Goal: Information Seeking & Learning: Check status

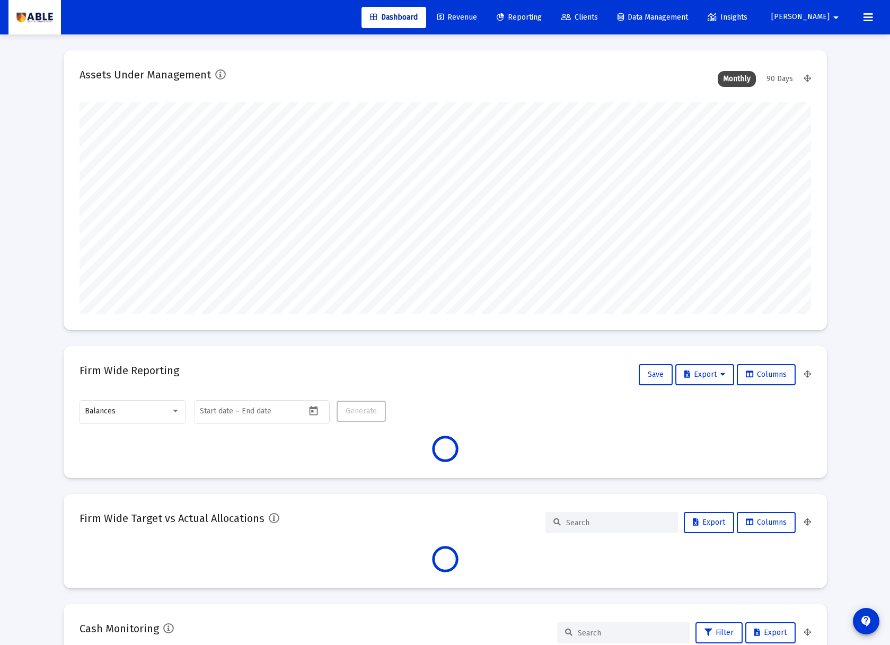
scroll to position [212, 394]
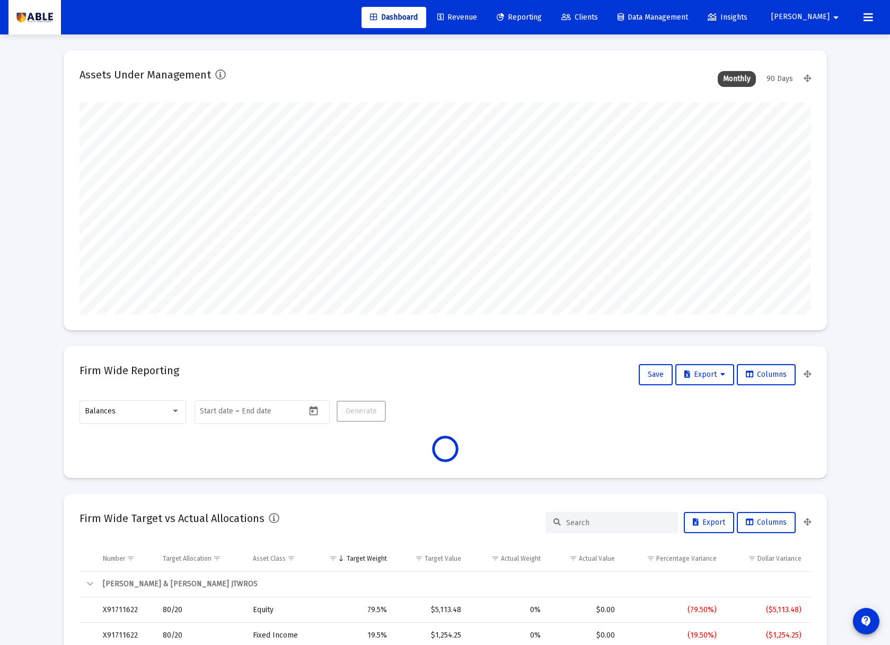
type input "[DATE]"
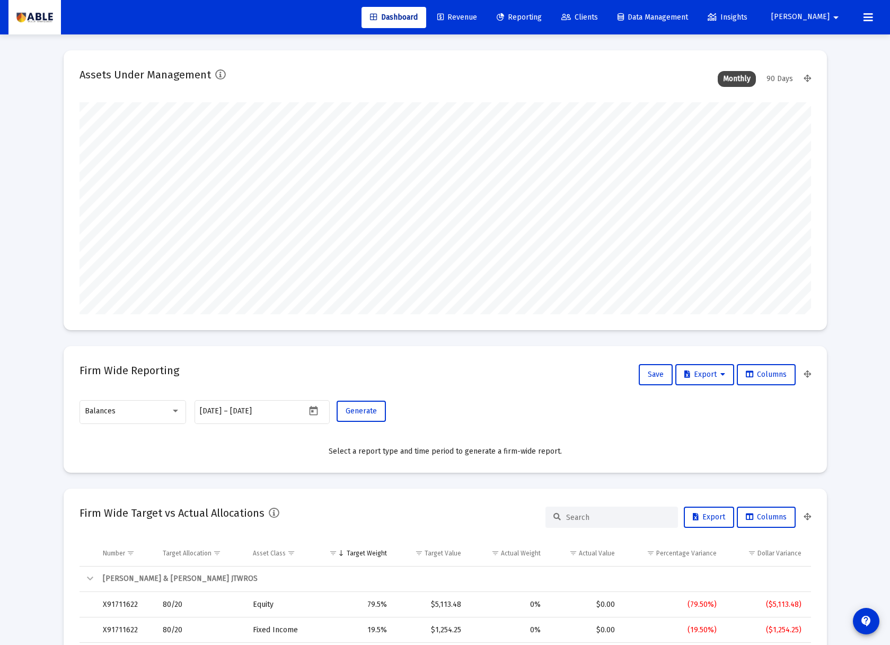
scroll to position [212, 342]
click at [598, 17] on span "Clients" at bounding box center [579, 17] width 37 height 9
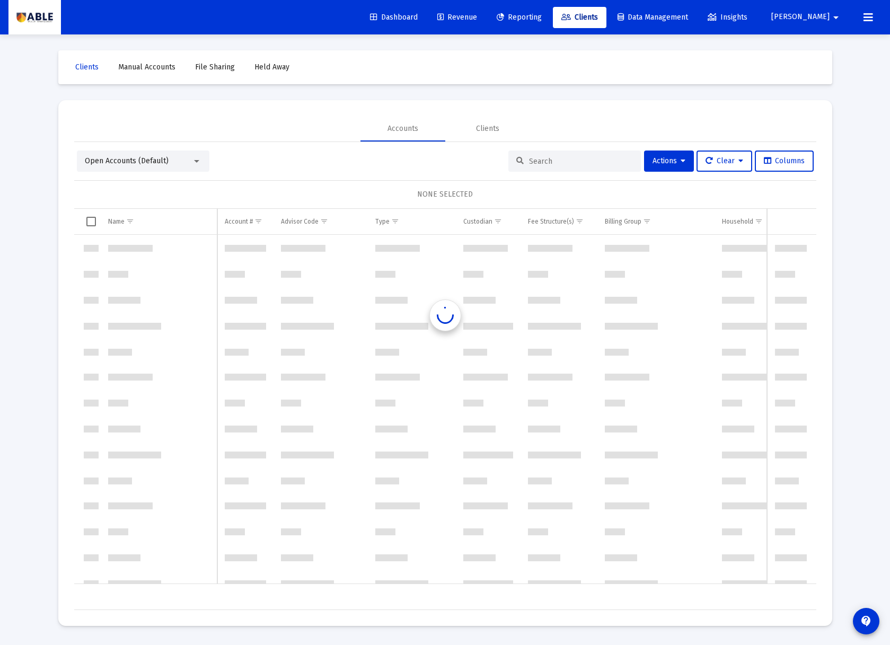
scroll to position [1017, 0]
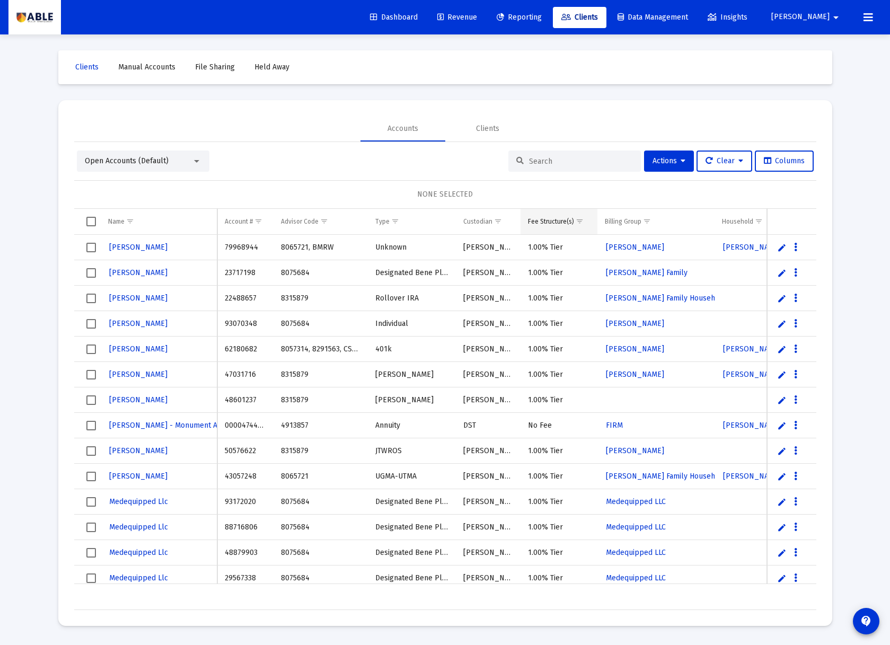
click at [580, 221] on span "Show filter options for column 'Fee Structure(s)'" at bounding box center [579, 221] width 8 height 8
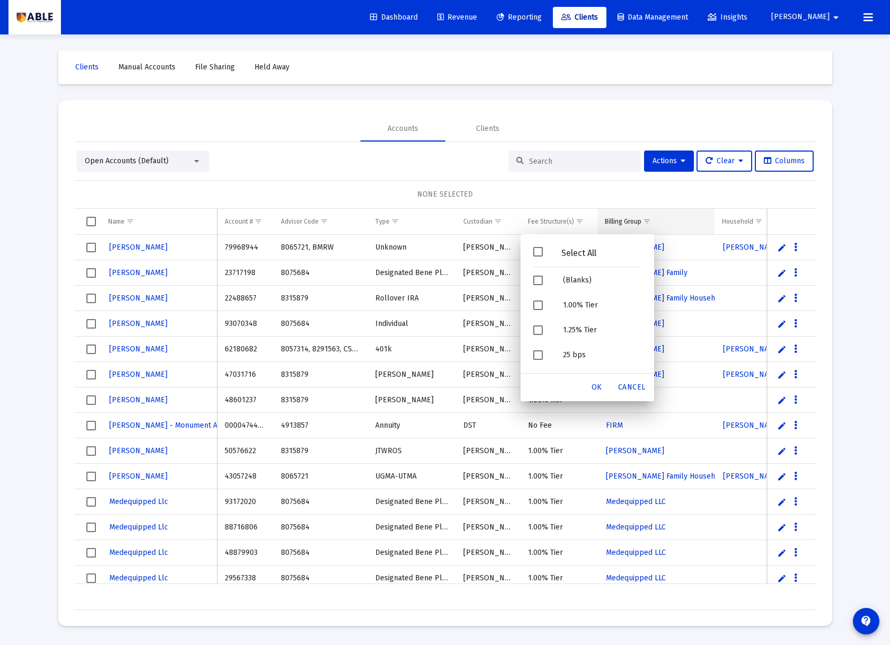
click at [676, 209] on td "Billing Group" at bounding box center [655, 221] width 117 height 25
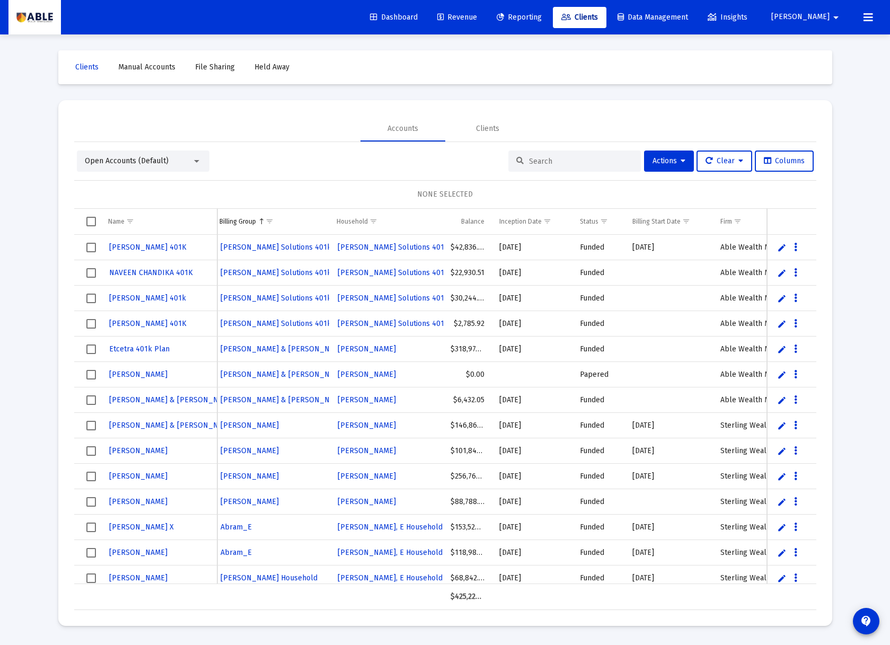
scroll to position [1017, 482]
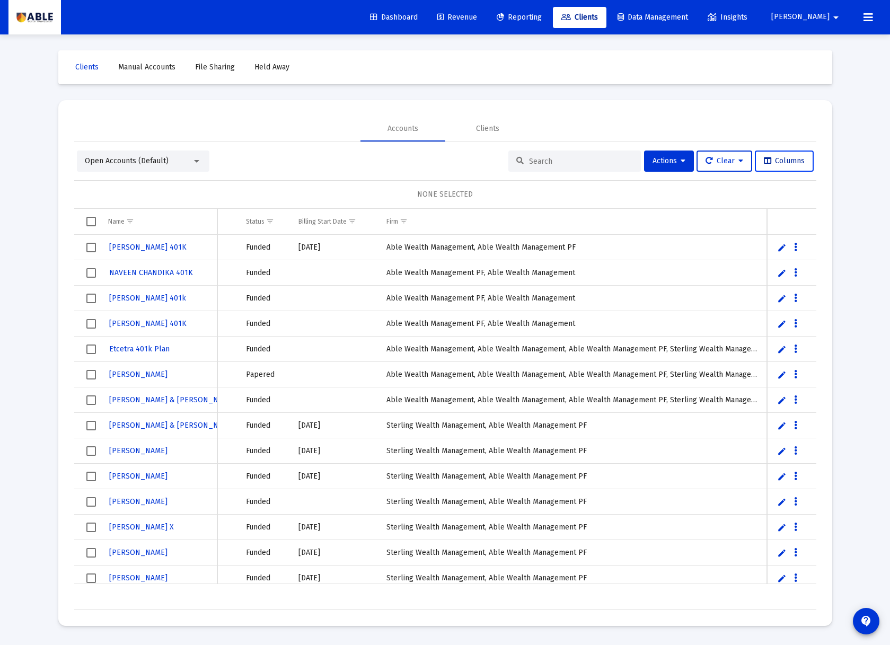
click at [767, 169] on button "Columns" at bounding box center [784, 160] width 59 height 21
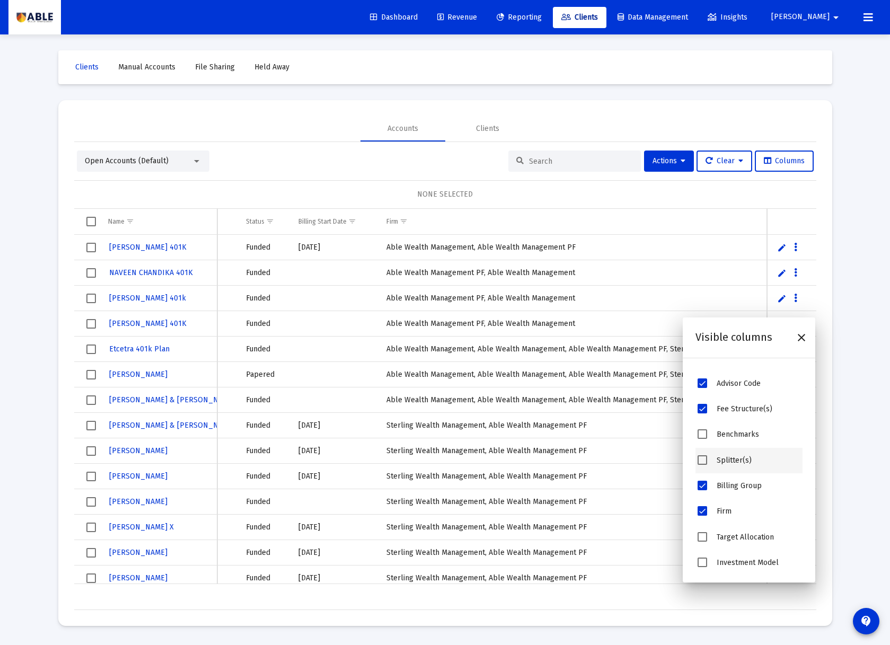
click at [715, 462] on div "Splitter(s)" at bounding box center [748, 460] width 107 height 25
click at [701, 458] on span "Splitter(s)" at bounding box center [702, 460] width 10 height 10
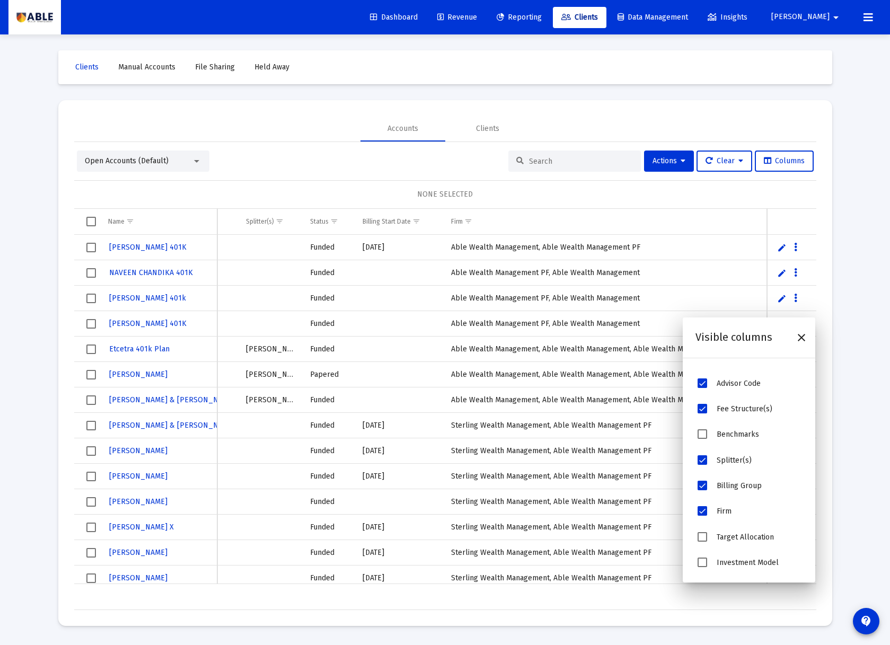
click at [339, 179] on div "Open Accounts (Default) Actions Clear Columns NONE SELECTED Name Name Account #…" at bounding box center [445, 379] width 742 height 459
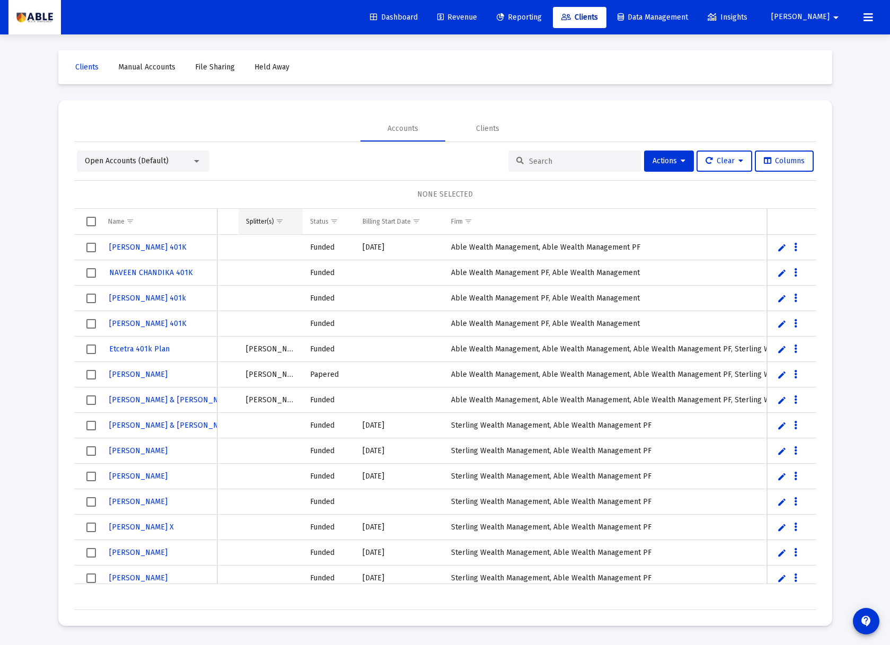
click at [280, 222] on span "Show filter options for column 'Splitter(s)'" at bounding box center [280, 221] width 8 height 8
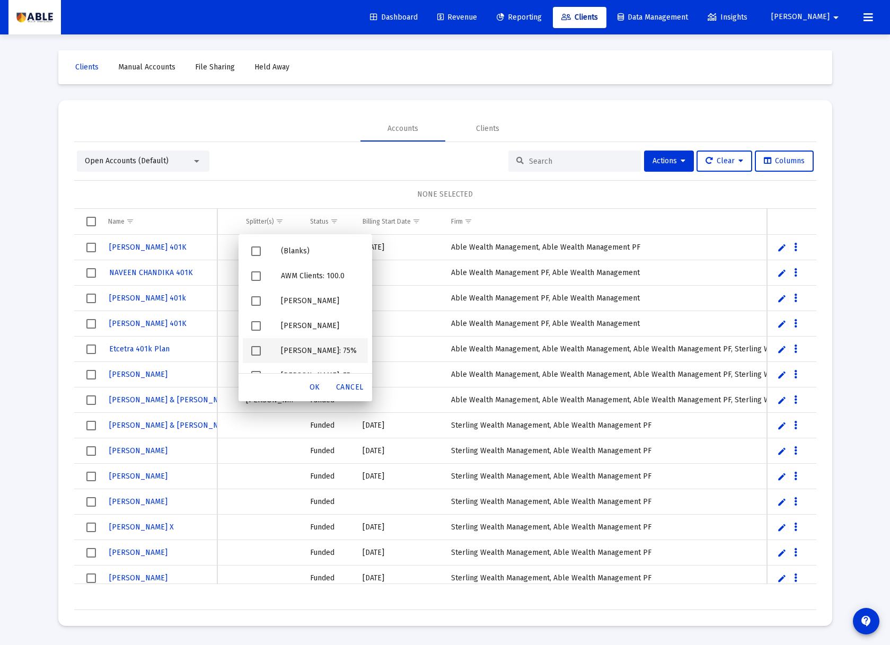
drag, startPoint x: 255, startPoint y: 351, endPoint x: 258, endPoint y: 345, distance: 6.2
click at [256, 351] on span "Filter options" at bounding box center [256, 351] width 10 height 10
click at [257, 292] on div "Filter options" at bounding box center [258, 300] width 30 height 25
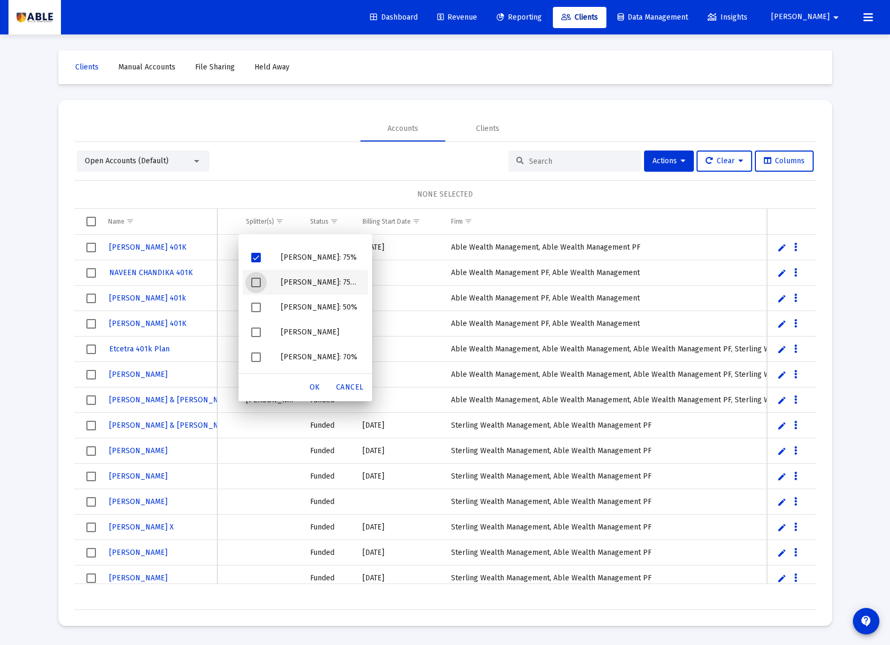
click at [271, 281] on div "Filter options" at bounding box center [258, 282] width 30 height 25
click at [312, 385] on span "OK" at bounding box center [314, 387] width 11 height 9
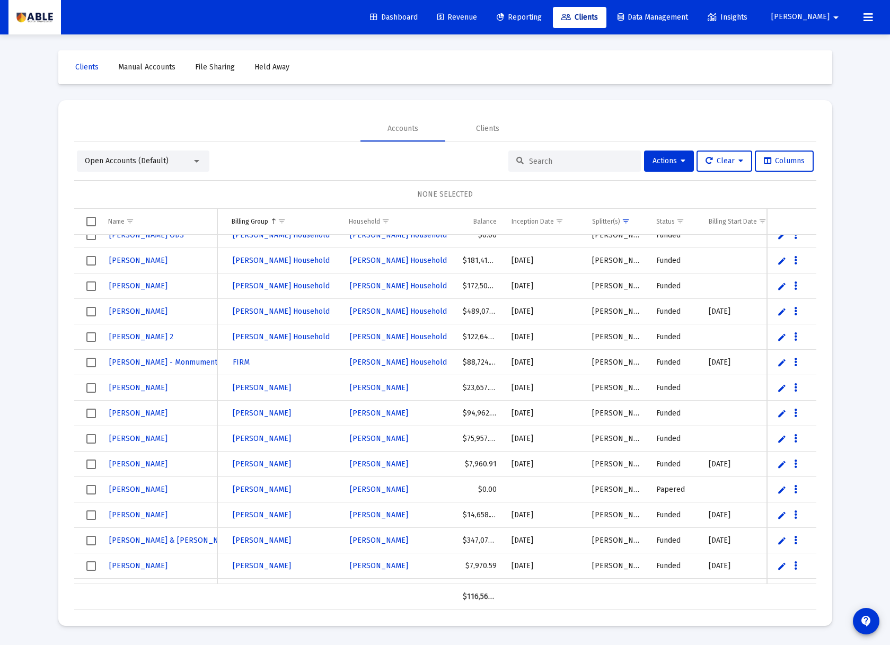
click at [83, 220] on td "Data grid" at bounding box center [87, 221] width 26 height 25
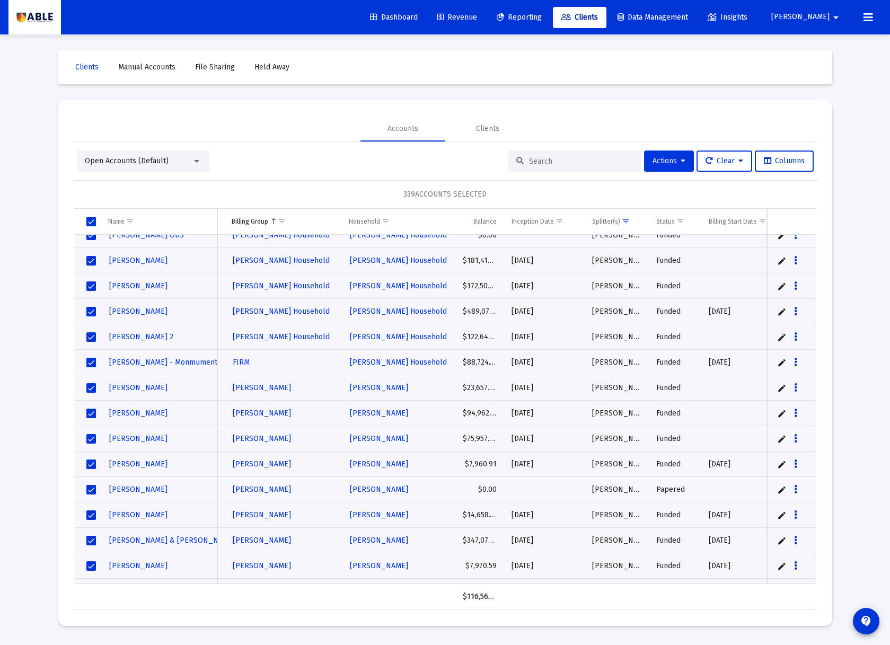
click at [673, 162] on span "Actions" at bounding box center [668, 160] width 33 height 9
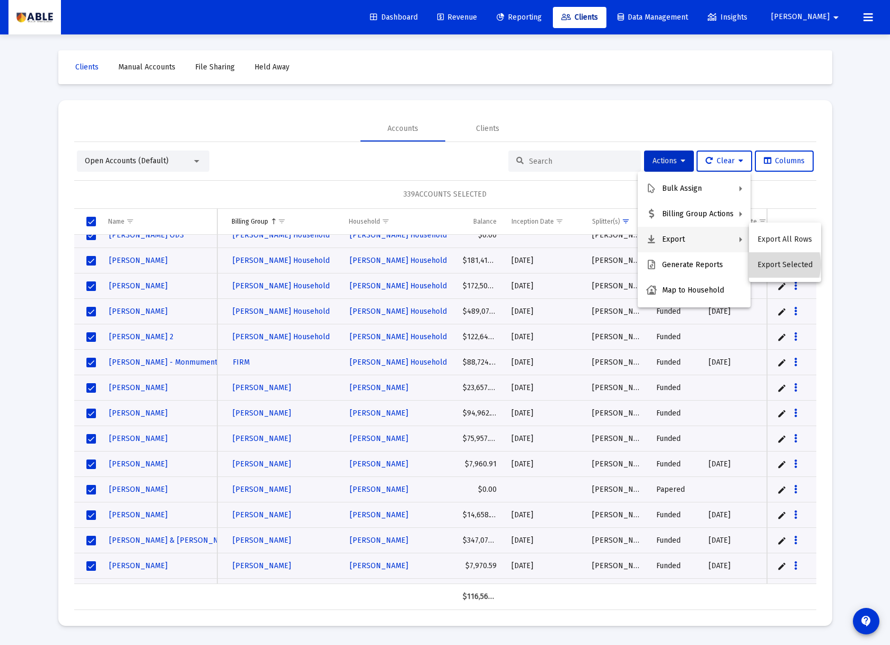
click at [774, 264] on button "Export Selected" at bounding box center [785, 264] width 72 height 25
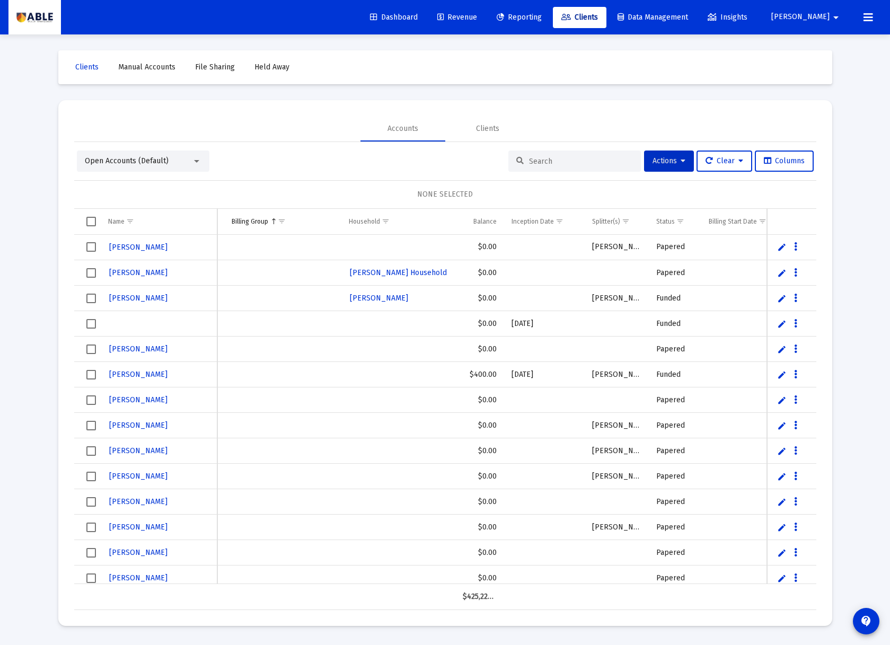
click at [830, 17] on mat-icon "arrow_drop_down" at bounding box center [835, 17] width 13 height 21
click at [821, 73] on button "Logout" at bounding box center [832, 70] width 63 height 25
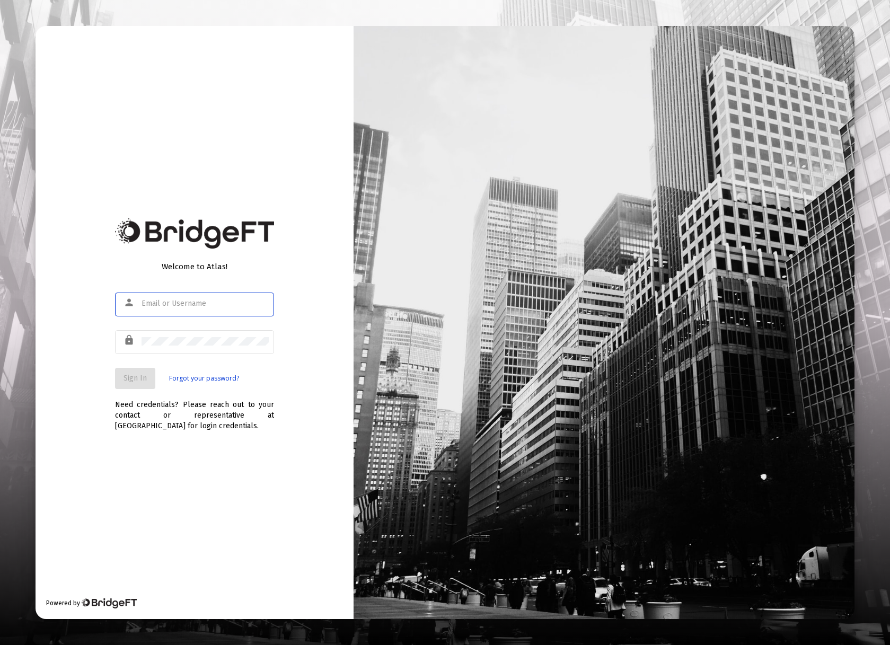
type input "[PERSON_NAME][EMAIL_ADDRESS][DOMAIN_NAME]"
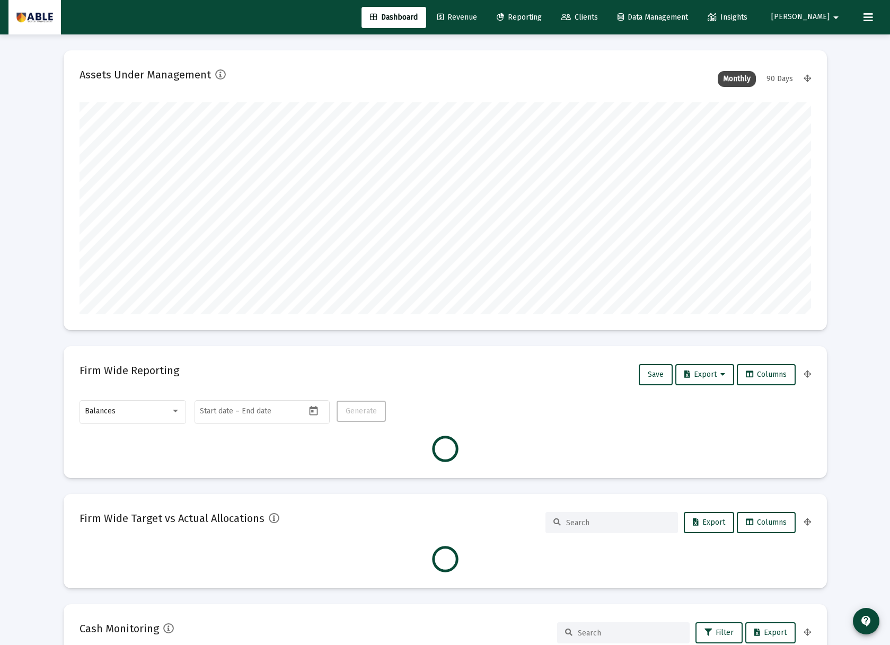
scroll to position [212, 731]
type input "[DATE]"
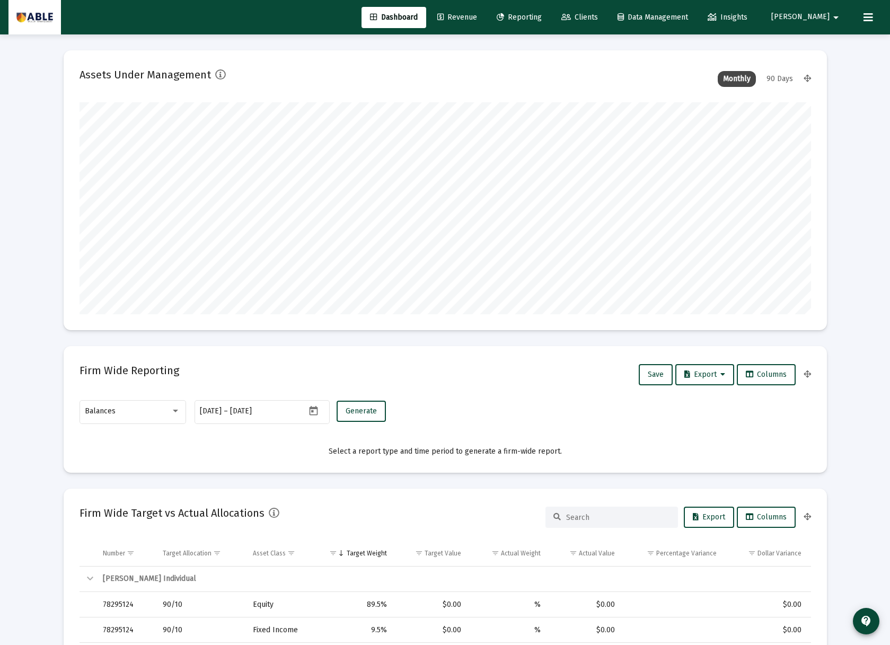
scroll to position [212, 342]
click at [598, 21] on span "Clients" at bounding box center [579, 17] width 37 height 9
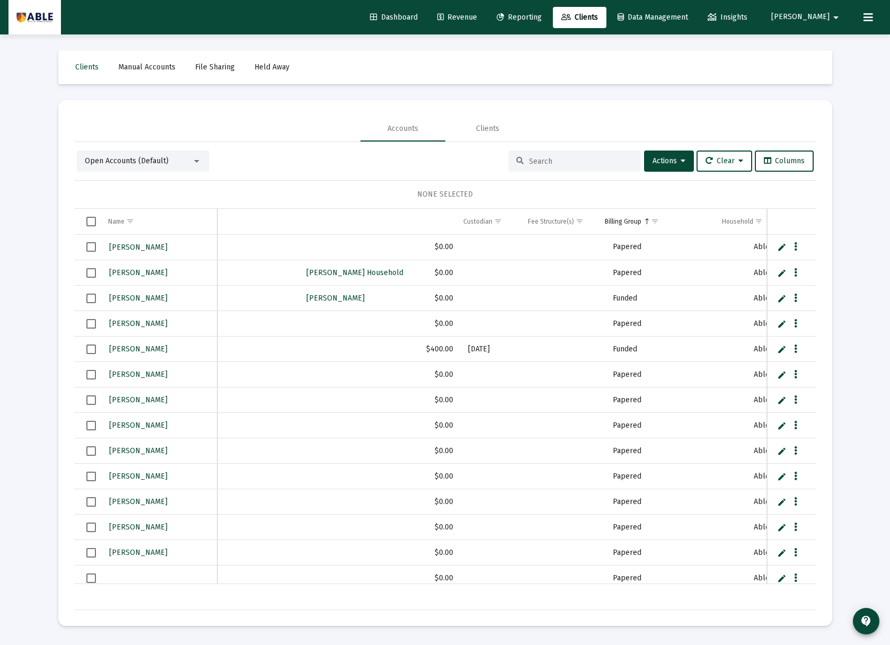
scroll to position [0, 490]
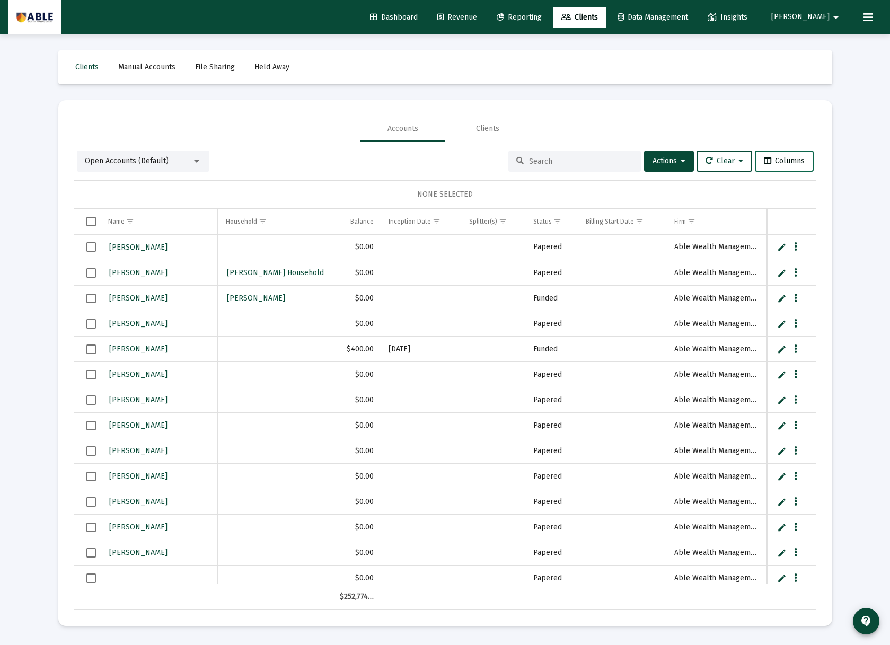
click at [780, 163] on span "Columns" at bounding box center [784, 160] width 41 height 9
click at [348, 173] on div "Open Accounts (Default) Actions Clear Columns NONE SELECTED Name Name Custodian…" at bounding box center [445, 379] width 742 height 459
click at [500, 223] on span "Show filter options for column 'Splitter(s)'" at bounding box center [503, 221] width 8 height 8
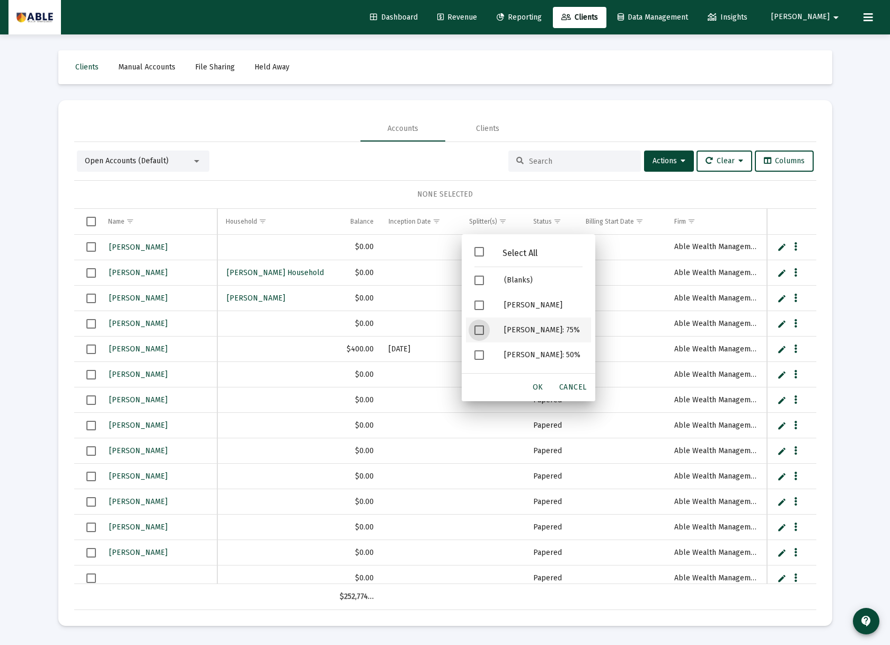
click at [508, 330] on div "[PERSON_NAME]: 75%" at bounding box center [542, 329] width 95 height 25
click at [495, 281] on div "(Blanks)" at bounding box center [542, 280] width 95 height 25
click at [538, 384] on span "OK" at bounding box center [538, 387] width 11 height 9
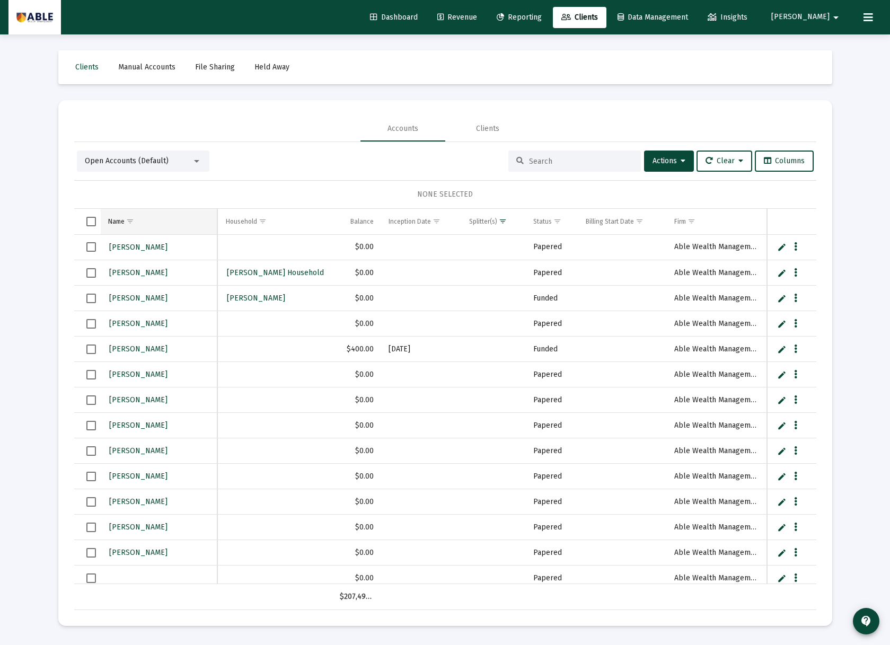
click at [117, 220] on div "Name" at bounding box center [116, 221] width 16 height 8
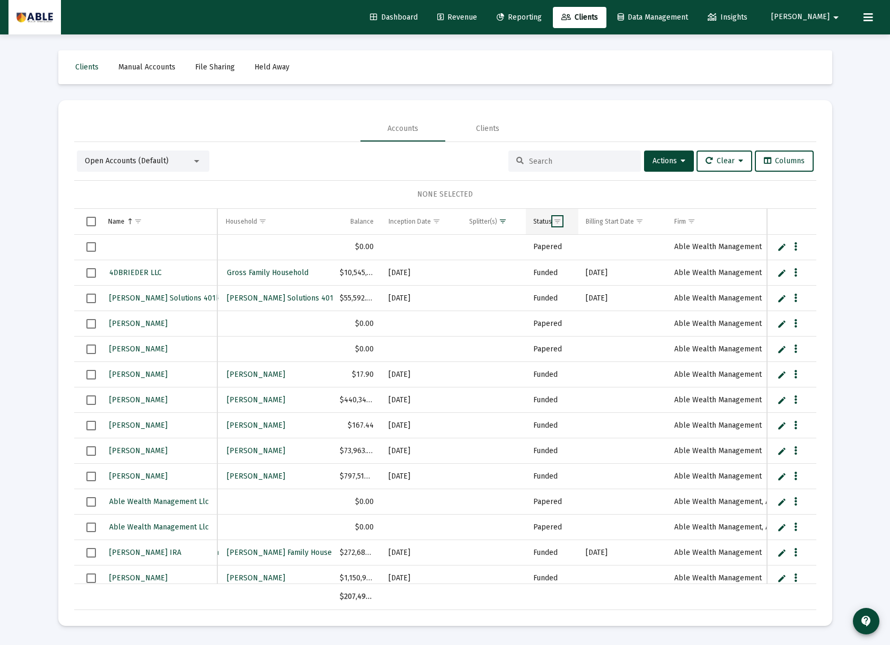
click at [556, 225] on span "Show filter options for column 'Status'" at bounding box center [557, 221] width 8 height 8
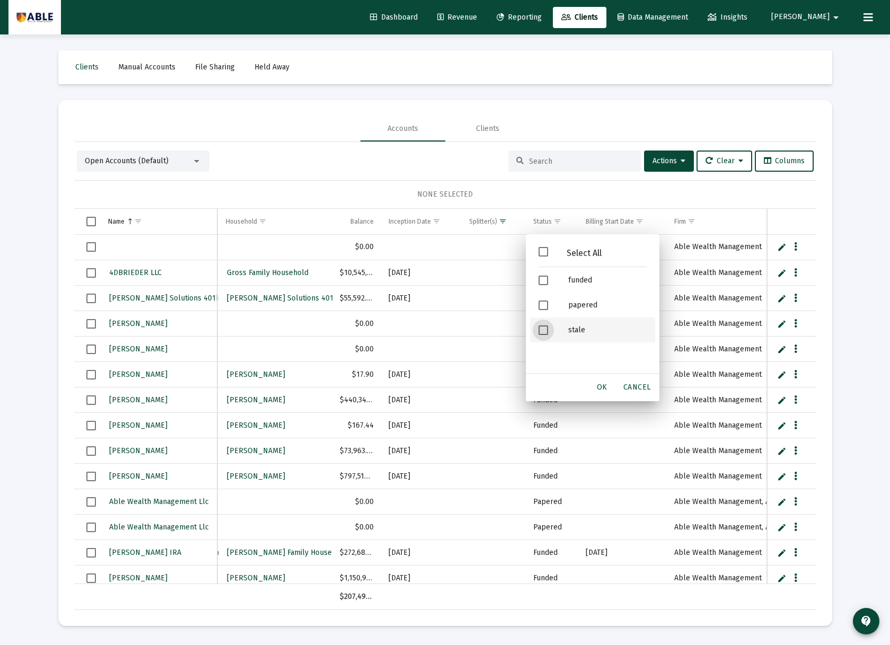
click at [567, 340] on div "stale" at bounding box center [607, 329] width 95 height 25
drag, startPoint x: 558, startPoint y: 330, endPoint x: 550, endPoint y: 325, distance: 9.0
click at [558, 330] on div "Filter options" at bounding box center [545, 329] width 30 height 25
click at [551, 308] on div "Filter options" at bounding box center [545, 304] width 30 height 25
click at [549, 287] on div "Filter options" at bounding box center [545, 280] width 30 height 25
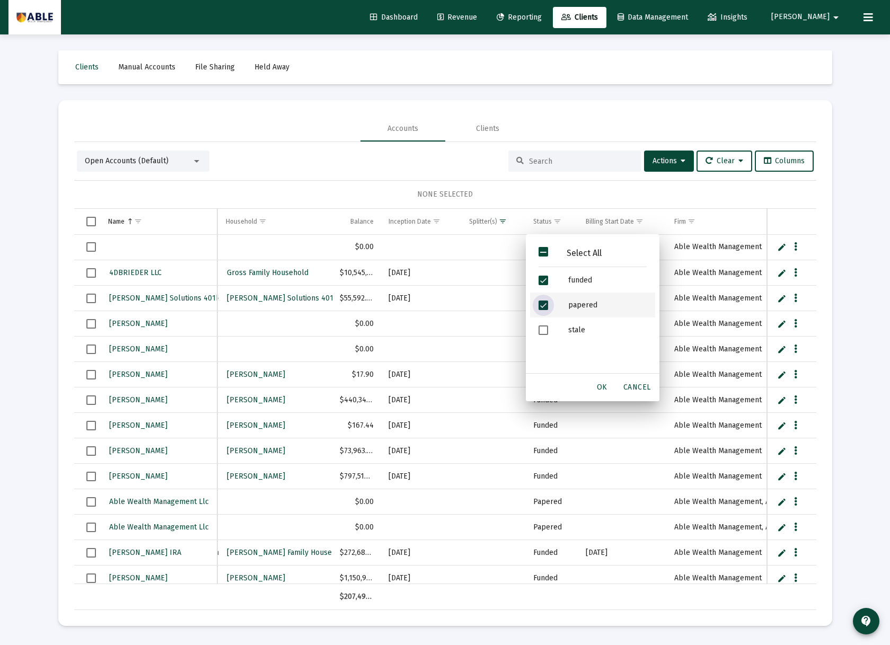
click at [545, 306] on span "Filter options" at bounding box center [543, 305] width 10 height 10
click at [602, 386] on span "OK" at bounding box center [602, 387] width 11 height 9
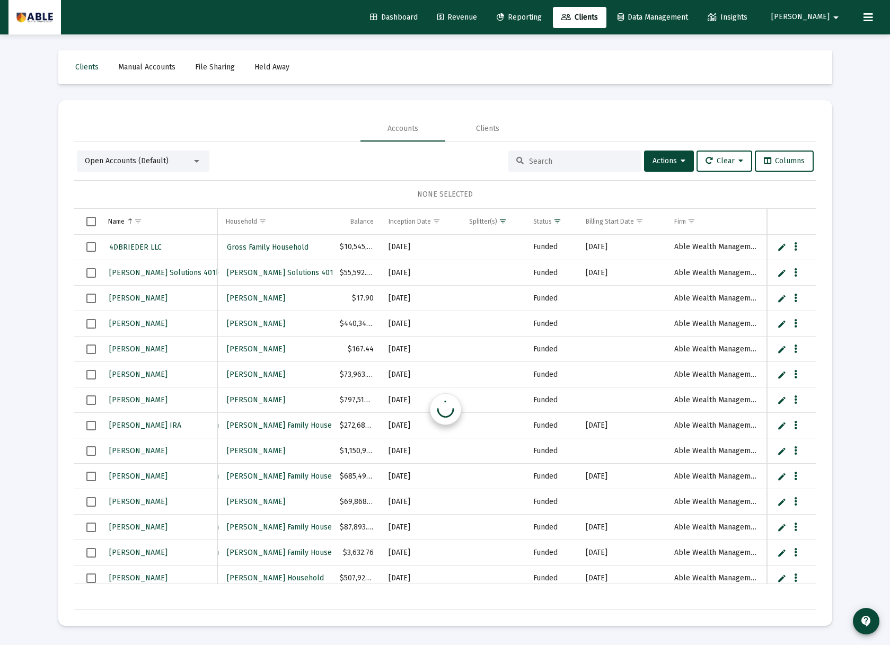
scroll to position [0, 496]
click at [90, 300] on span "Select row" at bounding box center [91, 299] width 10 height 10
click at [90, 401] on span "Select row" at bounding box center [91, 400] width 10 height 10
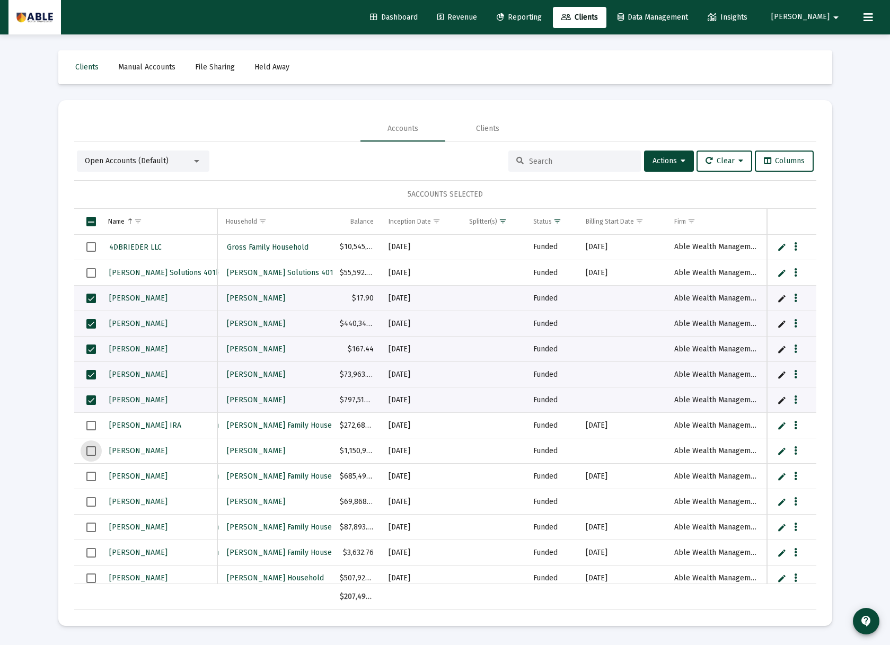
click at [87, 450] on span "Select row" at bounding box center [91, 451] width 10 height 10
click at [90, 477] on span "Select row" at bounding box center [91, 477] width 10 height 10
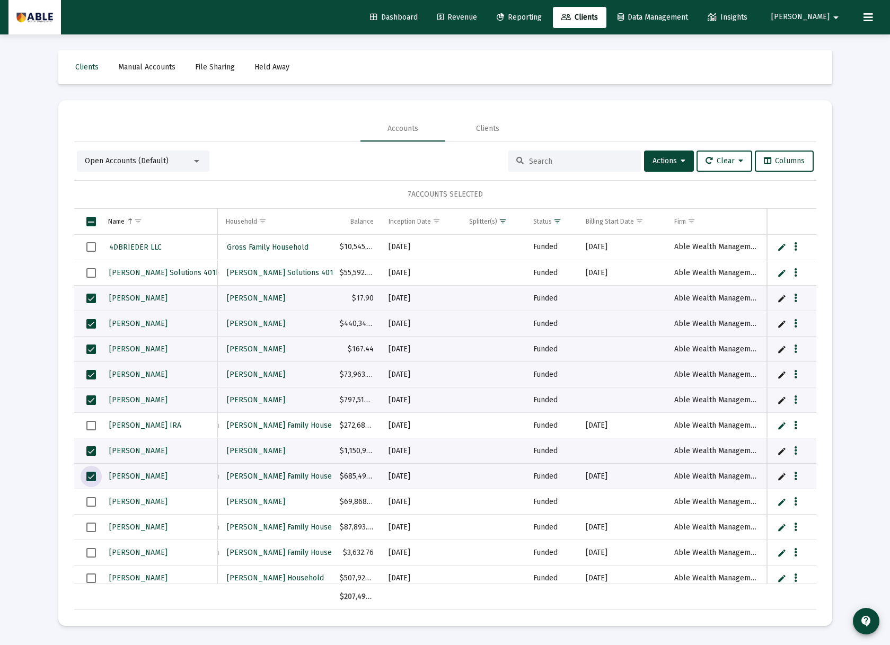
click at [87, 500] on span "Select row" at bounding box center [91, 502] width 10 height 10
click at [652, 160] on span "Actions" at bounding box center [668, 160] width 33 height 9
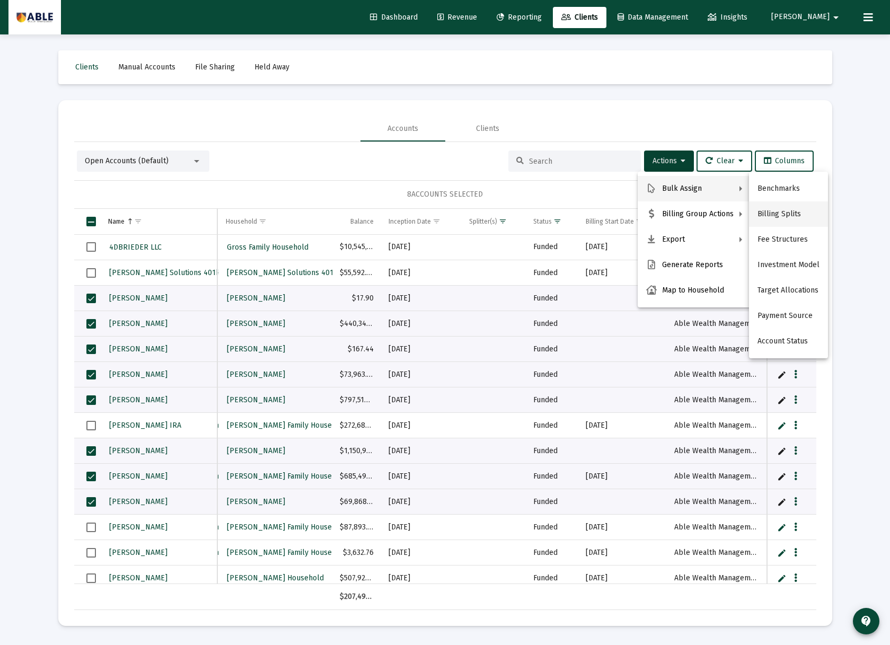
click at [774, 216] on button "Billing Splits" at bounding box center [788, 213] width 79 height 25
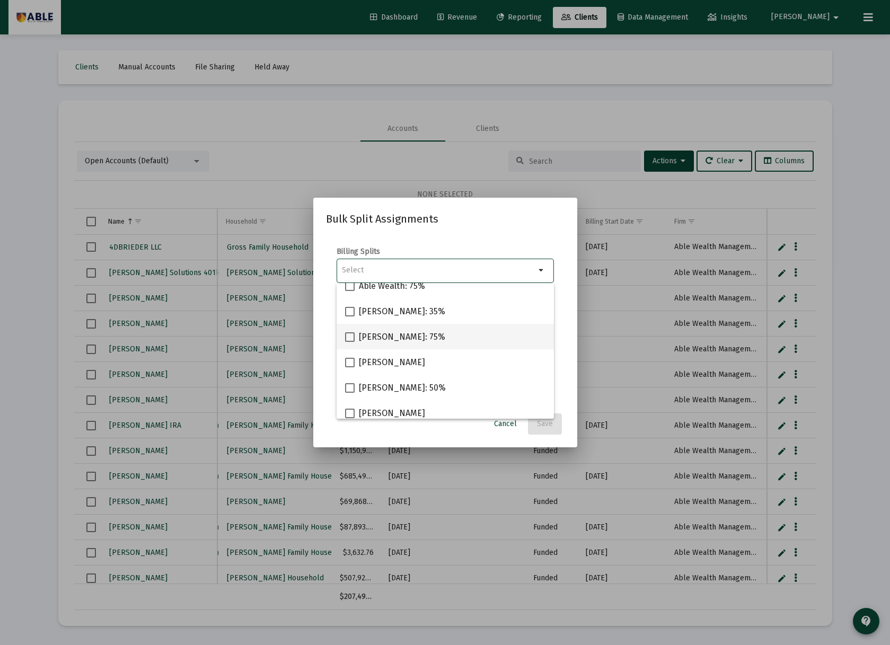
scroll to position [93, 0]
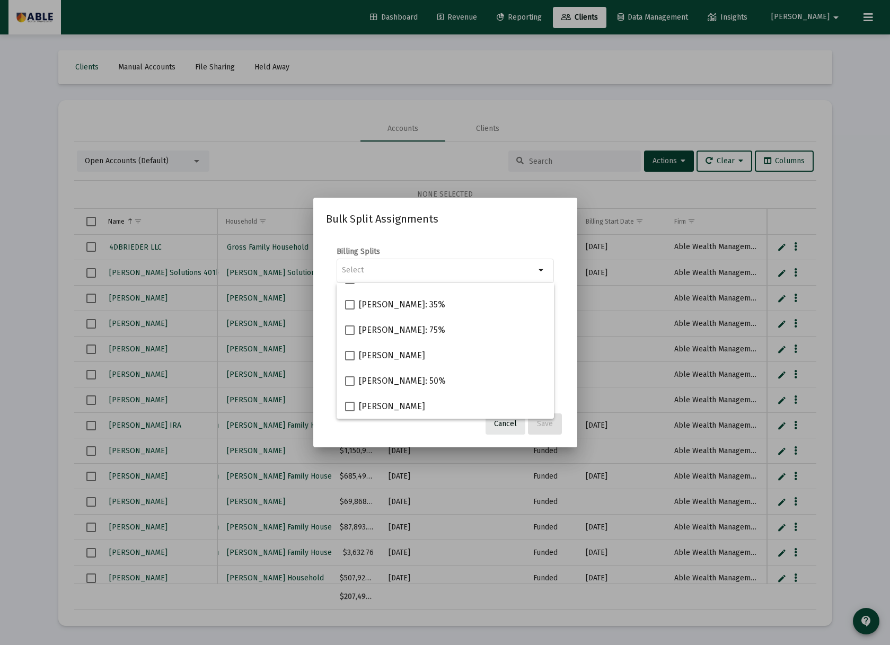
click at [509, 428] on button "Cancel" at bounding box center [505, 423] width 40 height 21
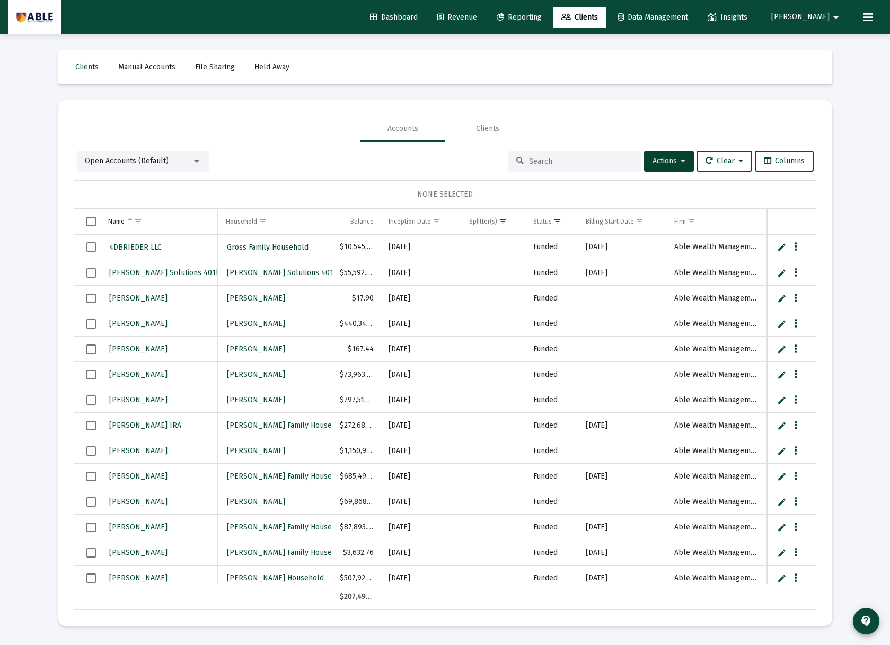
click at [827, 17] on span "[PERSON_NAME]" at bounding box center [800, 17] width 58 height 9
click at [868, 18] on div at bounding box center [445, 322] width 890 height 645
click at [838, 16] on mat-icon "arrow_drop_down" at bounding box center [835, 17] width 13 height 21
click at [829, 42] on span "Settings" at bounding box center [840, 44] width 31 height 25
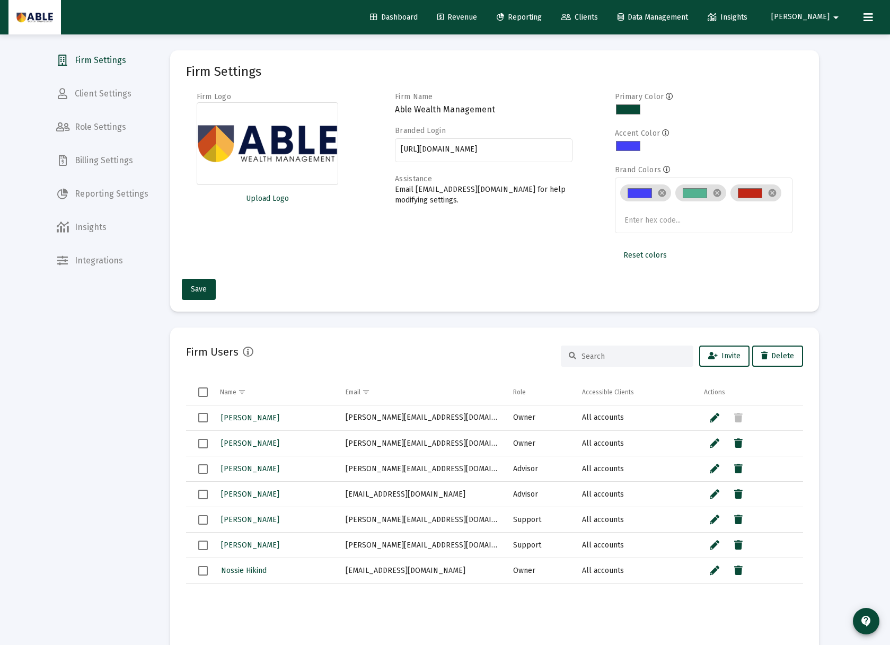
click at [93, 159] on span "Billing Settings" at bounding box center [102, 160] width 109 height 25
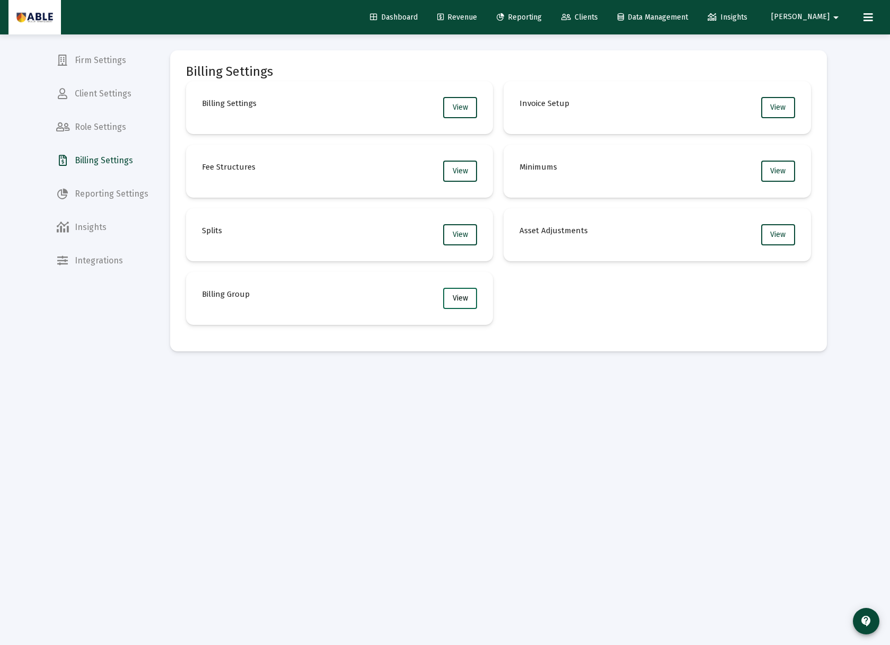
click at [455, 305] on button "View" at bounding box center [460, 298] width 34 height 21
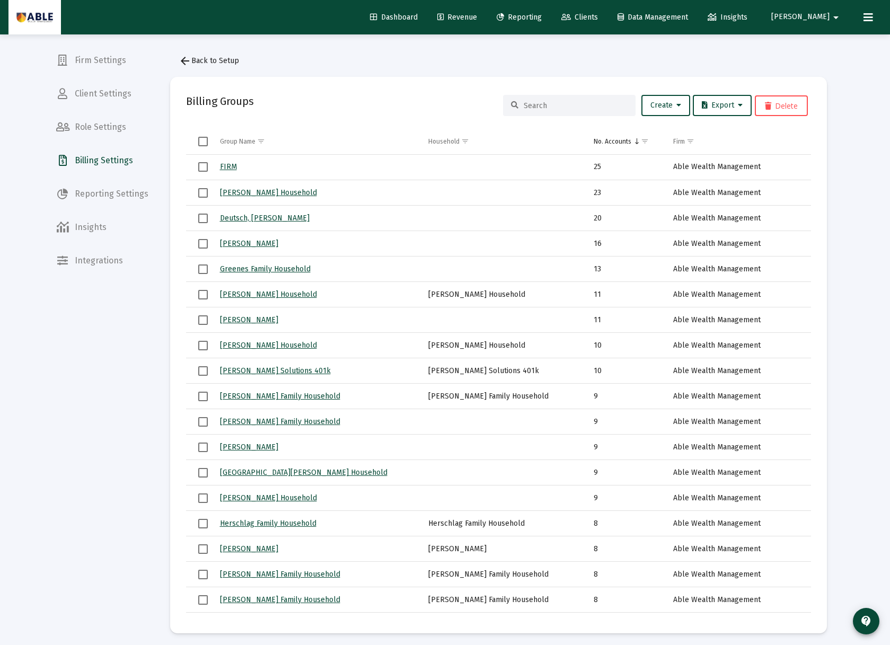
click at [208, 65] on span "arrow_back Back to Setup" at bounding box center [209, 60] width 60 height 9
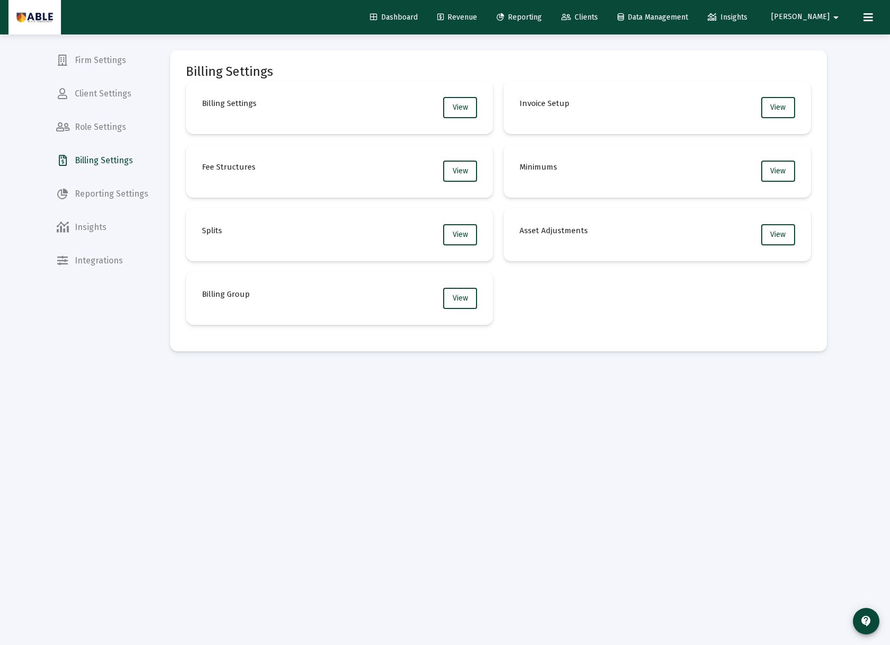
click at [477, 241] on mat-card "Splits View" at bounding box center [339, 234] width 307 height 53
click at [465, 239] on button "View" at bounding box center [460, 234] width 34 height 21
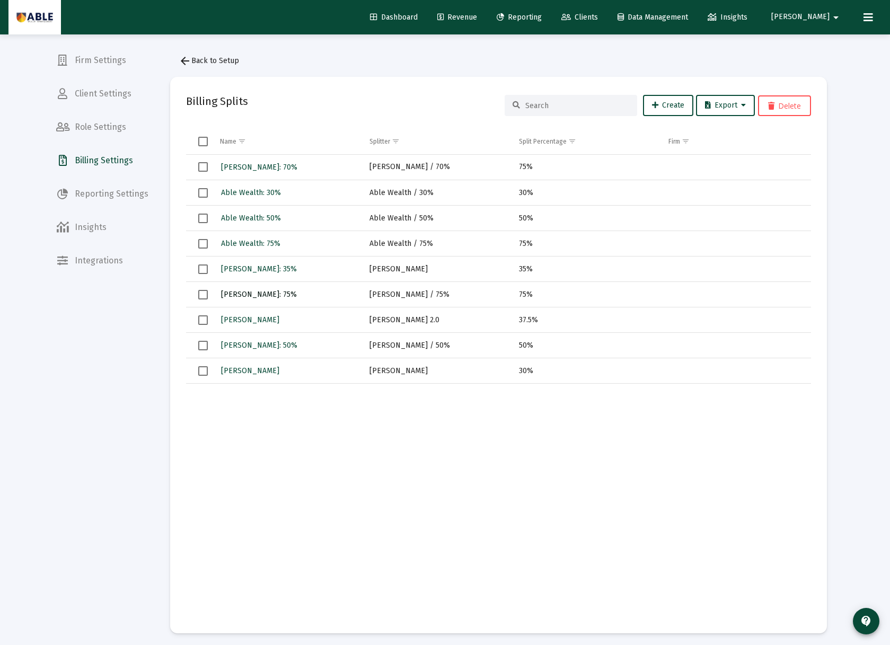
click at [247, 294] on span "[PERSON_NAME]: 75%" at bounding box center [259, 294] width 76 height 9
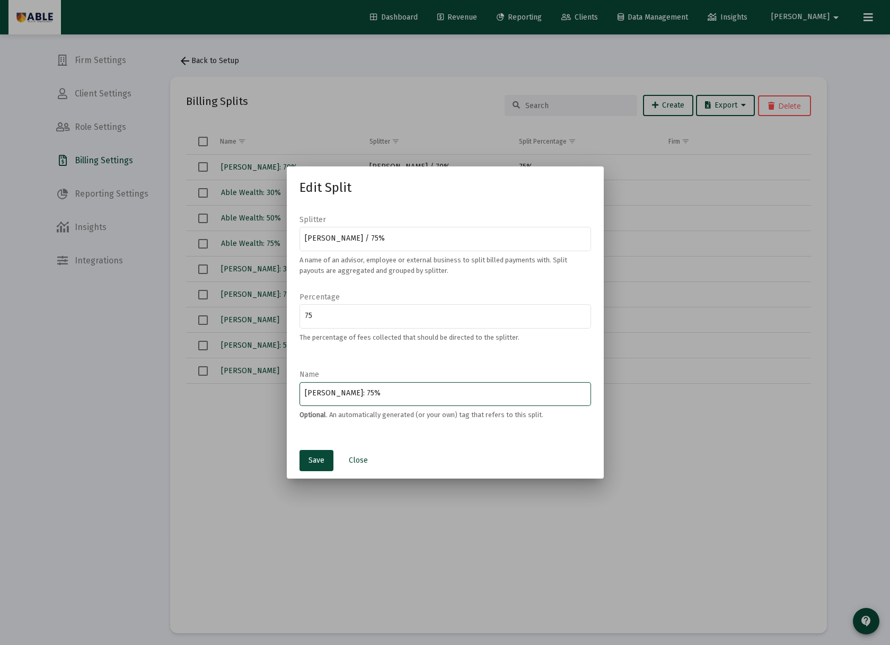
drag, startPoint x: 335, startPoint y: 392, endPoint x: 469, endPoint y: 397, distance: 134.2
click at [454, 399] on div "[PERSON_NAME]: 75%" at bounding box center [445, 393] width 280 height 26
type input "[PERSON_NAME]"
click at [321, 474] on div "Save Close" at bounding box center [444, 463] width 291 height 32
click at [317, 464] on span "Save" at bounding box center [316, 460] width 16 height 9
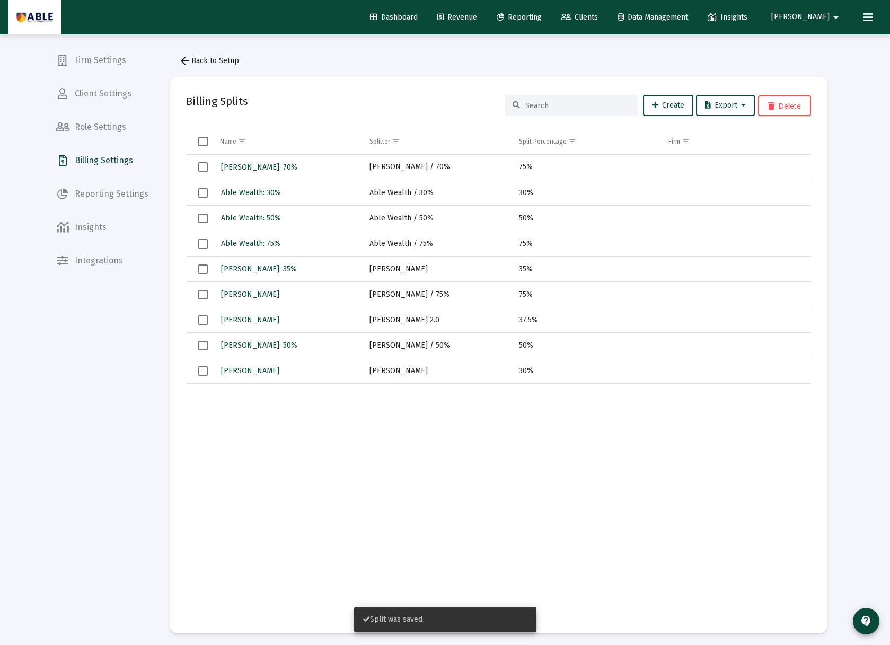
click at [598, 13] on span "Clients" at bounding box center [579, 17] width 37 height 9
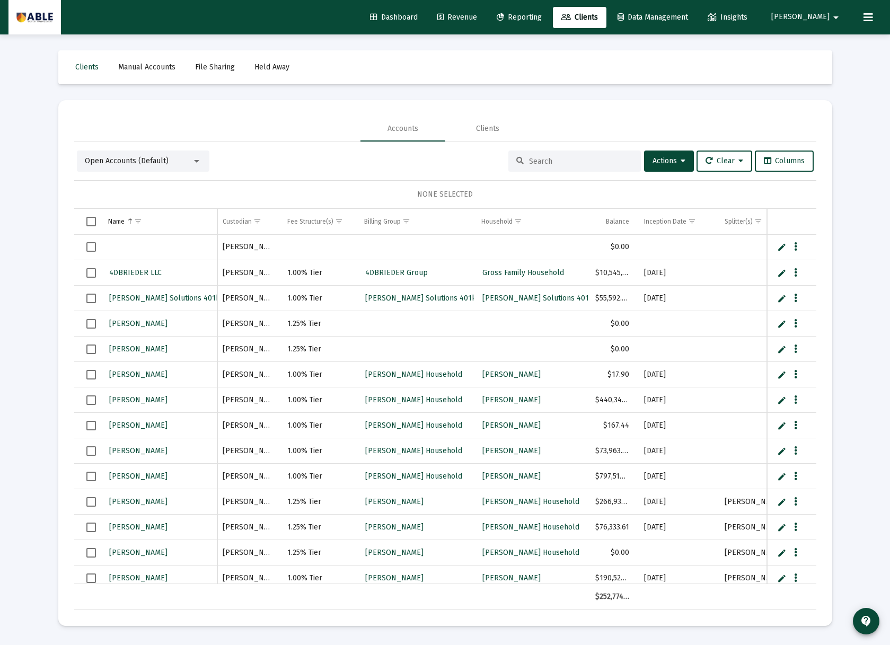
scroll to position [0, 252]
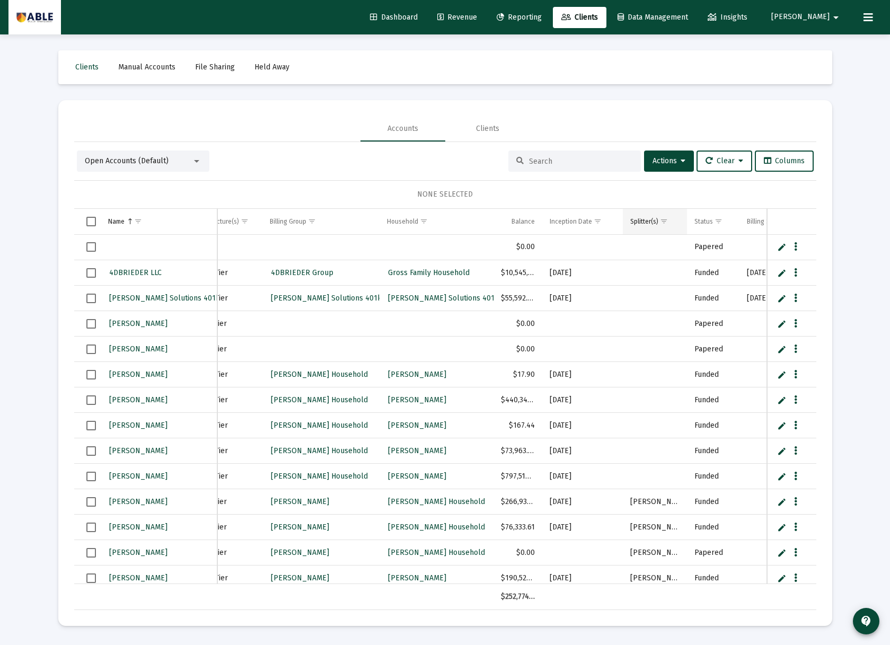
click at [664, 223] on span "Show filter options for column 'Splitter(s)'" at bounding box center [664, 221] width 8 height 8
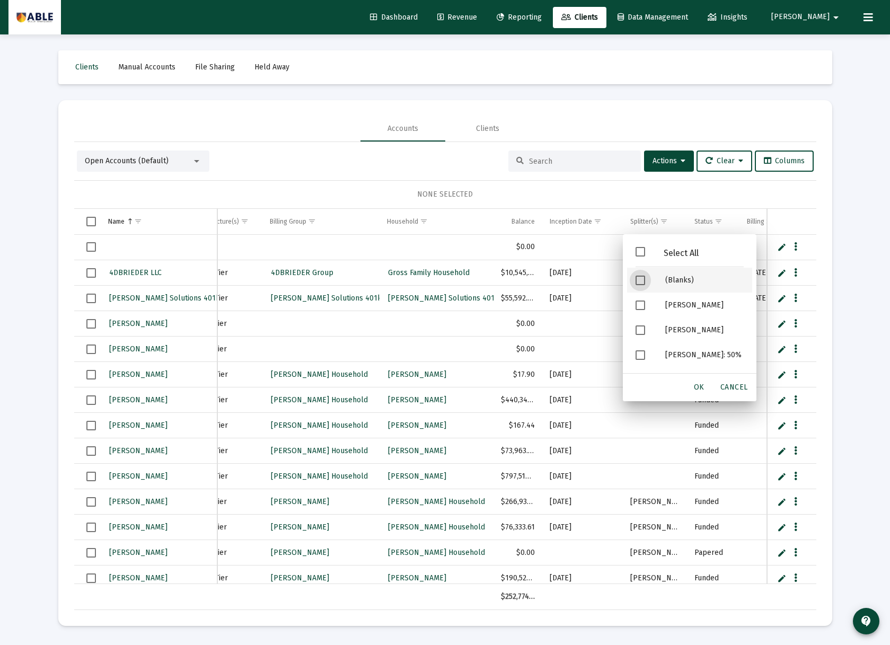
drag, startPoint x: 643, startPoint y: 281, endPoint x: 643, endPoint y: 299, distance: 17.5
click at [643, 282] on span "Filter options" at bounding box center [640, 281] width 10 height 10
click at [644, 305] on span "Filter options" at bounding box center [640, 305] width 10 height 10
click at [643, 330] on span "Filter options" at bounding box center [640, 330] width 10 height 10
drag, startPoint x: 643, startPoint y: 282, endPoint x: 645, endPoint y: 309, distance: 26.5
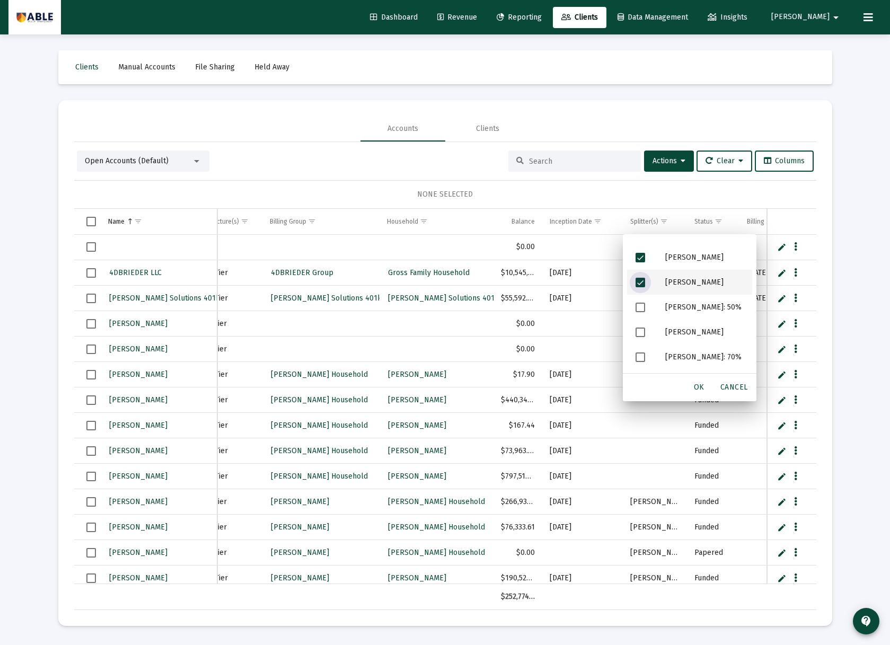
click at [643, 283] on span "Filter options" at bounding box center [640, 283] width 10 height 10
click at [699, 386] on span "OK" at bounding box center [699, 387] width 11 height 9
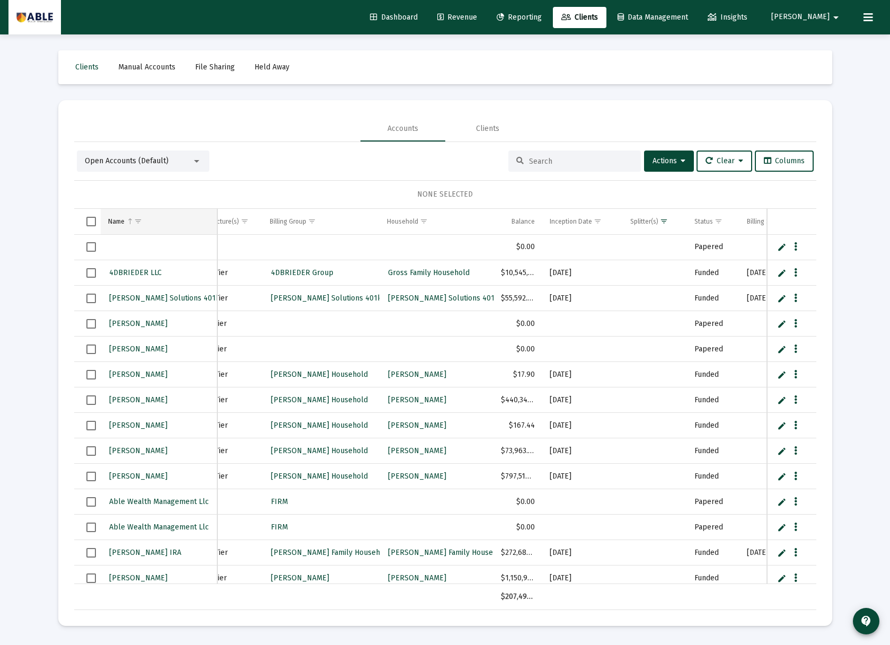
click at [118, 225] on td "Name" at bounding box center [159, 221] width 117 height 25
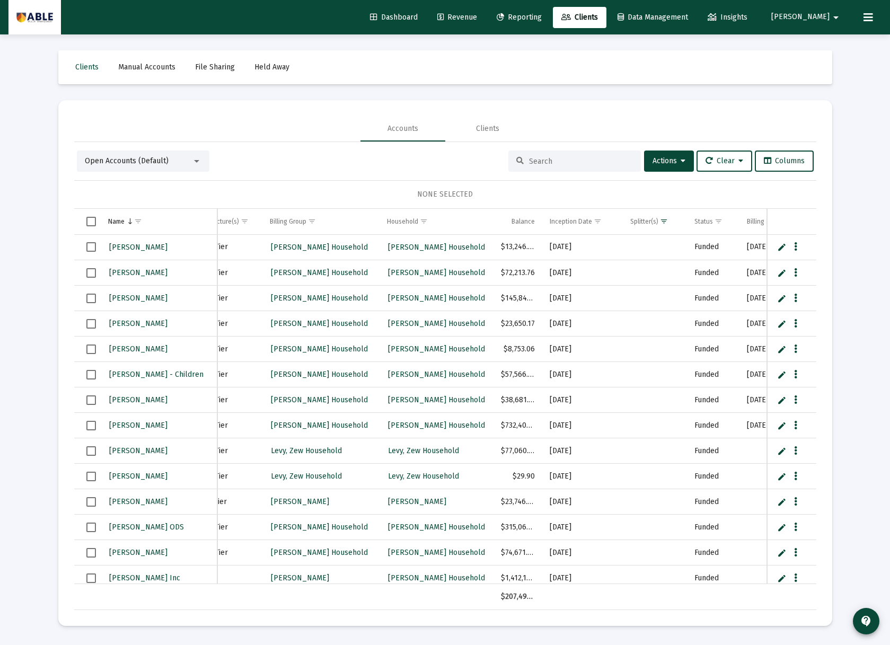
click at [118, 225] on td "Name" at bounding box center [159, 221] width 117 height 25
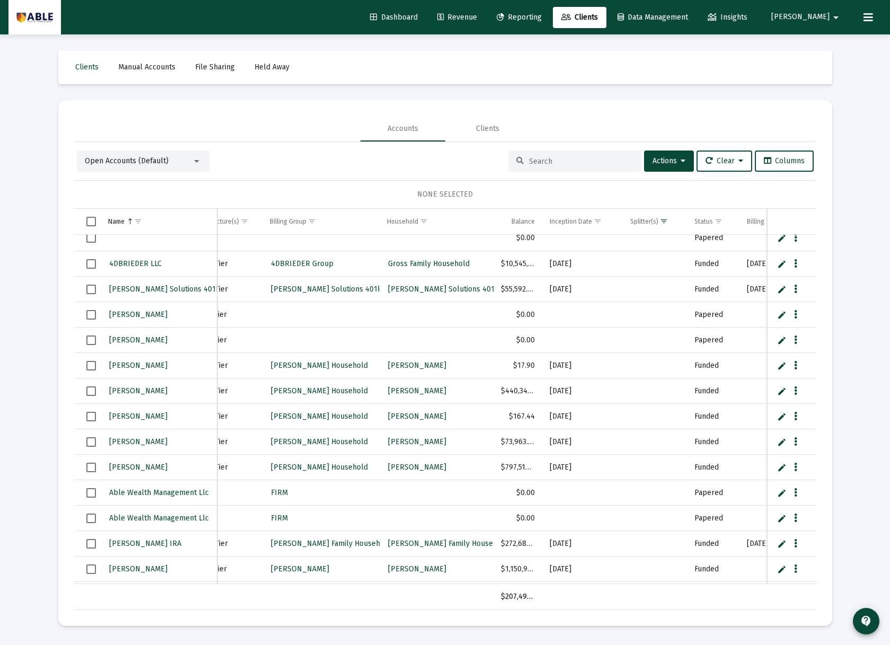
click at [92, 340] on span "Select row" at bounding box center [91, 340] width 10 height 10
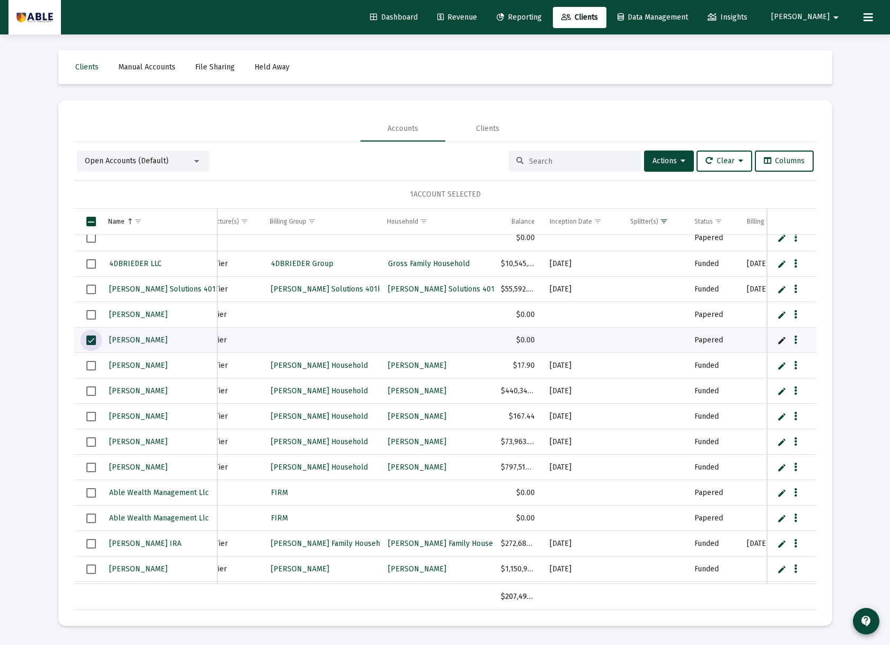
click at [91, 341] on span "Select row" at bounding box center [91, 340] width 10 height 10
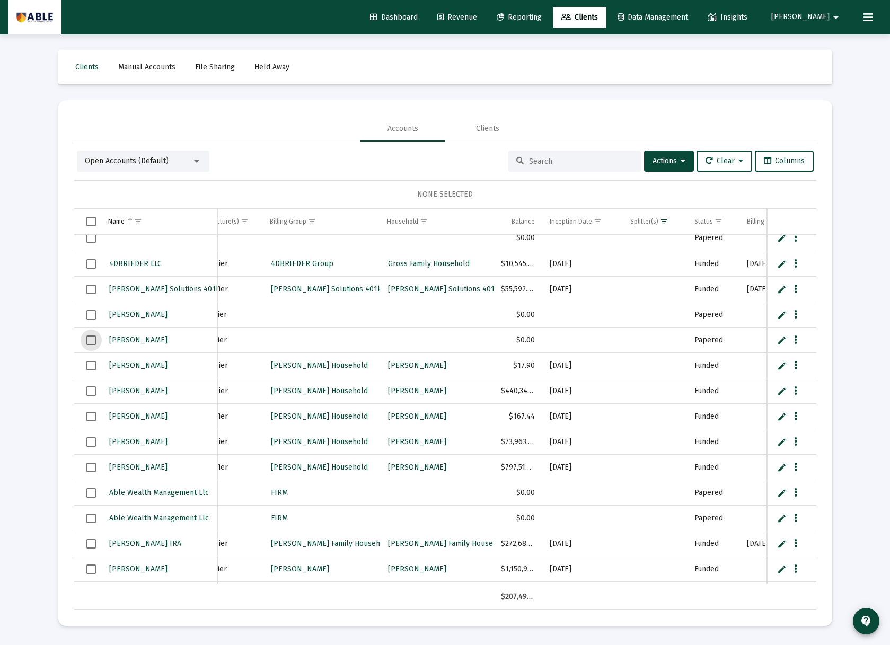
click at [91, 369] on span "Select row" at bounding box center [91, 366] width 10 height 10
click at [89, 468] on span "Select row" at bounding box center [91, 468] width 10 height 10
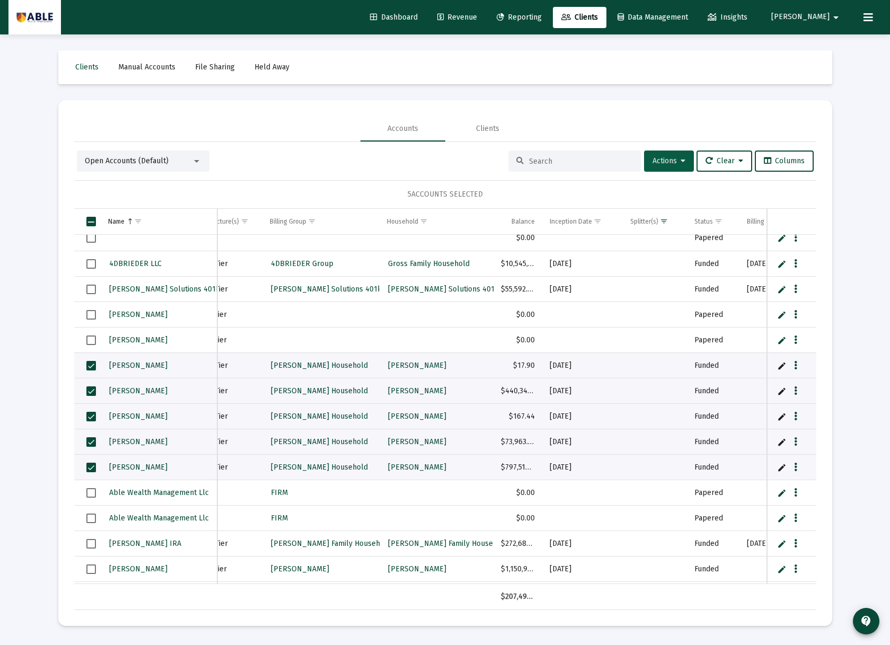
click at [655, 161] on span "Actions" at bounding box center [668, 160] width 33 height 9
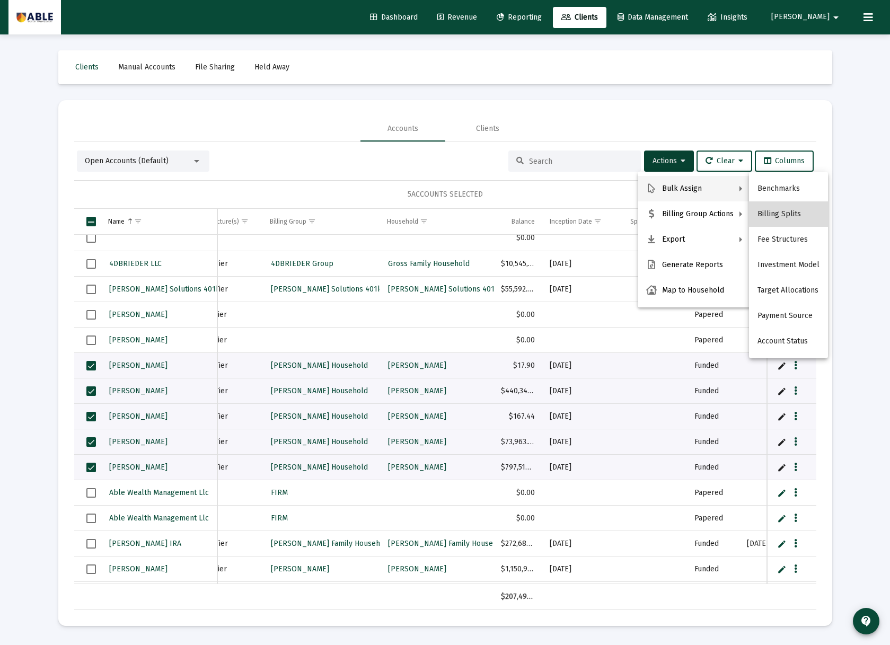
click at [794, 218] on button "Billing Splits" at bounding box center [788, 213] width 79 height 25
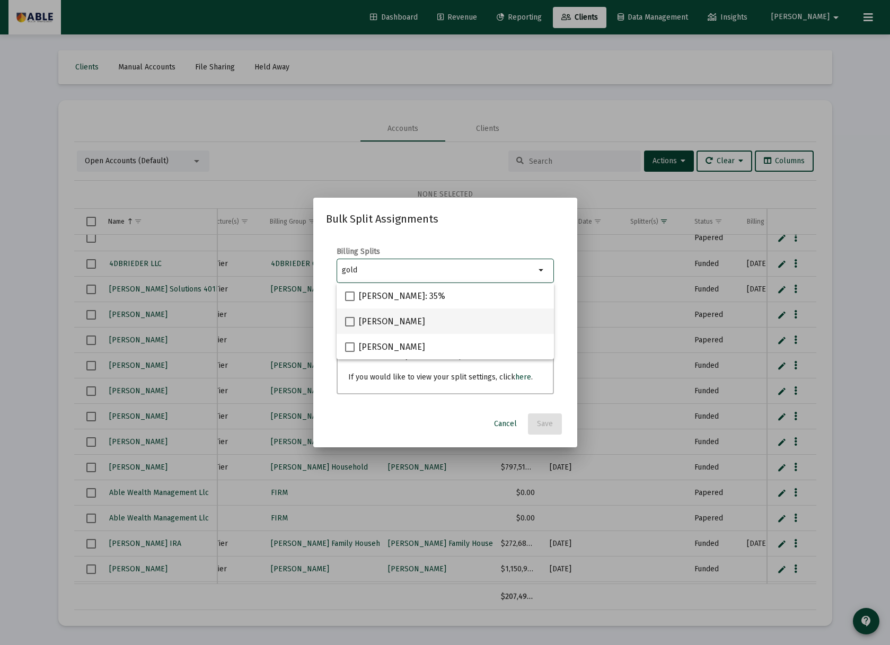
type input "gold"
click at [380, 314] on mat-checkbox "[PERSON_NAME]" at bounding box center [385, 320] width 80 height 25
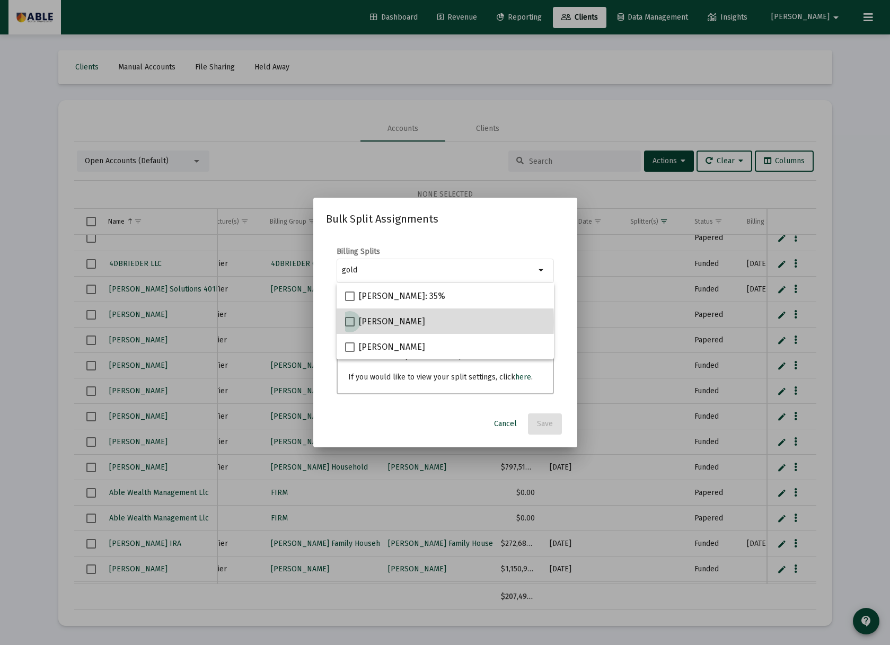
click at [349, 322] on span at bounding box center [350, 322] width 10 height 10
click at [349, 326] on input "[PERSON_NAME]" at bounding box center [349, 326] width 1 height 1
checkbox input "true"
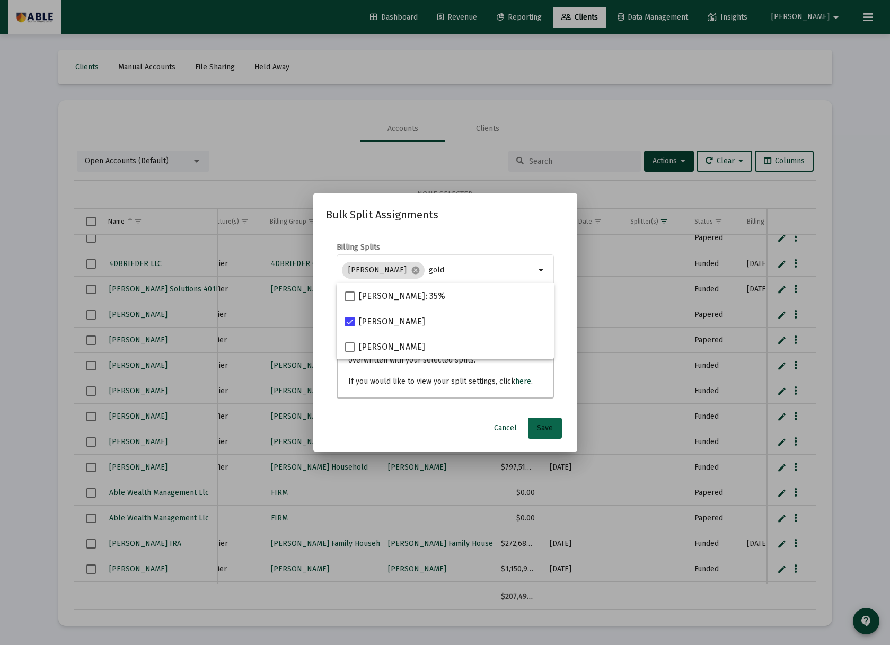
click at [551, 429] on span "Save" at bounding box center [545, 427] width 16 height 9
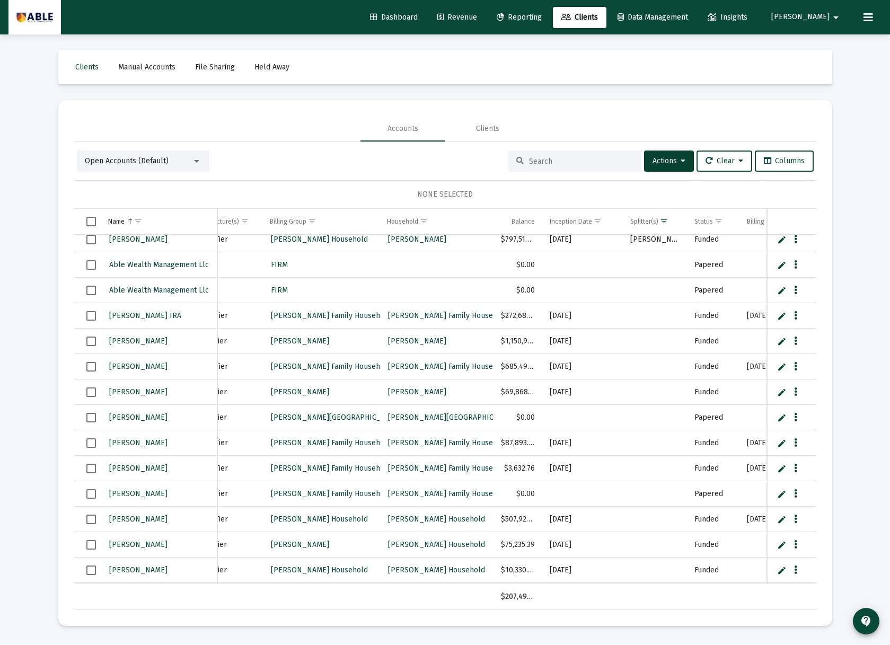
click at [84, 342] on td "Data grid" at bounding box center [87, 341] width 26 height 25
click at [308, 222] on span "Show filter options for column 'Billing Group'" at bounding box center [312, 221] width 8 height 8
click at [339, 177] on div "Open Accounts (Default) Actions Clear Columns NONE SELECTED Name Name Account #…" at bounding box center [445, 379] width 742 height 459
click at [93, 340] on span "Select row" at bounding box center [91, 341] width 10 height 10
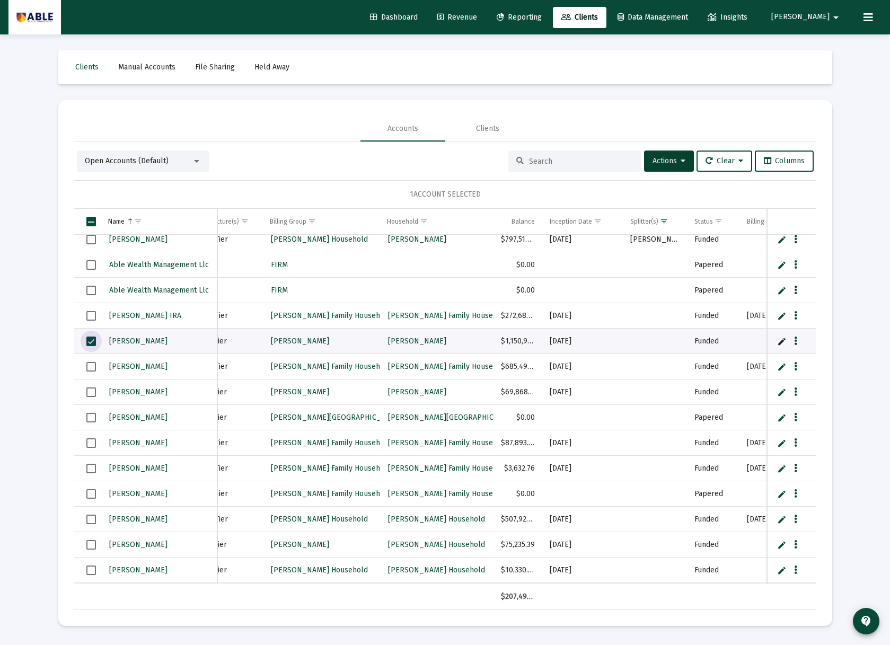
click at [90, 366] on span "Select row" at bounding box center [91, 367] width 10 height 10
click at [91, 416] on span "Select row" at bounding box center [91, 418] width 10 height 10
click at [91, 393] on span "Select row" at bounding box center [91, 392] width 10 height 10
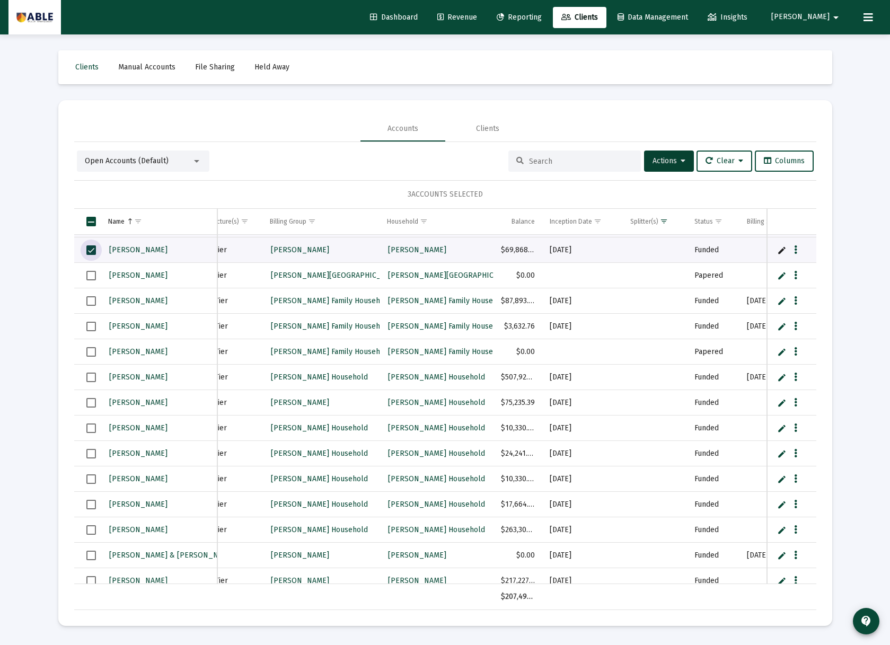
click at [92, 402] on span "Select row" at bounding box center [91, 403] width 10 height 10
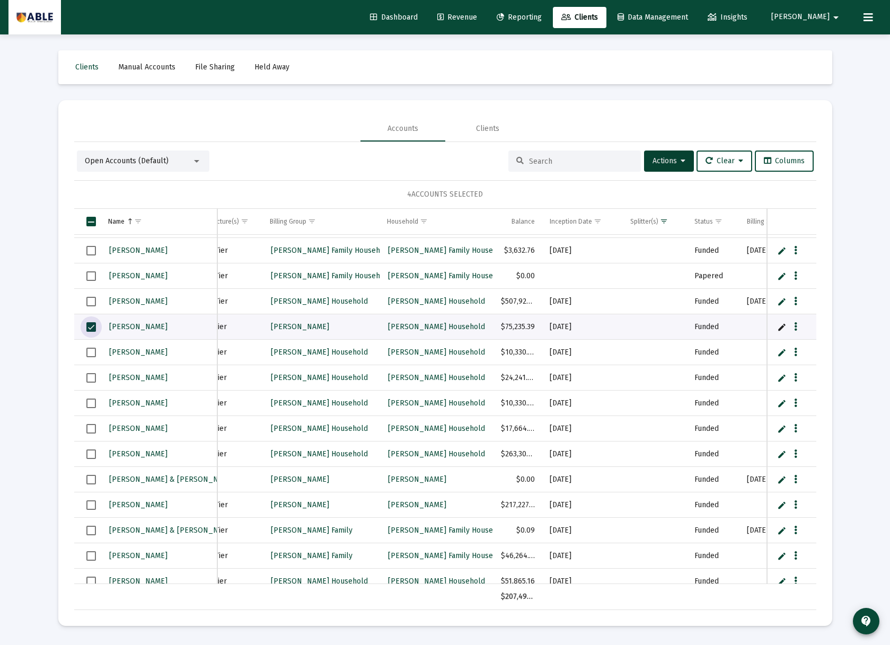
click at [90, 454] on span "Select row" at bounding box center [91, 454] width 10 height 10
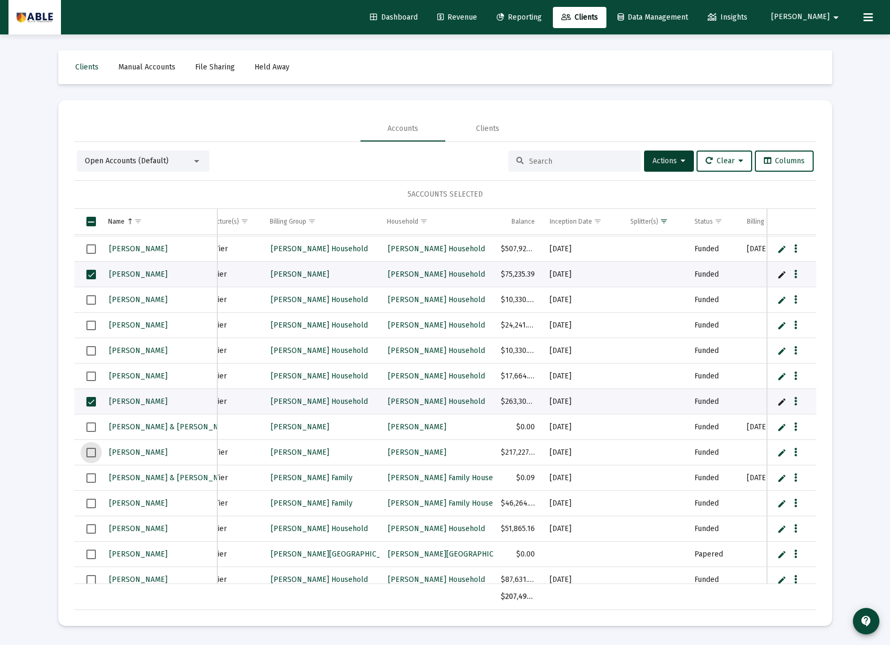
click at [94, 450] on span "Select row" at bounding box center [91, 453] width 10 height 10
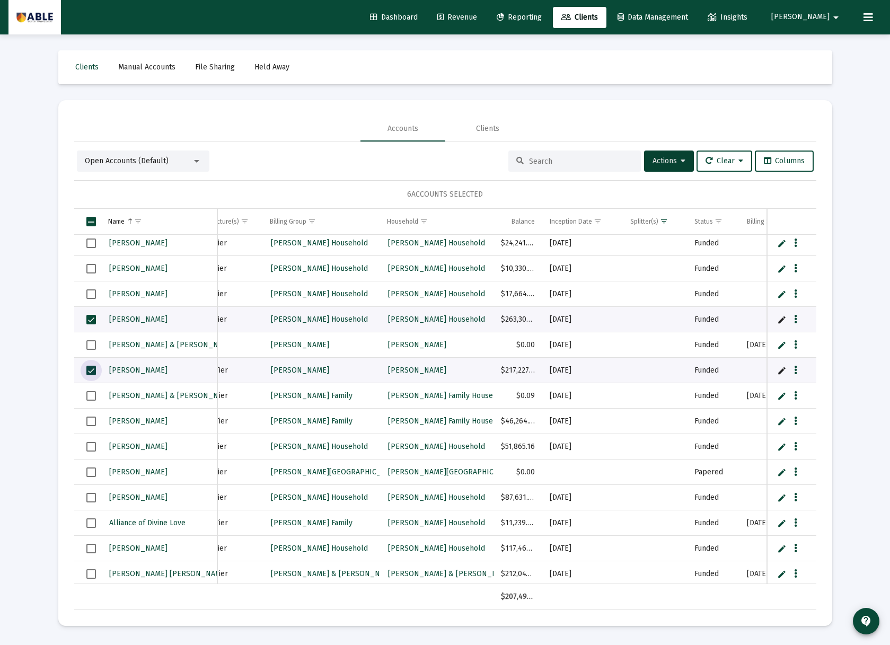
click at [86, 445] on span "Select row" at bounding box center [91, 447] width 10 height 10
click at [88, 495] on span "Select row" at bounding box center [91, 498] width 10 height 10
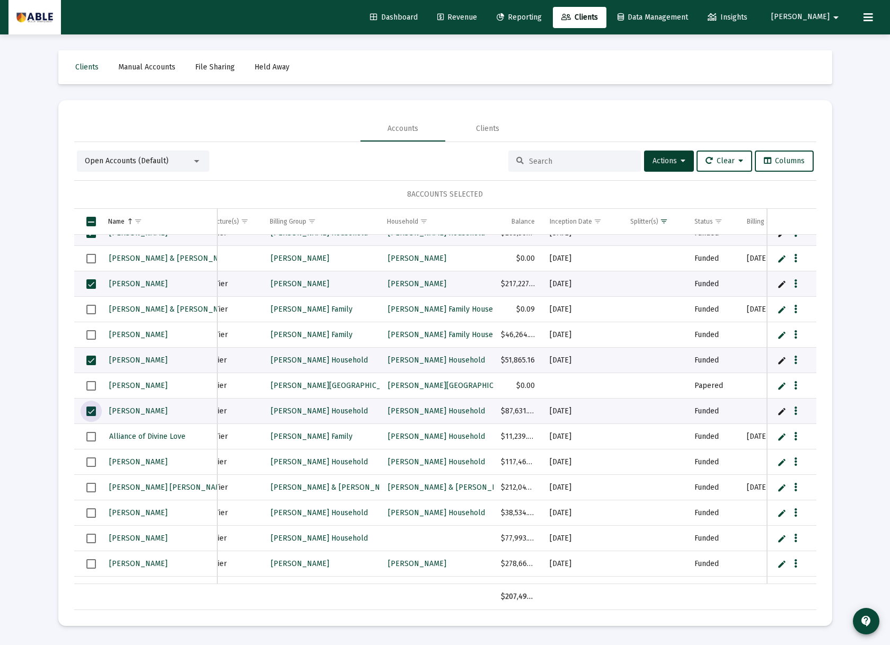
click at [88, 439] on span "Select row" at bounding box center [91, 437] width 10 height 10
click at [89, 469] on td "Data grid" at bounding box center [87, 461] width 26 height 25
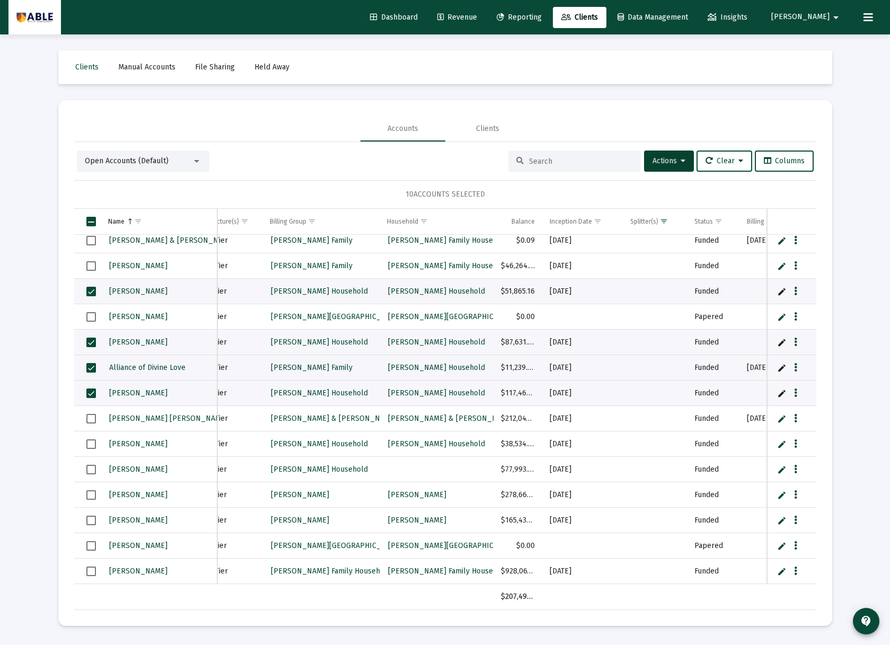
click at [93, 444] on span "Select row" at bounding box center [91, 444] width 10 height 10
click at [89, 495] on span "Select row" at bounding box center [91, 495] width 10 height 10
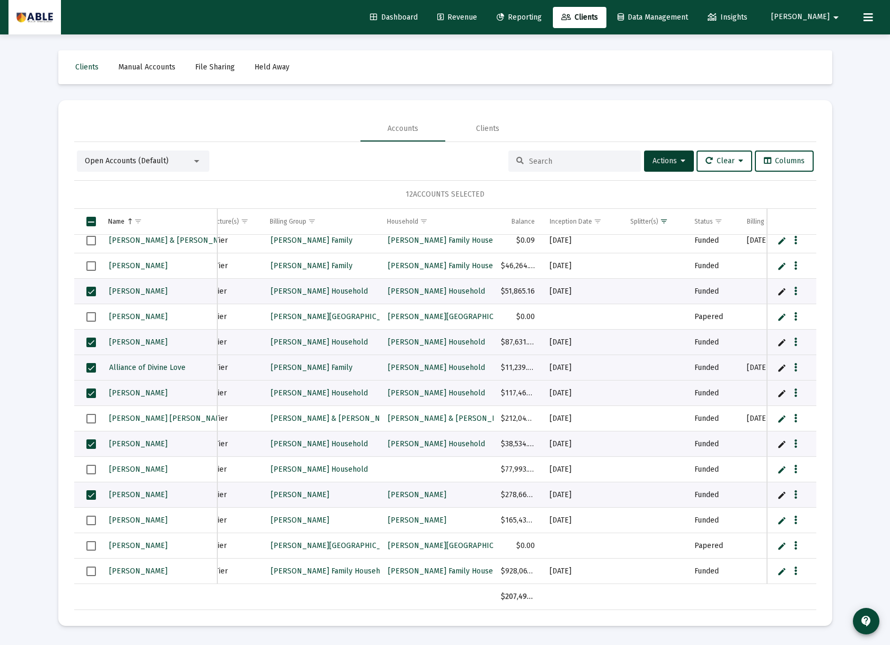
click at [87, 517] on td "Data grid" at bounding box center [87, 520] width 26 height 25
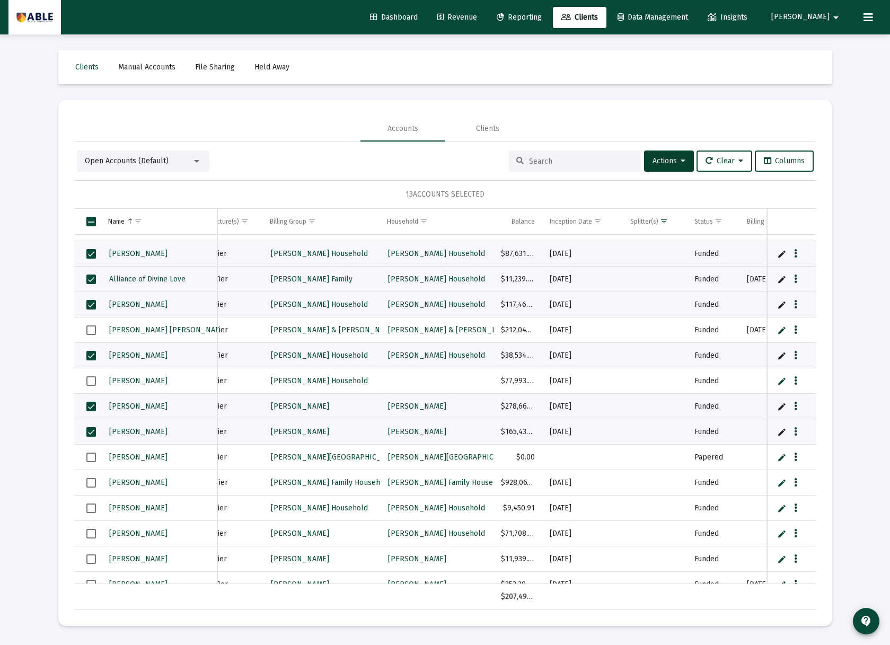
click at [93, 531] on span "Select row" at bounding box center [91, 534] width 10 height 10
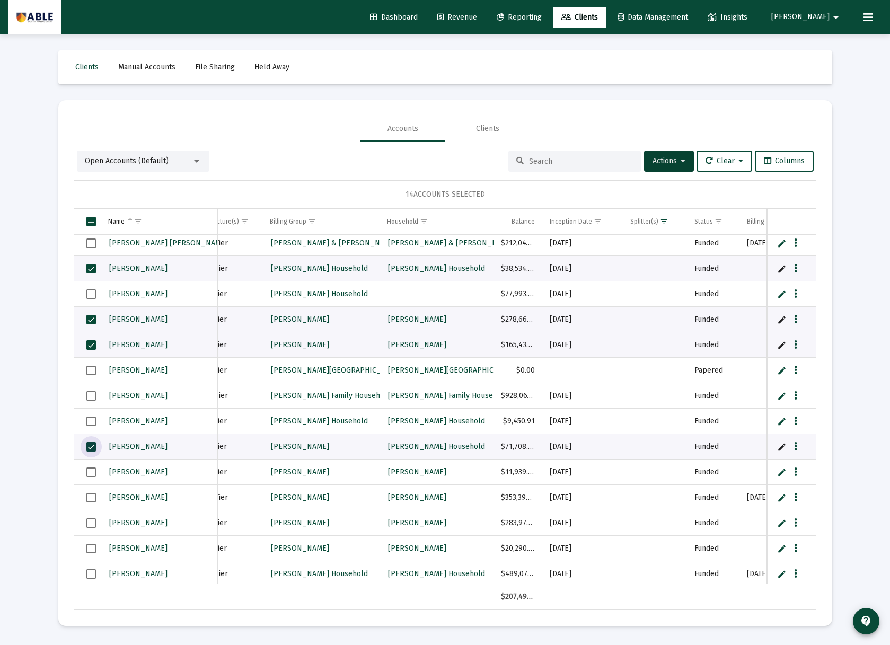
click at [88, 468] on span "Select row" at bounding box center [91, 472] width 10 height 10
drag, startPoint x: 89, startPoint y: 494, endPoint x: 94, endPoint y: 507, distance: 13.6
click at [89, 494] on span "Select row" at bounding box center [91, 498] width 10 height 10
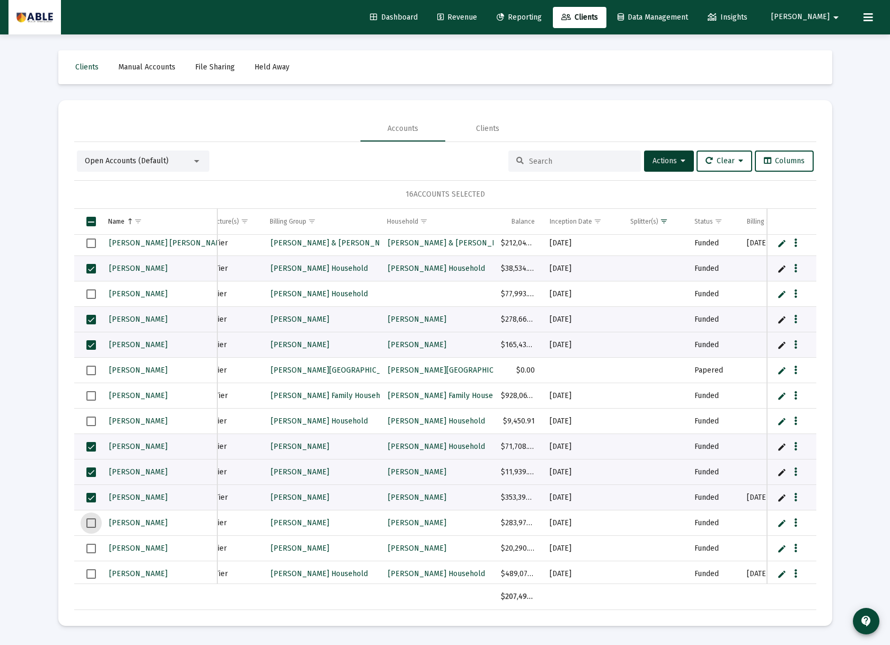
click at [89, 522] on span "Select row" at bounding box center [91, 523] width 10 height 10
click at [91, 551] on span "Select row" at bounding box center [91, 549] width 10 height 10
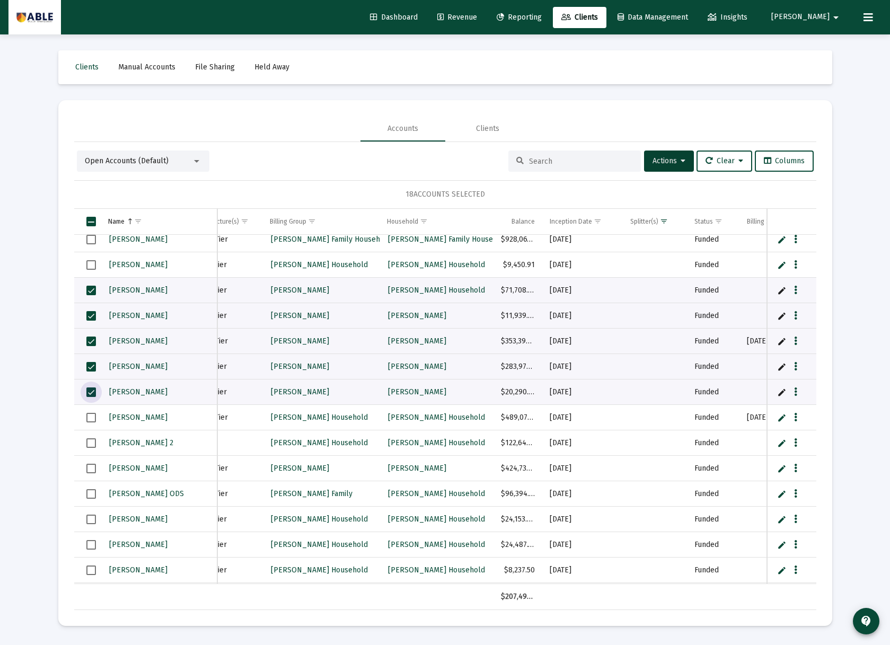
click at [88, 418] on span "Select row" at bounding box center [91, 418] width 10 height 10
click at [88, 447] on span "Select row" at bounding box center [91, 443] width 10 height 10
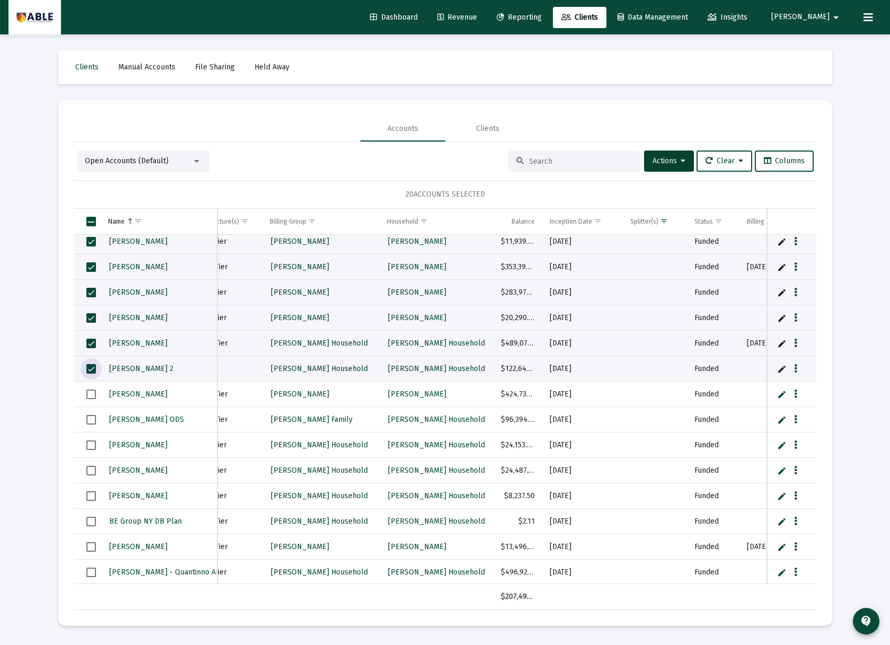
click at [89, 396] on span "Select row" at bounding box center [91, 394] width 10 height 10
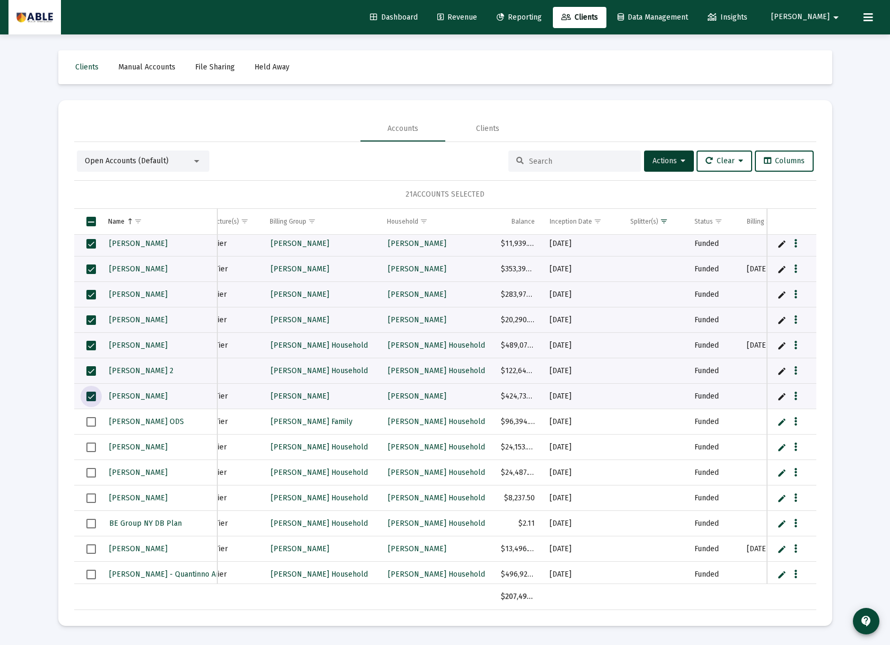
click at [91, 420] on span "Select row" at bounding box center [91, 422] width 10 height 10
click at [92, 446] on span "Select row" at bounding box center [91, 447] width 10 height 10
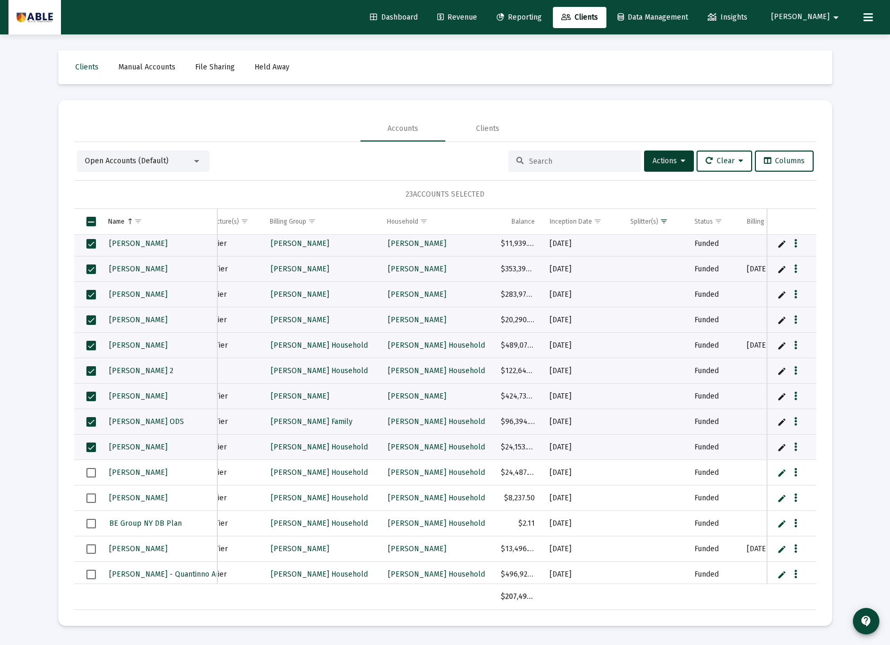
click at [85, 473] on td "Data grid" at bounding box center [87, 472] width 26 height 25
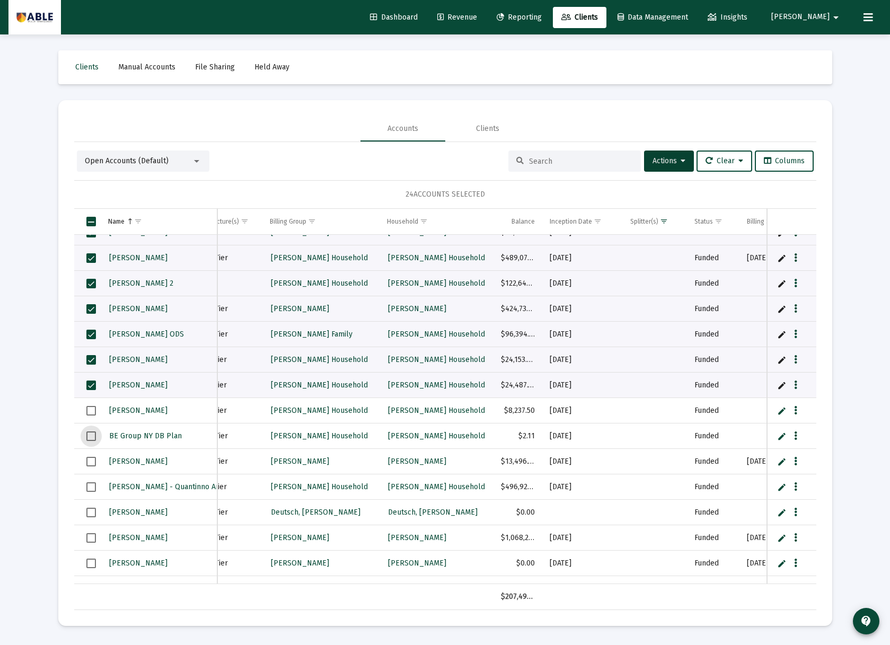
click at [92, 435] on span "Select row" at bounding box center [91, 436] width 10 height 10
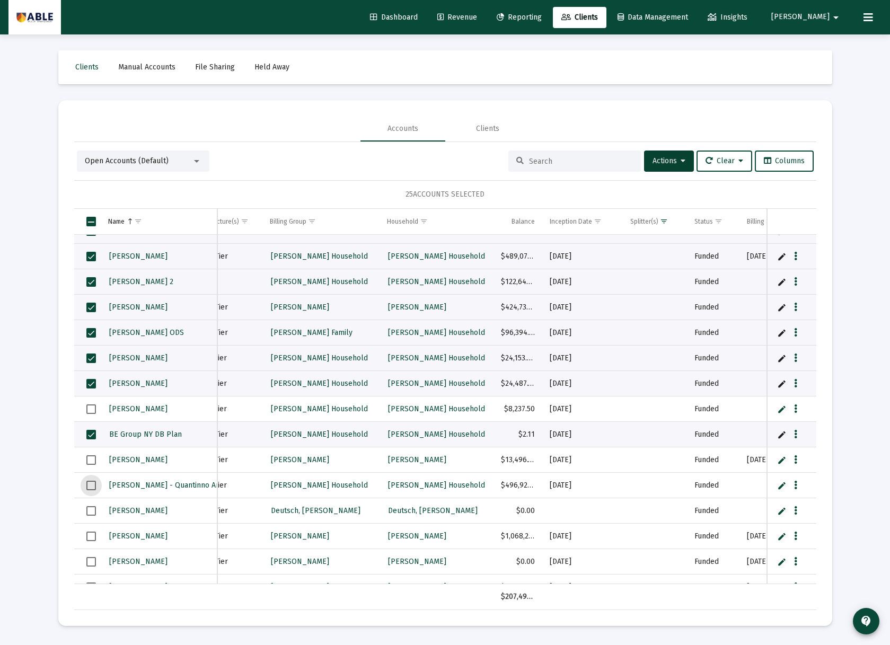
click at [89, 485] on span "Select row" at bounding box center [91, 486] width 10 height 10
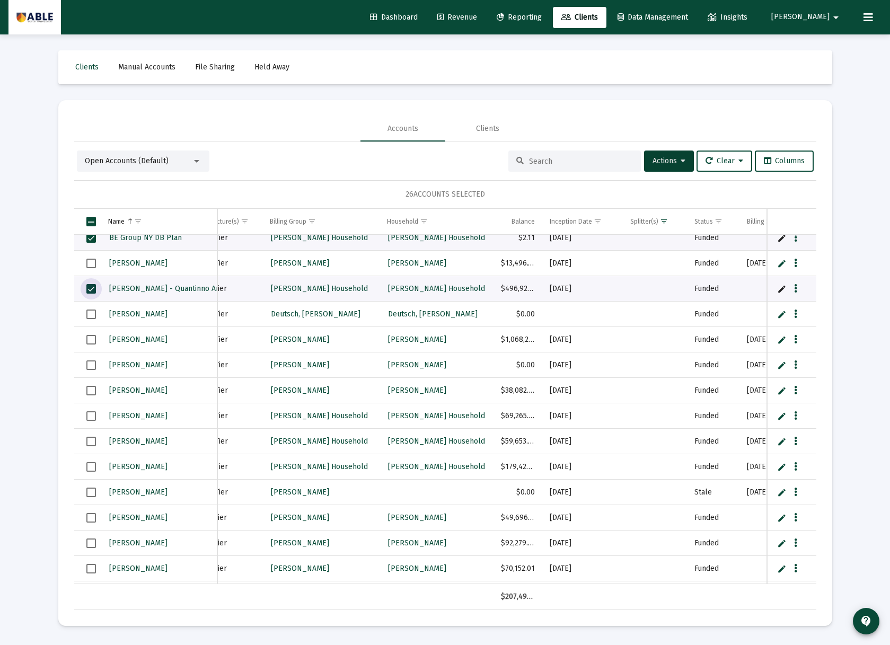
drag, startPoint x: 92, startPoint y: 313, endPoint x: 93, endPoint y: 322, distance: 9.1
click at [93, 313] on span "Select row" at bounding box center [91, 314] width 10 height 10
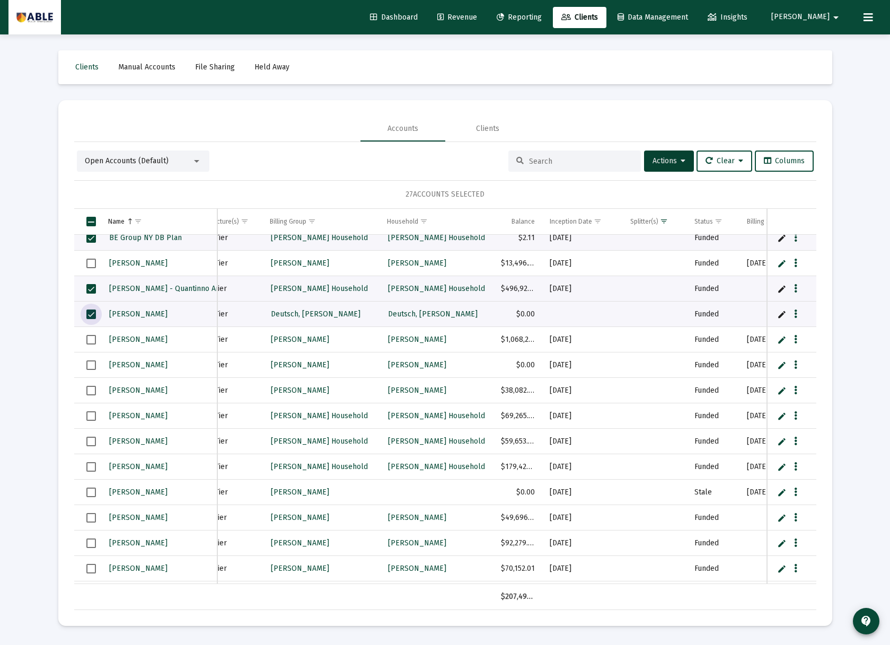
drag, startPoint x: 90, startPoint y: 390, endPoint x: 92, endPoint y: 395, distance: 5.5
click at [90, 390] on span "Select row" at bounding box center [91, 391] width 10 height 10
drag, startPoint x: 90, startPoint y: 492, endPoint x: 95, endPoint y: 491, distance: 5.4
click at [90, 492] on span "Select row" at bounding box center [91, 492] width 10 height 10
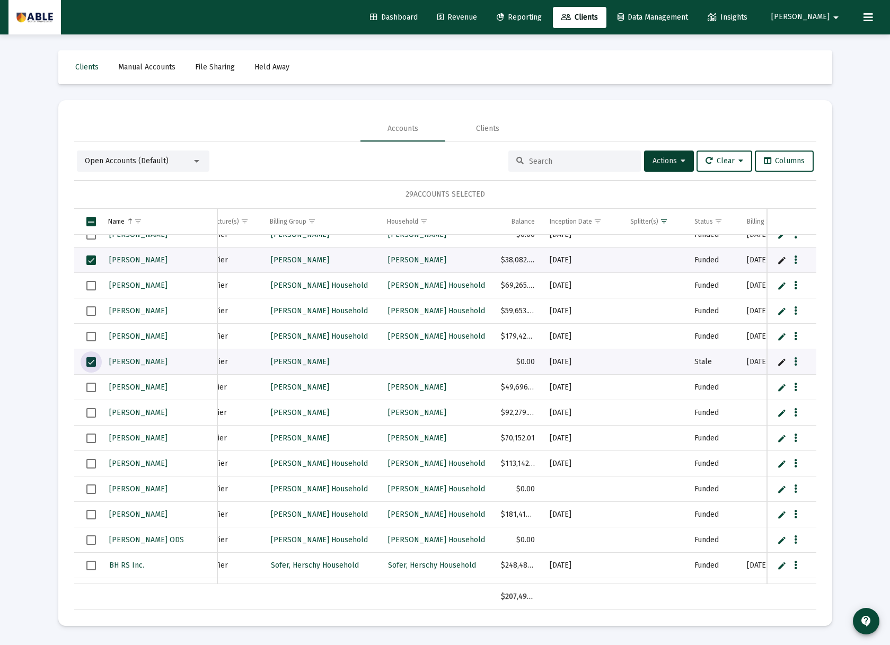
drag, startPoint x: 90, startPoint y: 388, endPoint x: 89, endPoint y: 398, distance: 10.1
click at [90, 388] on span "Select row" at bounding box center [91, 388] width 10 height 10
drag, startPoint x: 89, startPoint y: 412, endPoint x: 91, endPoint y: 424, distance: 12.3
click at [89, 413] on span "Select row" at bounding box center [91, 413] width 10 height 10
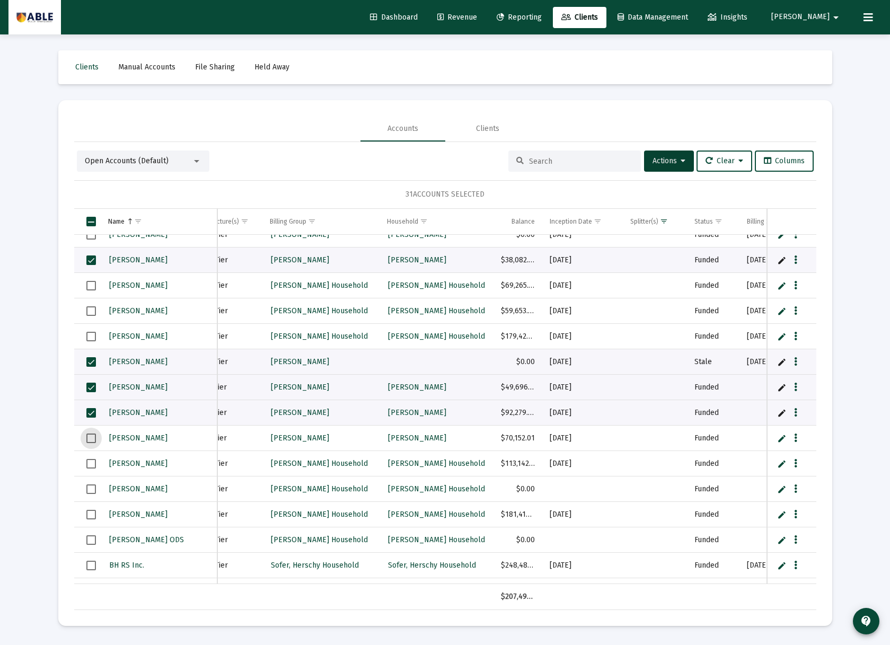
click at [89, 440] on span "Select row" at bounding box center [91, 438] width 10 height 10
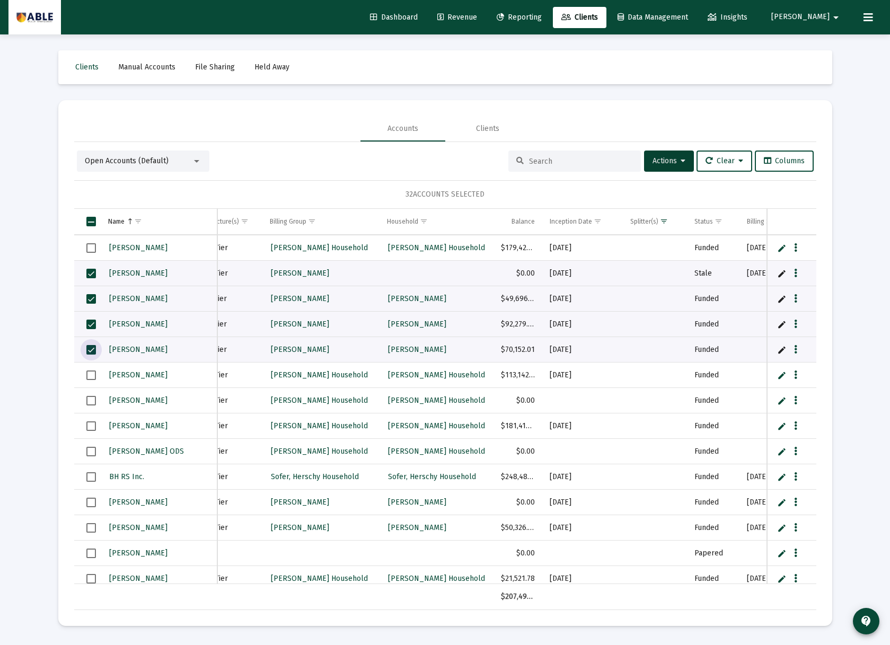
drag, startPoint x: 93, startPoint y: 371, endPoint x: 85, endPoint y: 398, distance: 28.7
click at [93, 371] on span "Select row" at bounding box center [91, 375] width 10 height 10
click at [85, 406] on td "Data grid" at bounding box center [87, 400] width 26 height 25
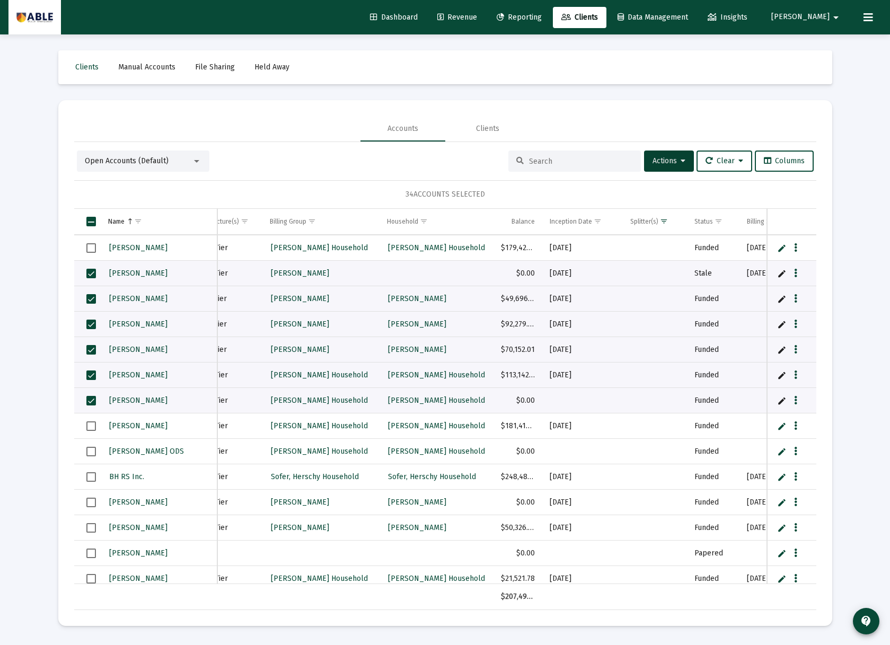
click at [89, 431] on td "Data grid" at bounding box center [87, 425] width 26 height 25
click at [90, 453] on span "Select row" at bounding box center [91, 452] width 10 height 10
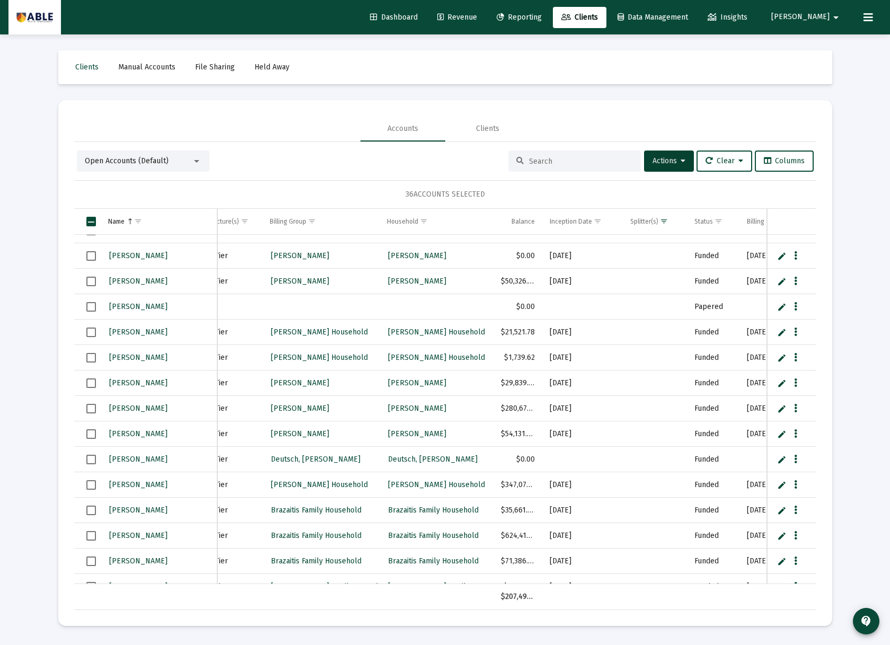
click at [89, 458] on span "Select row" at bounding box center [91, 460] width 10 height 10
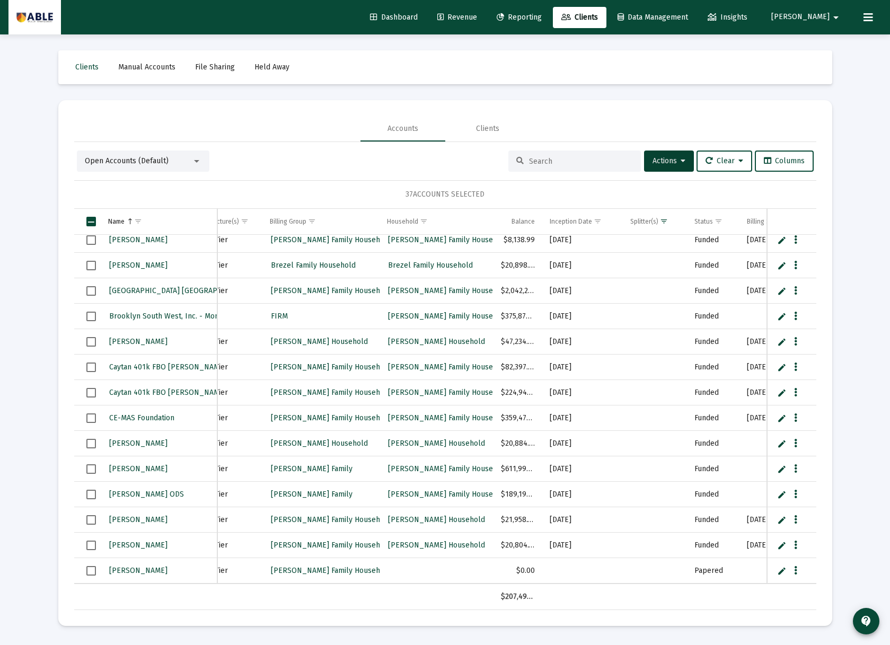
click at [87, 444] on span "Select row" at bounding box center [91, 444] width 10 height 10
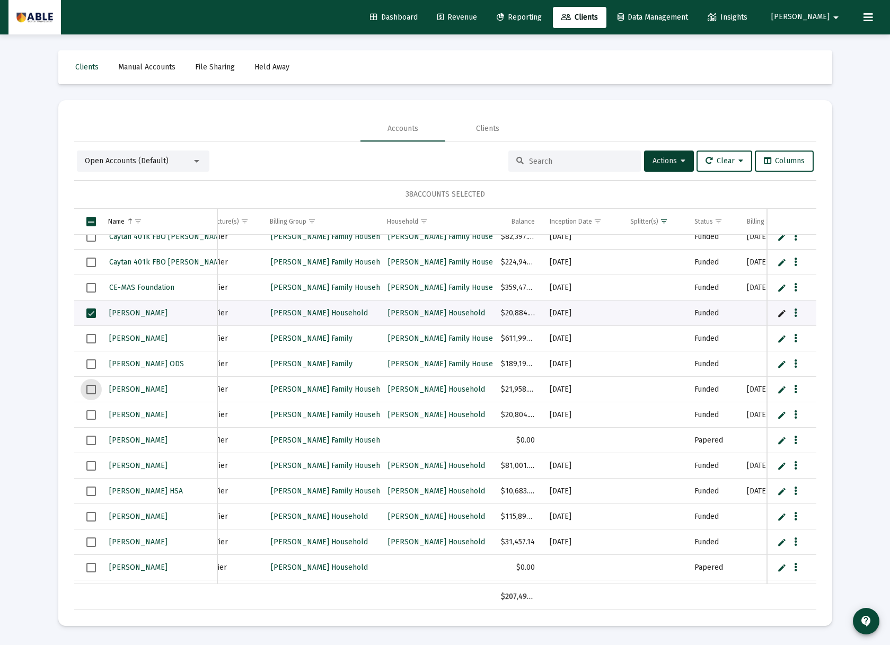
click at [88, 391] on span "Select row" at bounding box center [91, 390] width 10 height 10
drag, startPoint x: 92, startPoint y: 414, endPoint x: 92, endPoint y: 432, distance: 18.0
click at [92, 414] on span "Select row" at bounding box center [91, 415] width 10 height 10
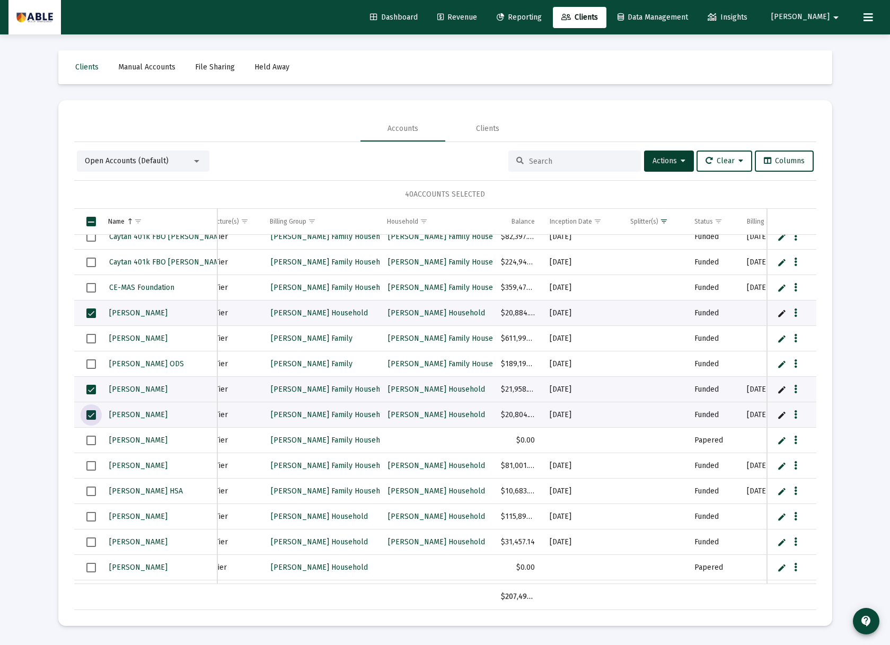
click at [90, 437] on span "Select row" at bounding box center [91, 441] width 10 height 10
click at [86, 465] on span "Select row" at bounding box center [91, 466] width 10 height 10
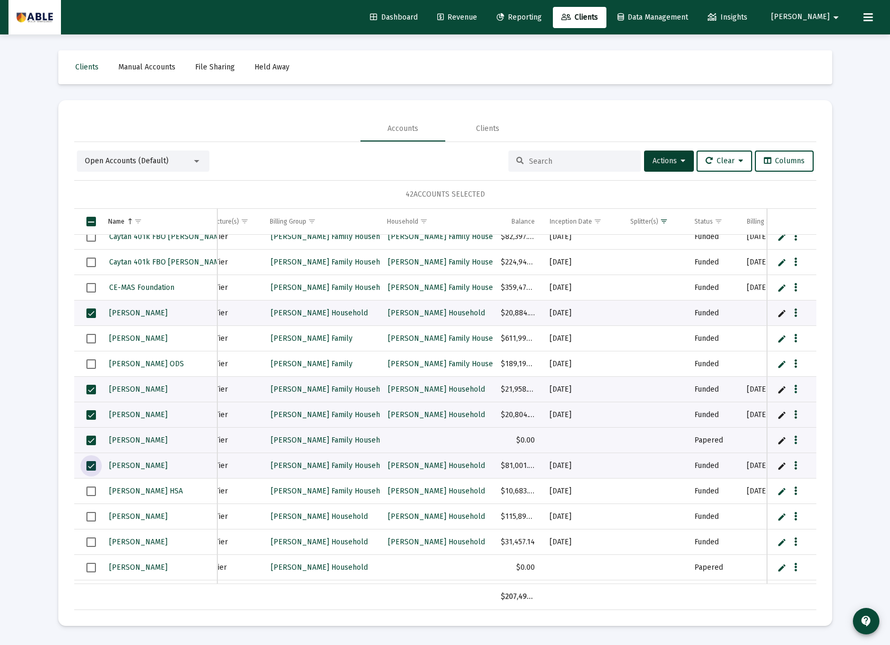
click at [88, 488] on span "Select row" at bounding box center [91, 491] width 10 height 10
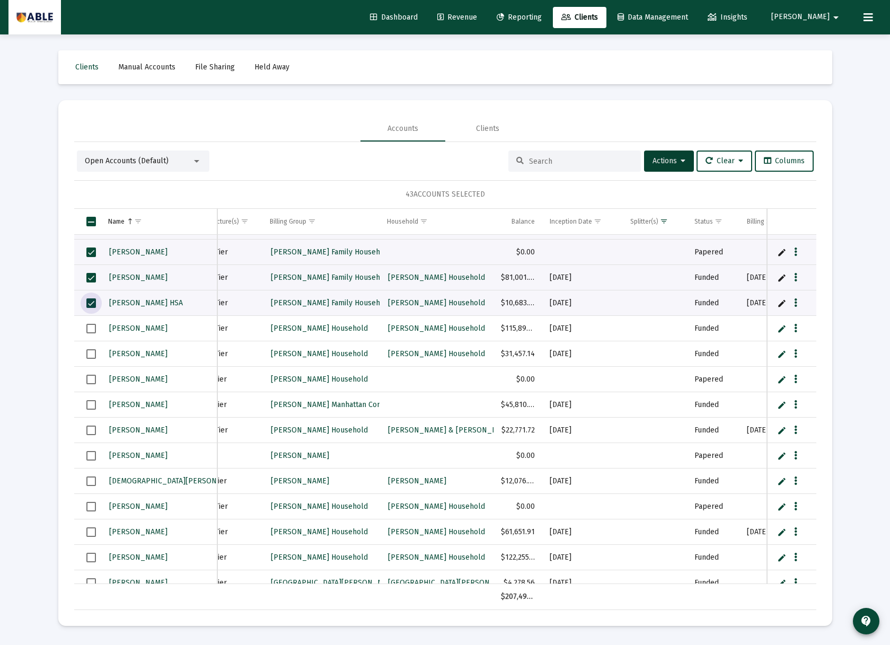
click at [91, 357] on span "Select row" at bounding box center [91, 354] width 10 height 10
click at [89, 379] on span "Select row" at bounding box center [91, 380] width 10 height 10
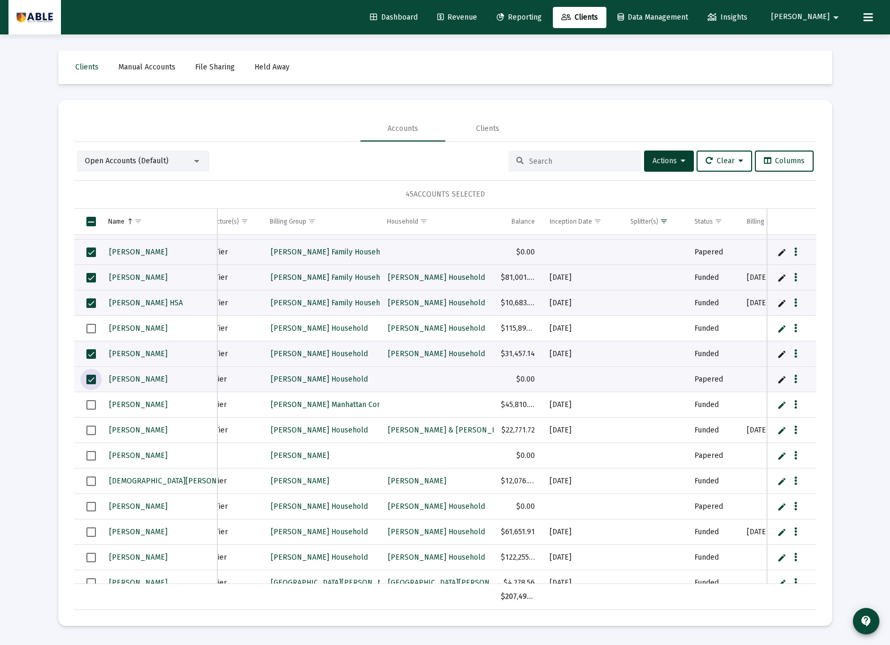
click at [91, 409] on span "Select row" at bounding box center [91, 405] width 10 height 10
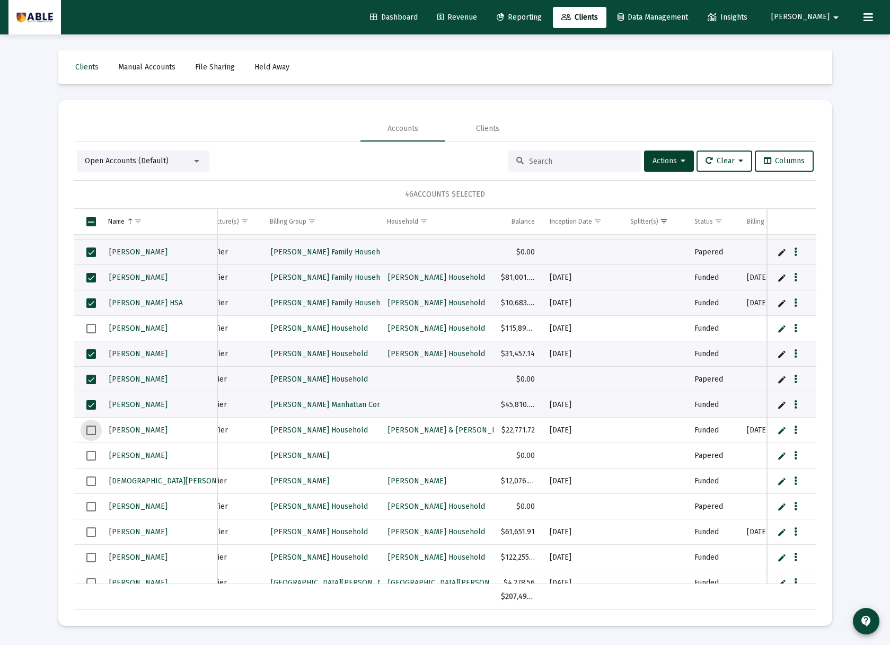
drag, startPoint x: 89, startPoint y: 428, endPoint x: 91, endPoint y: 442, distance: 13.9
click at [89, 428] on span "Select row" at bounding box center [91, 431] width 10 height 10
click at [91, 458] on span "Select row" at bounding box center [91, 456] width 10 height 10
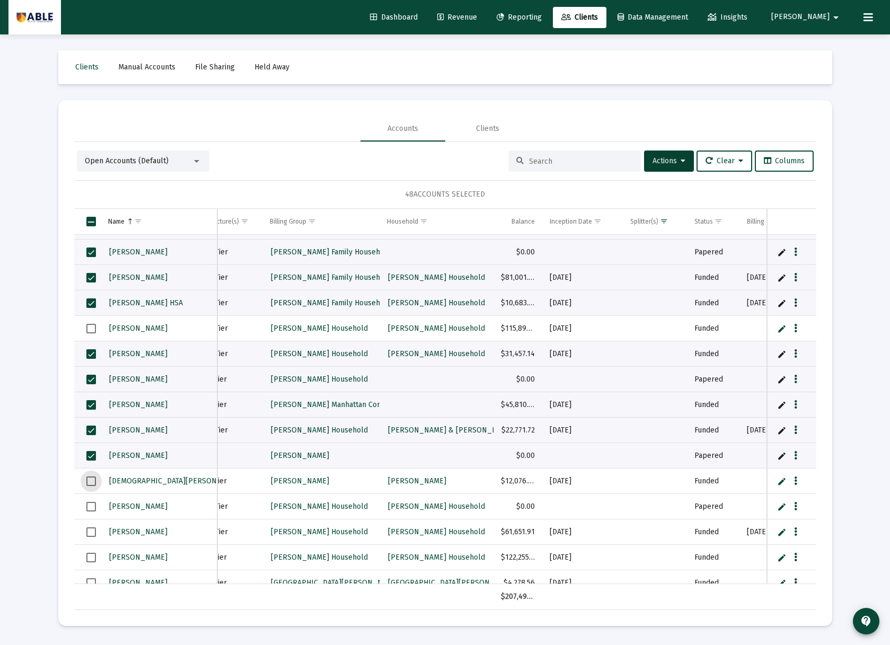
drag, startPoint x: 90, startPoint y: 482, endPoint x: 110, endPoint y: 480, distance: 20.8
click at [90, 482] on span "Select row" at bounding box center [91, 481] width 10 height 10
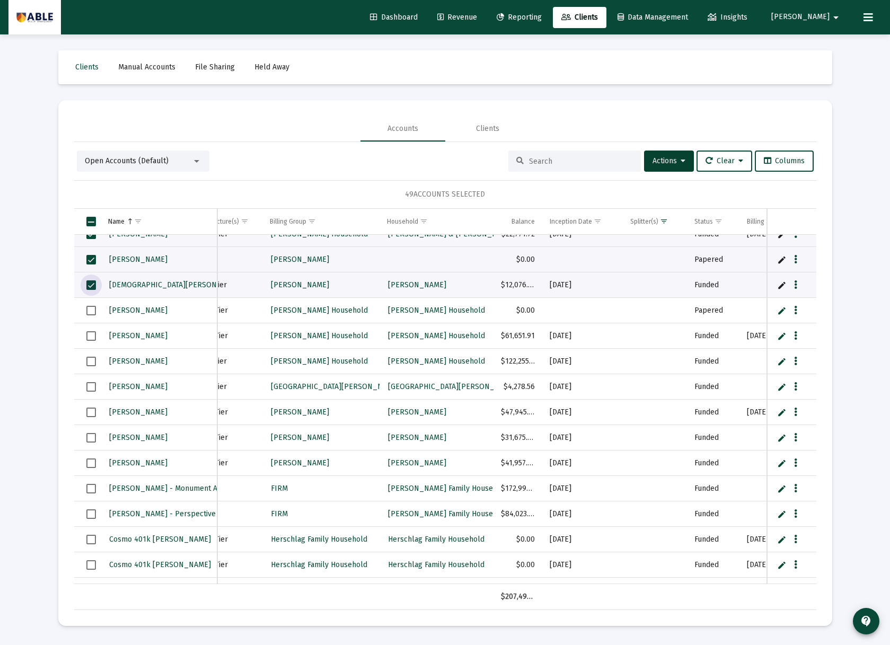
click at [90, 334] on span "Select row" at bounding box center [91, 336] width 10 height 10
click at [92, 387] on span "Select row" at bounding box center [91, 387] width 10 height 10
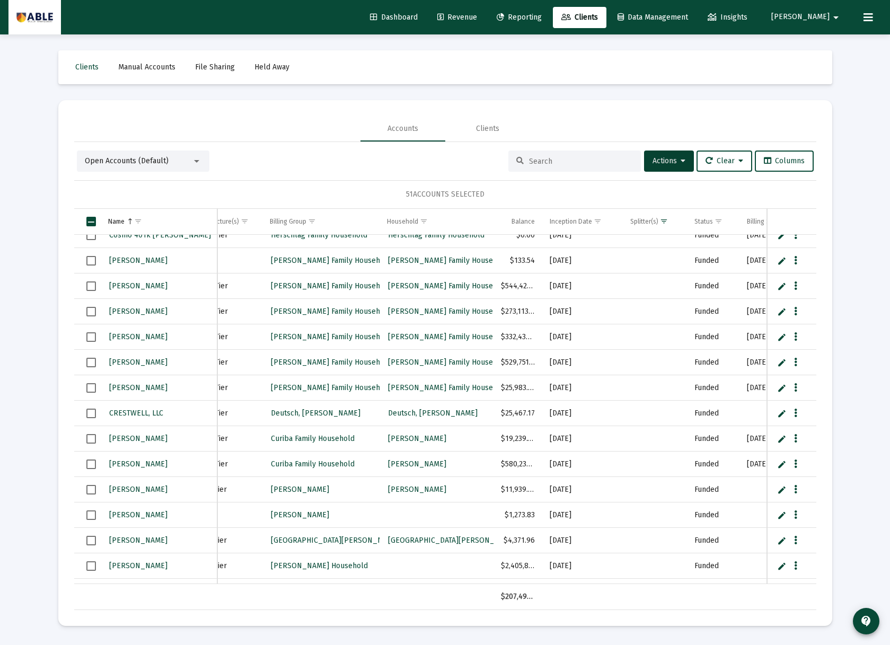
click at [89, 412] on span "Select row" at bounding box center [91, 414] width 10 height 10
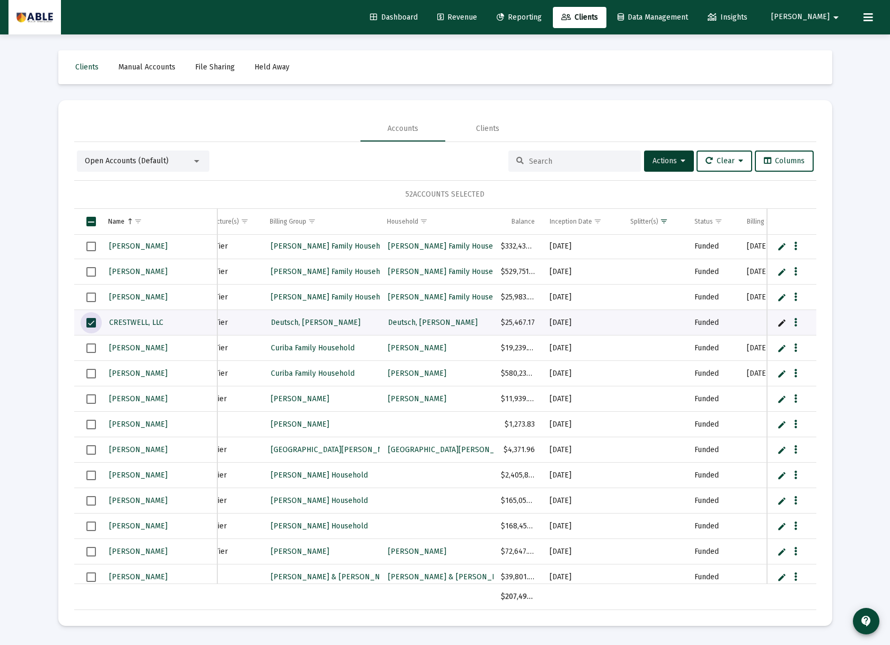
click at [91, 449] on span "Select row" at bounding box center [91, 450] width 10 height 10
click at [89, 402] on span "Select row" at bounding box center [91, 399] width 10 height 10
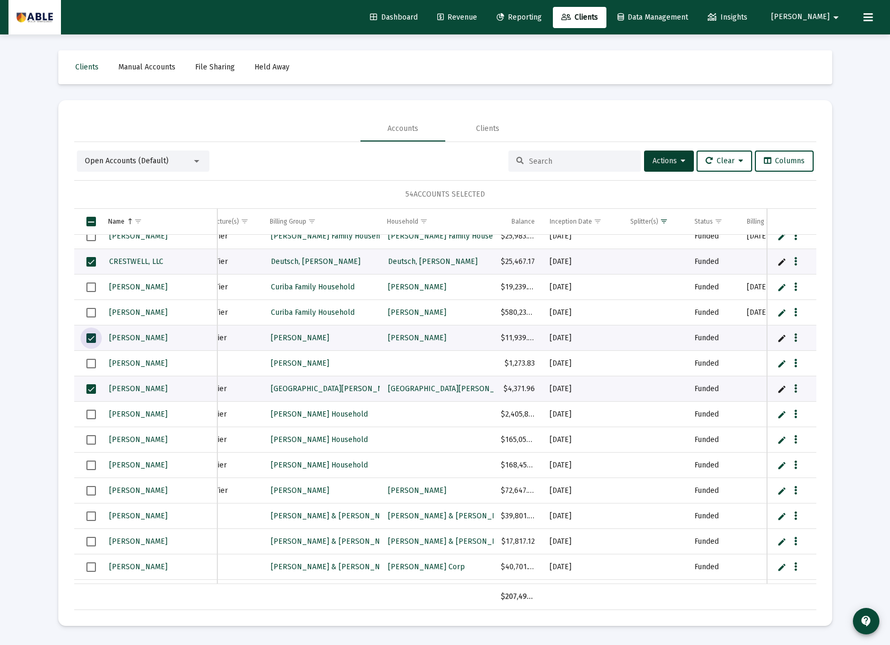
click at [94, 415] on span "Select row" at bounding box center [91, 415] width 10 height 10
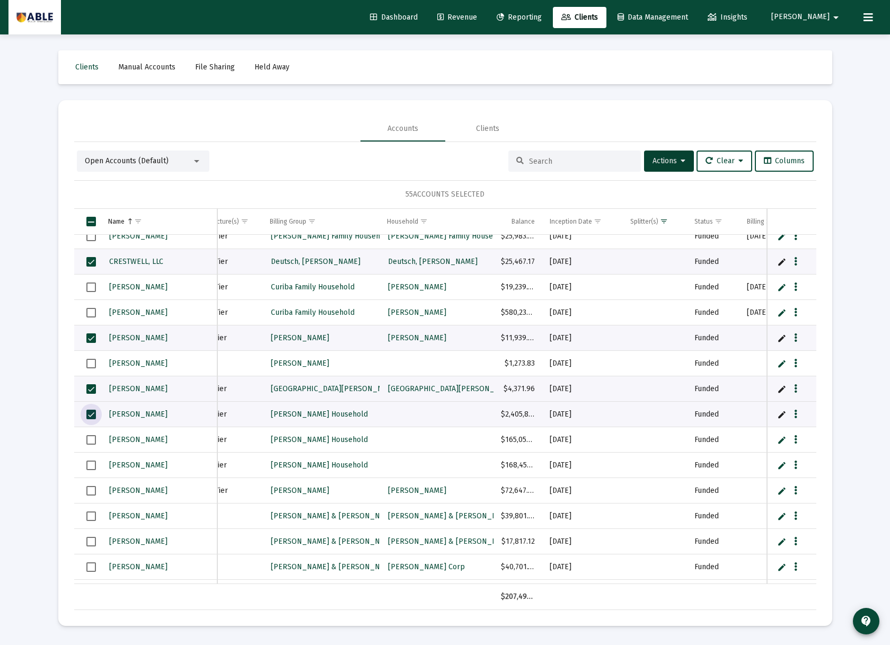
click at [94, 441] on span "Select row" at bounding box center [91, 440] width 10 height 10
click at [89, 472] on td "Data grid" at bounding box center [87, 465] width 26 height 25
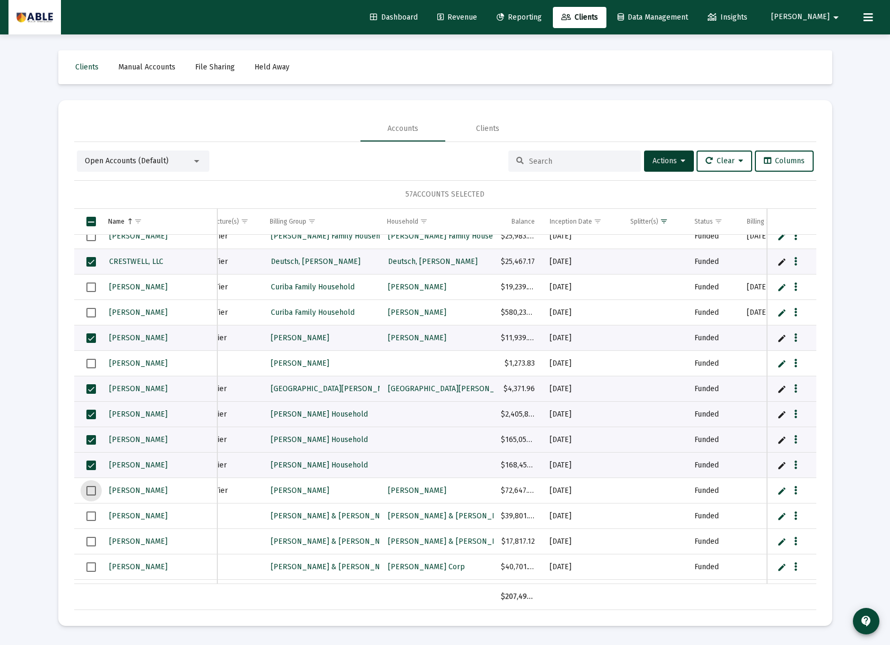
click at [87, 492] on span "Select row" at bounding box center [91, 491] width 10 height 10
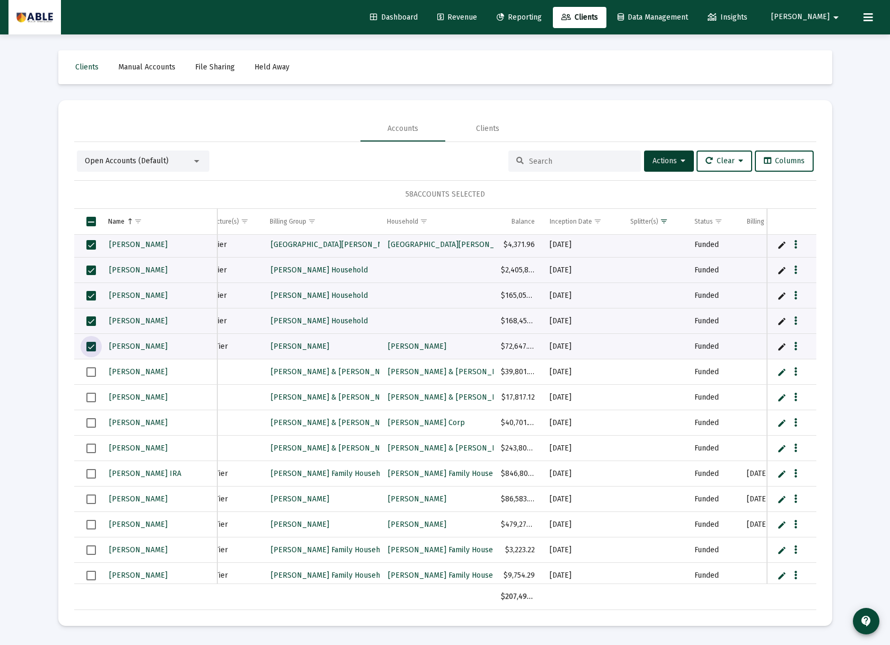
click at [91, 346] on span "Select row" at bounding box center [91, 347] width 10 height 10
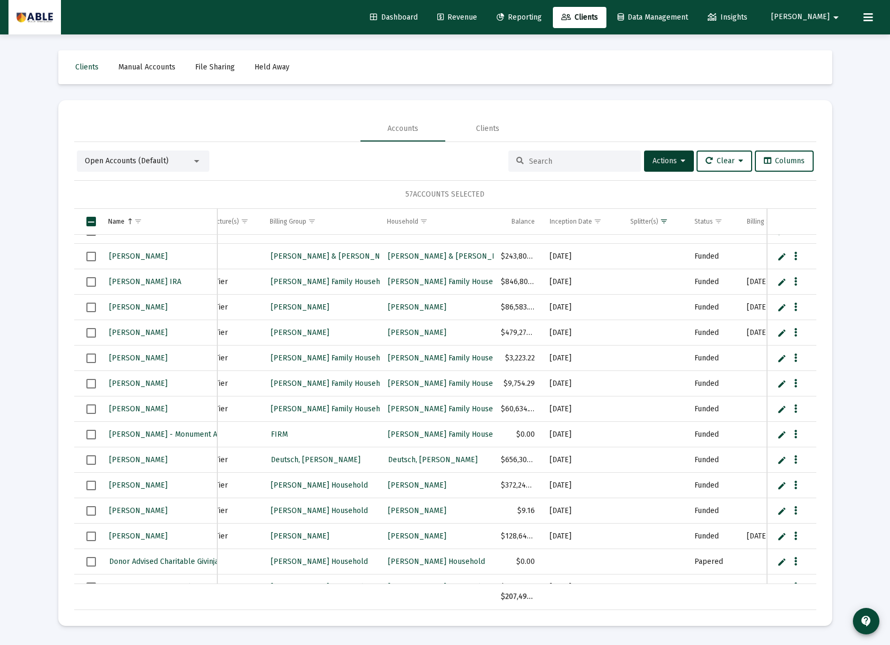
click at [90, 459] on span "Select row" at bounding box center [91, 460] width 10 height 10
click at [90, 481] on td "Data grid" at bounding box center [87, 485] width 26 height 25
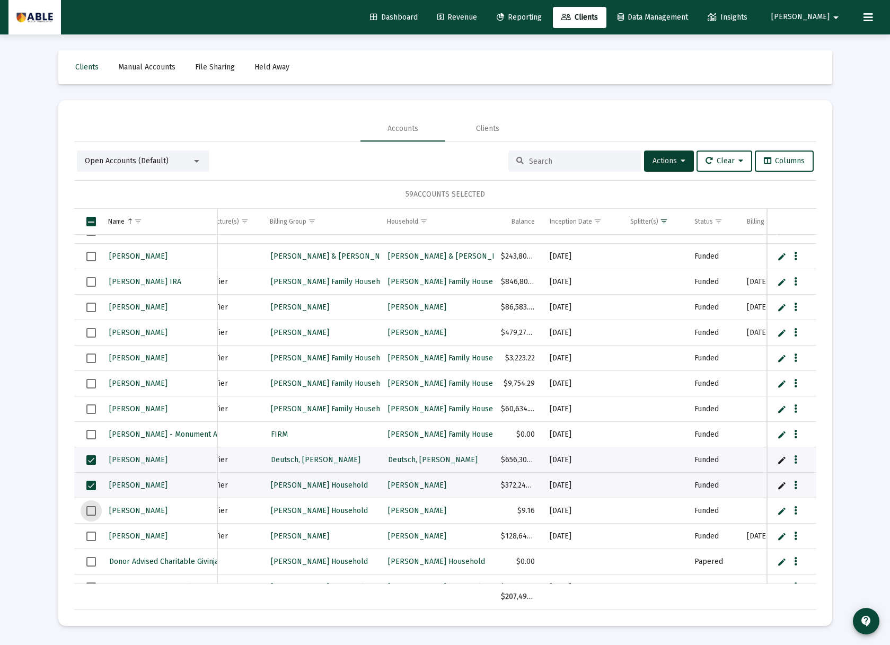
drag, startPoint x: 89, startPoint y: 510, endPoint x: 93, endPoint y: 504, distance: 7.4
click at [90, 510] on span "Select row" at bounding box center [91, 511] width 10 height 10
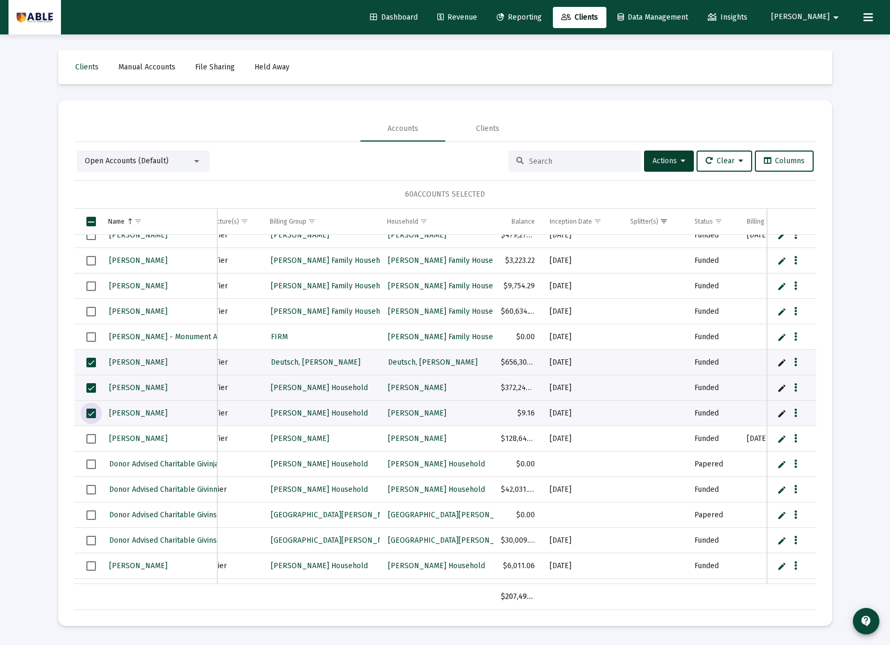
drag, startPoint x: 88, startPoint y: 463, endPoint x: 92, endPoint y: 477, distance: 14.9
click at [88, 463] on span "Select row" at bounding box center [91, 464] width 10 height 10
click at [91, 491] on span "Select row" at bounding box center [91, 490] width 10 height 10
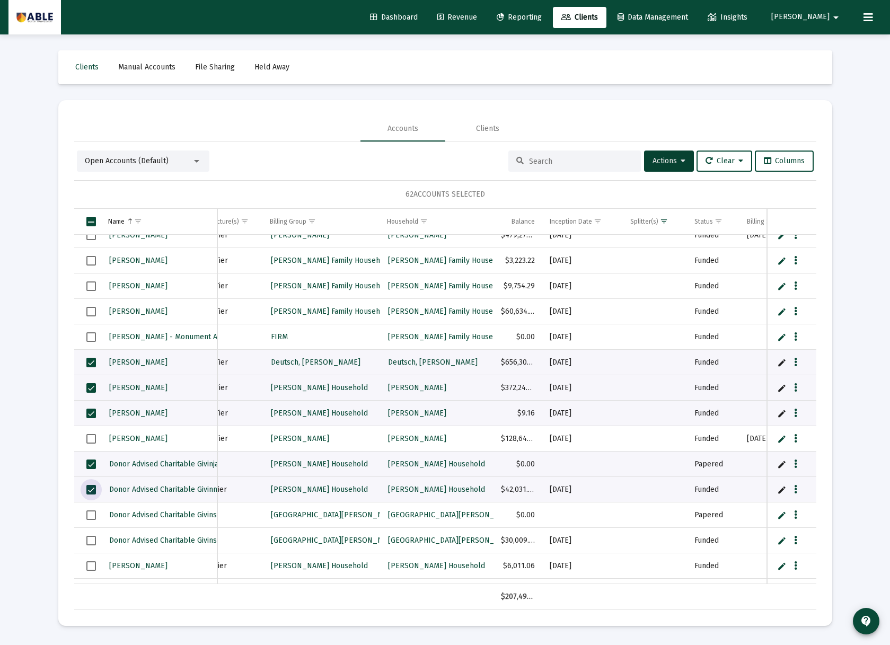
click at [89, 516] on span "Select row" at bounding box center [91, 515] width 10 height 10
drag, startPoint x: 89, startPoint y: 544, endPoint x: 120, endPoint y: 518, distance: 40.2
click at [92, 543] on span "Select row" at bounding box center [91, 541] width 10 height 10
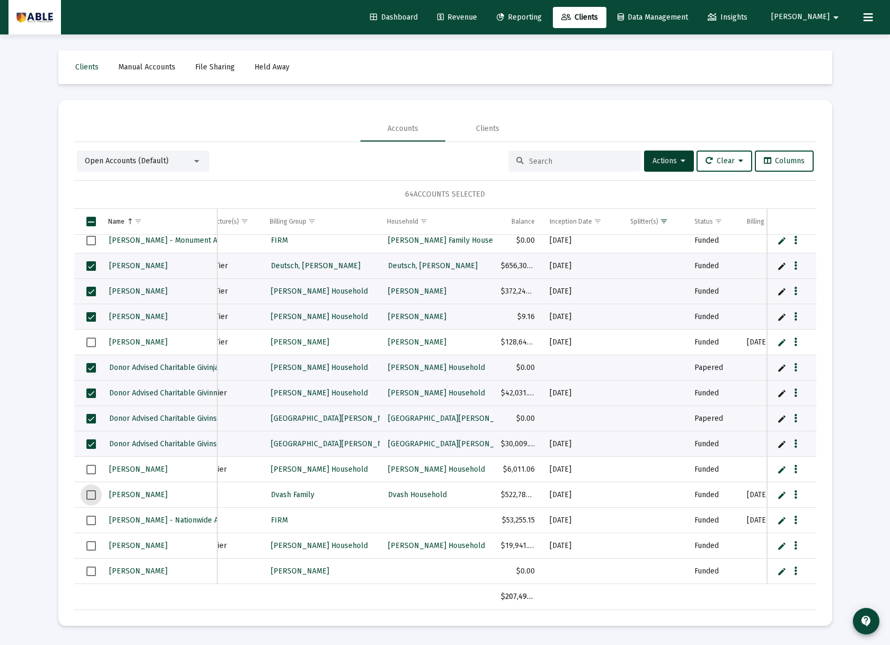
click at [92, 493] on span "Select row" at bounding box center [91, 495] width 10 height 10
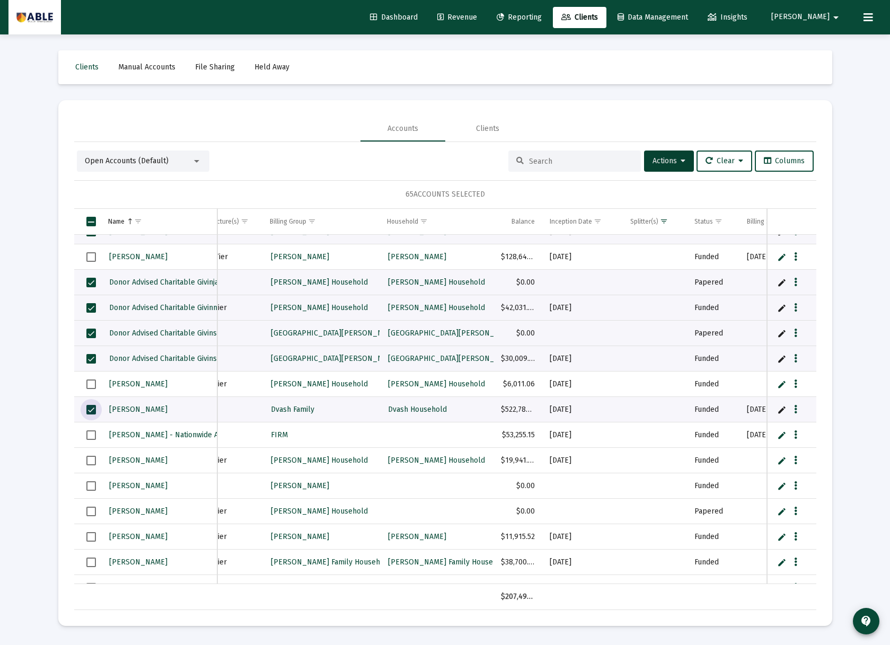
click at [89, 486] on span "Select row" at bounding box center [91, 486] width 10 height 10
click at [88, 515] on span "Select row" at bounding box center [91, 512] width 10 height 10
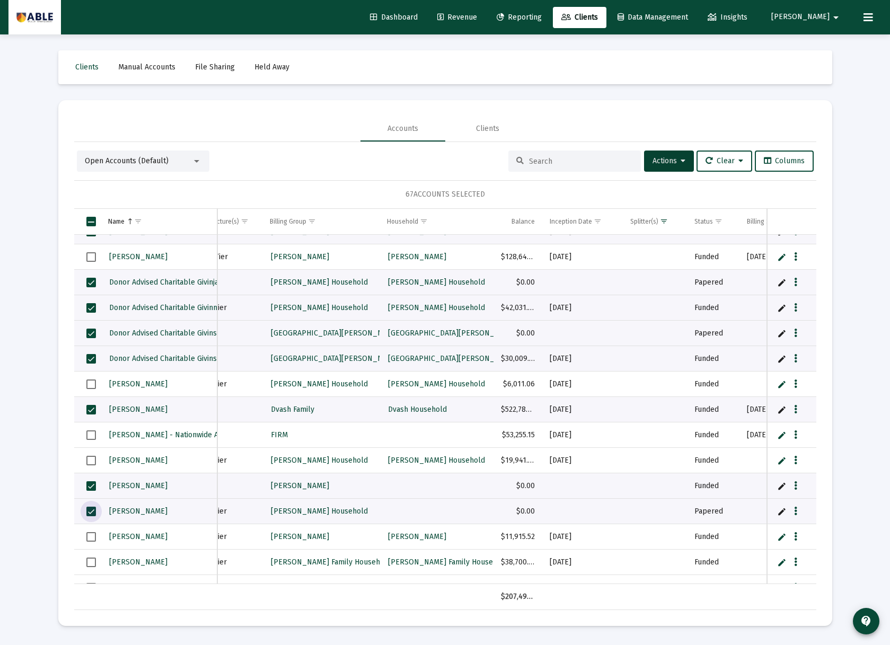
click at [88, 531] on td "Data grid" at bounding box center [87, 536] width 26 height 25
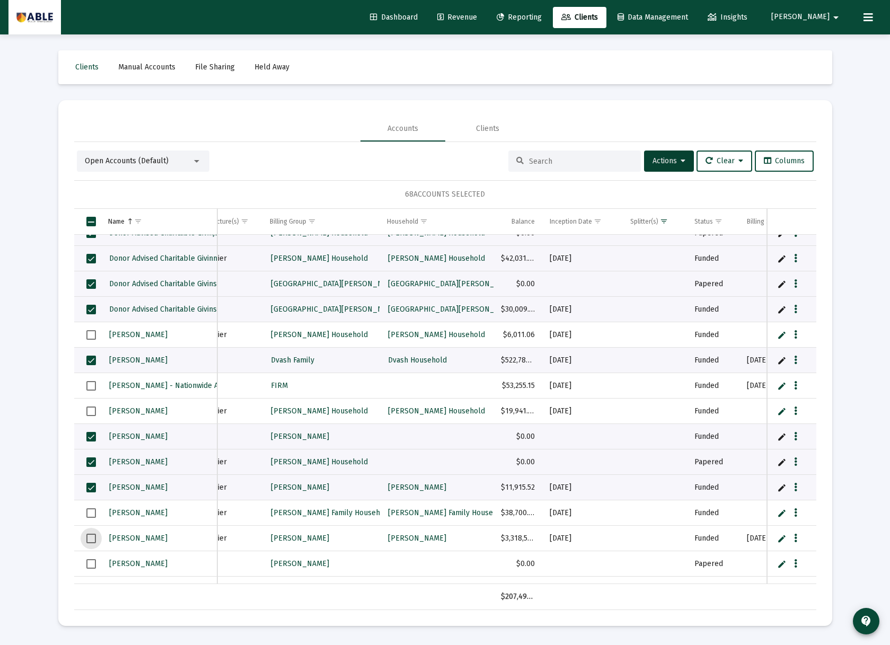
click at [93, 538] on span "Select row" at bounding box center [91, 539] width 10 height 10
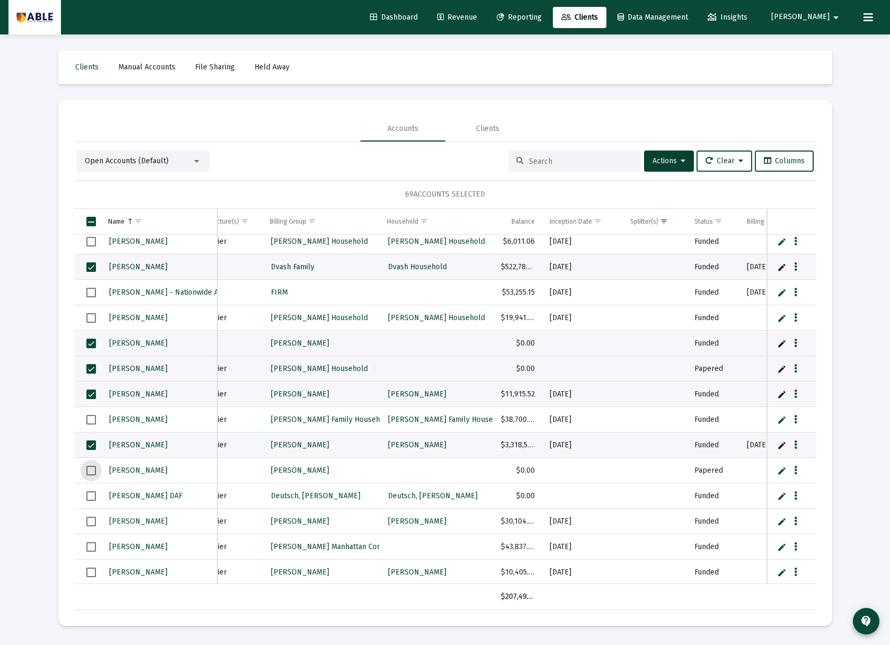
click at [91, 468] on span "Select row" at bounding box center [91, 471] width 10 height 10
click at [88, 500] on td "Data grid" at bounding box center [87, 495] width 26 height 25
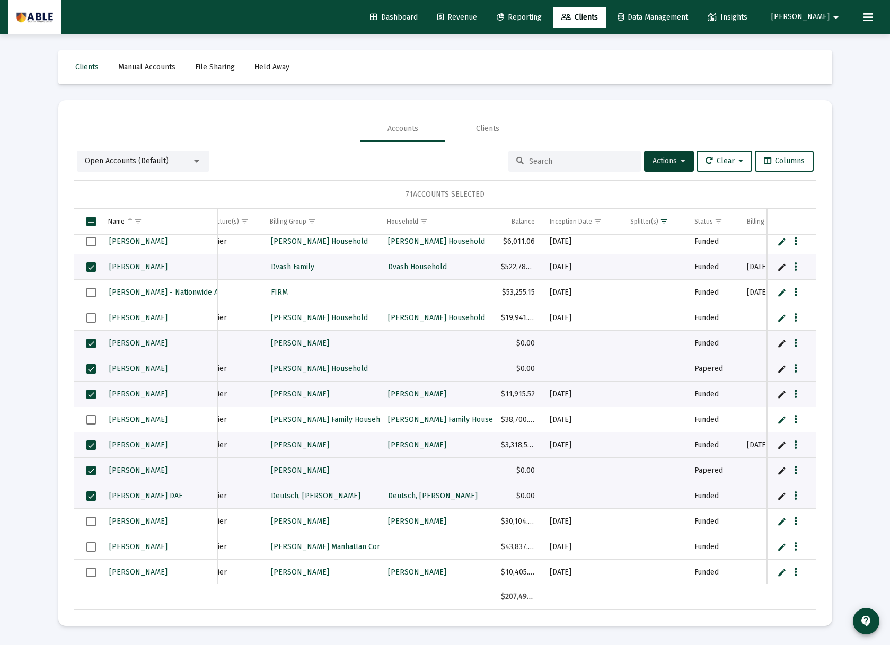
click at [85, 520] on td "Data grid" at bounding box center [87, 521] width 26 height 25
click at [92, 547] on span "Select row" at bounding box center [91, 547] width 10 height 10
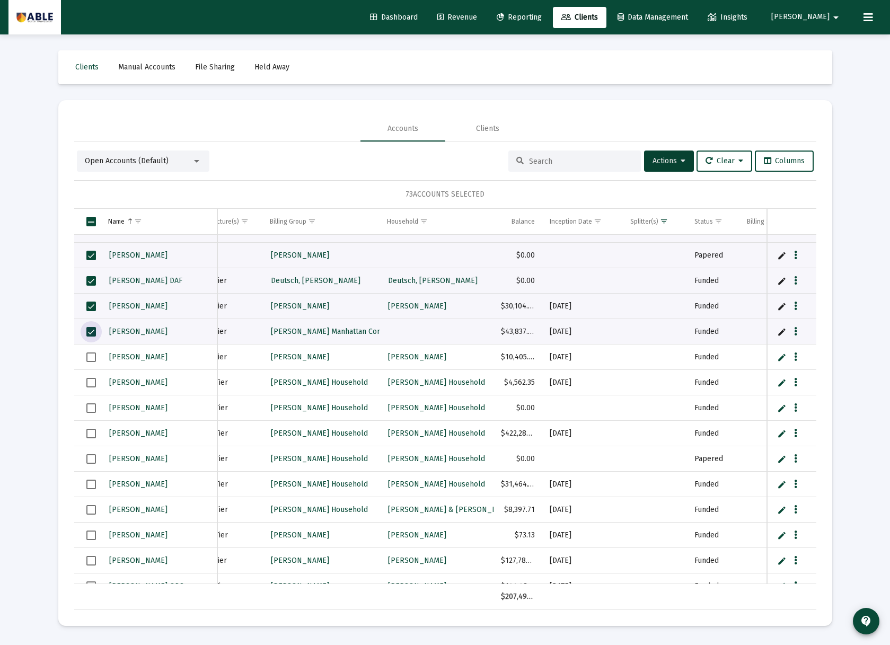
click at [90, 359] on span "Select row" at bounding box center [91, 357] width 10 height 10
click at [88, 386] on span "Select row" at bounding box center [91, 383] width 10 height 10
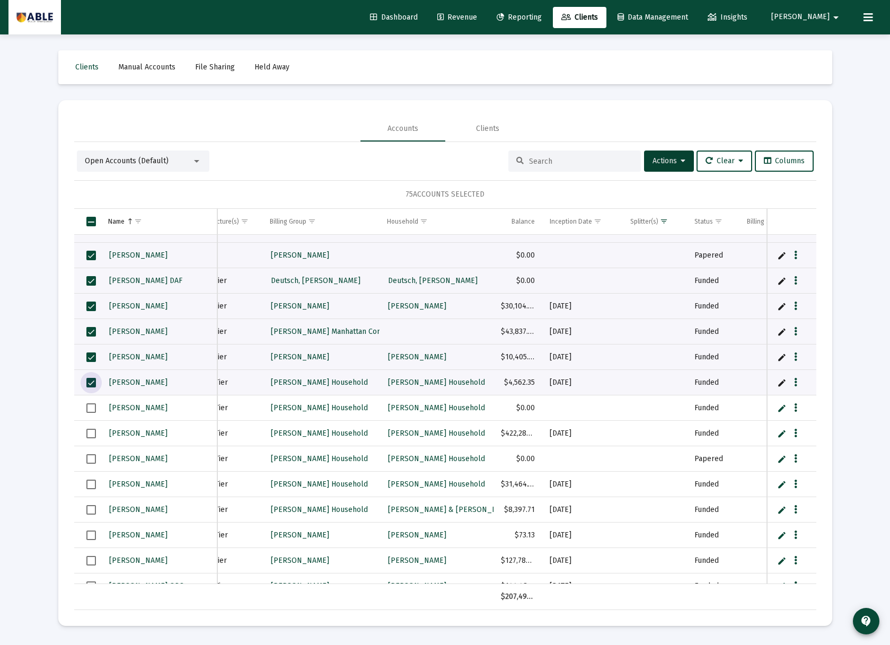
click at [88, 410] on span "Select row" at bounding box center [91, 408] width 10 height 10
click at [92, 437] on span "Select row" at bounding box center [91, 434] width 10 height 10
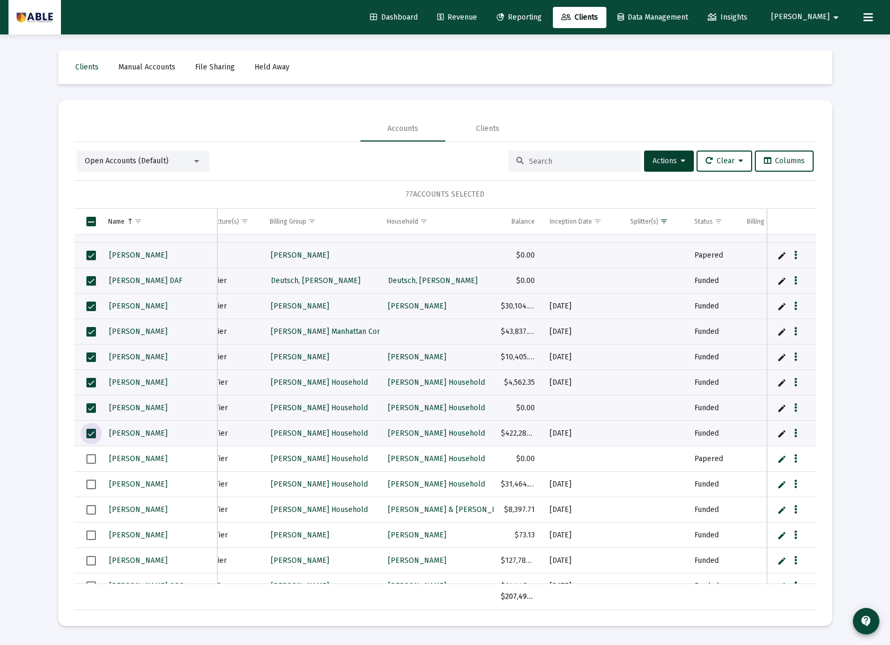
click at [92, 481] on span "Select row" at bounding box center [91, 485] width 10 height 10
click at [92, 511] on span "Select row" at bounding box center [91, 510] width 10 height 10
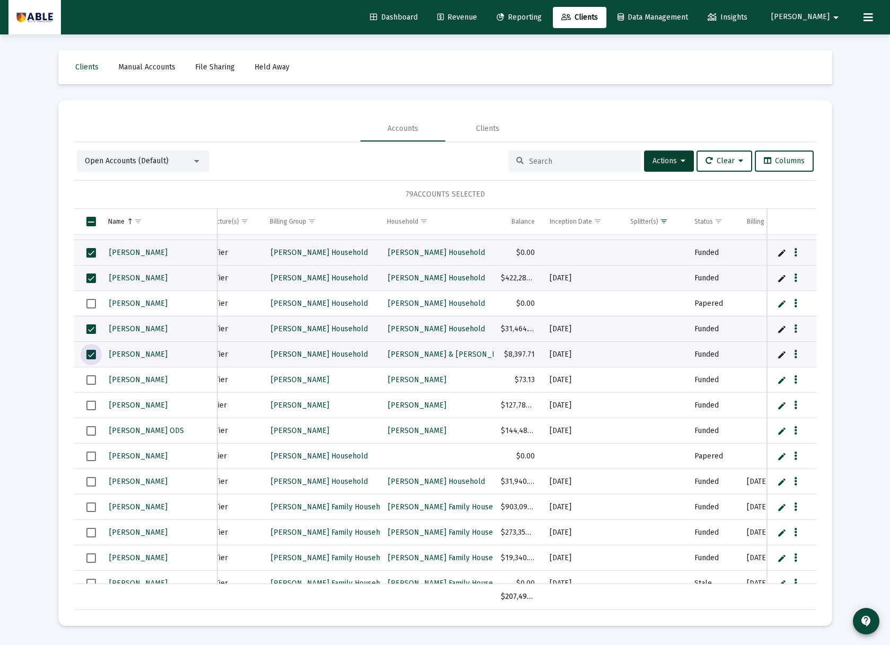
click at [91, 456] on span "Select row" at bounding box center [91, 456] width 10 height 10
click at [88, 482] on span "Select row" at bounding box center [91, 482] width 10 height 10
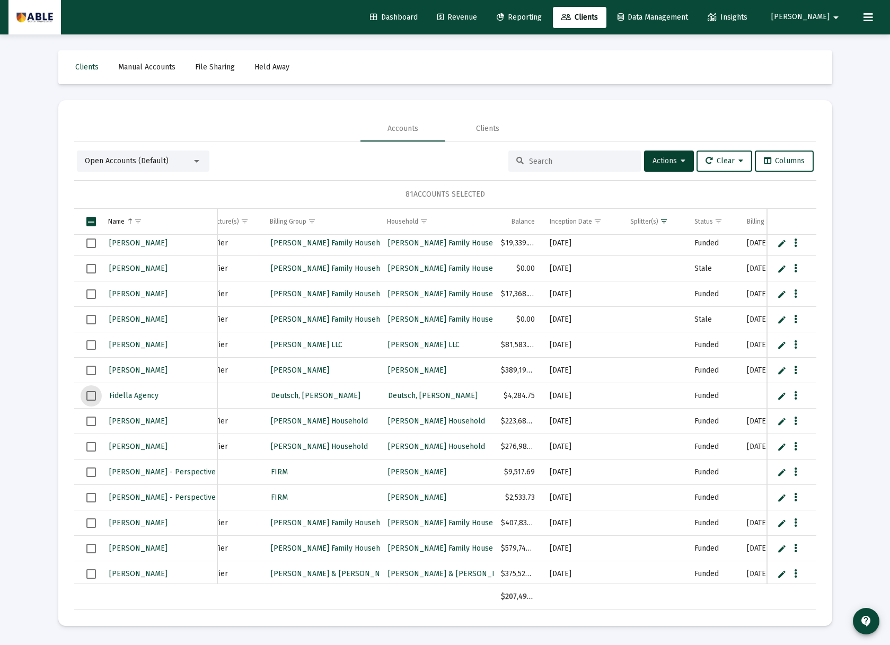
drag, startPoint x: 92, startPoint y: 395, endPoint x: 100, endPoint y: 402, distance: 10.5
click at [92, 395] on span "Select row" at bounding box center [91, 396] width 10 height 10
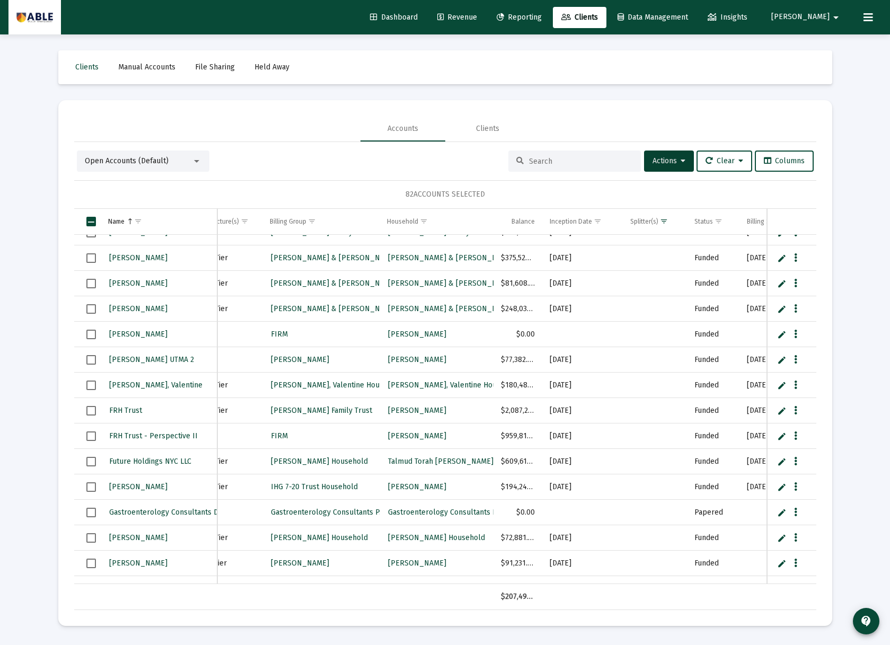
click at [91, 458] on span "Select row" at bounding box center [91, 462] width 10 height 10
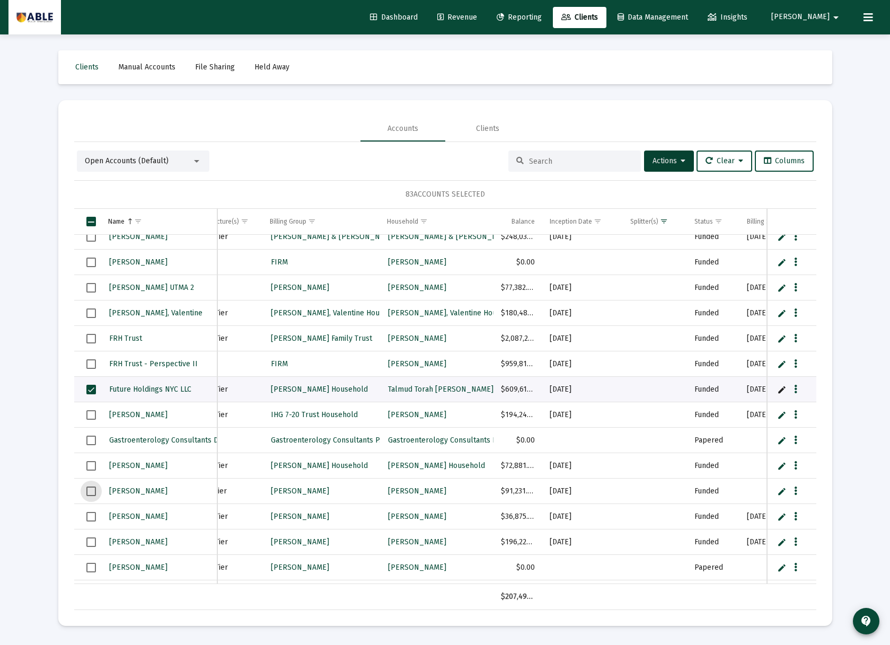
click at [91, 492] on span "Select row" at bounding box center [91, 491] width 10 height 10
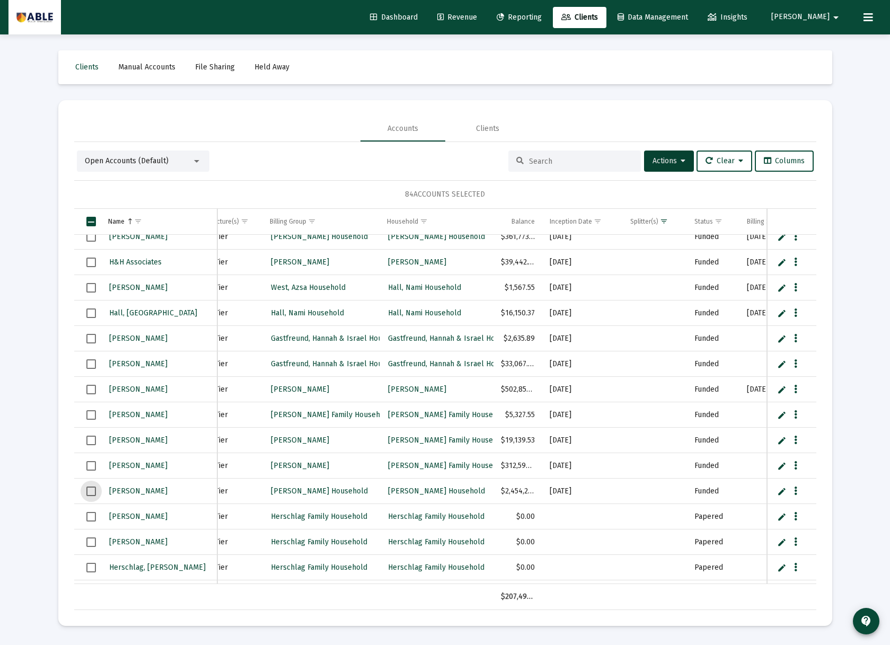
click at [90, 490] on span "Select row" at bounding box center [91, 491] width 10 height 10
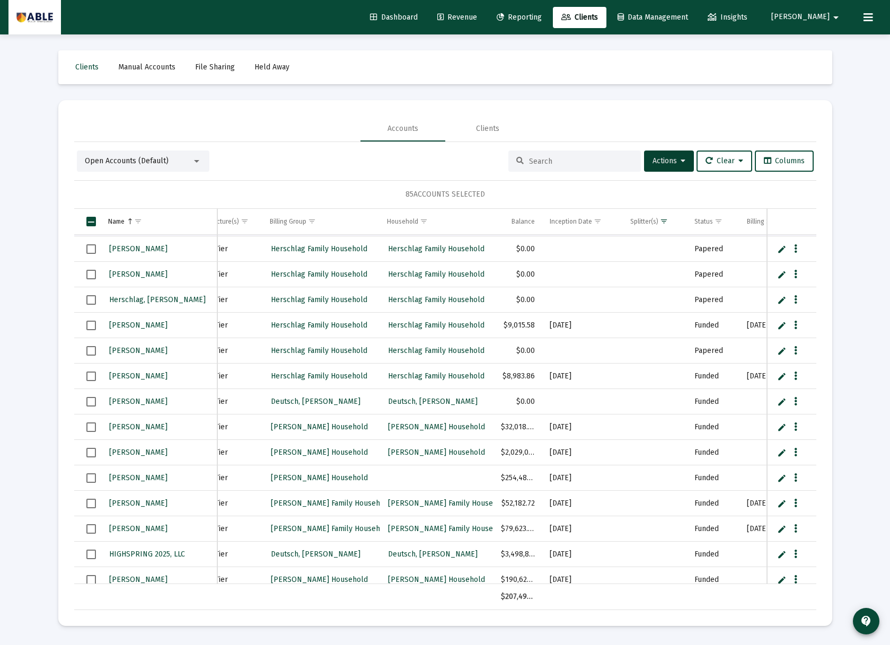
click at [93, 424] on span "Select row" at bounding box center [91, 427] width 10 height 10
click at [94, 398] on span "Select row" at bounding box center [91, 402] width 10 height 10
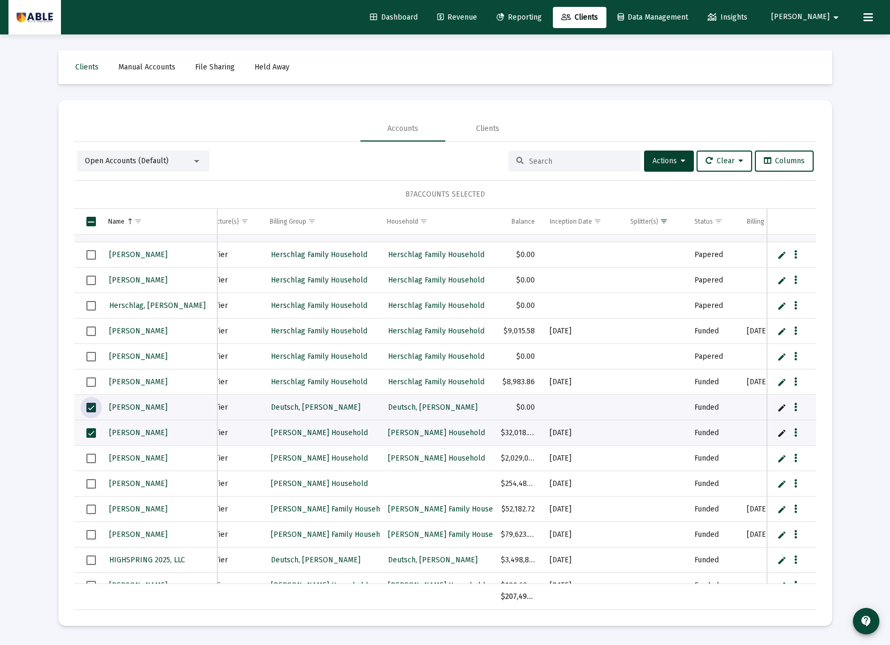
click at [92, 455] on span "Select row" at bounding box center [91, 459] width 10 height 10
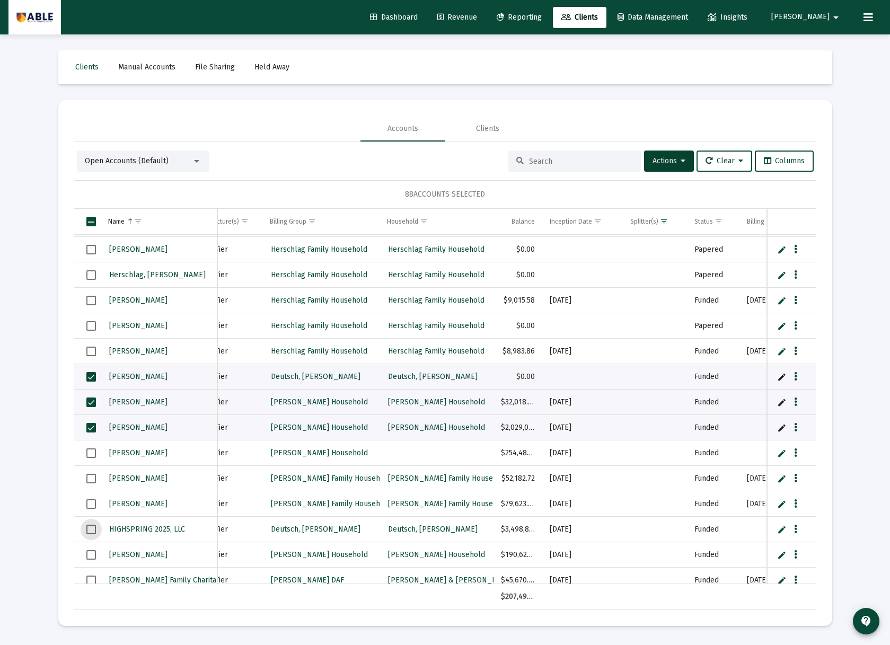
click at [93, 530] on span "Select row" at bounding box center [91, 530] width 10 height 10
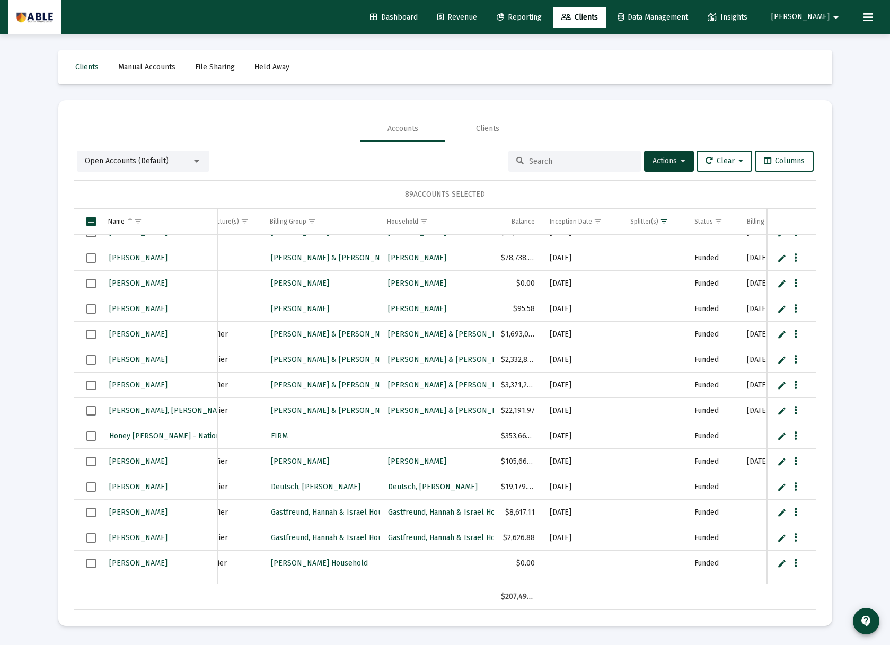
click at [90, 486] on span "Select row" at bounding box center [91, 487] width 10 height 10
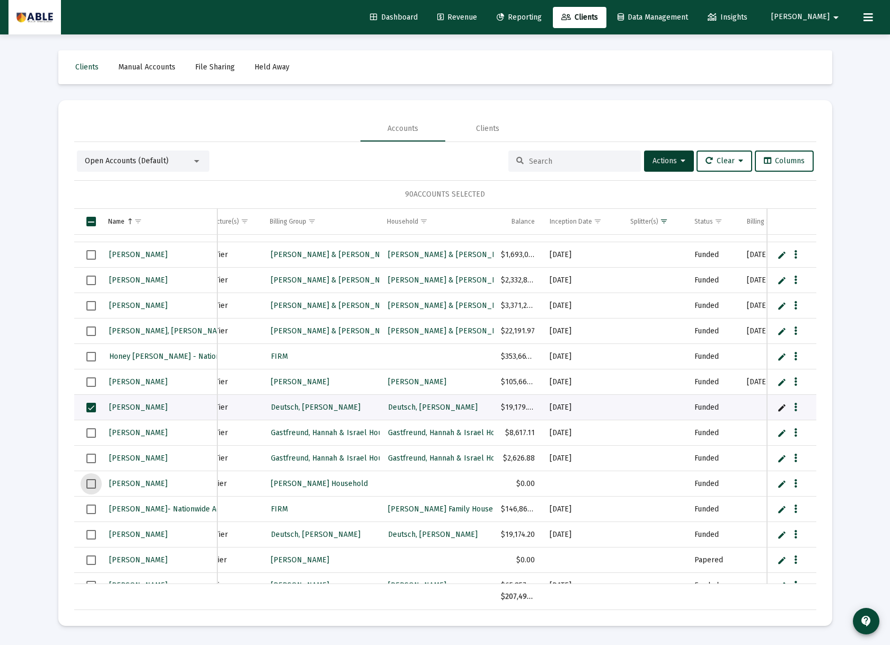
drag, startPoint x: 92, startPoint y: 483, endPoint x: 103, endPoint y: 495, distance: 16.5
click at [92, 484] on span "Select row" at bounding box center [91, 484] width 10 height 10
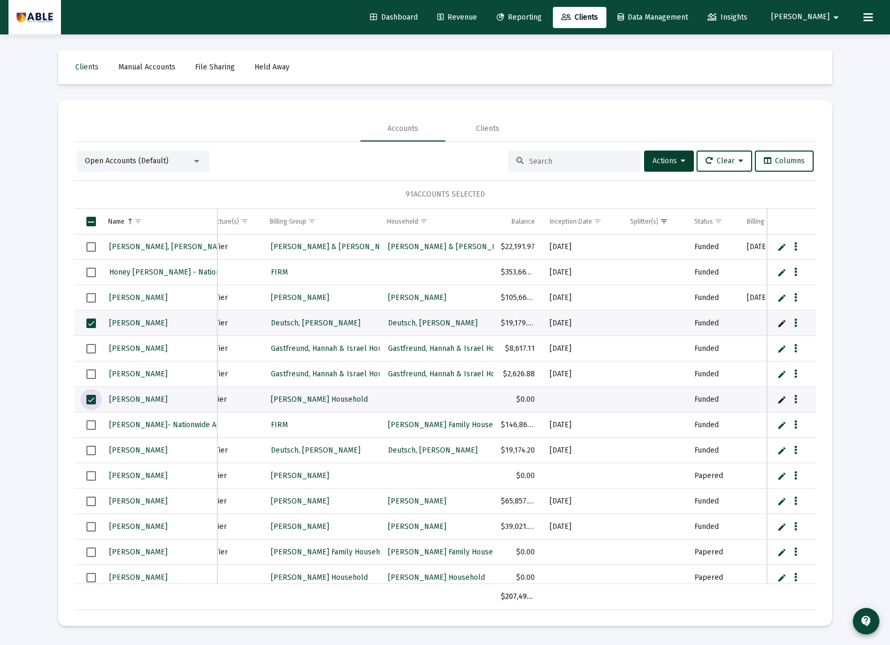
click at [92, 451] on span "Select row" at bounding box center [91, 451] width 10 height 10
drag, startPoint x: 92, startPoint y: 476, endPoint x: 88, endPoint y: 484, distance: 8.3
click at [91, 477] on span "Select row" at bounding box center [91, 476] width 10 height 10
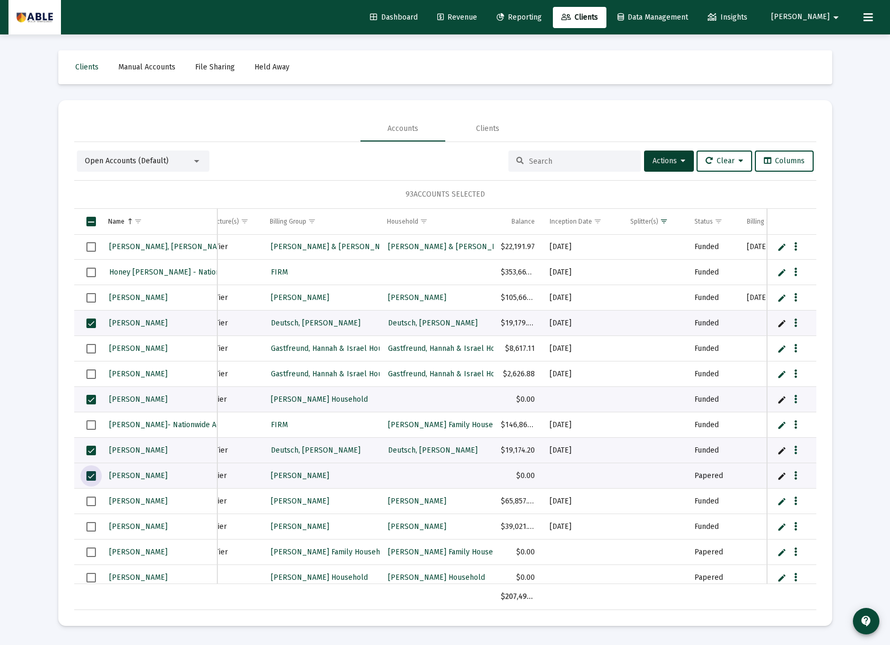
click at [88, 502] on span "Select row" at bounding box center [91, 502] width 10 height 10
click at [91, 530] on span "Select row" at bounding box center [91, 525] width 10 height 10
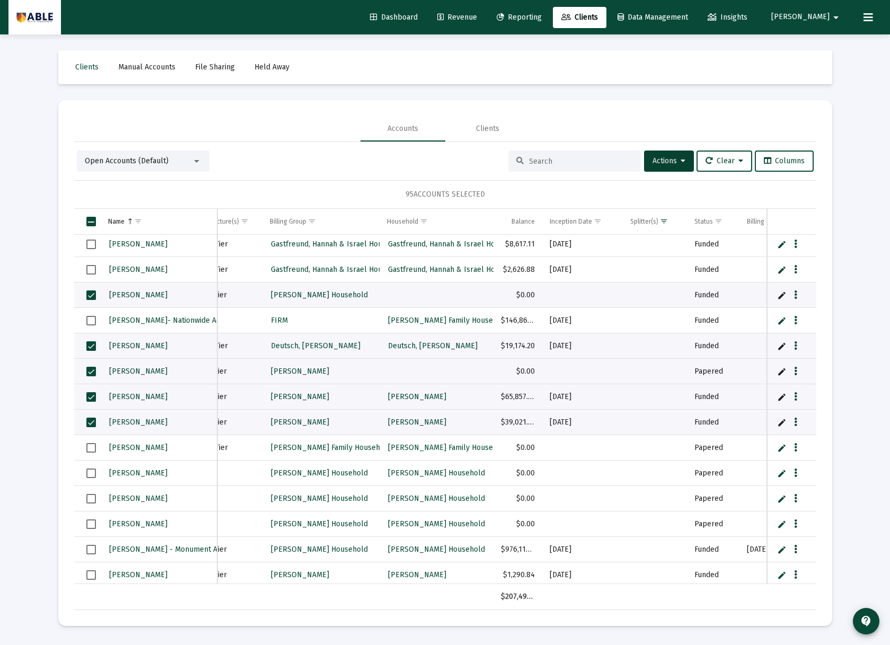
drag, startPoint x: 85, startPoint y: 473, endPoint x: 87, endPoint y: 484, distance: 10.8
click at [85, 474] on td "Data grid" at bounding box center [87, 472] width 26 height 25
click at [88, 500] on span "Select row" at bounding box center [91, 499] width 10 height 10
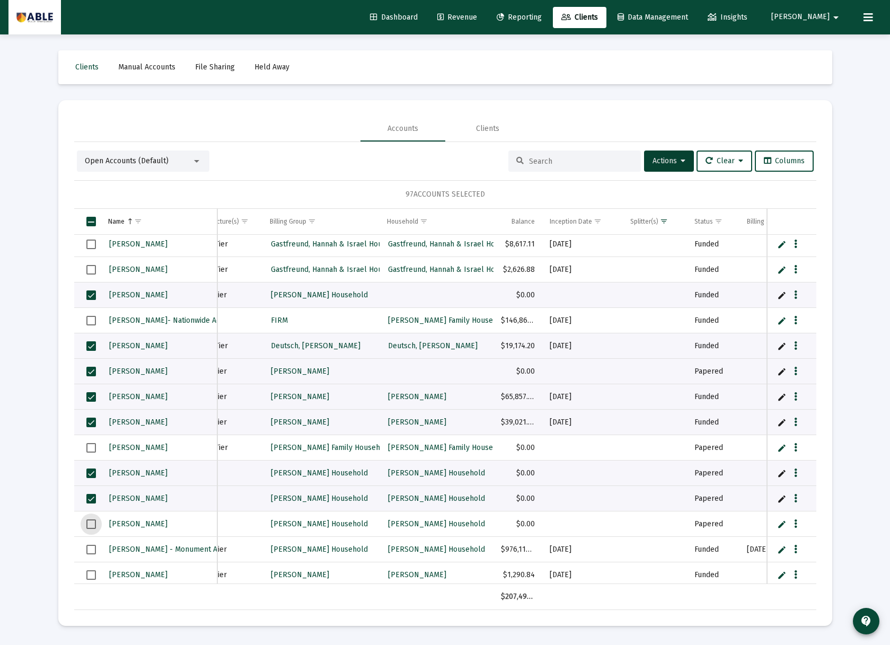
click at [92, 525] on span "Select row" at bounding box center [91, 524] width 10 height 10
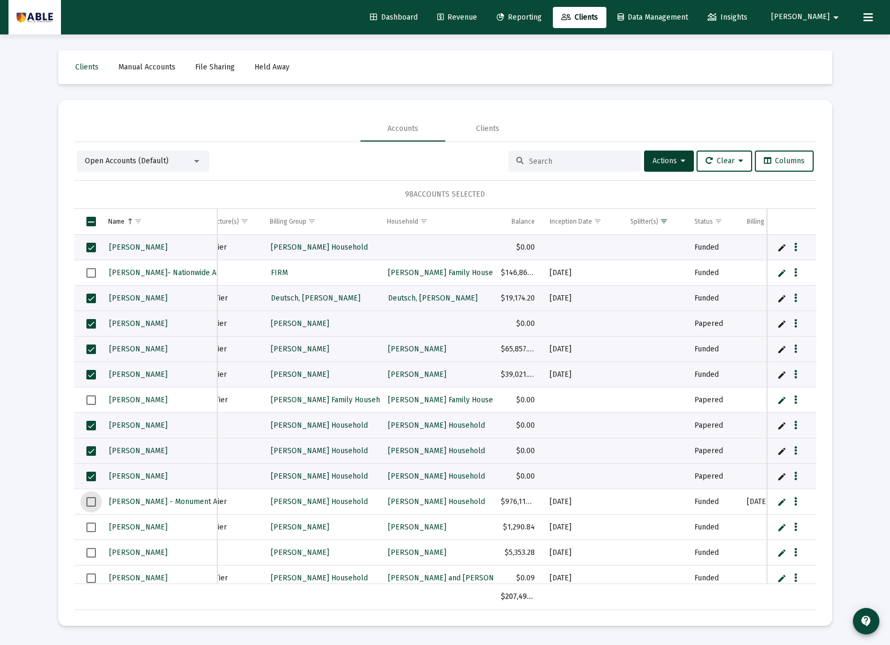
click at [93, 503] on span "Select row" at bounding box center [91, 502] width 10 height 10
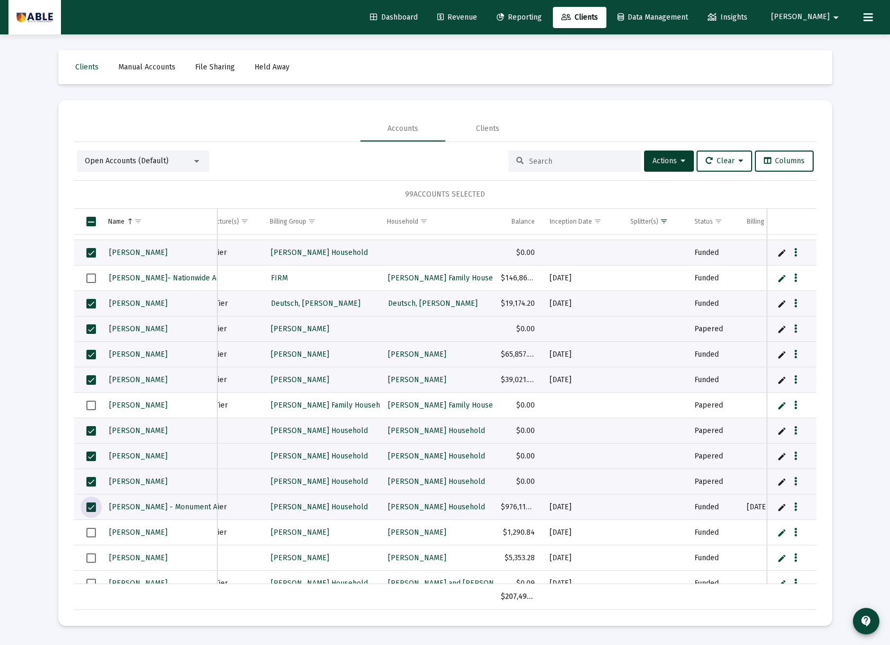
click at [90, 530] on span "Select row" at bounding box center [91, 533] width 10 height 10
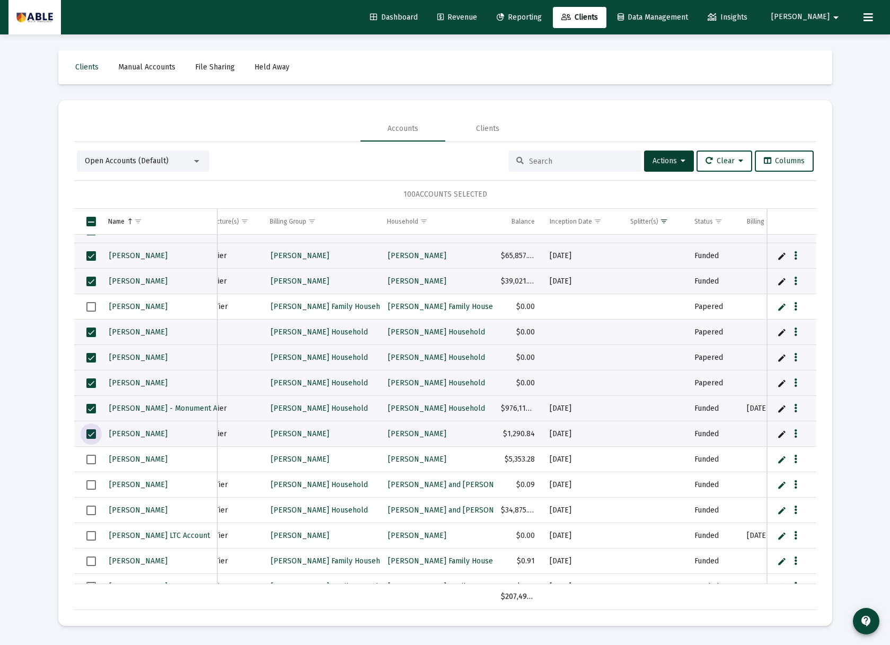
click at [92, 461] on span "Select row" at bounding box center [91, 460] width 10 height 10
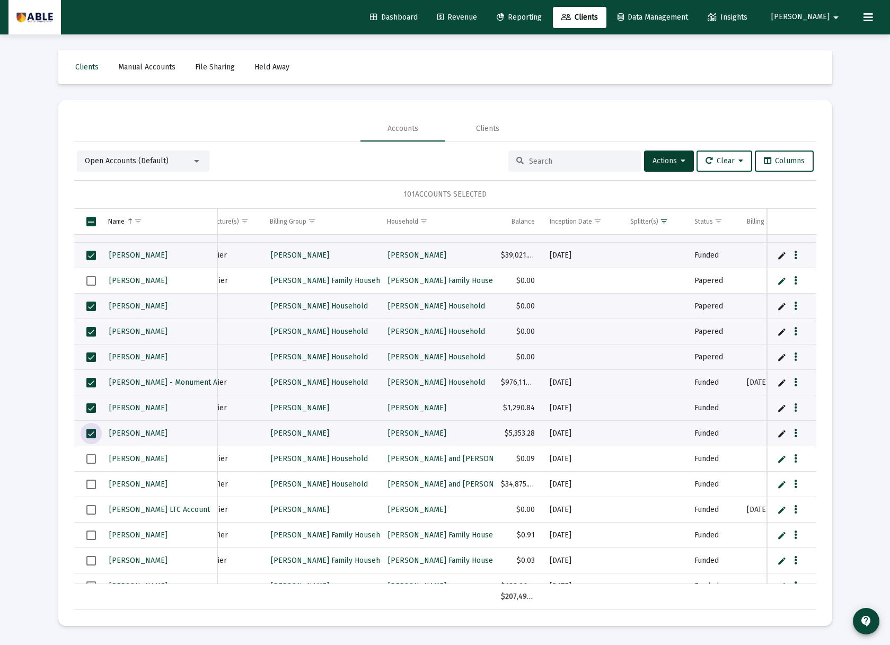
click at [90, 458] on span "Select row" at bounding box center [91, 459] width 10 height 10
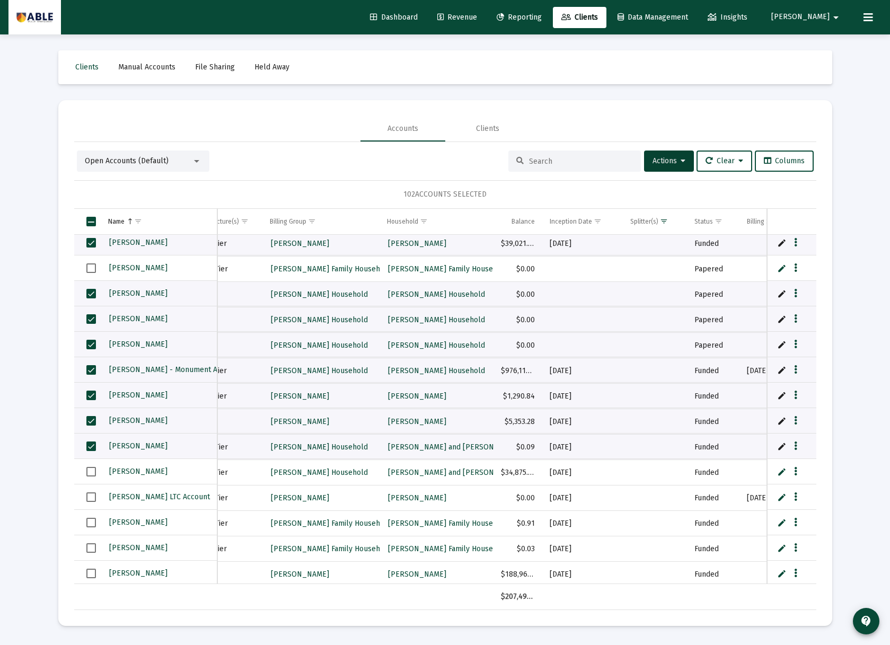
click at [92, 486] on td "Data grid" at bounding box center [87, 496] width 26 height 25
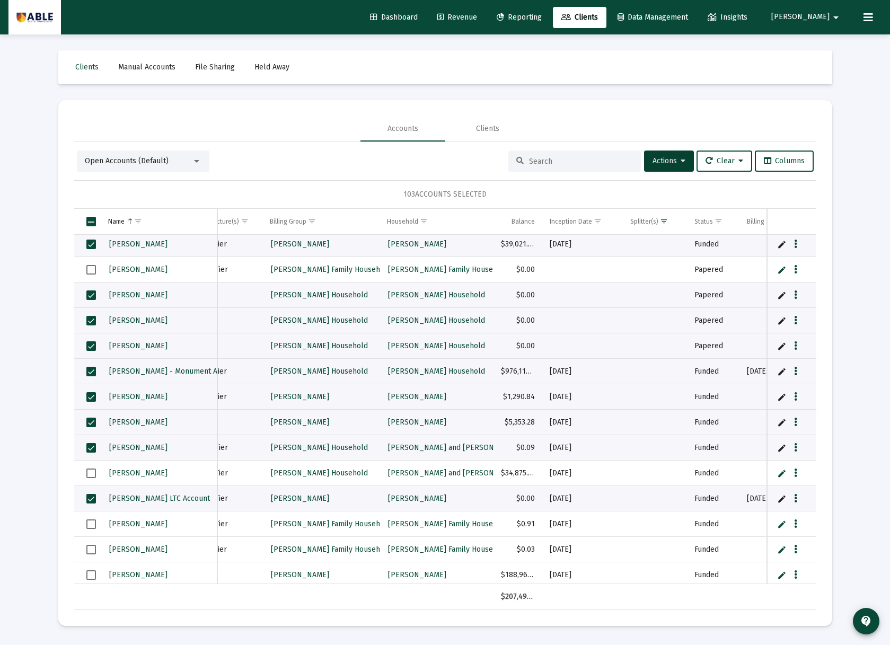
click at [90, 476] on span "Select row" at bounding box center [91, 473] width 10 height 10
click at [87, 498] on span "Select row" at bounding box center [91, 499] width 10 height 10
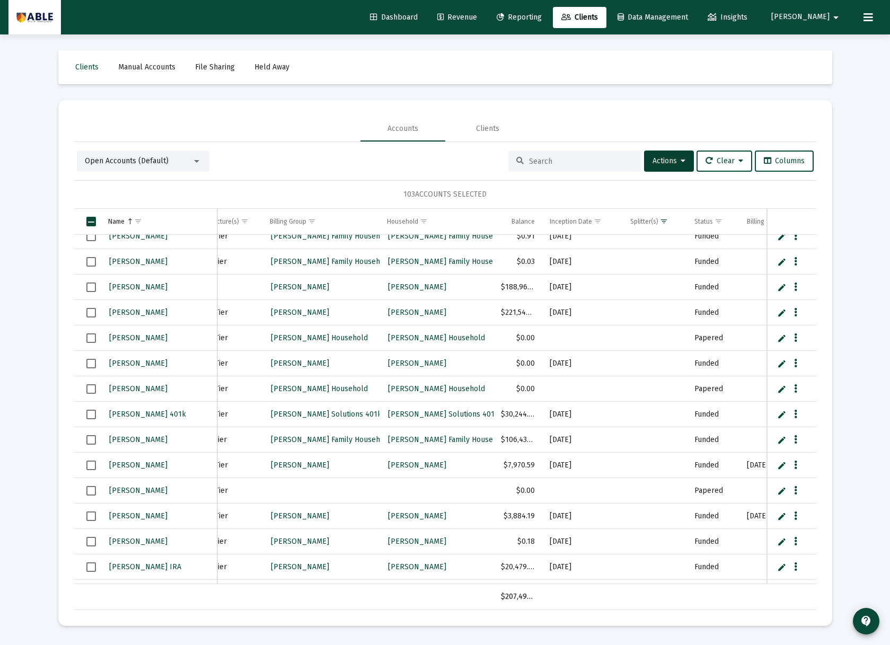
click at [87, 466] on span "Select row" at bounding box center [91, 465] width 10 height 10
drag, startPoint x: 89, startPoint y: 490, endPoint x: 90, endPoint y: 498, distance: 7.4
click at [89, 491] on span "Select row" at bounding box center [91, 491] width 10 height 10
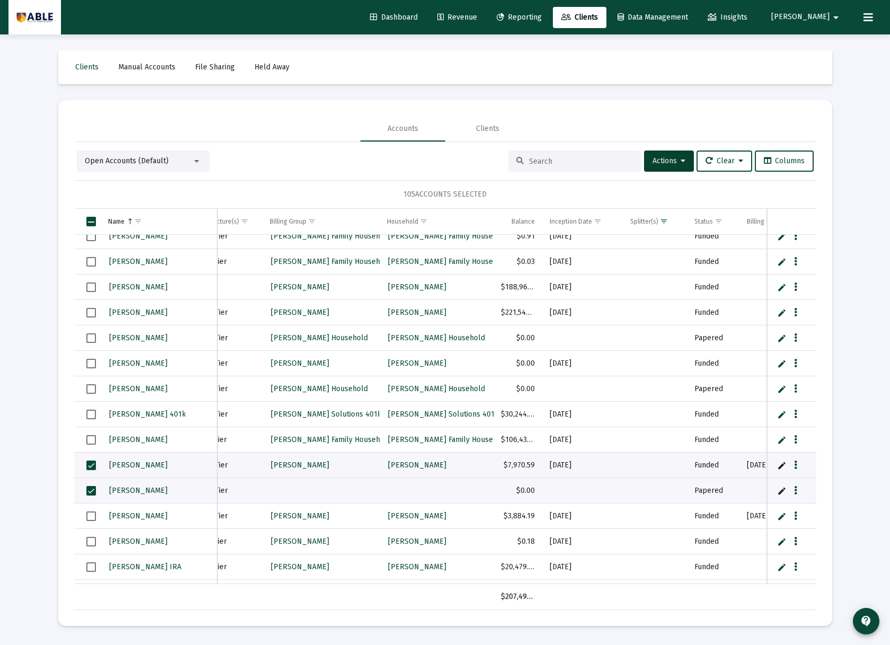
click at [90, 522] on td "Data grid" at bounding box center [87, 515] width 26 height 25
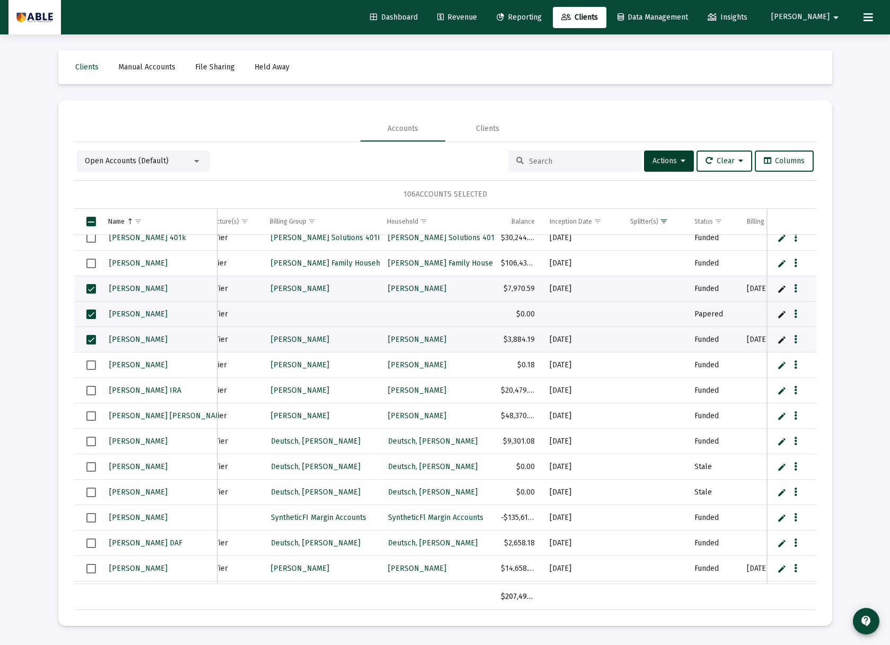
click at [90, 442] on span "Select row" at bounding box center [91, 442] width 10 height 10
drag, startPoint x: 89, startPoint y: 466, endPoint x: 89, endPoint y: 474, distance: 7.9
click at [89, 467] on span "Select row" at bounding box center [91, 467] width 10 height 10
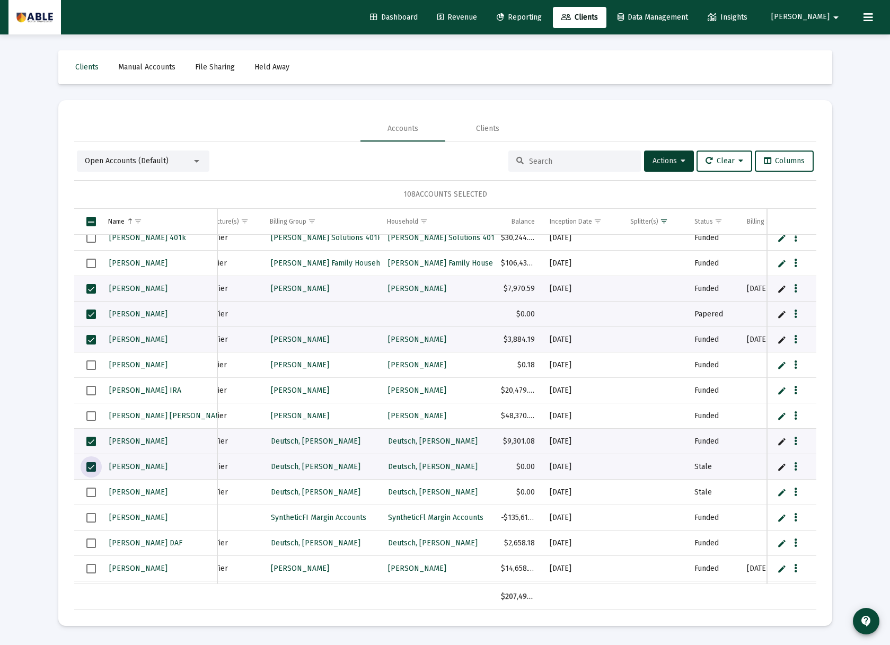
click at [88, 495] on span "Select row" at bounding box center [91, 492] width 10 height 10
click at [88, 519] on span "Select row" at bounding box center [91, 518] width 10 height 10
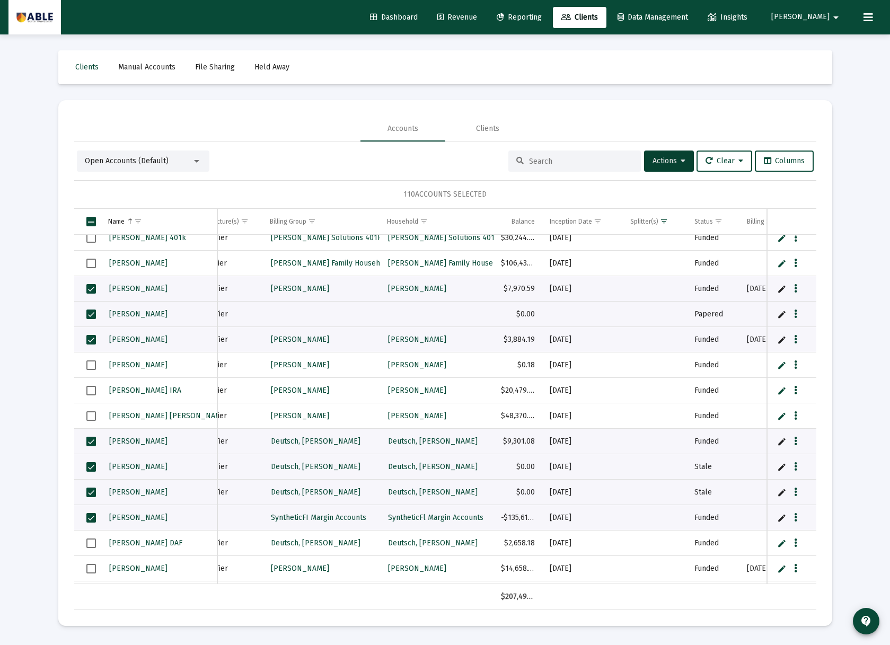
click at [92, 537] on td "Data grid" at bounding box center [87, 542] width 26 height 25
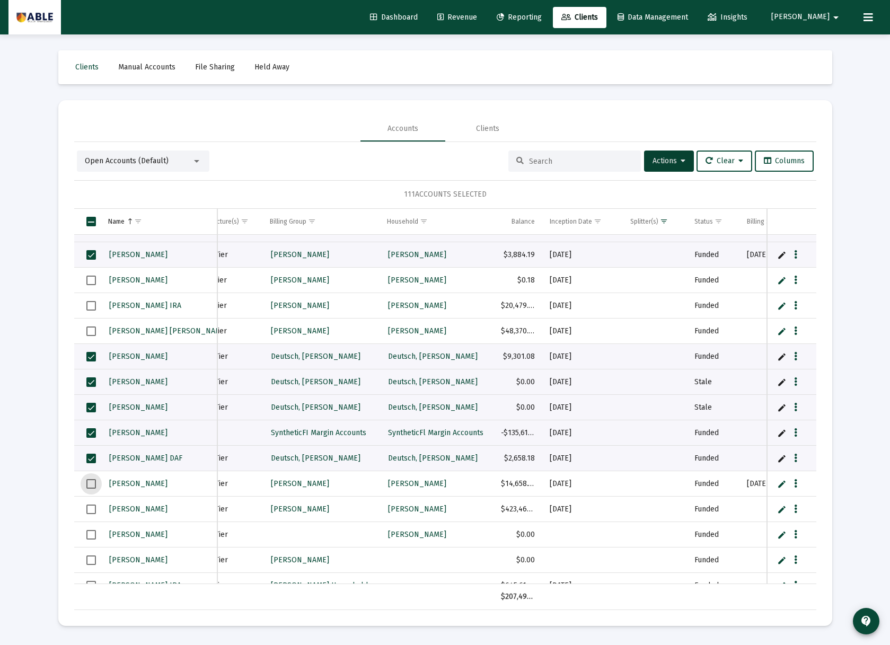
click at [88, 485] on span "Select row" at bounding box center [91, 484] width 10 height 10
click at [89, 509] on span "Select row" at bounding box center [91, 509] width 10 height 10
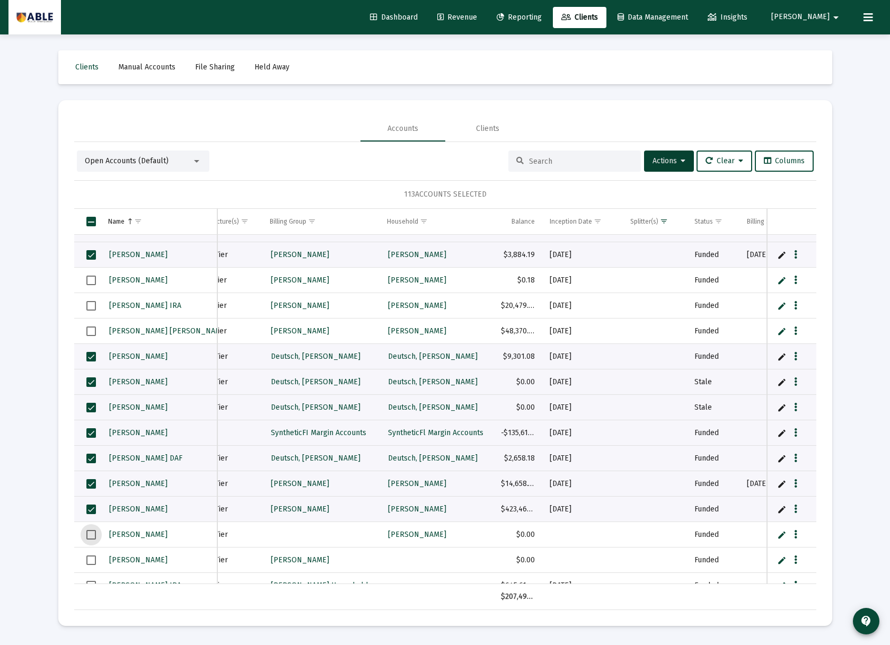
drag, startPoint x: 90, startPoint y: 532, endPoint x: 100, endPoint y: 526, distance: 11.9
click at [91, 531] on span "Select row" at bounding box center [91, 535] width 10 height 10
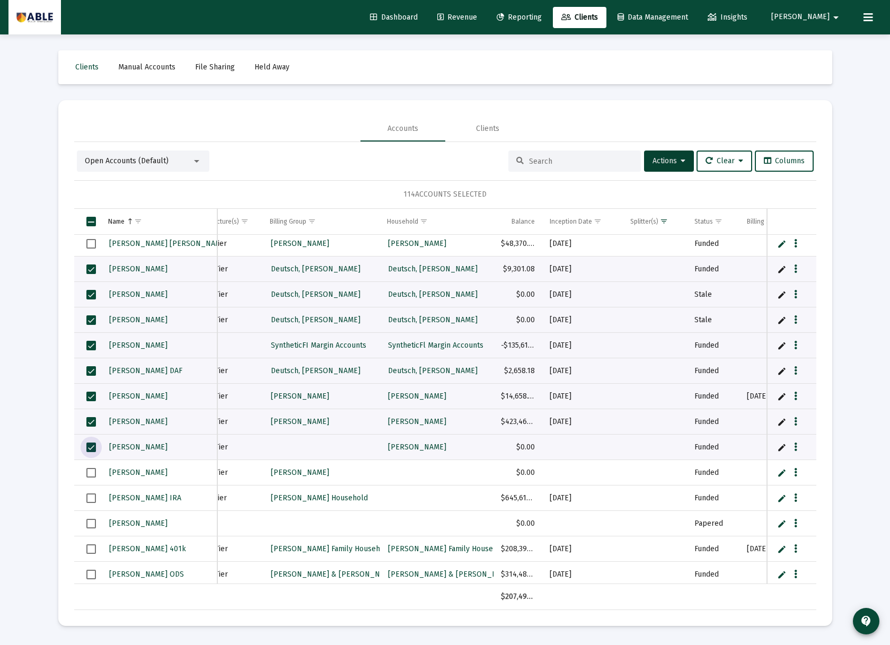
click at [93, 476] on span "Select row" at bounding box center [91, 473] width 10 height 10
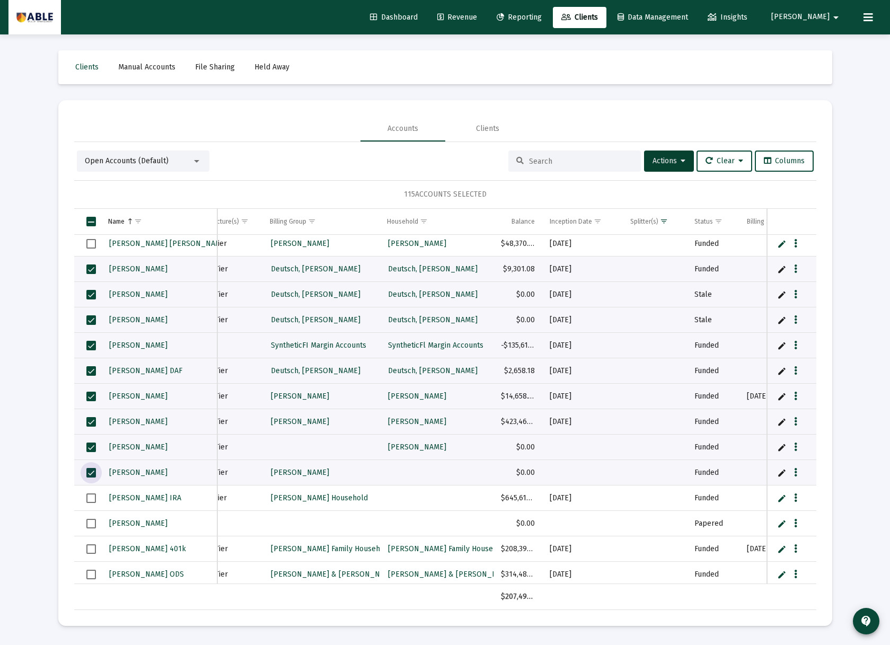
click at [90, 499] on span "Select row" at bounding box center [91, 498] width 10 height 10
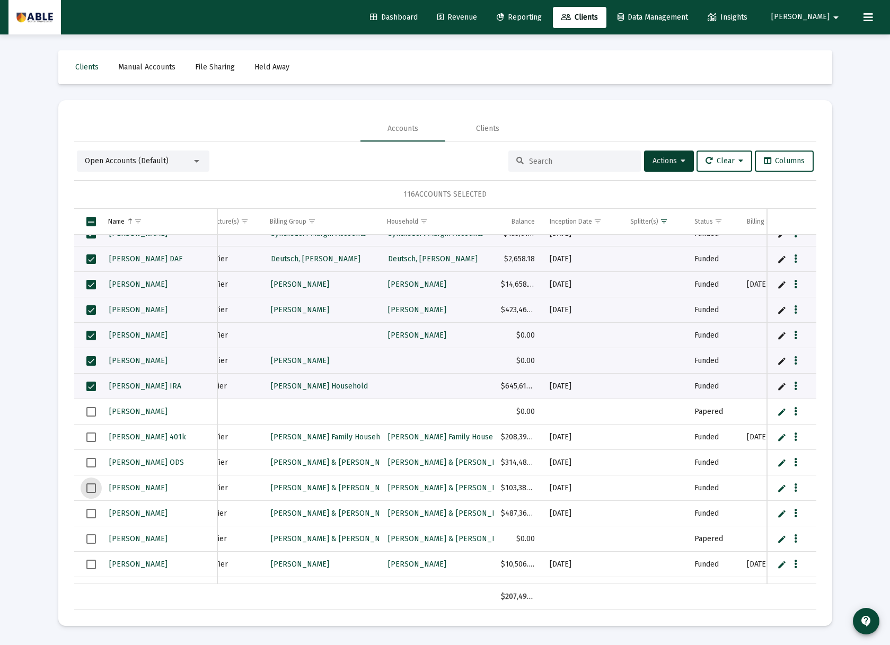
click at [91, 491] on span "Select row" at bounding box center [91, 488] width 10 height 10
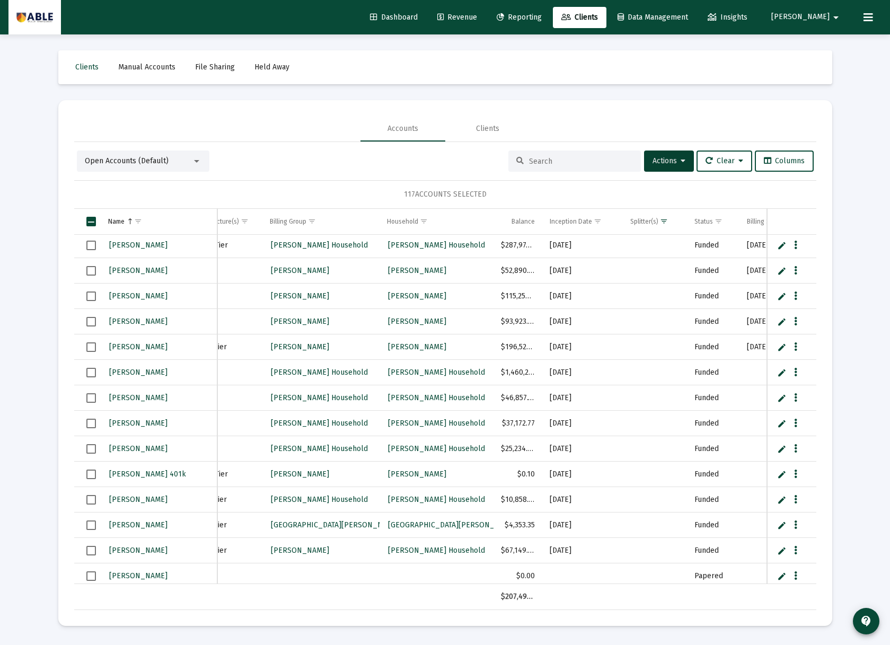
click at [91, 524] on span "Select row" at bounding box center [91, 525] width 10 height 10
click at [90, 551] on span "Select row" at bounding box center [91, 551] width 10 height 10
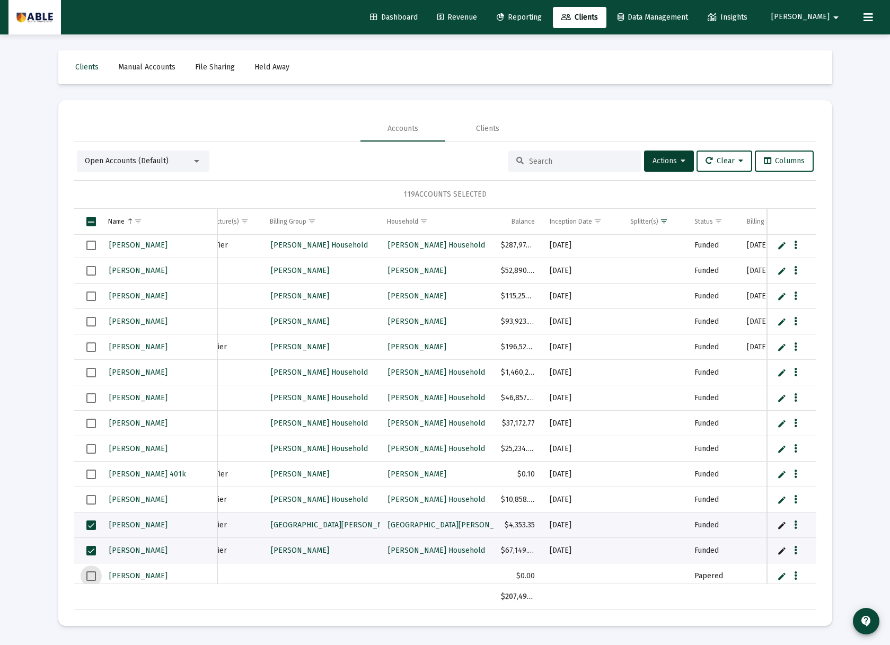
drag, startPoint x: 89, startPoint y: 578, endPoint x: 100, endPoint y: 563, distance: 17.8
click at [90, 577] on span "Select row" at bounding box center [91, 576] width 10 height 10
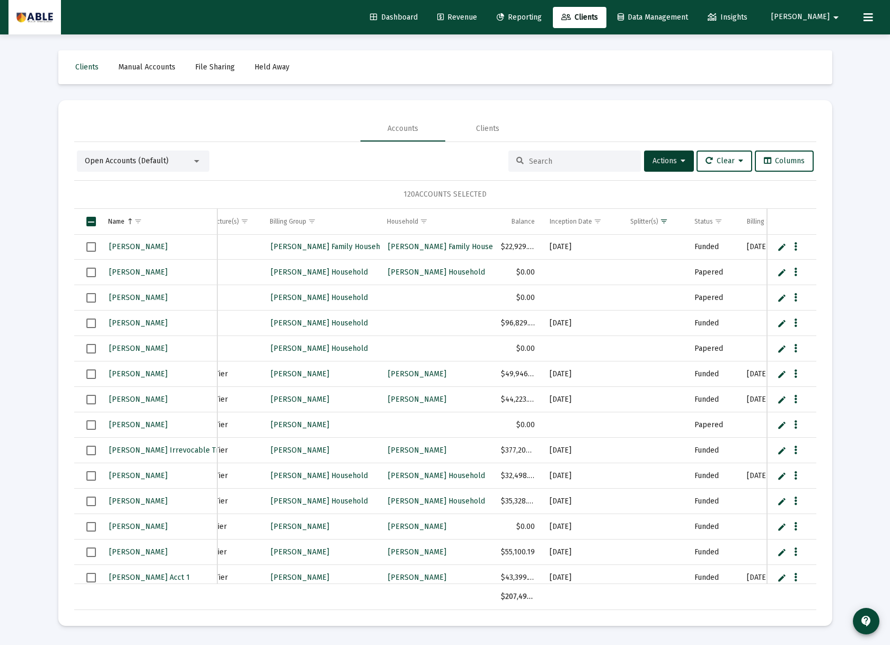
drag, startPoint x: 91, startPoint y: 373, endPoint x: 92, endPoint y: 385, distance: 12.8
click at [91, 374] on span "Select row" at bounding box center [91, 374] width 10 height 10
click at [90, 400] on span "Select row" at bounding box center [91, 400] width 10 height 10
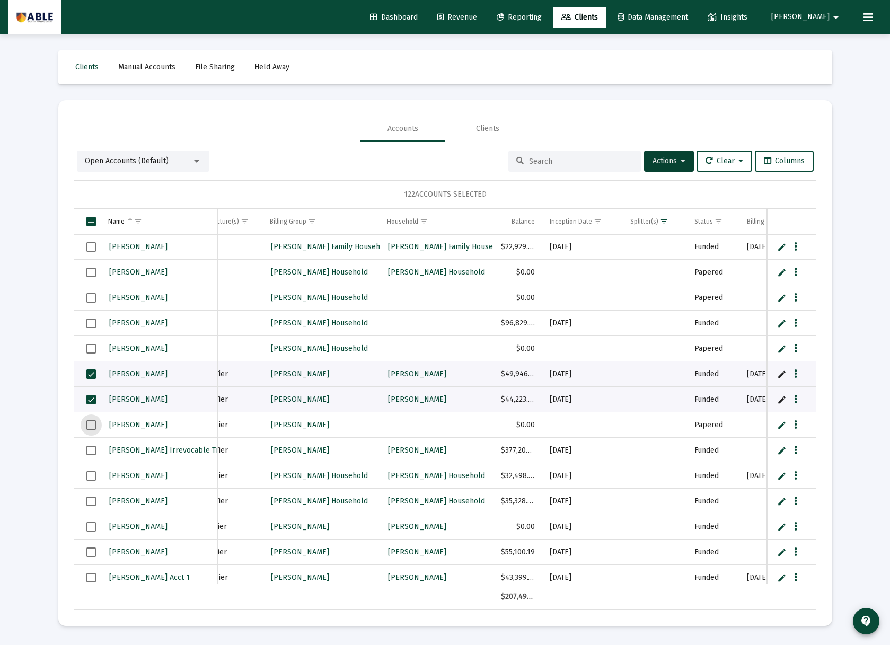
click at [86, 427] on span "Select row" at bounding box center [91, 425] width 10 height 10
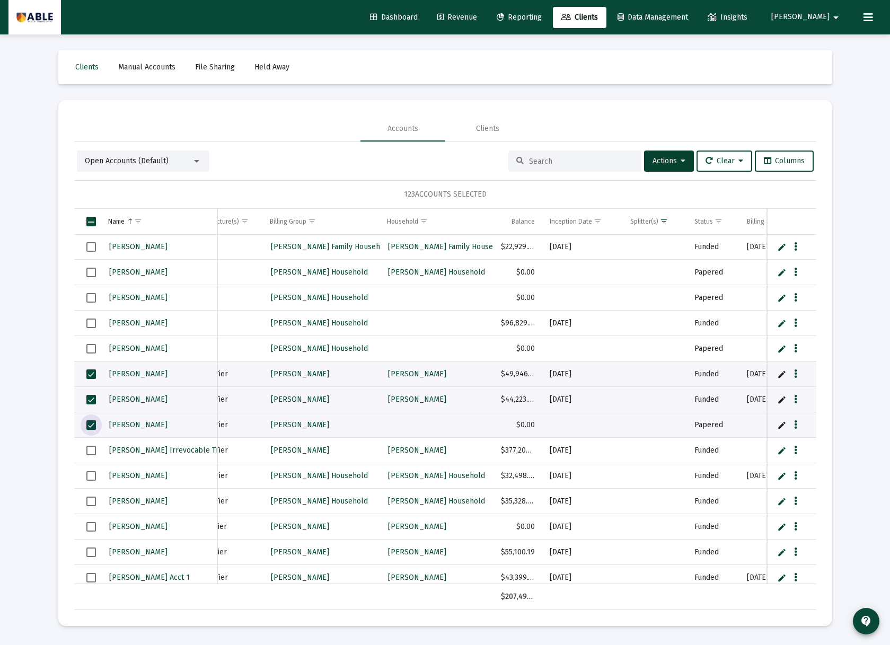
click at [90, 454] on span "Select row" at bounding box center [91, 451] width 10 height 10
drag, startPoint x: 89, startPoint y: 501, endPoint x: 90, endPoint y: 510, distance: 8.5
click at [89, 501] on span "Select row" at bounding box center [91, 502] width 10 height 10
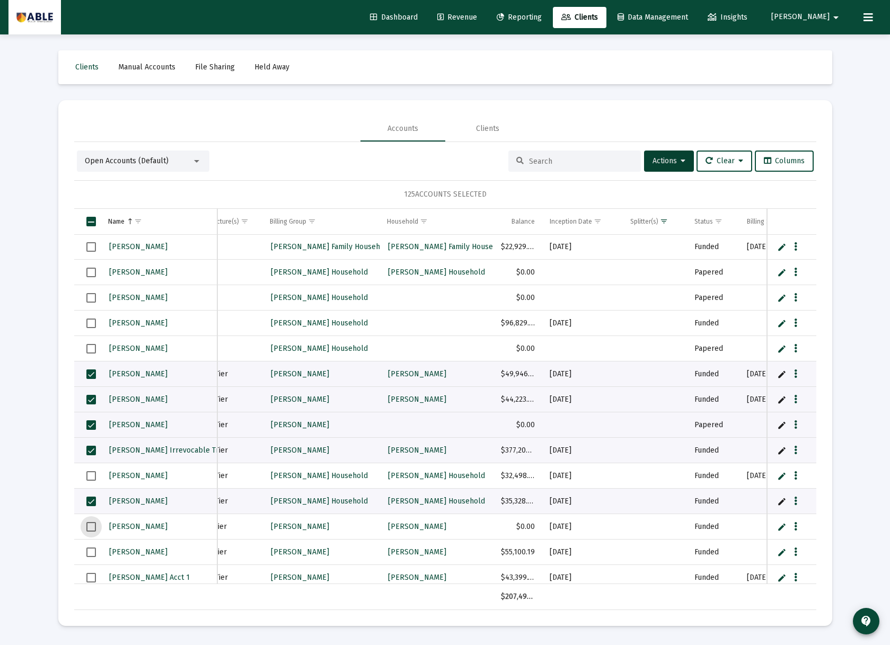
click at [89, 525] on span "Select row" at bounding box center [91, 527] width 10 height 10
click at [92, 553] on span "Select row" at bounding box center [91, 552] width 10 height 10
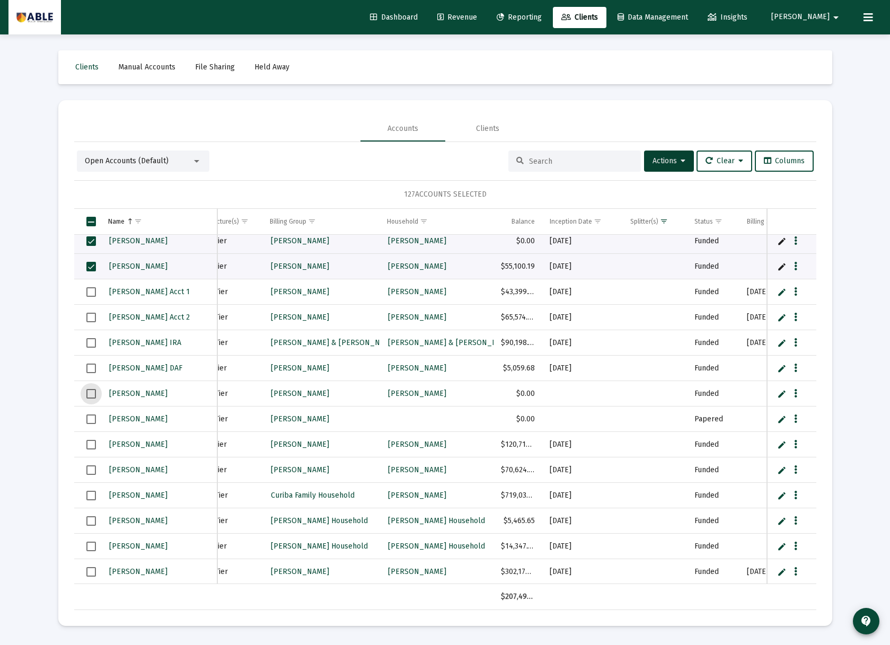
click at [90, 393] on span "Select row" at bounding box center [91, 394] width 10 height 10
click at [91, 416] on span "Select row" at bounding box center [91, 419] width 10 height 10
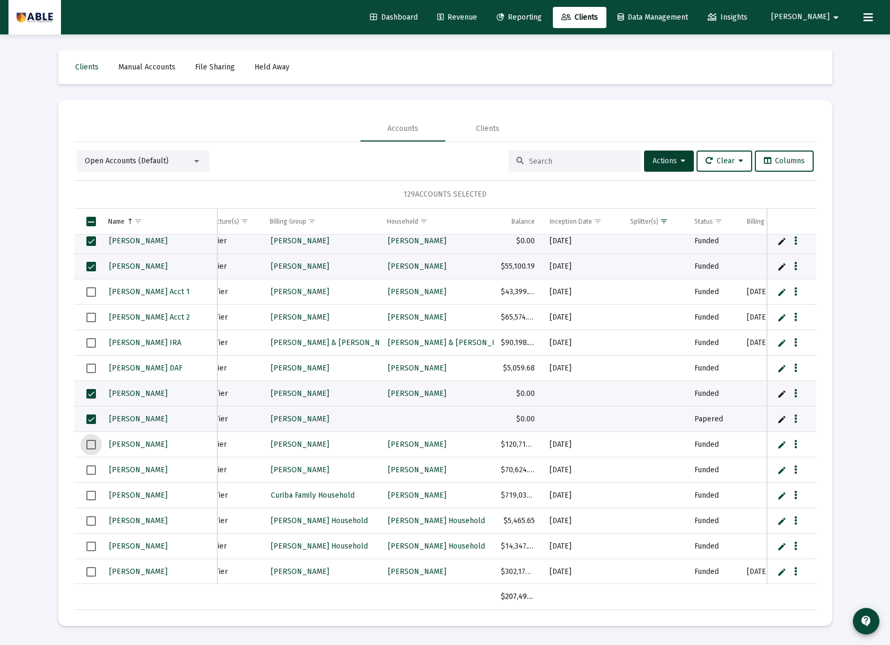
drag, startPoint x: 89, startPoint y: 440, endPoint x: 90, endPoint y: 454, distance: 13.3
click at [88, 442] on span "Select row" at bounding box center [91, 445] width 10 height 10
drag, startPoint x: 90, startPoint y: 469, endPoint x: 93, endPoint y: 474, distance: 5.5
click at [90, 469] on span "Select row" at bounding box center [91, 470] width 10 height 10
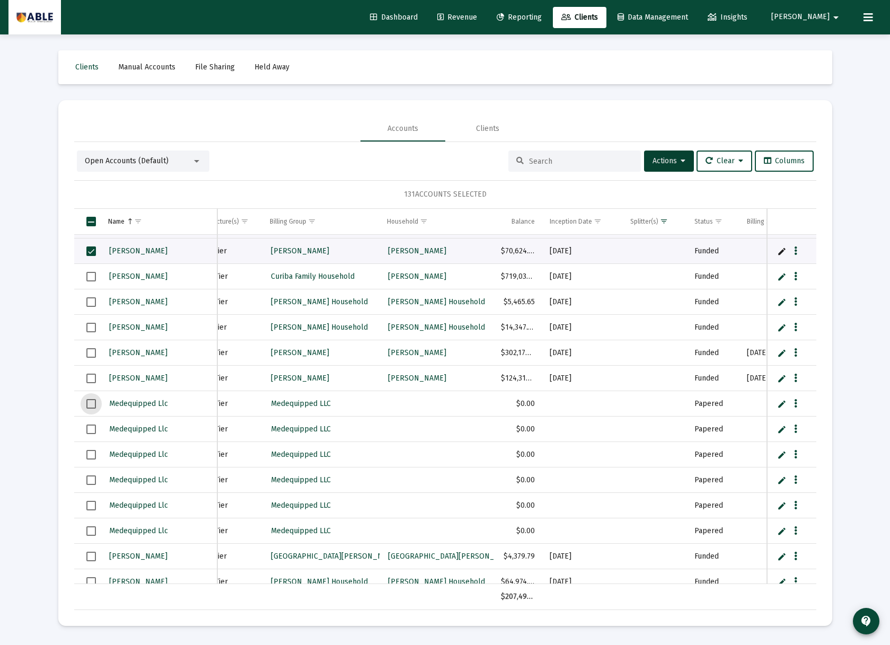
drag, startPoint x: 93, startPoint y: 399, endPoint x: 90, endPoint y: 413, distance: 14.6
click at [92, 401] on span "Select row" at bounding box center [91, 404] width 10 height 10
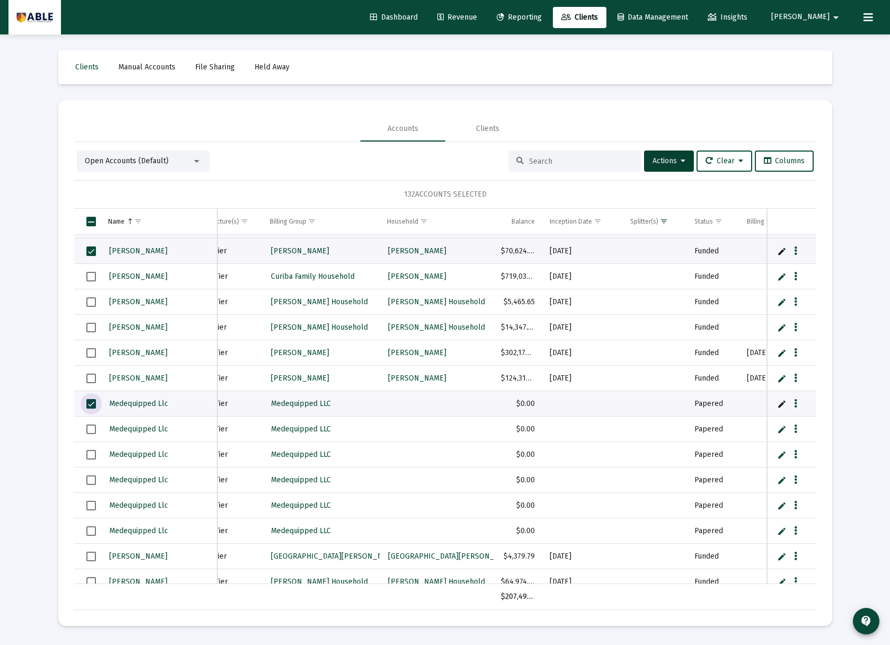
click at [89, 431] on span "Select row" at bounding box center [91, 429] width 10 height 10
drag, startPoint x: 90, startPoint y: 455, endPoint x: 92, endPoint y: 462, distance: 6.9
click at [90, 455] on span "Select row" at bounding box center [91, 455] width 10 height 10
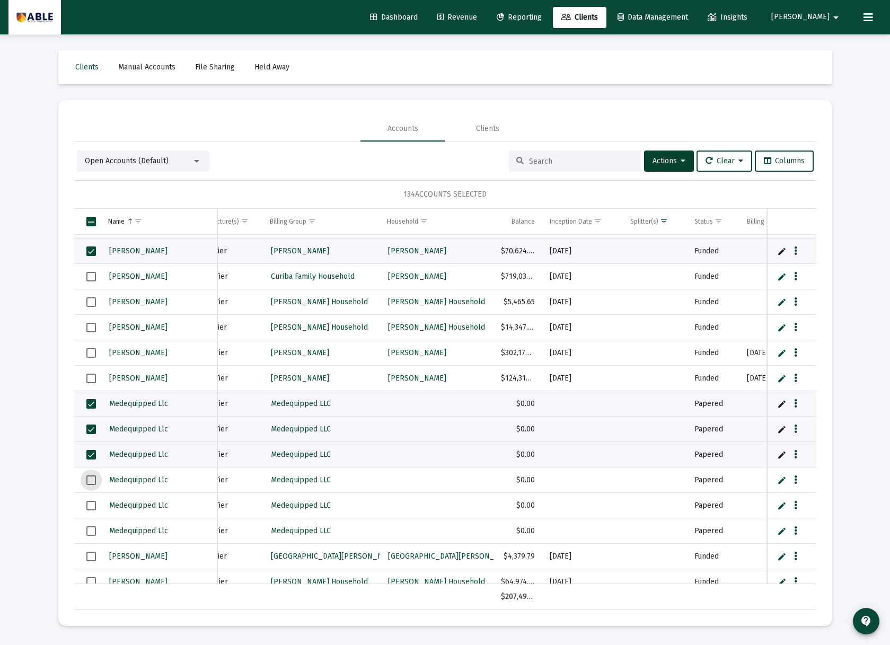
click at [89, 480] on span "Select row" at bounding box center [91, 480] width 10 height 10
click at [90, 505] on span "Select row" at bounding box center [91, 506] width 10 height 10
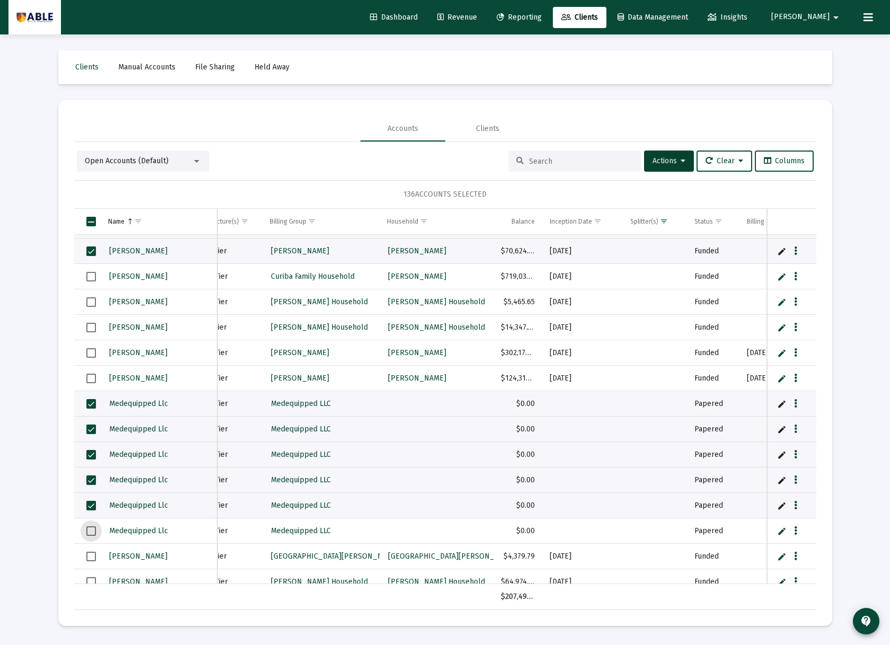
click at [88, 528] on span "Select row" at bounding box center [91, 531] width 10 height 10
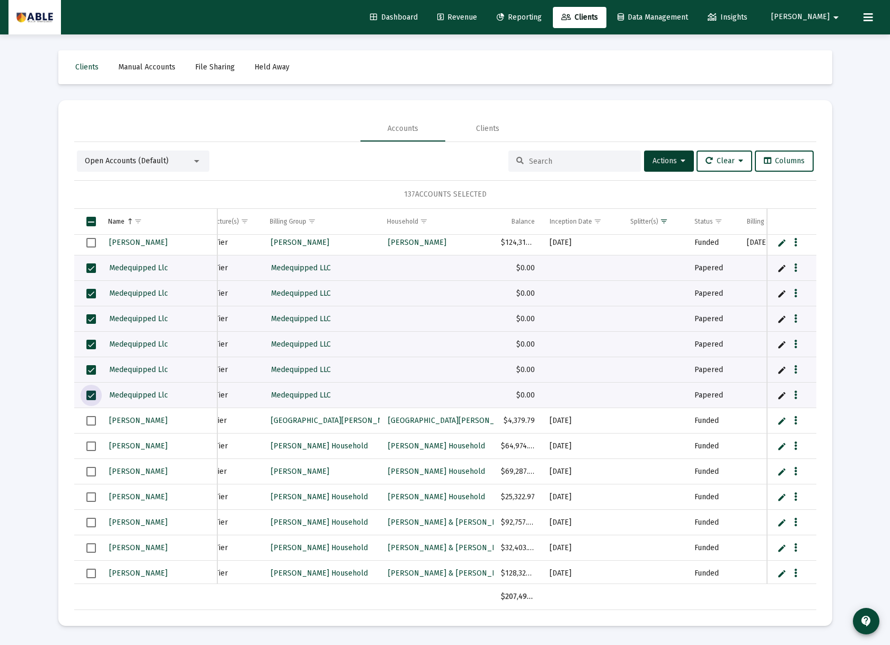
click at [90, 421] on span "Select row" at bounding box center [91, 421] width 10 height 10
click at [96, 474] on td "Data grid" at bounding box center [87, 471] width 26 height 25
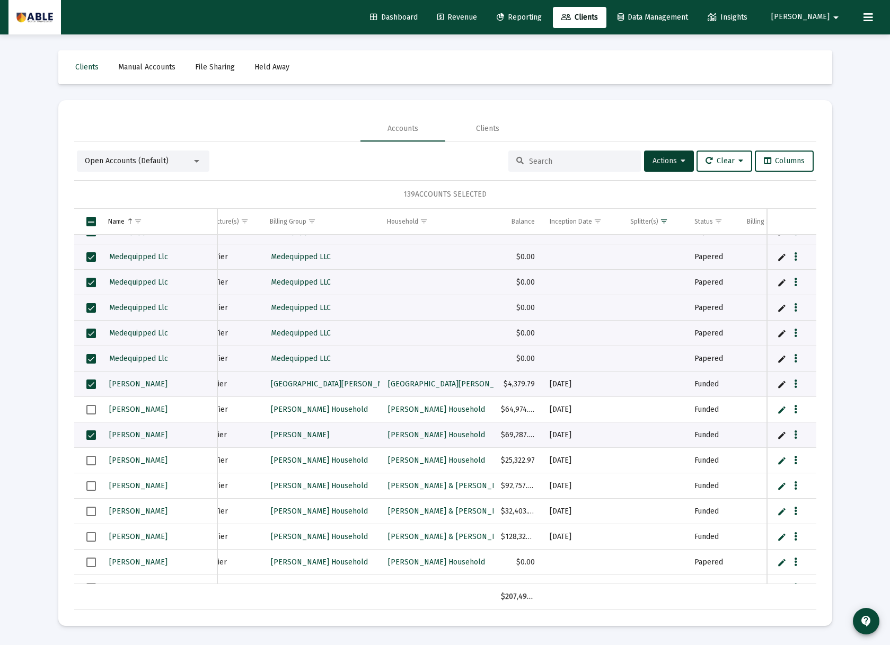
drag, startPoint x: 87, startPoint y: 457, endPoint x: 88, endPoint y: 467, distance: 9.7
click at [87, 459] on span "Select row" at bounding box center [91, 461] width 10 height 10
click at [90, 485] on span "Select row" at bounding box center [91, 486] width 10 height 10
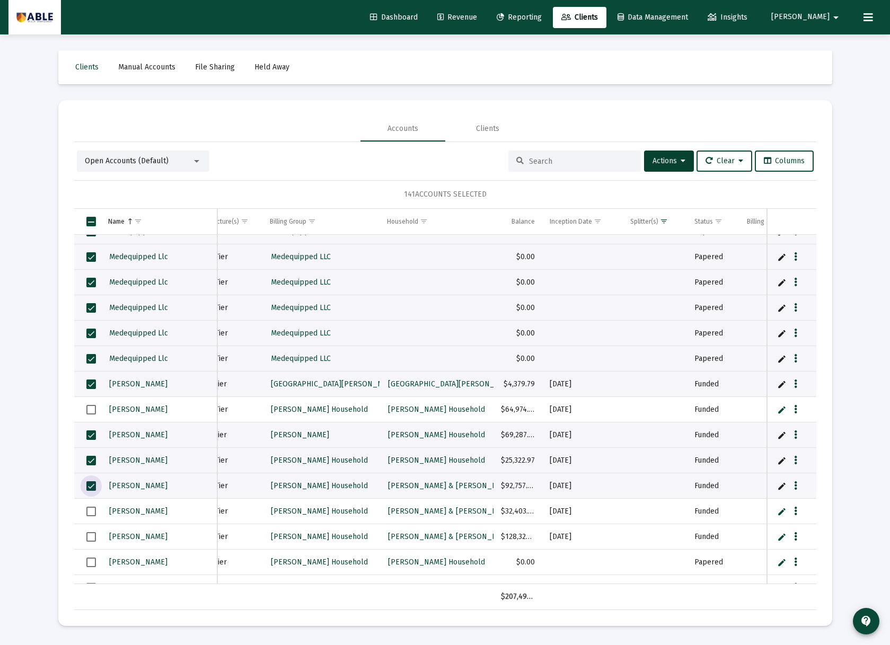
click at [91, 509] on span "Select row" at bounding box center [91, 512] width 10 height 10
click at [90, 533] on span "Select row" at bounding box center [91, 537] width 10 height 10
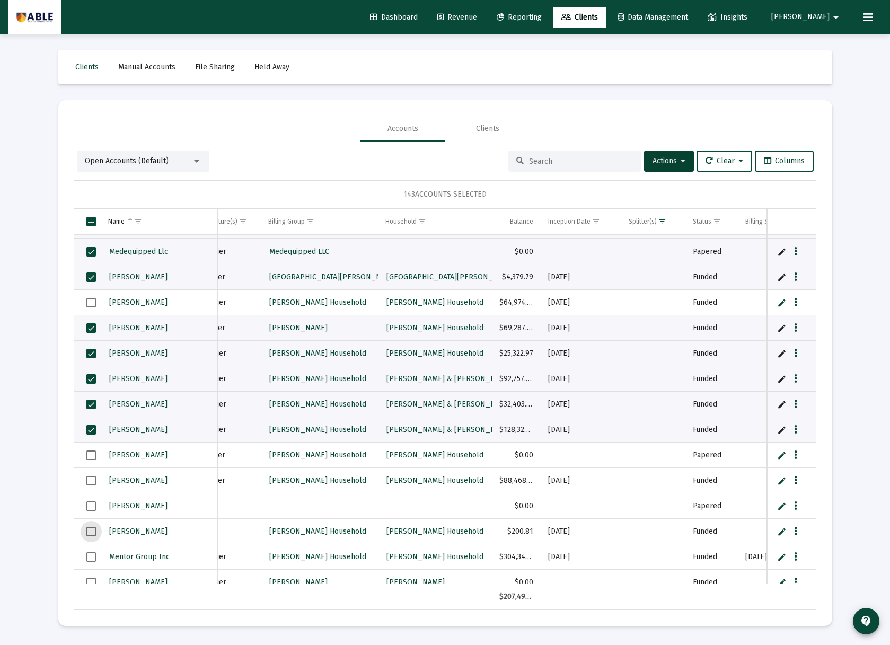
click at [91, 527] on span "Select row" at bounding box center [91, 532] width 10 height 10
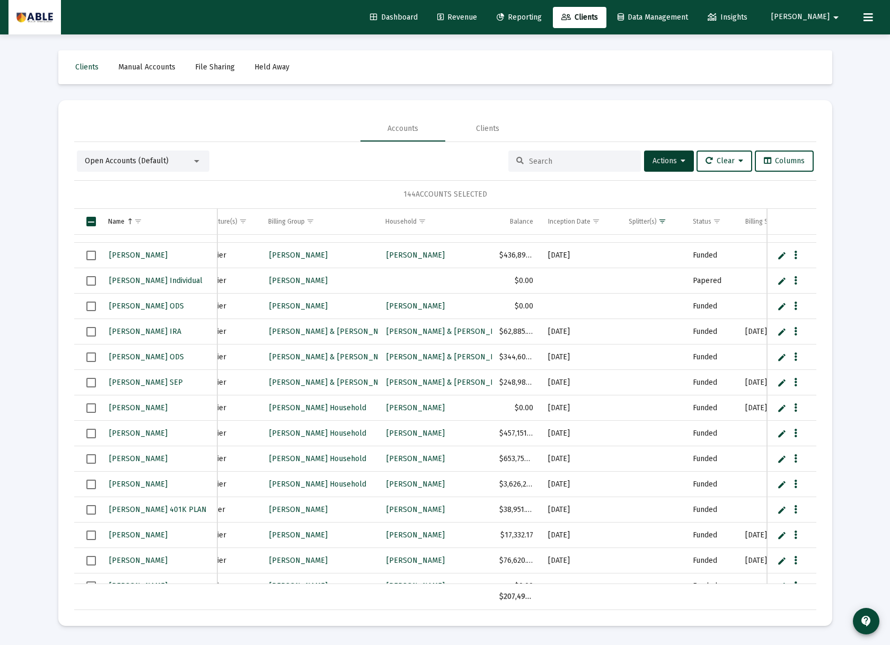
click at [88, 432] on span "Select row" at bounding box center [91, 434] width 10 height 10
click at [95, 458] on span "Select row" at bounding box center [91, 459] width 10 height 10
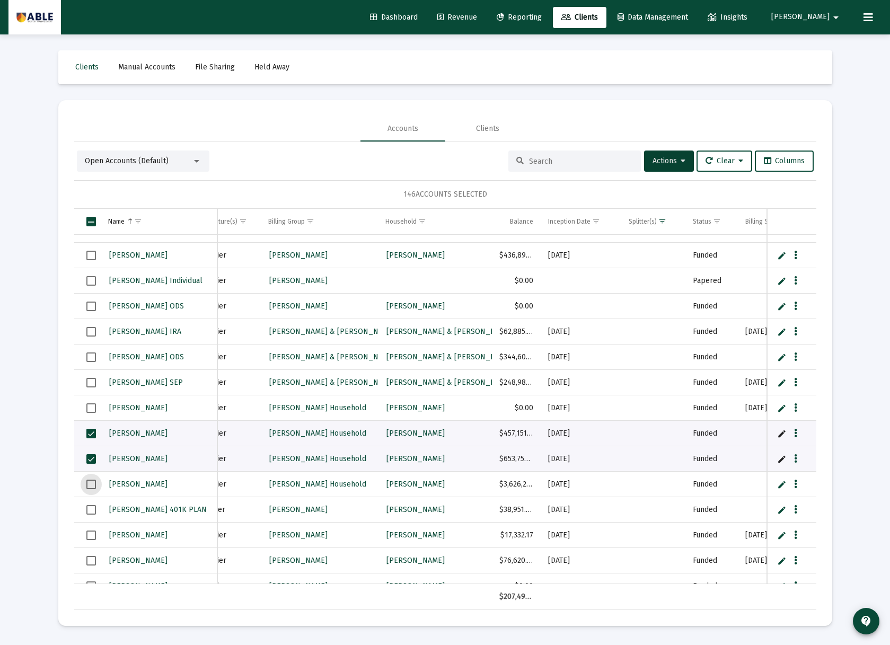
click at [91, 484] on span "Select row" at bounding box center [91, 485] width 10 height 10
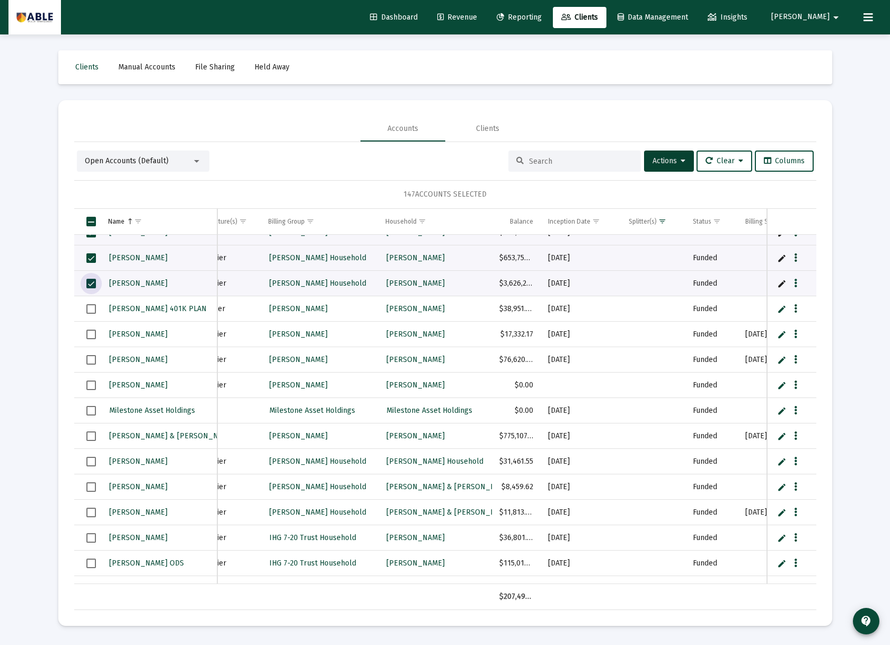
click at [91, 407] on span "Select row" at bounding box center [91, 411] width 10 height 10
click at [91, 464] on span "Select row" at bounding box center [91, 462] width 10 height 10
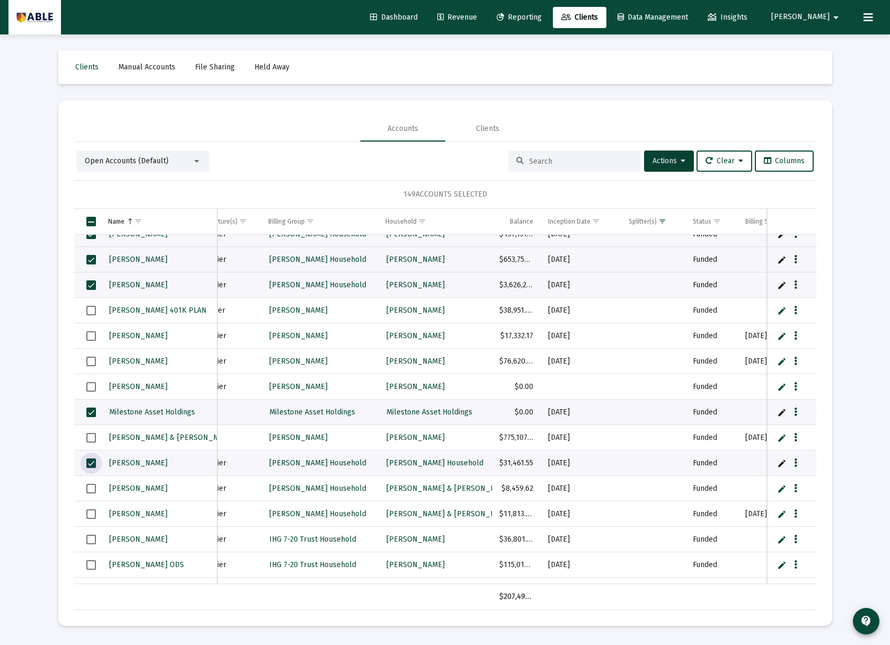
click at [88, 489] on span "Select row" at bounding box center [91, 489] width 10 height 10
click at [91, 511] on span "Select row" at bounding box center [91, 514] width 10 height 10
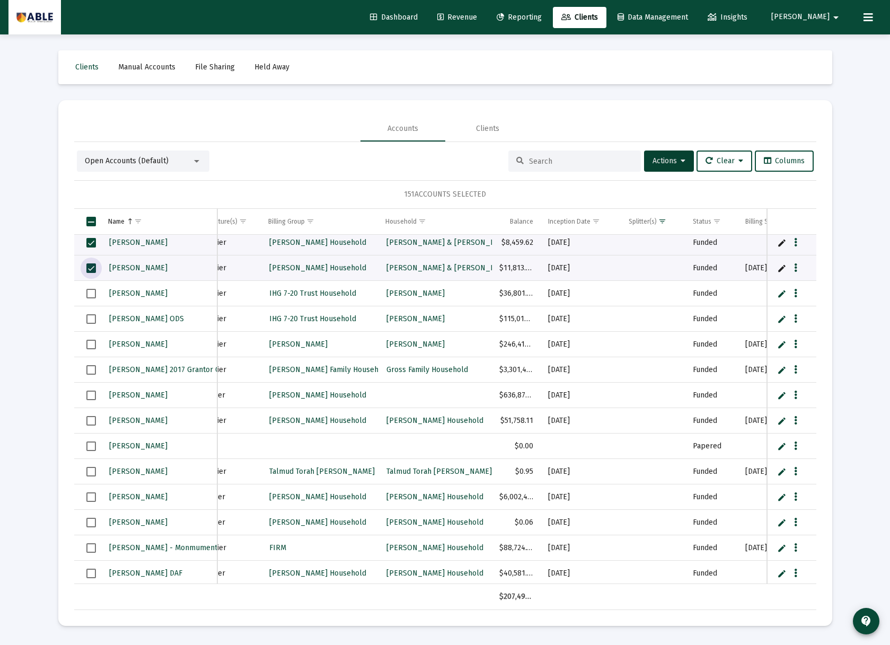
click at [90, 418] on span "Select row" at bounding box center [91, 421] width 10 height 10
drag, startPoint x: 92, startPoint y: 394, endPoint x: 94, endPoint y: 402, distance: 8.1
click at [92, 394] on span "Select row" at bounding box center [91, 396] width 10 height 10
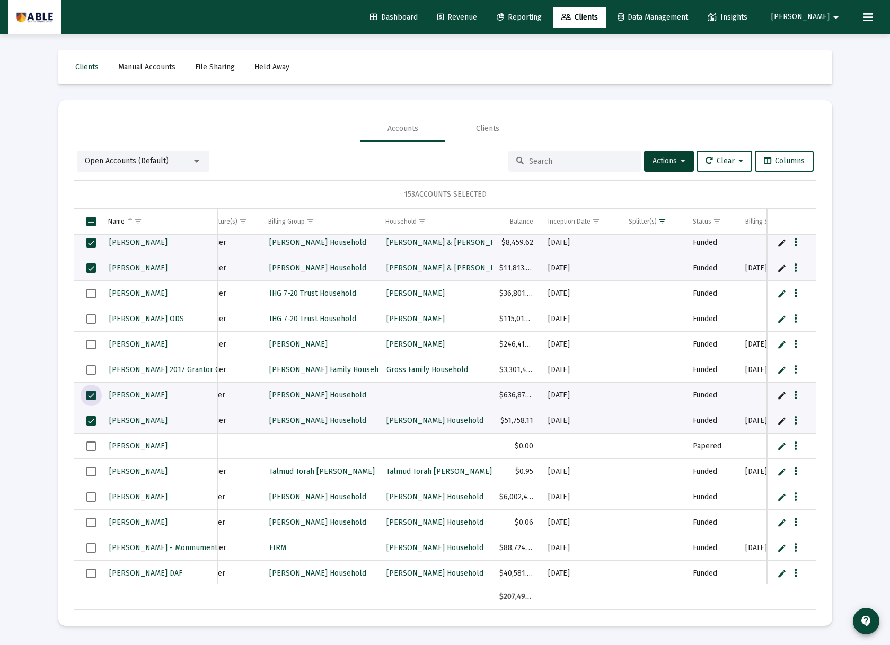
click at [88, 444] on span "Select row" at bounding box center [91, 446] width 10 height 10
click at [90, 470] on span "Select row" at bounding box center [91, 472] width 10 height 10
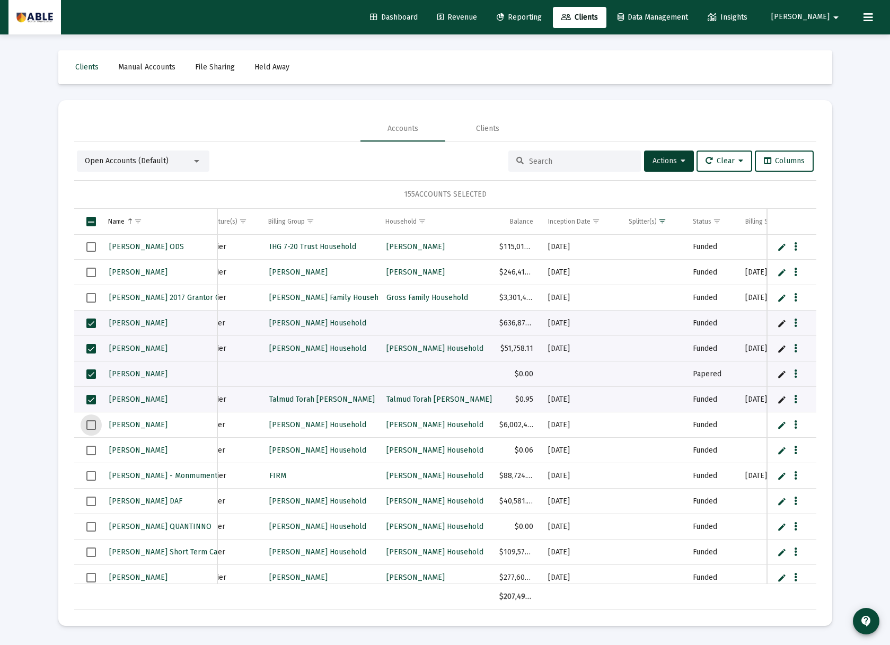
click at [91, 428] on span "Select row" at bounding box center [91, 425] width 10 height 10
click at [91, 446] on td "Data grid" at bounding box center [87, 450] width 26 height 25
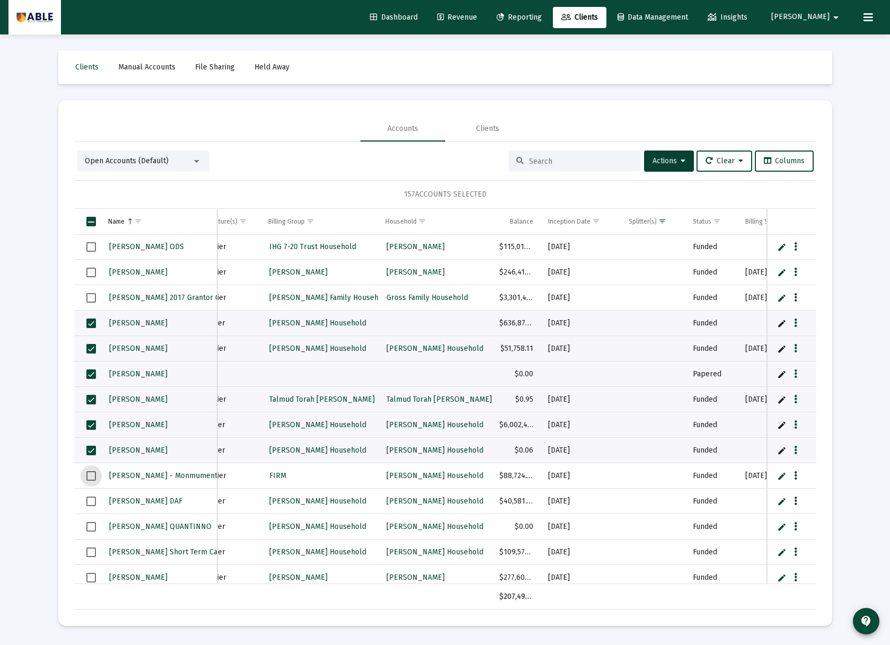
click at [90, 476] on span "Select row" at bounding box center [91, 476] width 10 height 10
click at [92, 503] on span "Select row" at bounding box center [91, 502] width 10 height 10
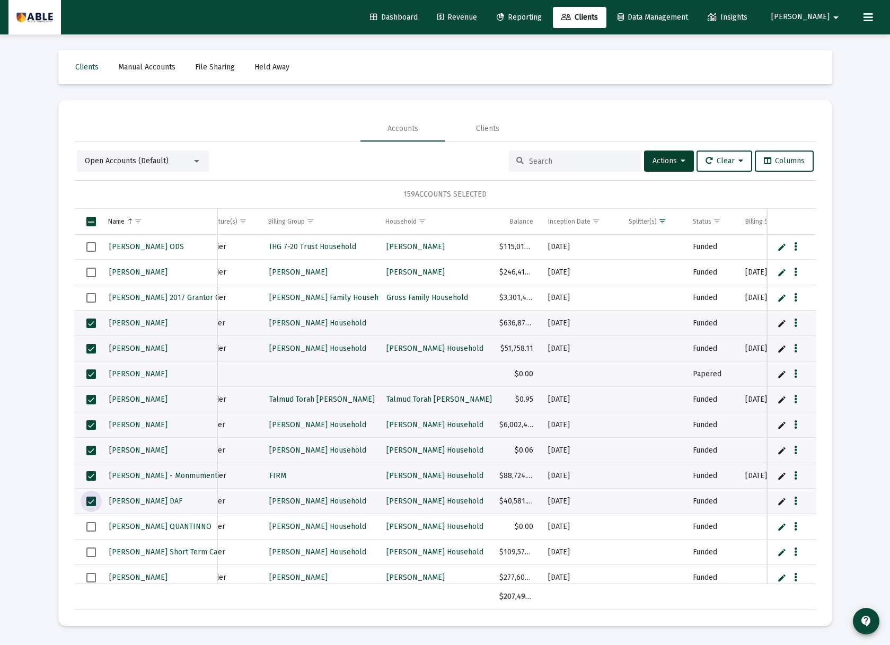
click at [92, 528] on span "Select row" at bounding box center [91, 527] width 10 height 10
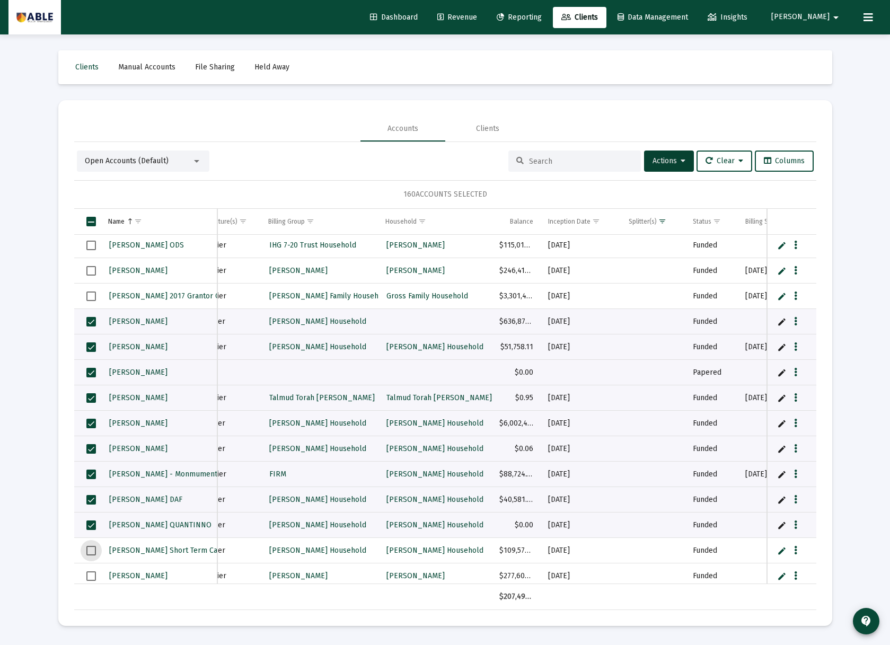
drag, startPoint x: 89, startPoint y: 549, endPoint x: 98, endPoint y: 543, distance: 11.3
click at [90, 549] on span "Select row" at bounding box center [91, 551] width 10 height 10
click at [655, 161] on span "Actions" at bounding box center [668, 160] width 33 height 9
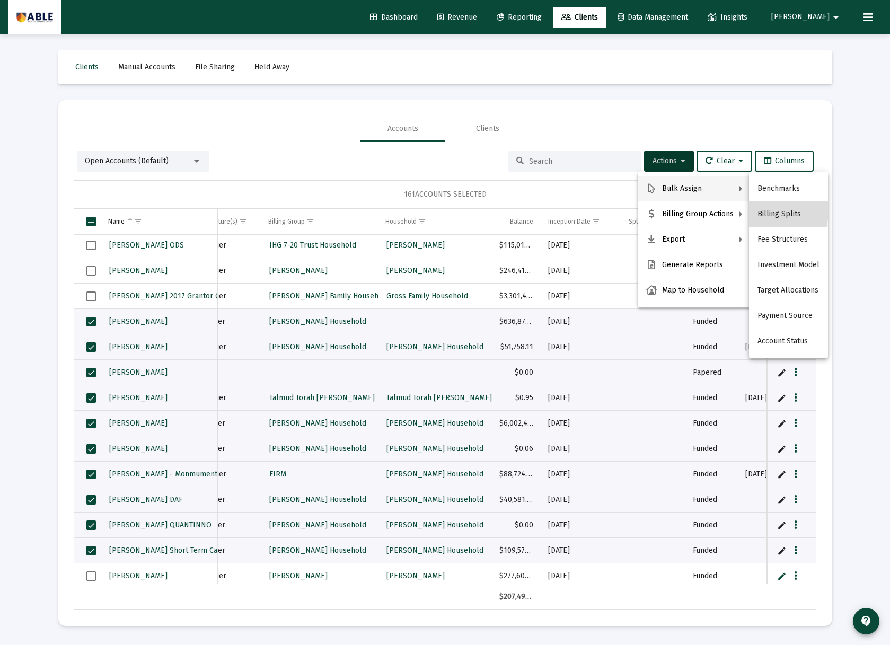
click at [761, 211] on button "Billing Splits" at bounding box center [788, 213] width 79 height 25
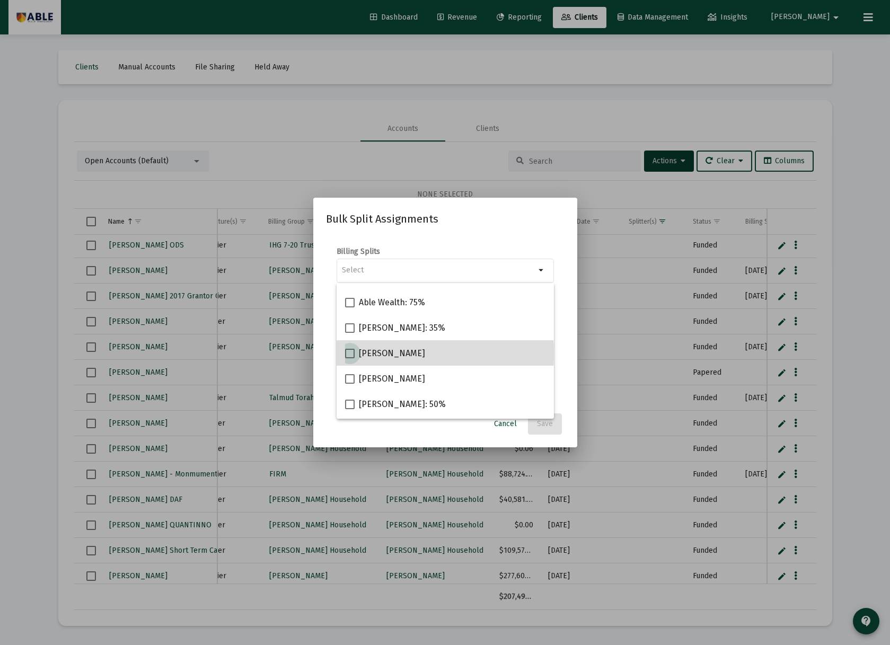
click at [374, 353] on span "[PERSON_NAME]" at bounding box center [392, 353] width 66 height 13
click at [350, 358] on input "[PERSON_NAME]" at bounding box center [349, 358] width 1 height 1
checkbox input "true"
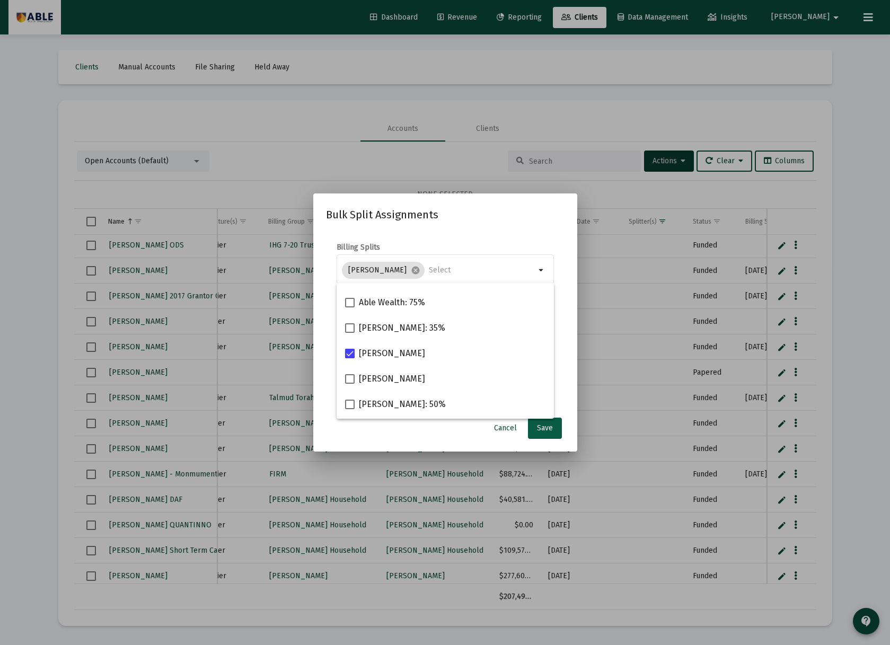
click at [542, 435] on button "Save" at bounding box center [545, 428] width 34 height 21
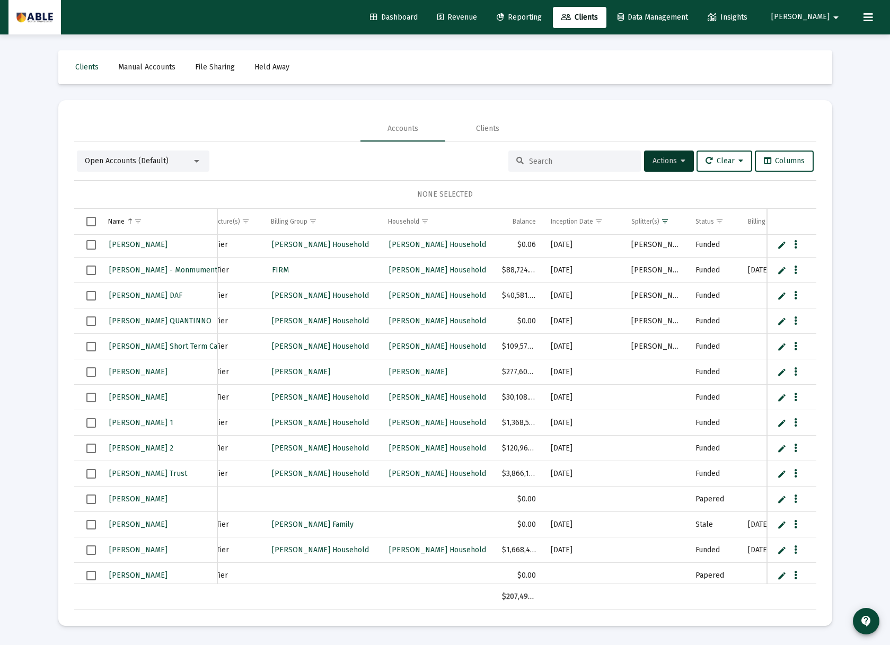
click at [85, 398] on td "Data grid" at bounding box center [87, 397] width 26 height 25
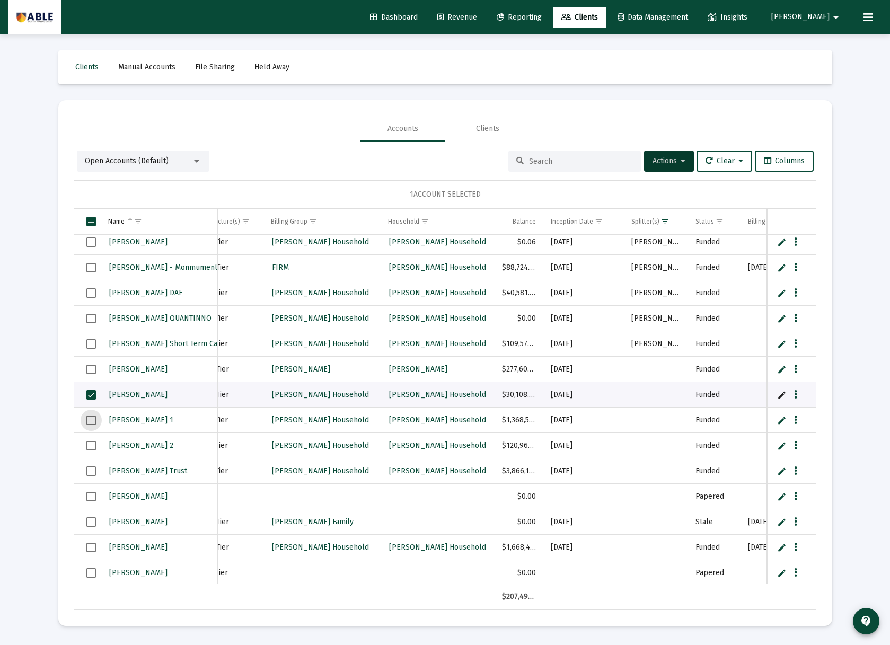
drag, startPoint x: 92, startPoint y: 421, endPoint x: 90, endPoint y: 439, distance: 18.1
click at [92, 422] on span "Select row" at bounding box center [91, 420] width 10 height 10
click at [90, 450] on span "Select row" at bounding box center [91, 447] width 10 height 10
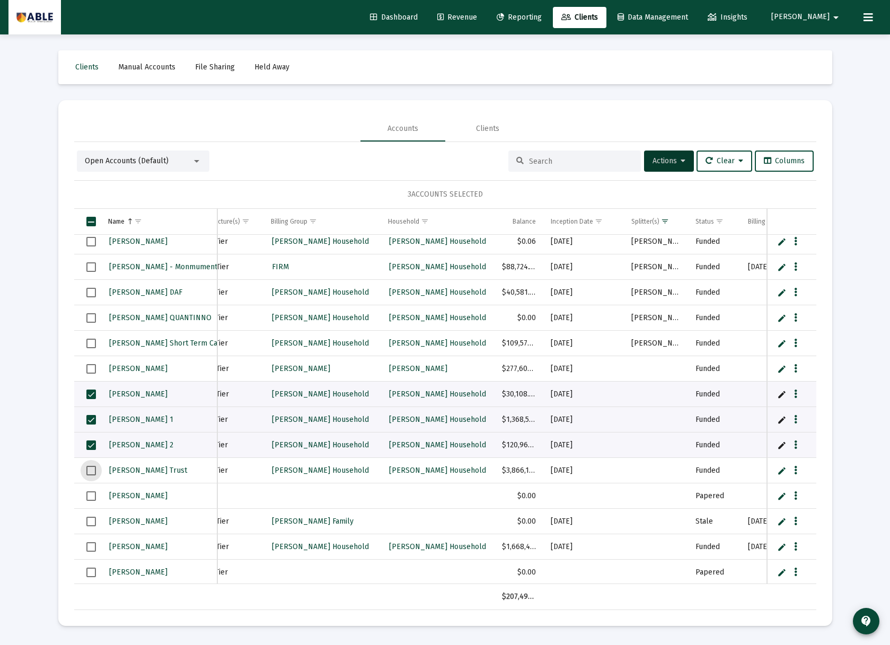
click at [91, 473] on span "Select row" at bounding box center [91, 471] width 10 height 10
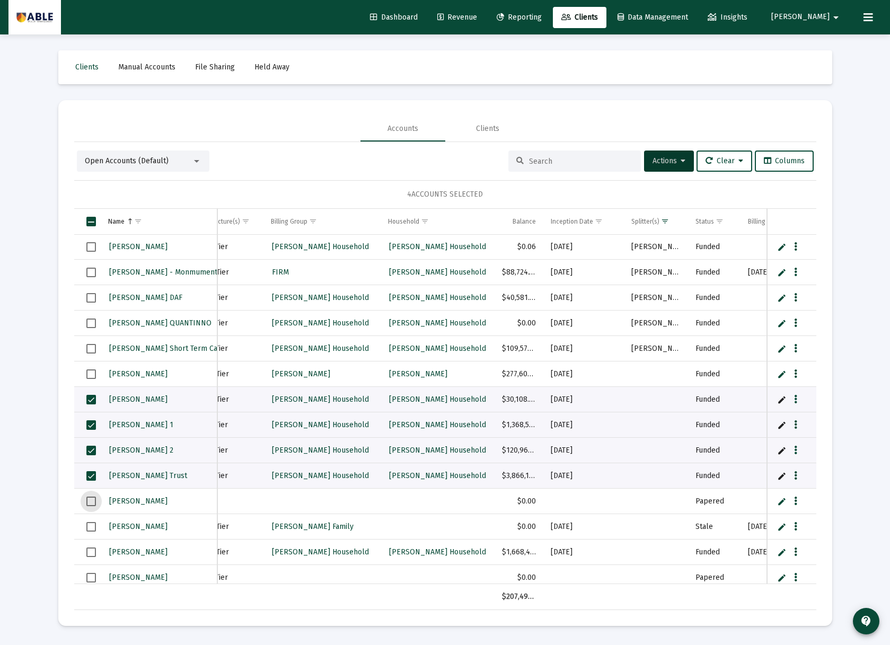
drag, startPoint x: 88, startPoint y: 499, endPoint x: 91, endPoint y: 510, distance: 12.0
click at [88, 499] on span "Select row" at bounding box center [91, 502] width 10 height 10
drag, startPoint x: 90, startPoint y: 529, endPoint x: 90, endPoint y: 536, distance: 6.9
click at [90, 529] on span "Select row" at bounding box center [91, 525] width 10 height 10
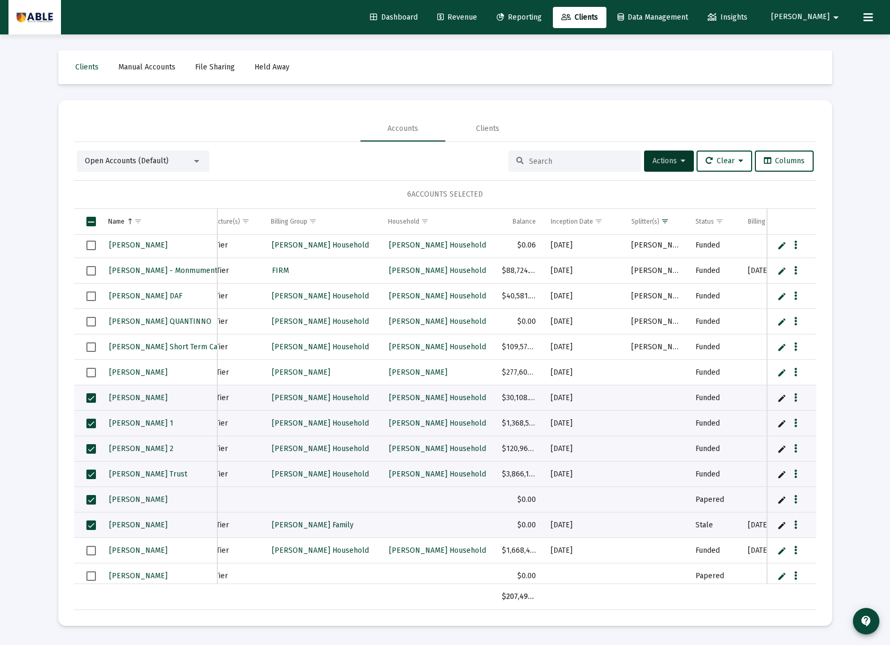
click at [89, 555] on td "Data grid" at bounding box center [87, 550] width 26 height 25
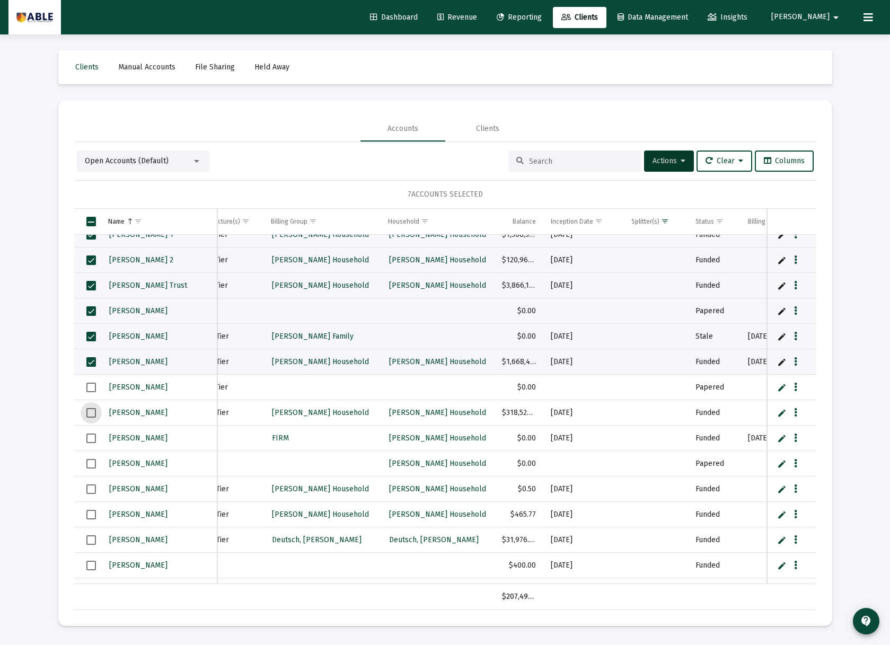
click at [93, 413] on span "Select row" at bounding box center [91, 413] width 10 height 10
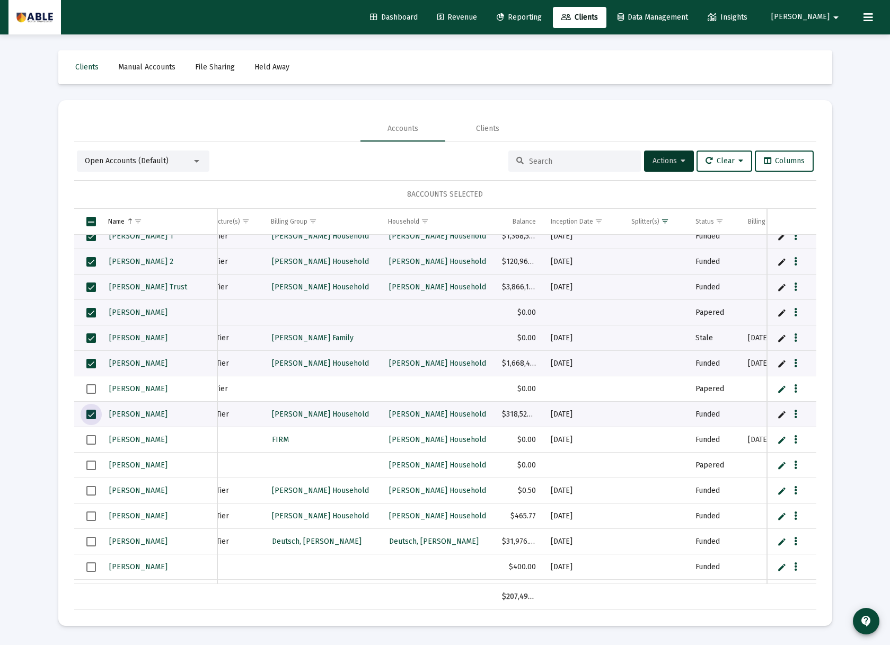
drag, startPoint x: 91, startPoint y: 489, endPoint x: 90, endPoint y: 500, distance: 11.1
click at [91, 489] on span "Select row" at bounding box center [91, 491] width 10 height 10
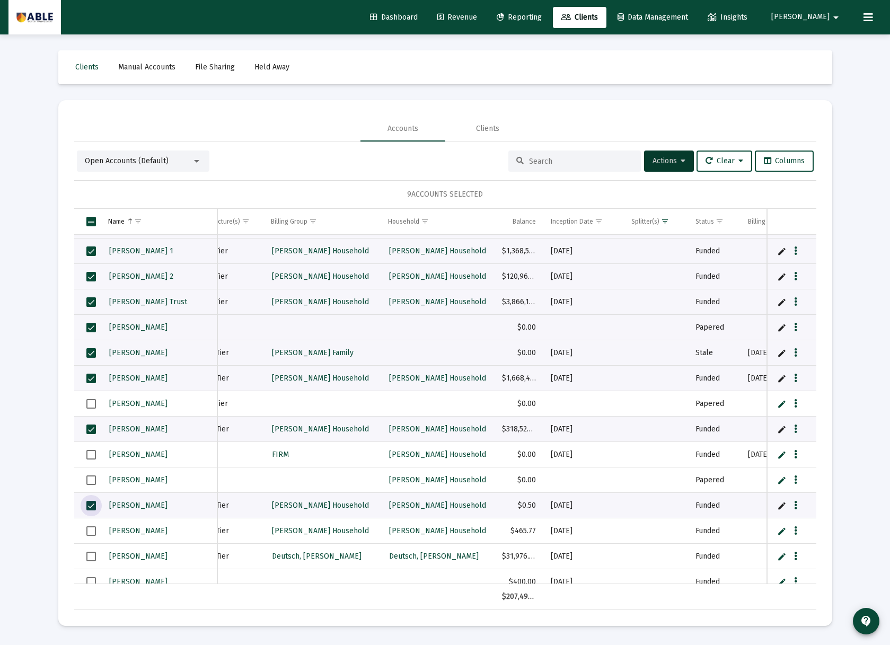
click at [88, 532] on span "Select row" at bounding box center [91, 531] width 10 height 10
click at [91, 560] on span "Select row" at bounding box center [91, 557] width 10 height 10
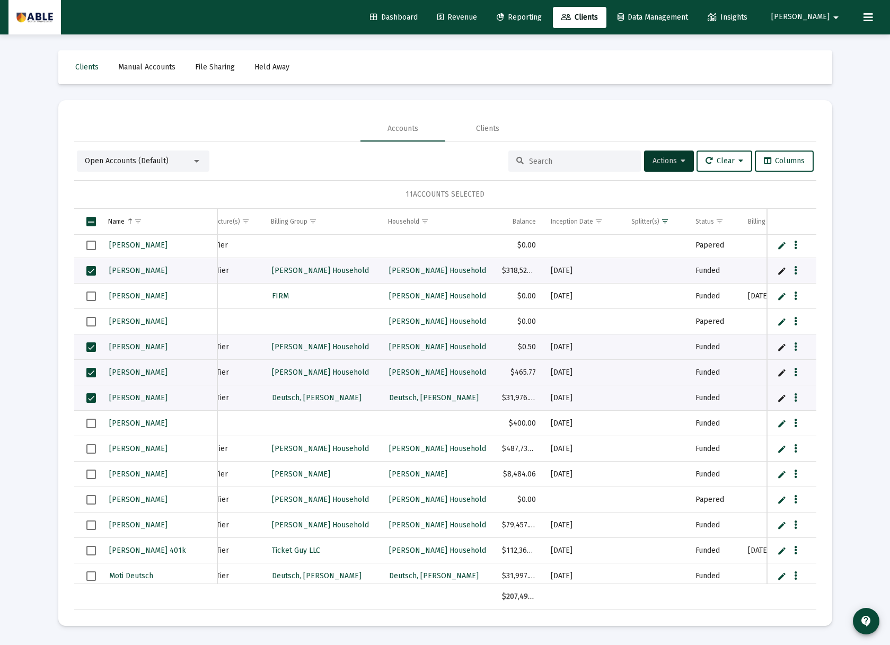
drag, startPoint x: 97, startPoint y: 419, endPoint x: 95, endPoint y: 424, distance: 6.4
click at [97, 420] on td "Data grid" at bounding box center [87, 423] width 26 height 25
click at [88, 450] on span "Select row" at bounding box center [91, 449] width 10 height 10
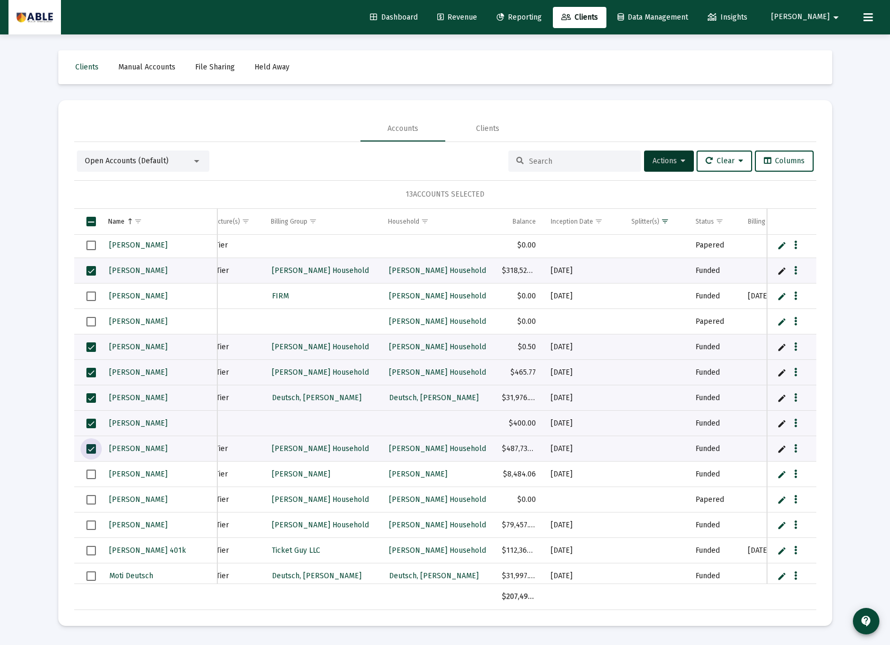
click at [89, 477] on span "Select row" at bounding box center [91, 474] width 10 height 10
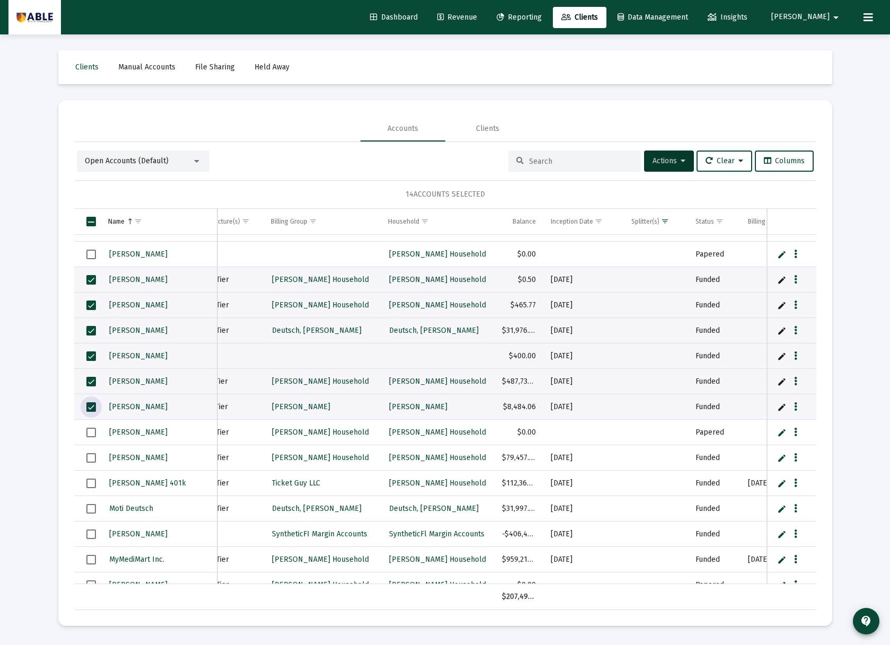
click at [88, 506] on span "Select row" at bounding box center [91, 509] width 10 height 10
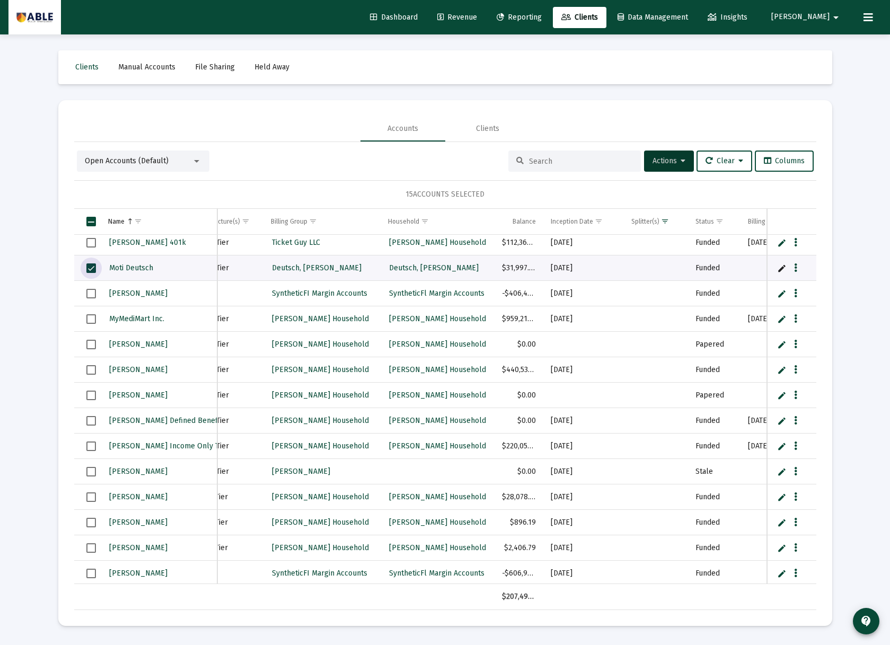
click at [91, 471] on span "Select row" at bounding box center [91, 472] width 10 height 10
drag, startPoint x: 90, startPoint y: 493, endPoint x: 90, endPoint y: 499, distance: 6.4
click at [90, 493] on span "Select row" at bounding box center [91, 497] width 10 height 10
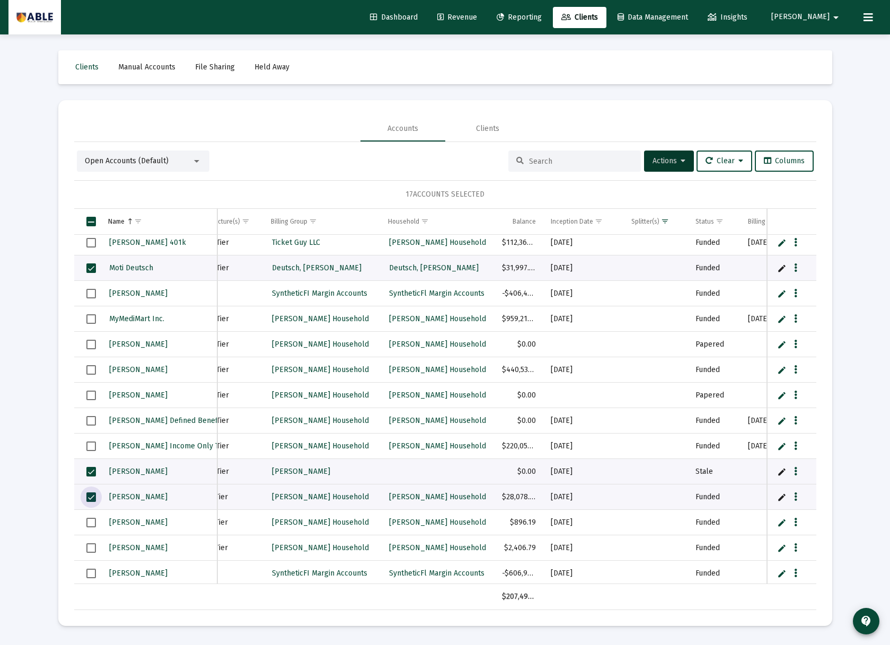
click at [92, 516] on td "Data grid" at bounding box center [87, 522] width 26 height 25
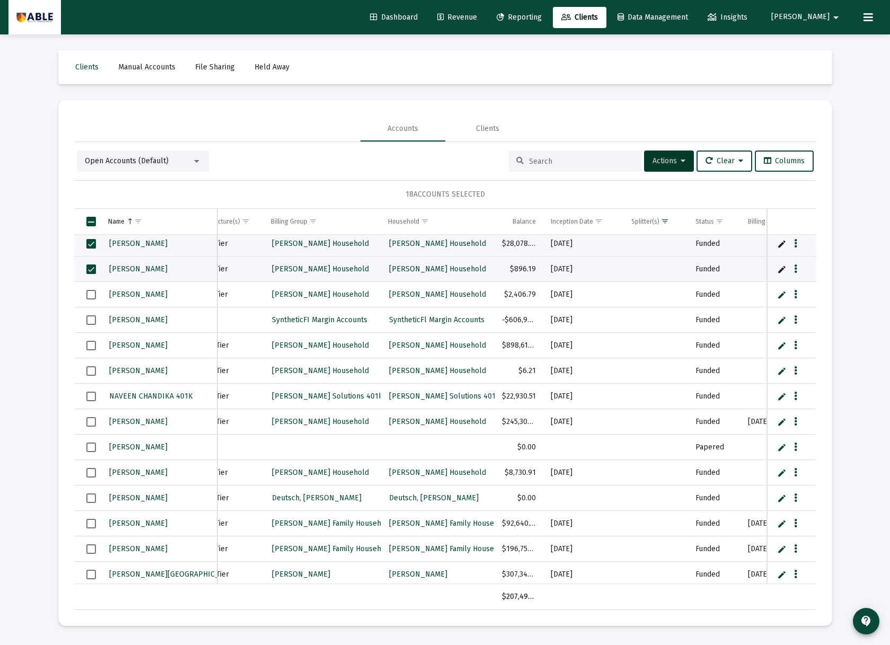
click at [88, 321] on span "Select row" at bounding box center [91, 320] width 10 height 10
click at [88, 345] on span "Select row" at bounding box center [91, 346] width 10 height 10
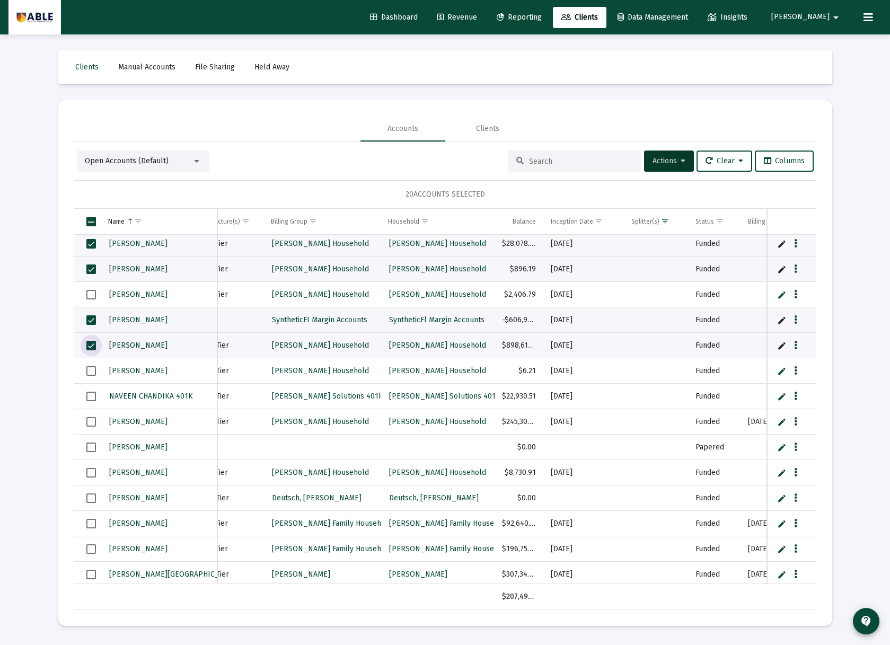
click at [90, 370] on span "Select row" at bounding box center [91, 371] width 10 height 10
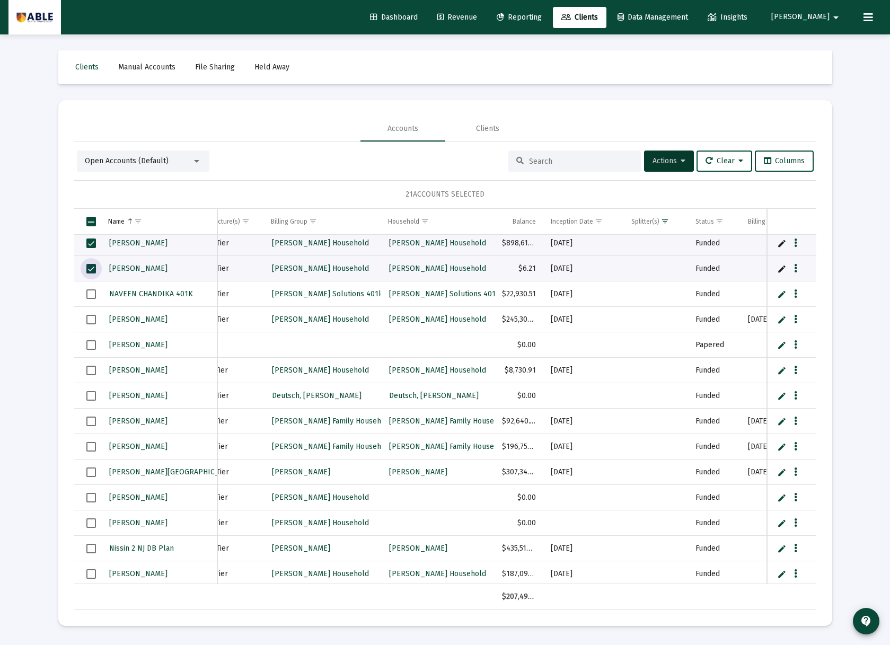
drag, startPoint x: 87, startPoint y: 370, endPoint x: 91, endPoint y: 377, distance: 8.3
click at [88, 370] on span "Select row" at bounding box center [91, 371] width 10 height 10
click at [90, 398] on span "Select row" at bounding box center [91, 396] width 10 height 10
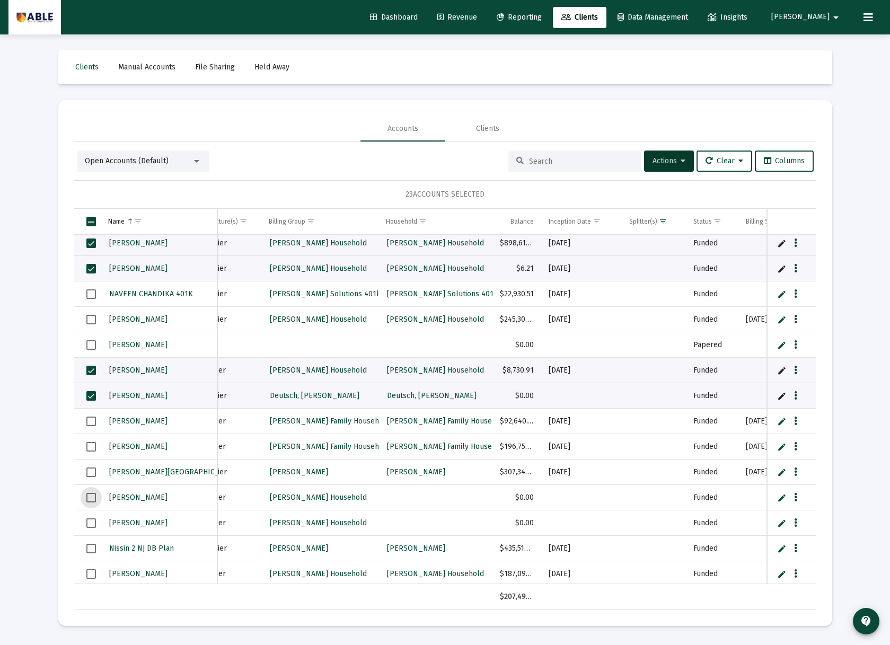
drag, startPoint x: 90, startPoint y: 494, endPoint x: 91, endPoint y: 504, distance: 10.7
click at [90, 495] on span "Select row" at bounding box center [91, 498] width 10 height 10
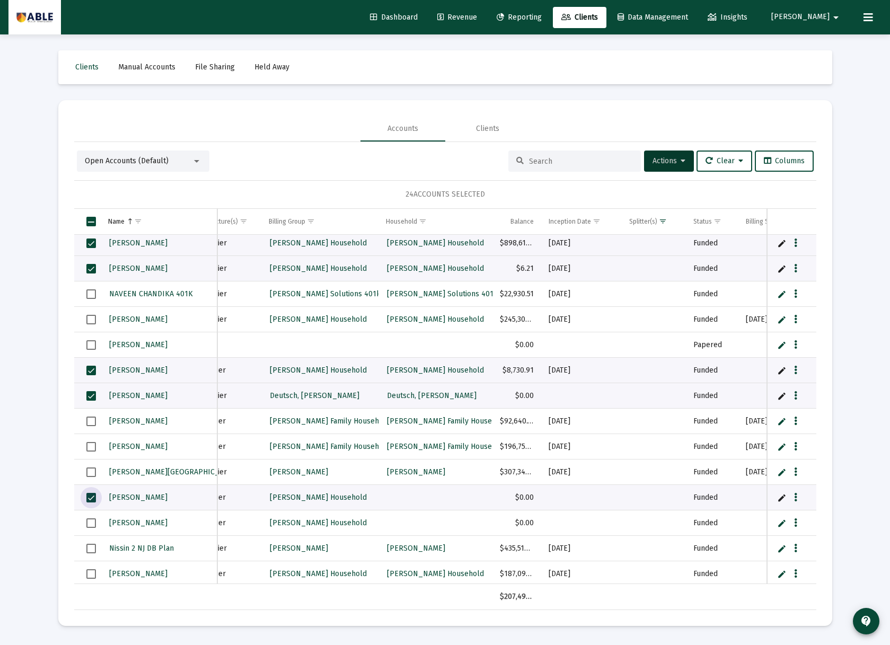
click at [90, 523] on span "Select row" at bounding box center [91, 523] width 10 height 10
click at [90, 549] on span "Select row" at bounding box center [91, 549] width 10 height 10
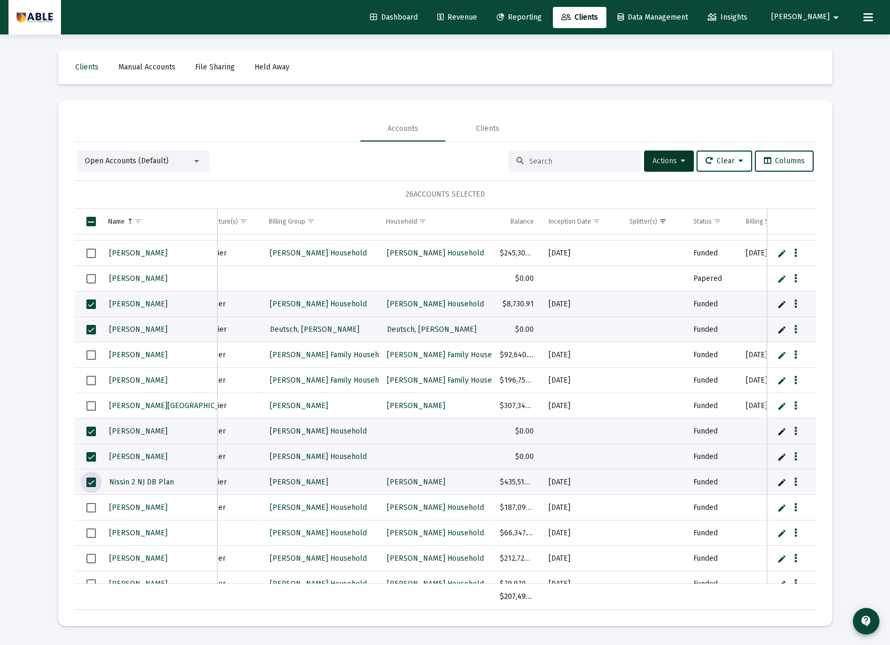
click at [89, 509] on span "Select row" at bounding box center [91, 508] width 10 height 10
click at [90, 533] on span "Select row" at bounding box center [91, 533] width 10 height 10
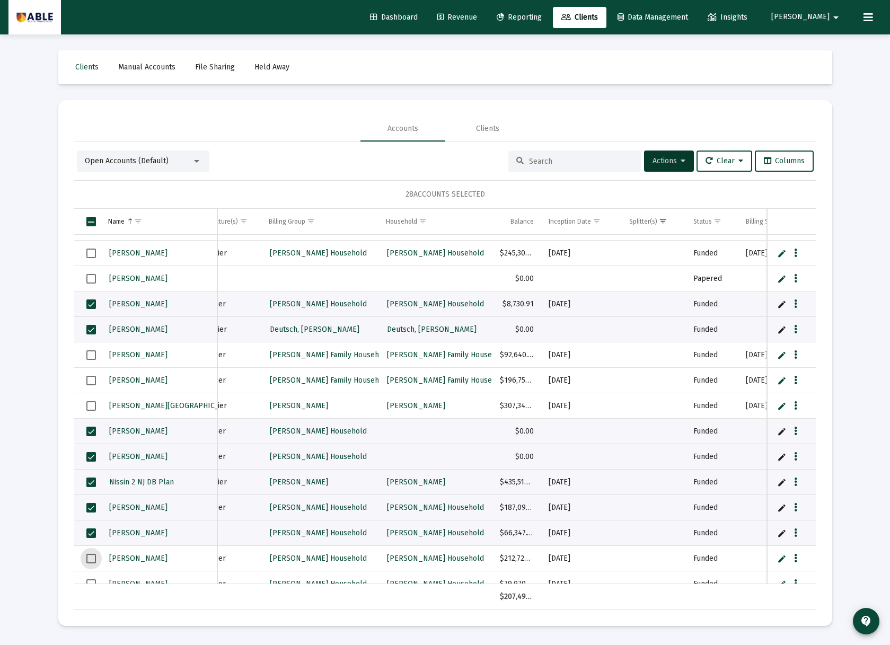
drag, startPoint x: 87, startPoint y: 557, endPoint x: 116, endPoint y: 539, distance: 34.3
click at [88, 557] on span "Select row" at bounding box center [91, 559] width 10 height 10
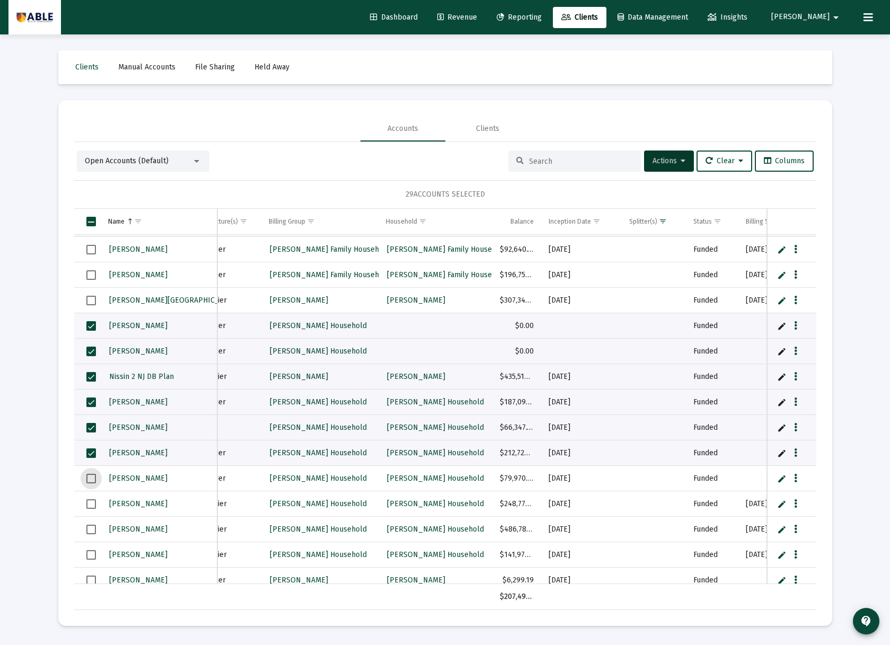
click at [90, 480] on span "Select row" at bounding box center [91, 479] width 10 height 10
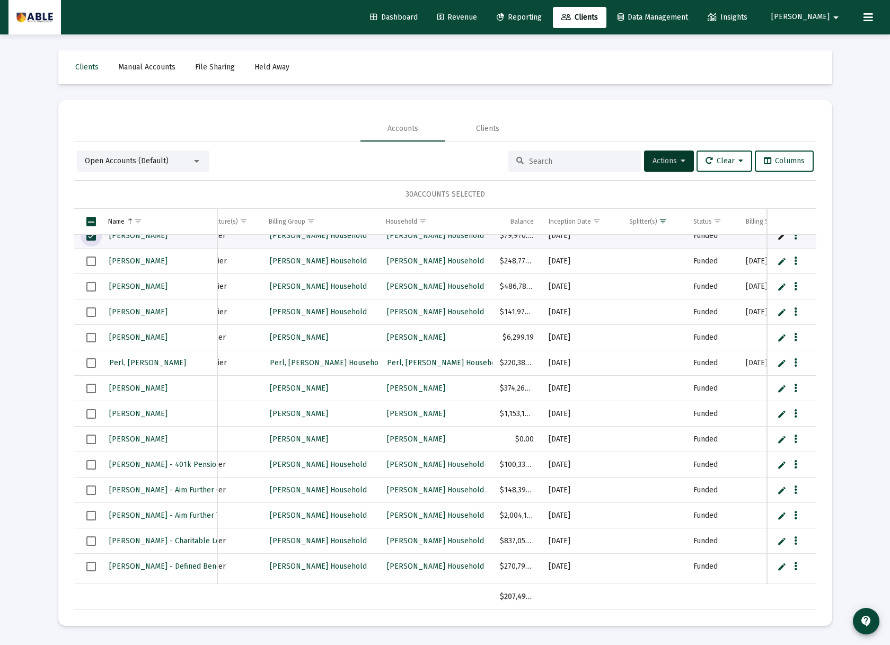
click at [89, 339] on span "Select row" at bounding box center [91, 338] width 10 height 10
click at [93, 386] on span "Select row" at bounding box center [91, 389] width 10 height 10
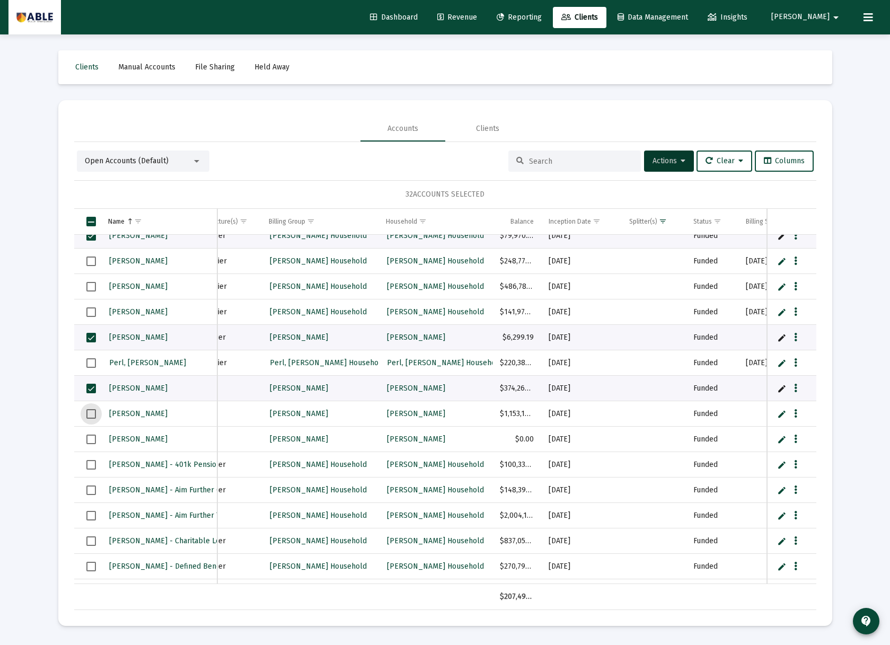
click at [91, 414] on span "Select row" at bounding box center [91, 414] width 10 height 10
click at [95, 444] on td "Data grid" at bounding box center [87, 439] width 26 height 25
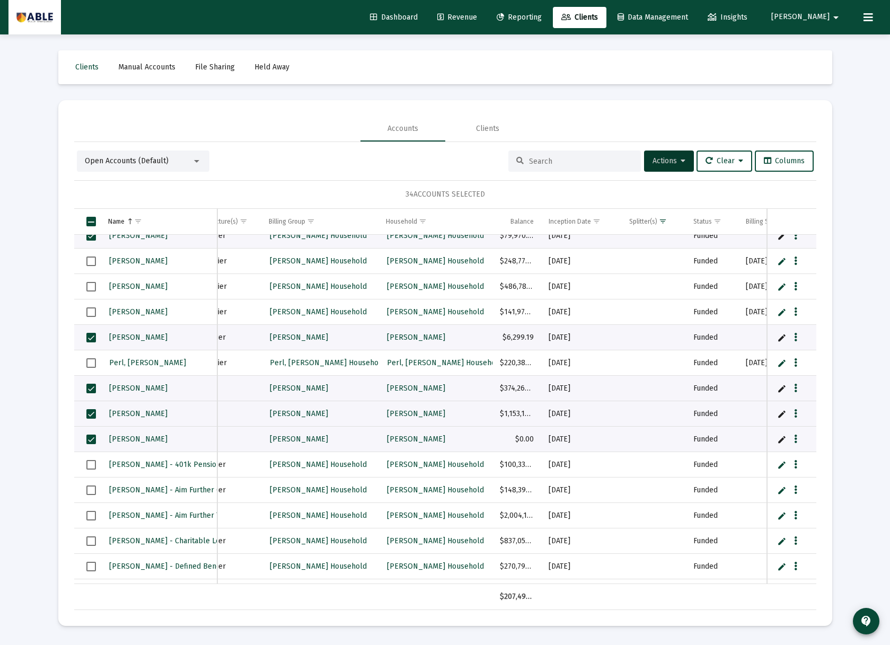
click at [89, 466] on span "Select row" at bounding box center [91, 465] width 10 height 10
click at [86, 495] on td "Data grid" at bounding box center [87, 489] width 26 height 25
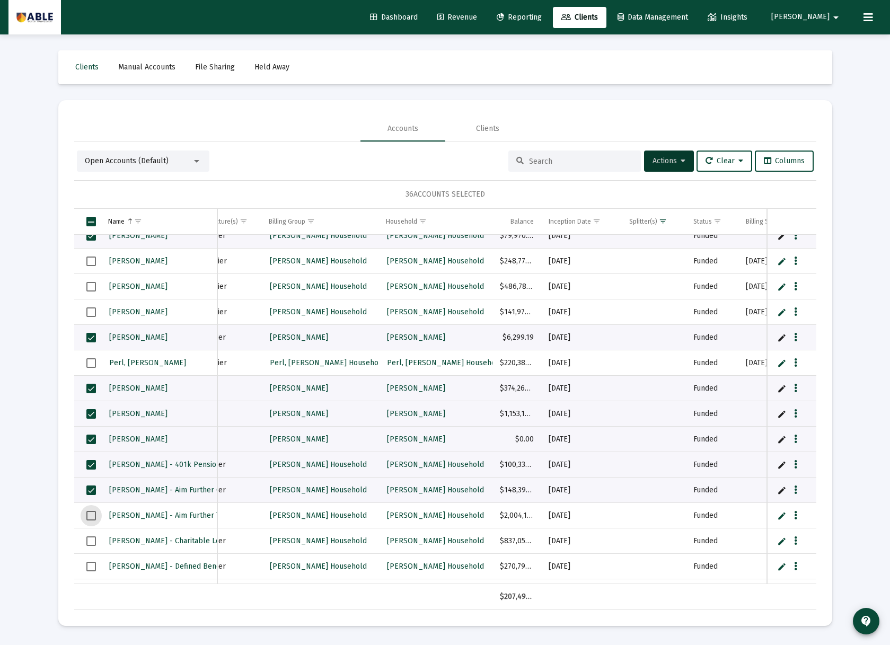
click at [90, 515] on span "Select row" at bounding box center [91, 516] width 10 height 10
click at [93, 542] on span "Select row" at bounding box center [91, 541] width 10 height 10
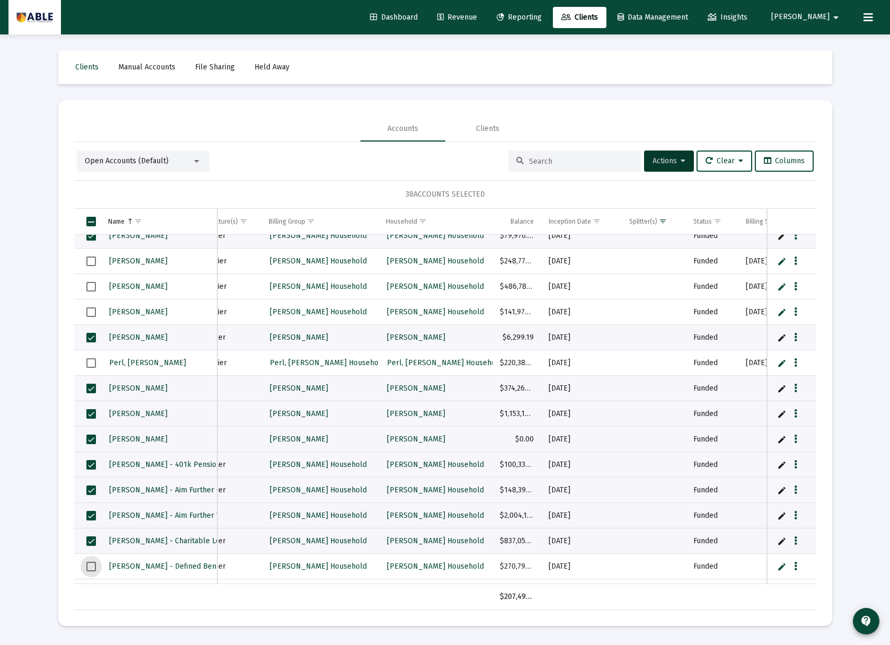
drag, startPoint x: 91, startPoint y: 567, endPoint x: 101, endPoint y: 521, distance: 47.3
click at [91, 566] on span "Select row" at bounding box center [91, 567] width 10 height 10
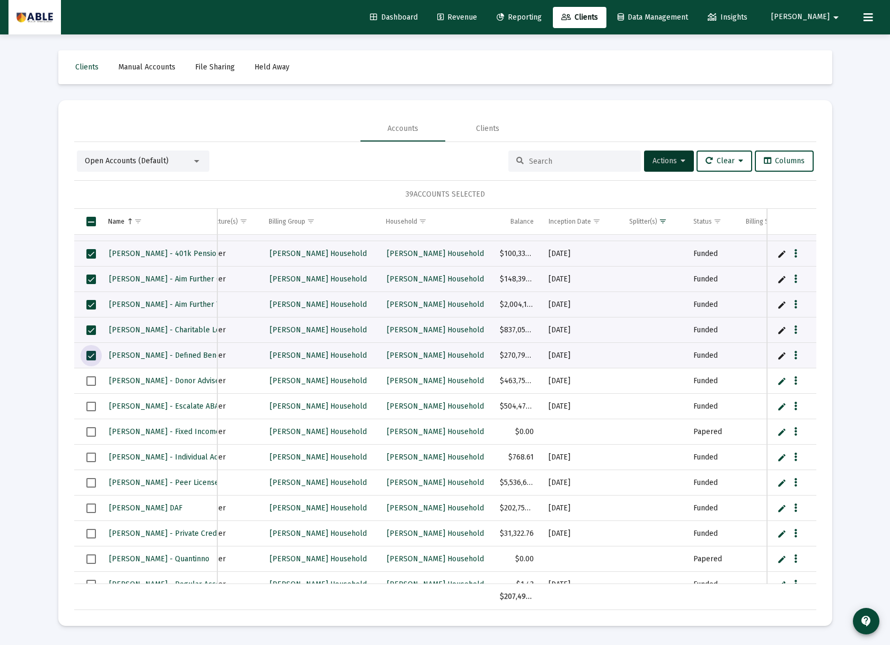
drag, startPoint x: 89, startPoint y: 379, endPoint x: 90, endPoint y: 389, distance: 10.1
click at [89, 379] on span "Select row" at bounding box center [91, 381] width 10 height 10
click at [92, 406] on span "Select row" at bounding box center [91, 407] width 10 height 10
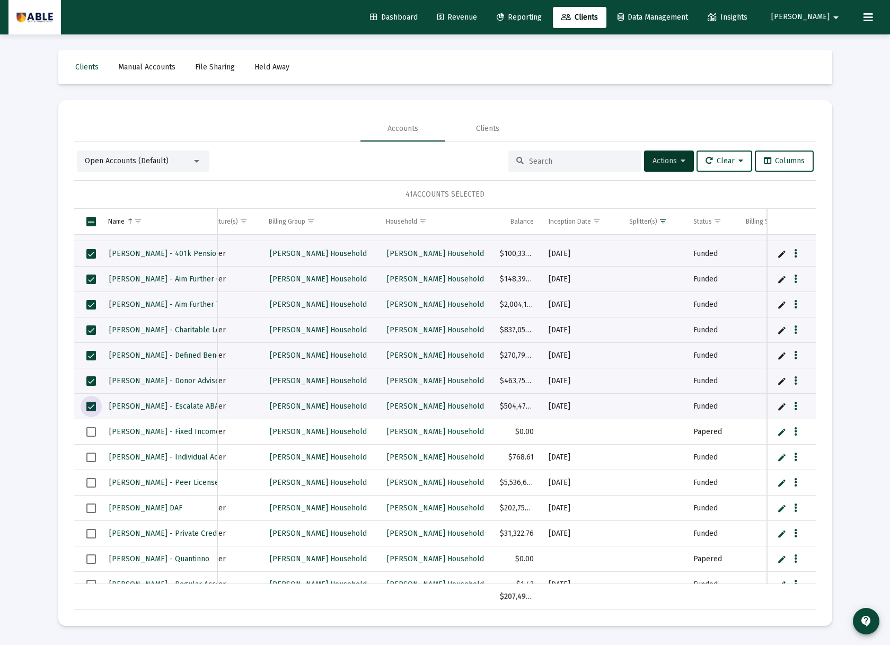
click at [92, 430] on span "Select row" at bounding box center [91, 432] width 10 height 10
drag, startPoint x: 92, startPoint y: 457, endPoint x: 92, endPoint y: 463, distance: 5.9
click at [92, 457] on span "Select row" at bounding box center [91, 458] width 10 height 10
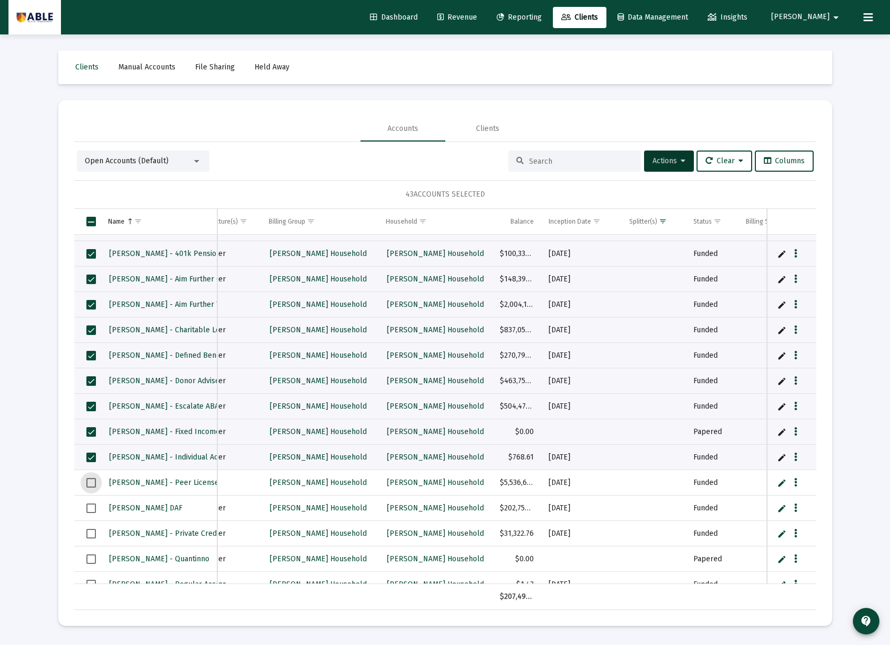
click at [90, 483] on span "Select row" at bounding box center [91, 483] width 10 height 10
click at [86, 506] on span "Select row" at bounding box center [91, 508] width 10 height 10
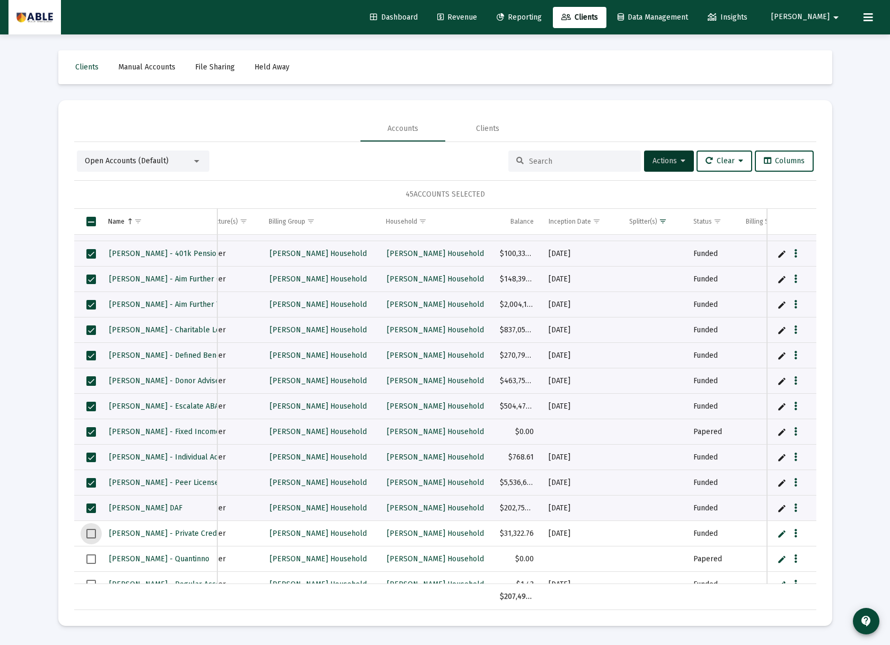
drag, startPoint x: 88, startPoint y: 530, endPoint x: 89, endPoint y: 539, distance: 9.6
click at [88, 531] on span "Select row" at bounding box center [91, 534] width 10 height 10
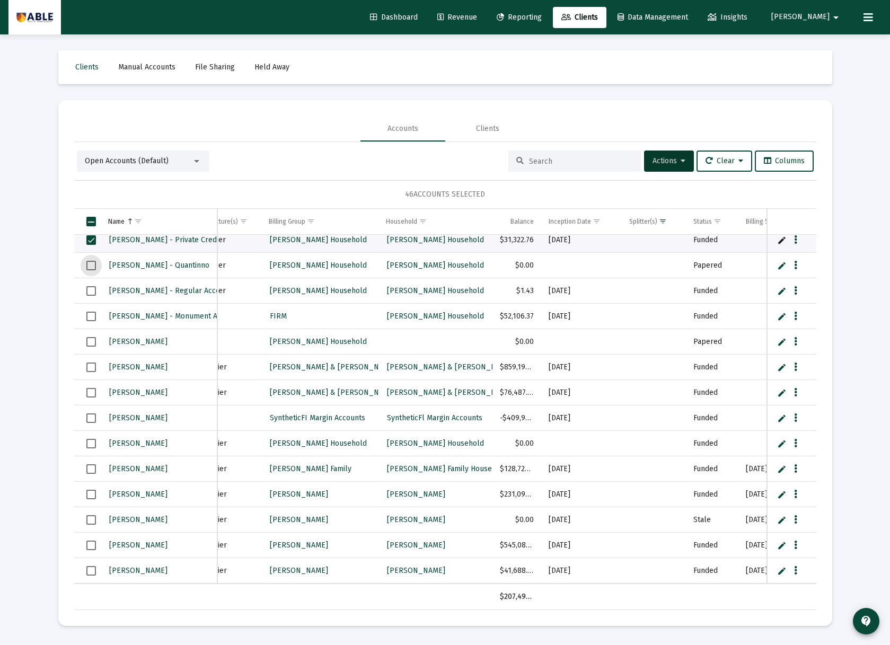
drag, startPoint x: 93, startPoint y: 265, endPoint x: 91, endPoint y: 274, distance: 8.6
click at [93, 266] on span "Select row" at bounding box center [91, 266] width 10 height 10
click at [88, 289] on span "Select row" at bounding box center [91, 291] width 10 height 10
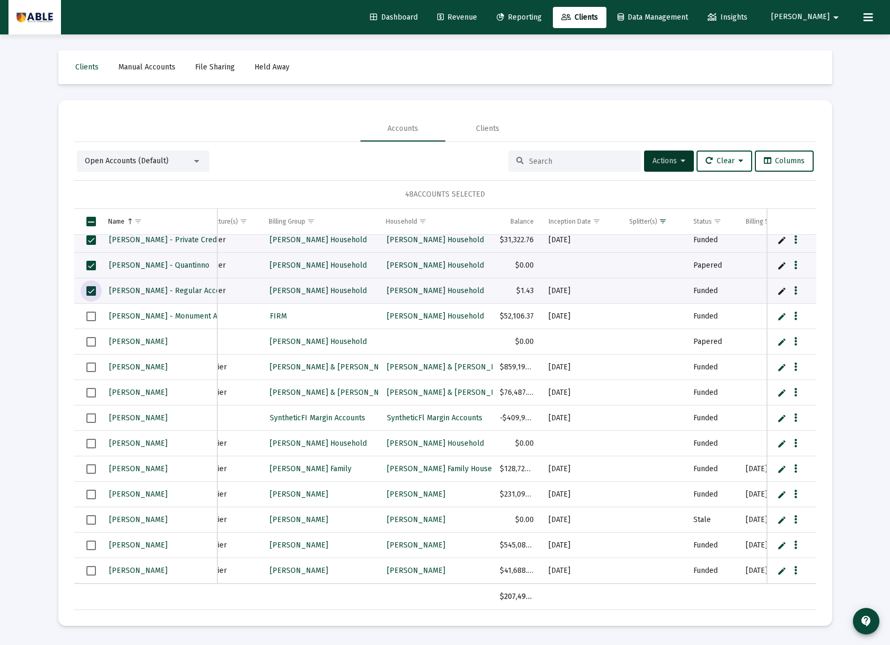
click at [95, 341] on span "Select row" at bounding box center [91, 342] width 10 height 10
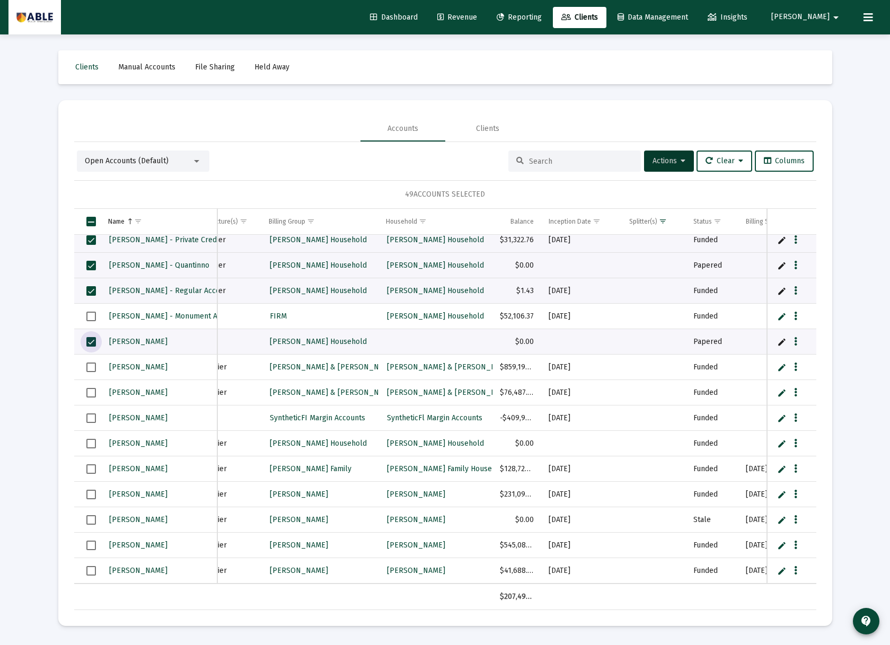
click at [90, 362] on td "Data grid" at bounding box center [87, 366] width 26 height 25
click at [90, 393] on span "Select row" at bounding box center [91, 393] width 10 height 10
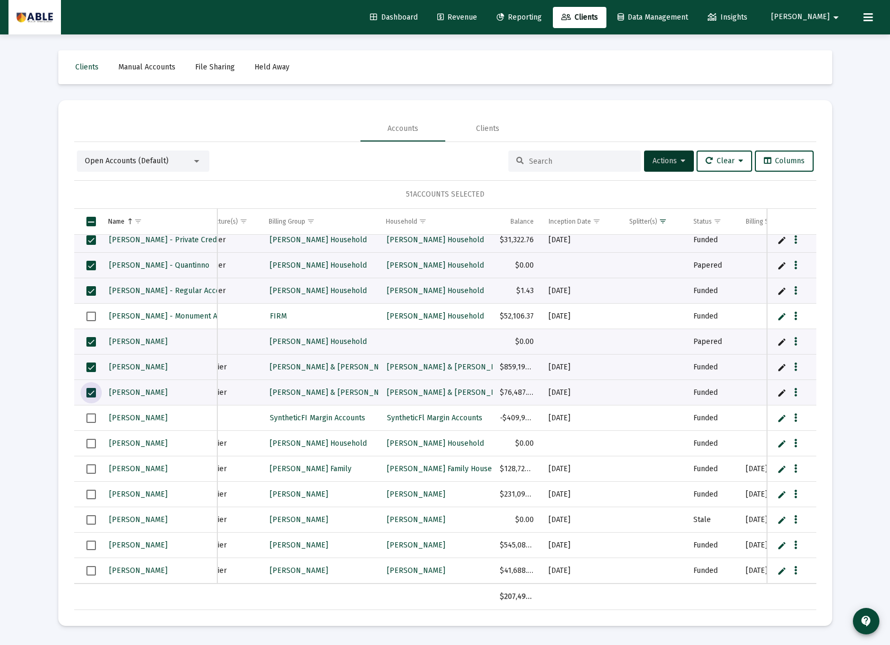
click at [92, 419] on span "Select row" at bounding box center [91, 418] width 10 height 10
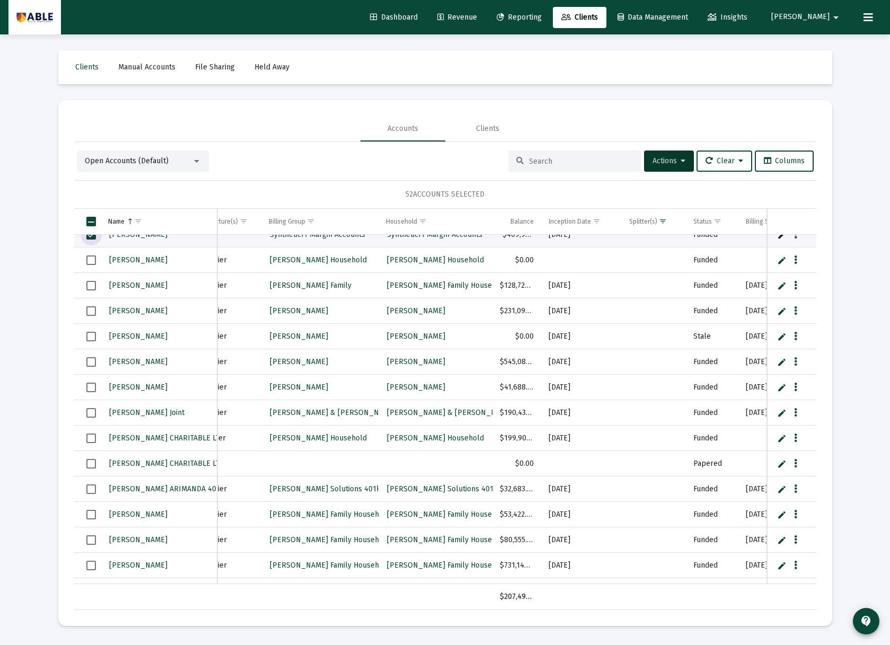
drag, startPoint x: 88, startPoint y: 436, endPoint x: 87, endPoint y: 442, distance: 6.4
click at [88, 438] on span "Select row" at bounding box center [91, 438] width 10 height 10
click at [90, 461] on span "Select row" at bounding box center [91, 464] width 10 height 10
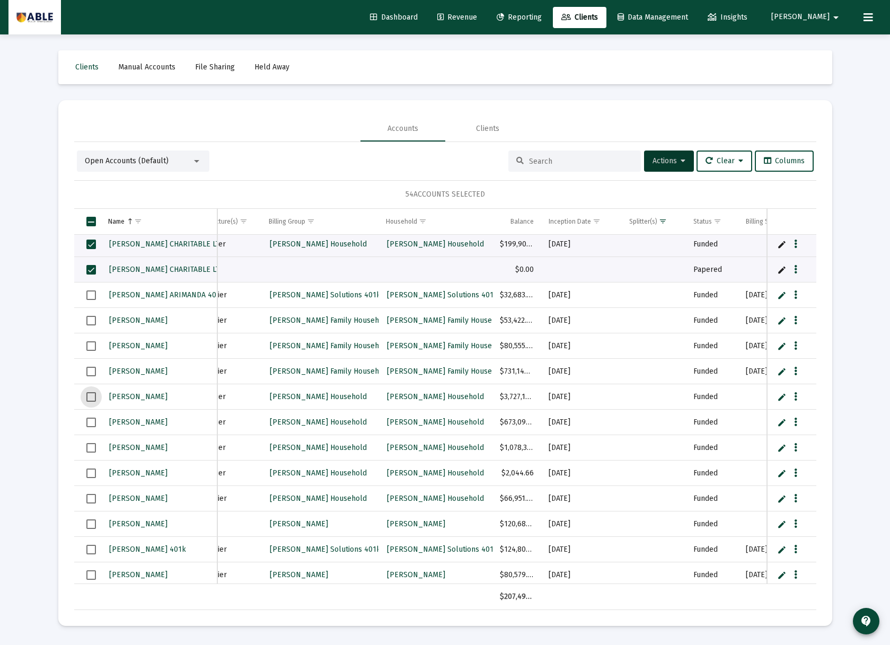
click at [90, 397] on span "Select row" at bounding box center [91, 397] width 10 height 10
click at [90, 428] on td "Data grid" at bounding box center [87, 422] width 26 height 25
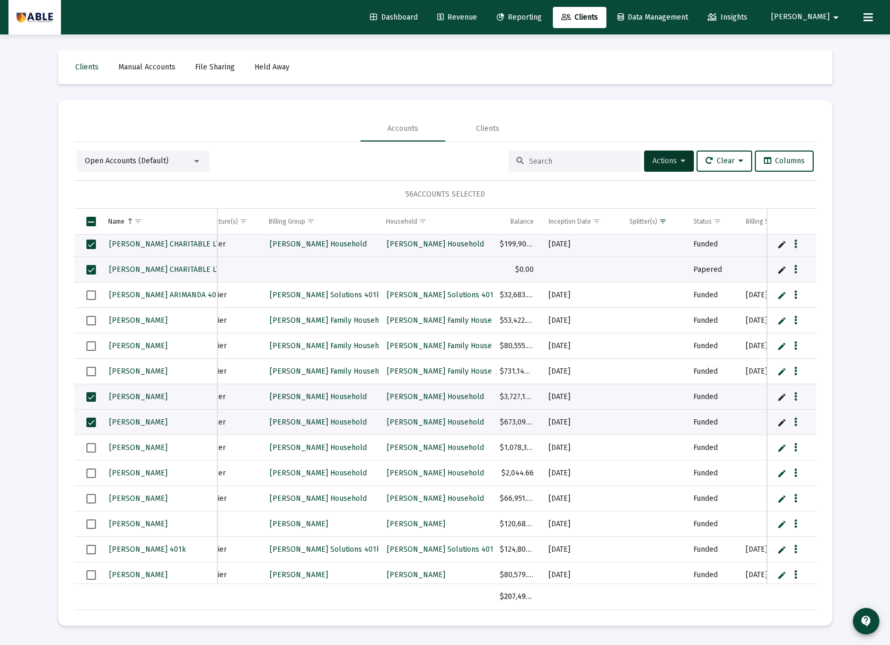
click at [90, 448] on span "Select row" at bounding box center [91, 448] width 10 height 10
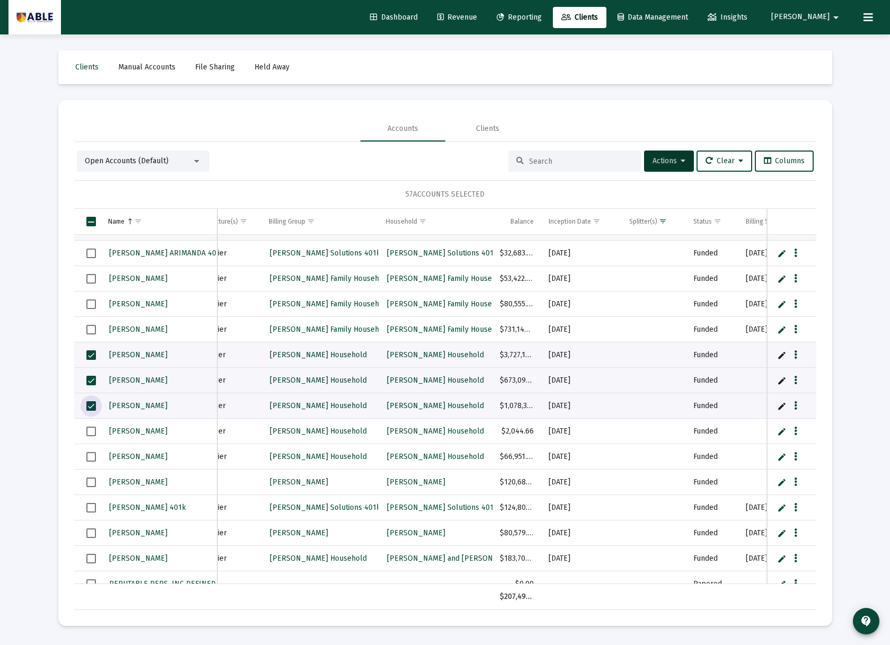
click at [87, 455] on span "Select row" at bounding box center [91, 457] width 10 height 10
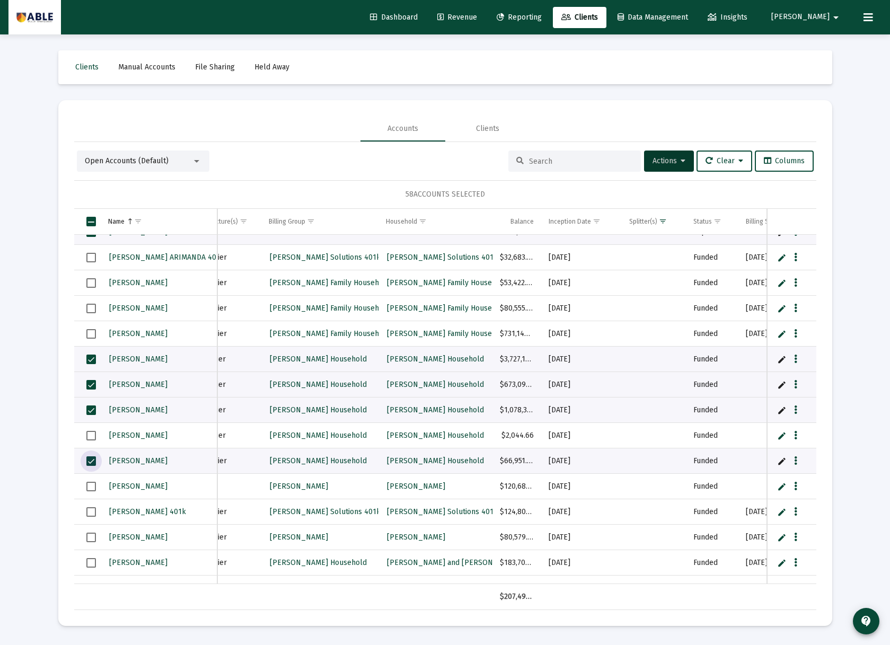
click at [92, 484] on span "Select row" at bounding box center [91, 487] width 10 height 10
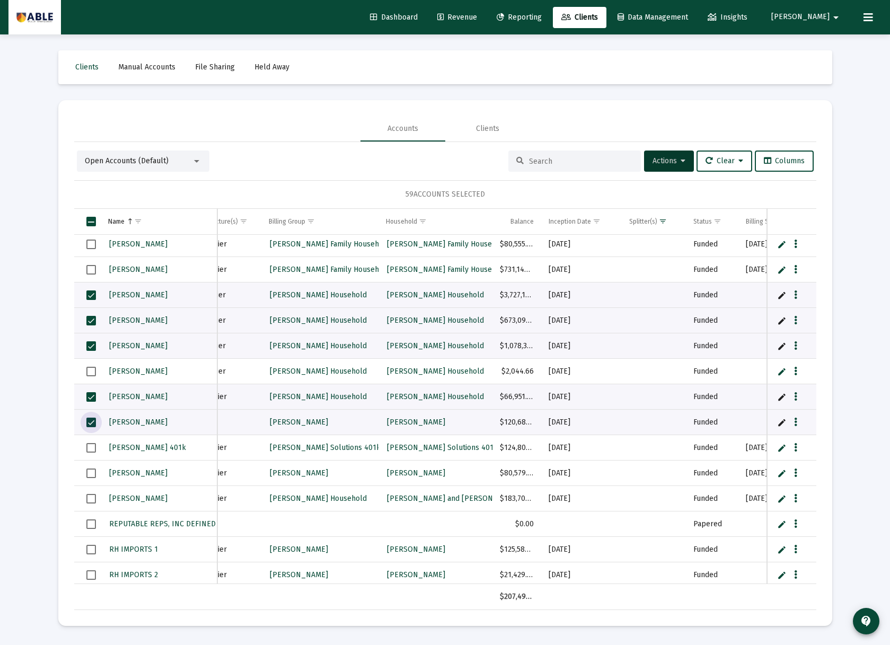
click at [91, 498] on span "Select row" at bounding box center [91, 499] width 10 height 10
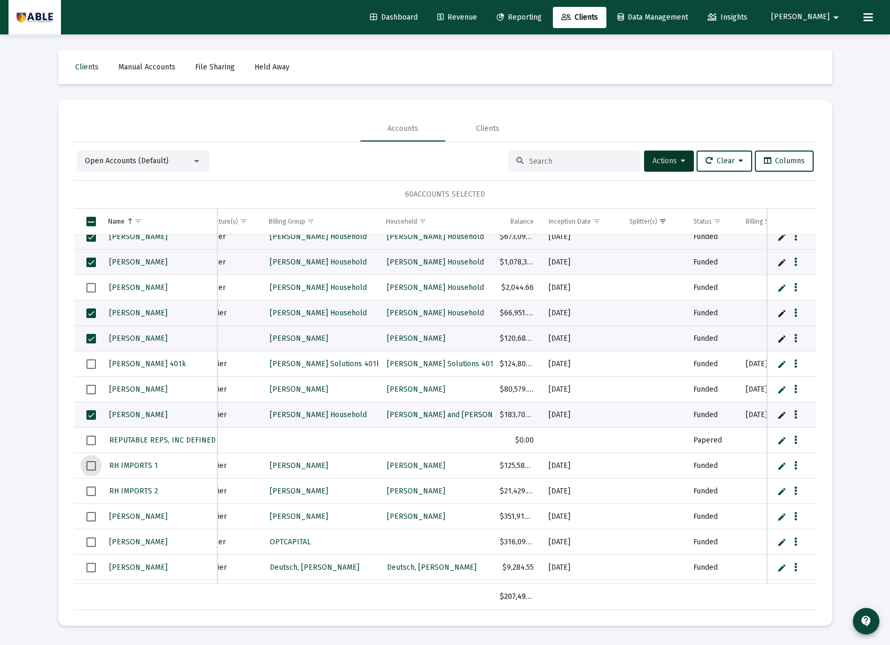
click at [90, 468] on span "Select row" at bounding box center [91, 466] width 10 height 10
click at [90, 486] on span "Select row" at bounding box center [91, 491] width 10 height 10
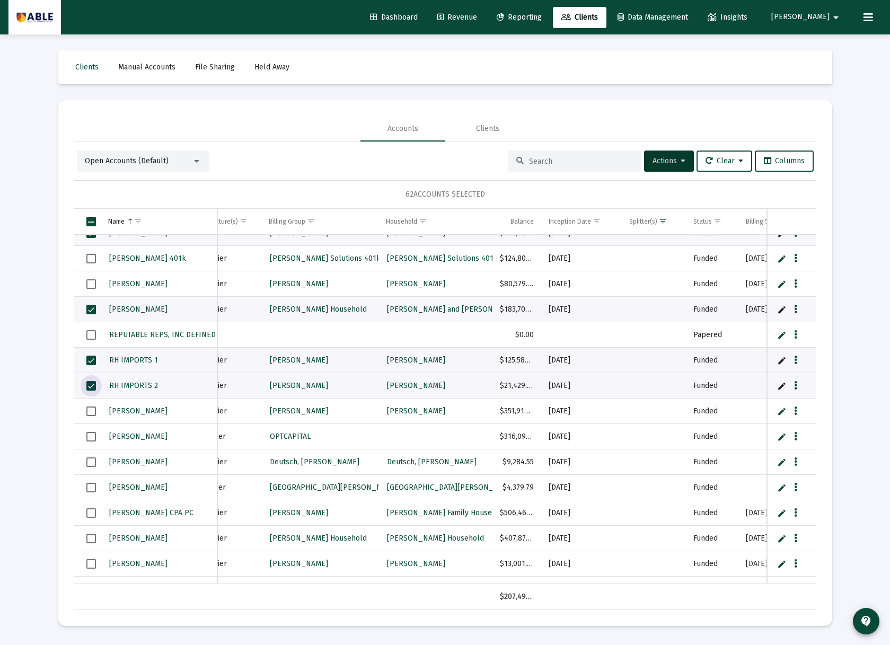
click at [90, 436] on span "Select row" at bounding box center [91, 437] width 10 height 10
click at [91, 466] on span "Select row" at bounding box center [91, 462] width 10 height 10
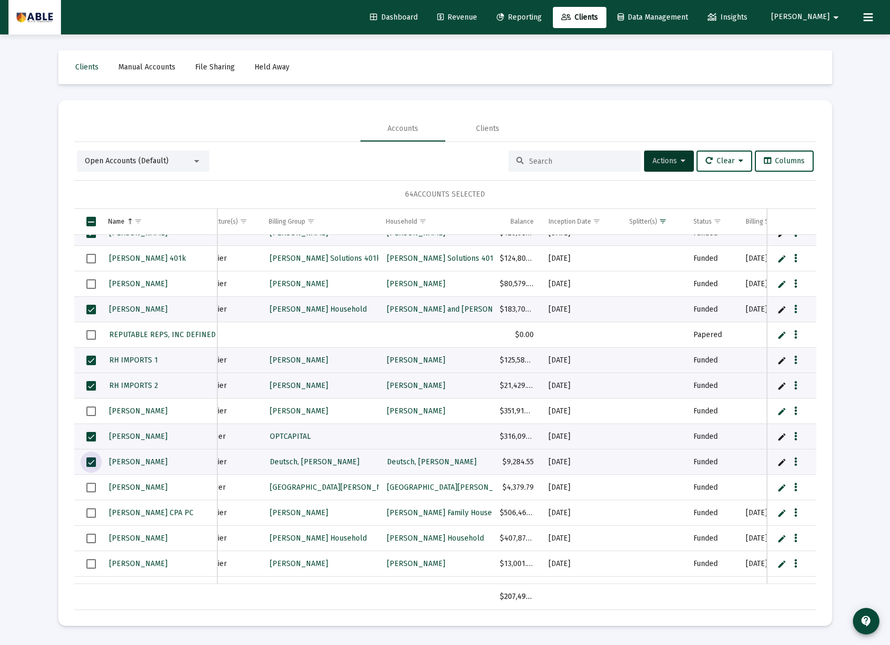
click at [91, 488] on span "Select row" at bounding box center [91, 488] width 10 height 10
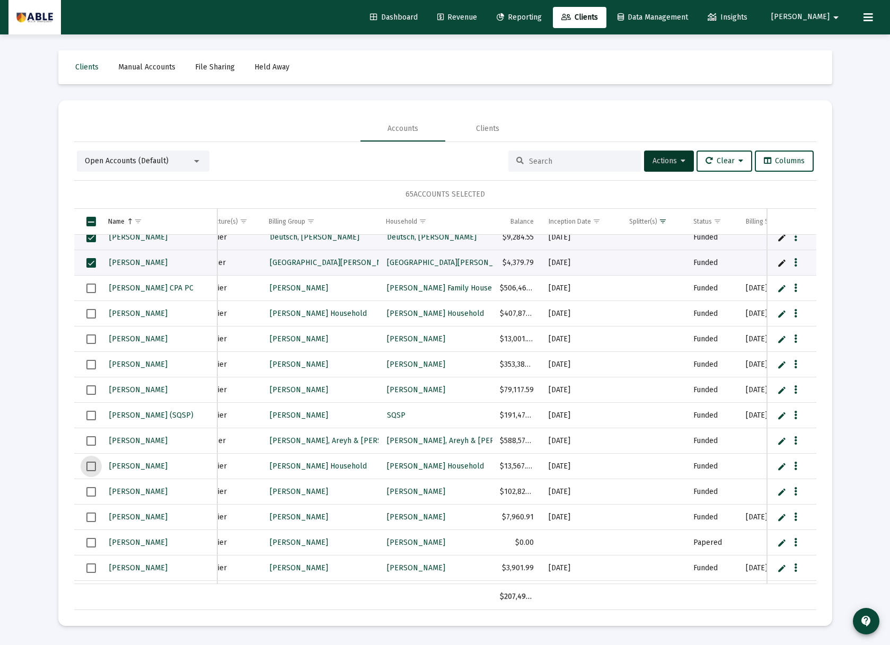
click at [90, 464] on span "Select row" at bounding box center [91, 467] width 10 height 10
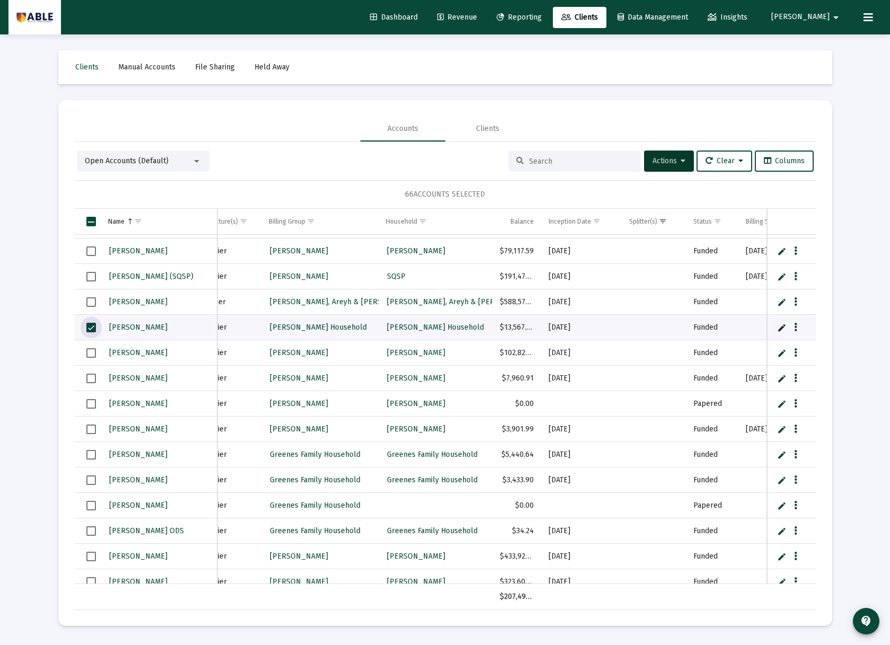
drag, startPoint x: 89, startPoint y: 377, endPoint x: 90, endPoint y: 384, distance: 6.4
click at [89, 379] on span "Select row" at bounding box center [91, 379] width 10 height 10
click at [89, 409] on span "Select row" at bounding box center [91, 404] width 10 height 10
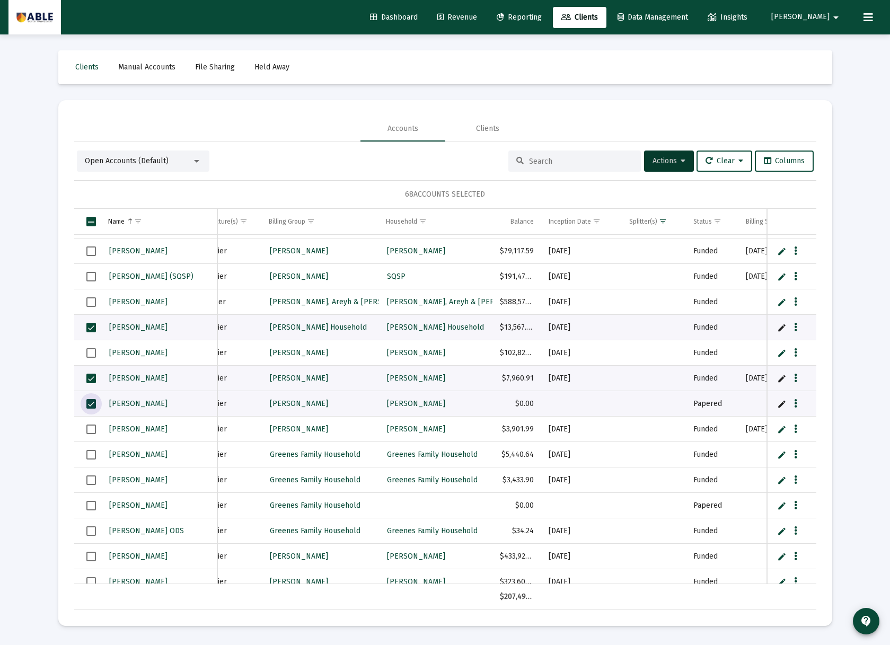
drag, startPoint x: 91, startPoint y: 429, endPoint x: 91, endPoint y: 439, distance: 9.5
click at [91, 431] on span "Select row" at bounding box center [91, 429] width 10 height 10
click at [90, 457] on span "Select row" at bounding box center [91, 456] width 10 height 10
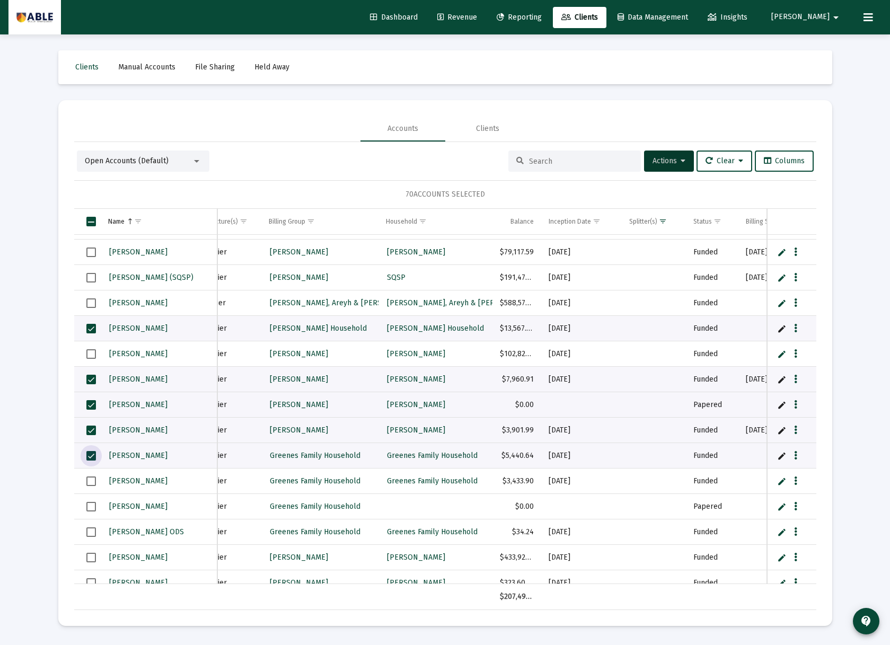
click at [91, 457] on span "Select row" at bounding box center [91, 456] width 10 height 10
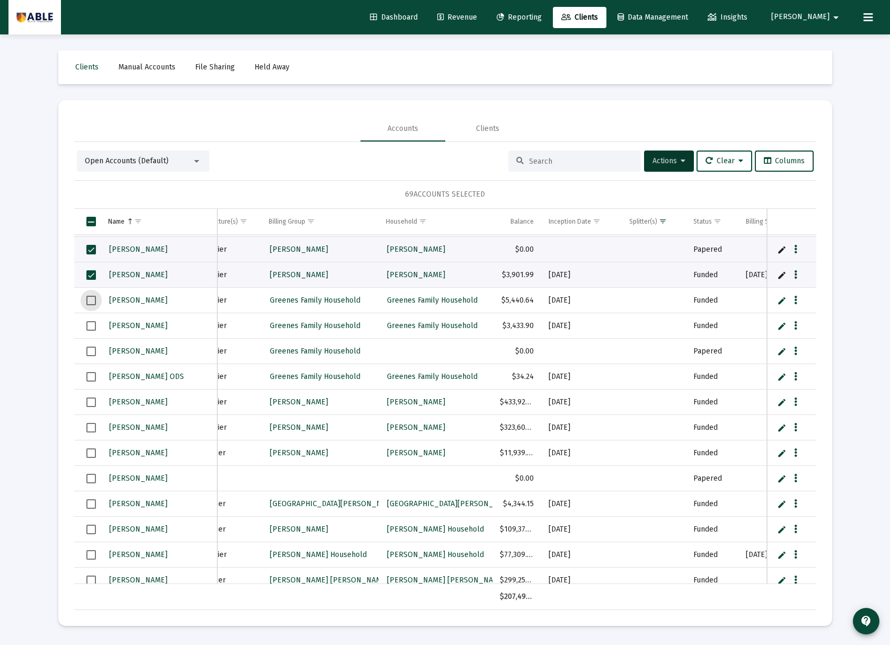
click at [93, 404] on span "Select row" at bounding box center [91, 402] width 10 height 10
click at [90, 425] on span "Select row" at bounding box center [91, 428] width 10 height 10
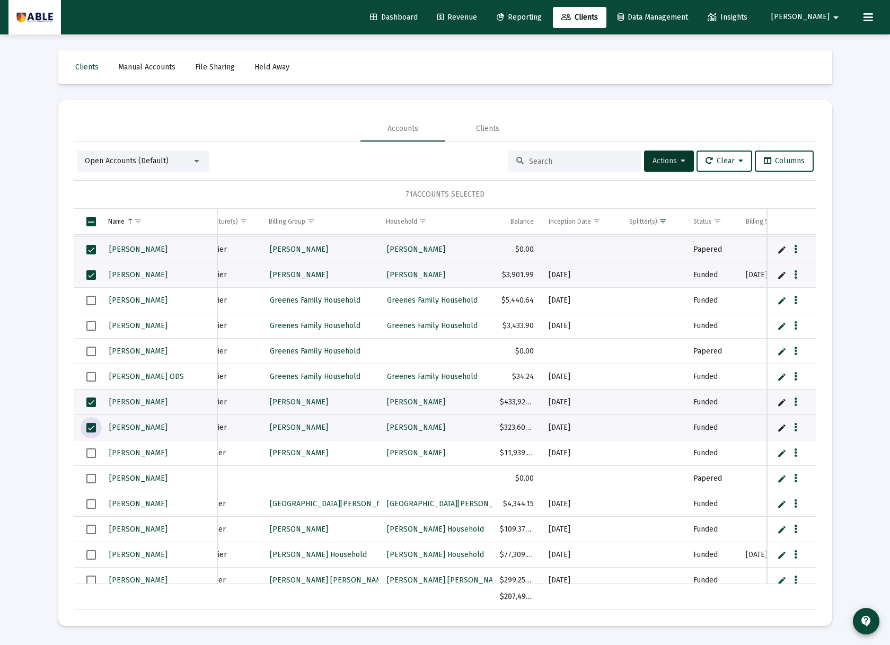
click at [92, 455] on span "Select row" at bounding box center [91, 453] width 10 height 10
click at [90, 478] on span "Select row" at bounding box center [91, 479] width 10 height 10
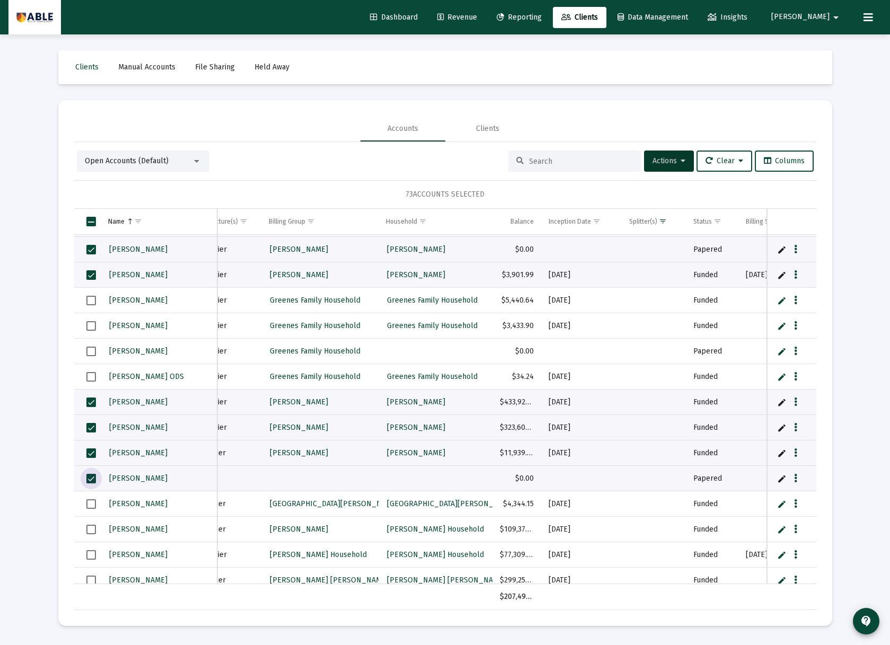
drag, startPoint x: 90, startPoint y: 499, endPoint x: 90, endPoint y: 505, distance: 5.8
click at [90, 501] on span "Select row" at bounding box center [91, 504] width 10 height 10
click at [92, 530] on span "Select row" at bounding box center [91, 530] width 10 height 10
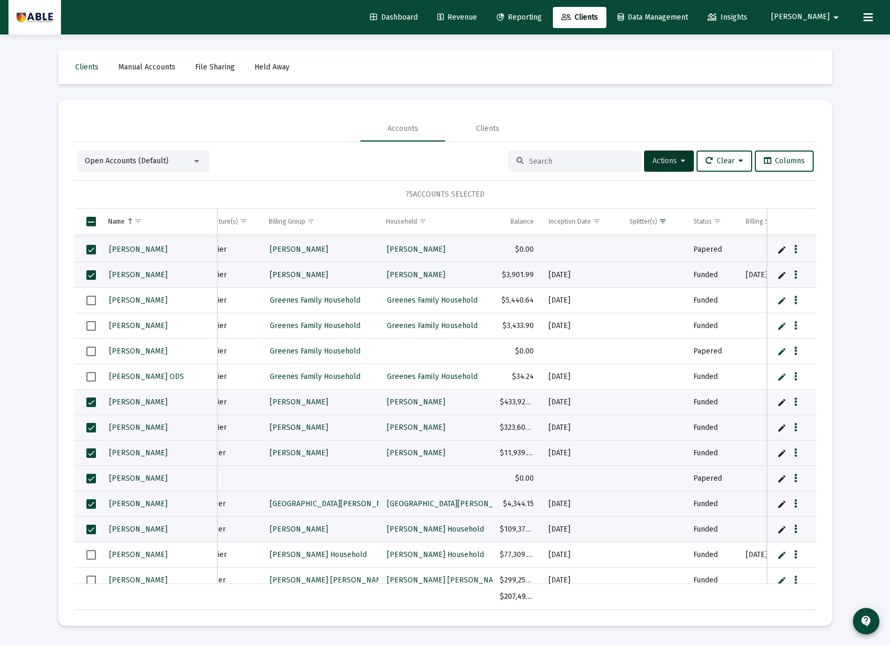
click at [94, 560] on td "Data grid" at bounding box center [87, 554] width 26 height 25
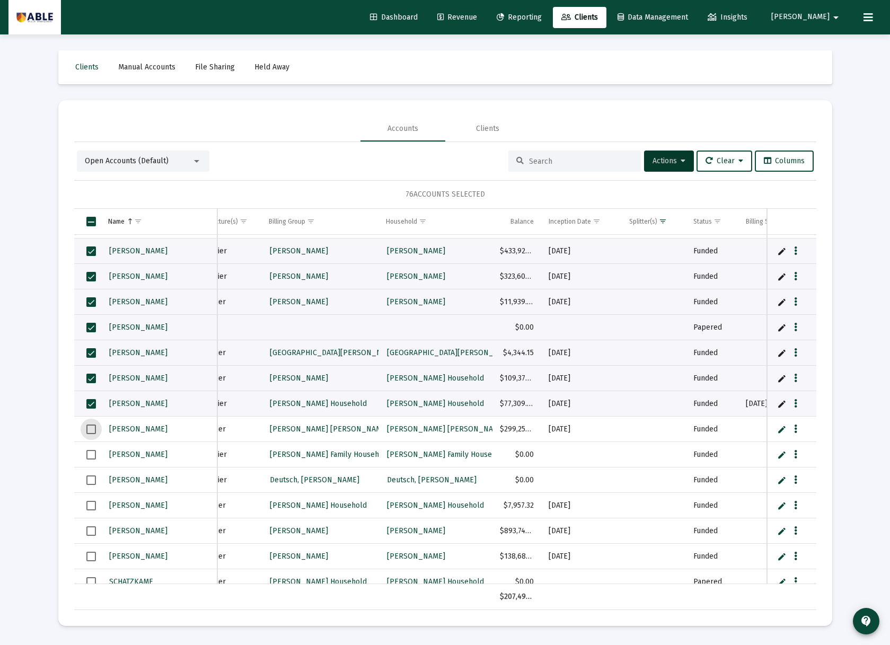
click at [88, 427] on span "Select row" at bounding box center [91, 429] width 10 height 10
click at [92, 478] on span "Select row" at bounding box center [91, 480] width 10 height 10
click at [88, 505] on span "Select row" at bounding box center [91, 506] width 10 height 10
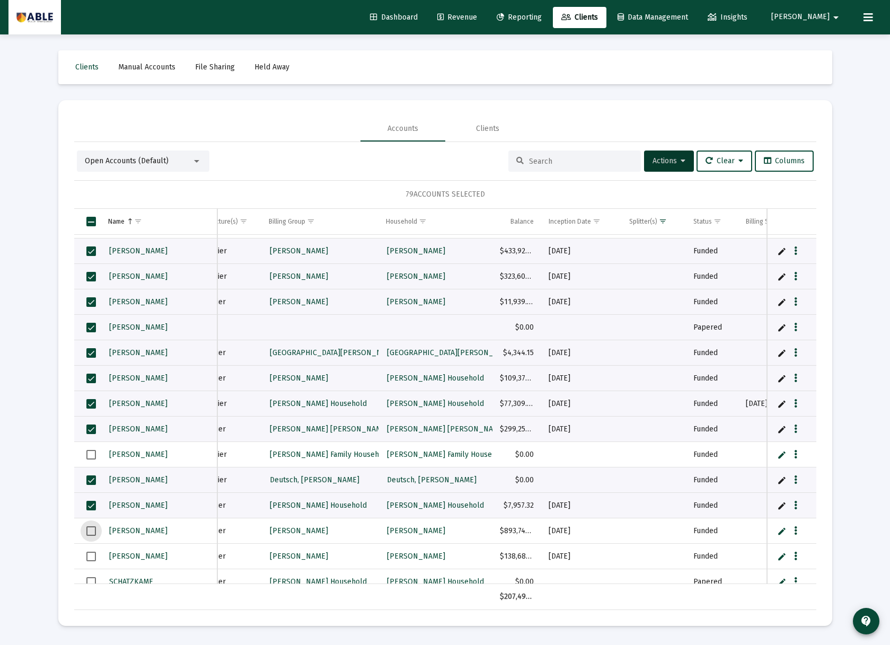
click at [91, 534] on span "Select row" at bounding box center [91, 531] width 10 height 10
click at [91, 554] on span "Select row" at bounding box center [91, 557] width 10 height 10
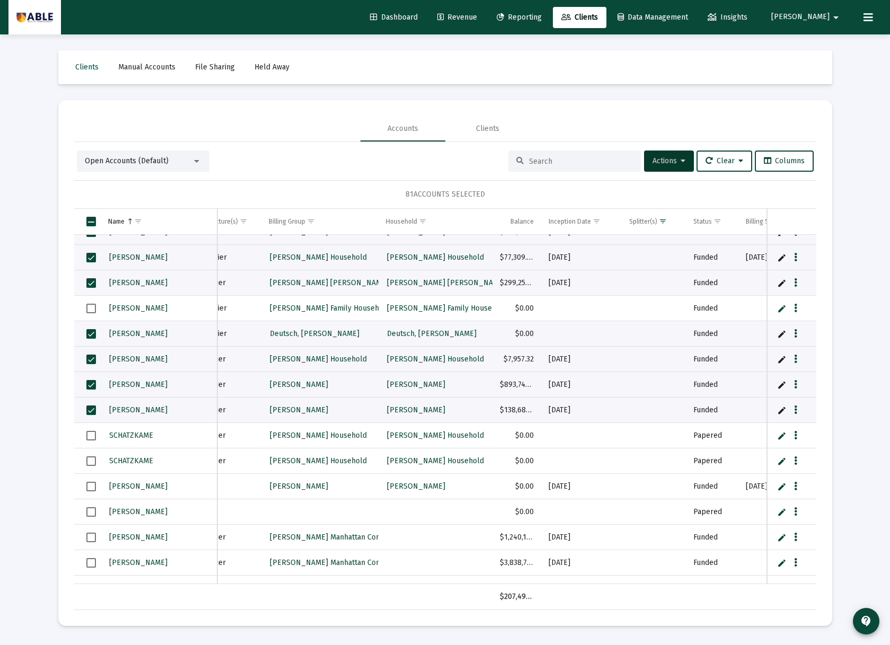
click at [97, 437] on td "Data grid" at bounding box center [87, 435] width 26 height 25
click at [90, 459] on span "Select row" at bounding box center [91, 461] width 10 height 10
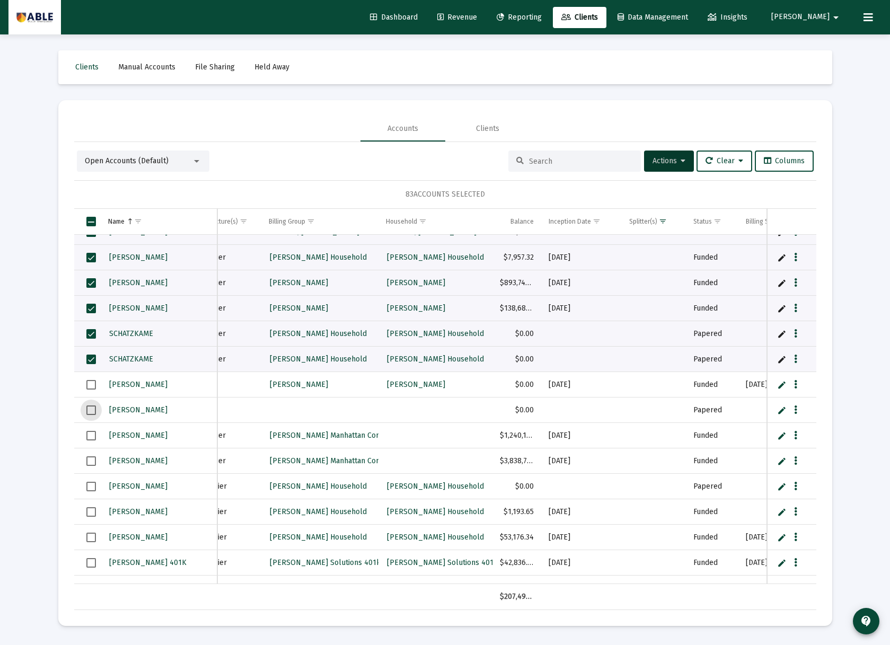
click at [94, 405] on span "Select row" at bounding box center [91, 410] width 10 height 10
drag, startPoint x: 88, startPoint y: 432, endPoint x: 86, endPoint y: 444, distance: 12.0
click at [88, 432] on span "Select row" at bounding box center [91, 436] width 10 height 10
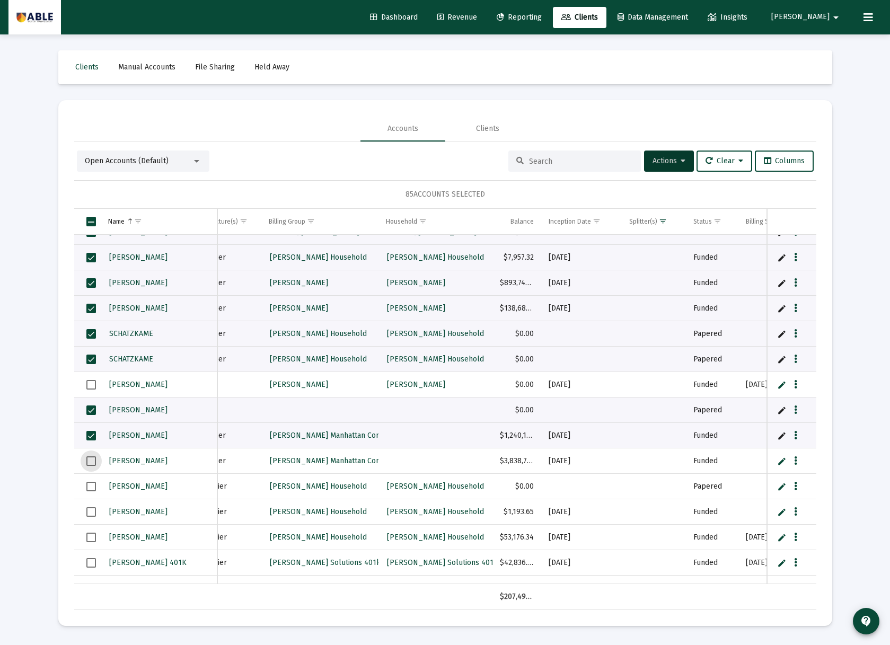
click at [86, 458] on span "Select row" at bounding box center [91, 461] width 10 height 10
drag, startPoint x: 89, startPoint y: 484, endPoint x: 92, endPoint y: 491, distance: 7.4
click at [89, 484] on span "Select row" at bounding box center [91, 487] width 10 height 10
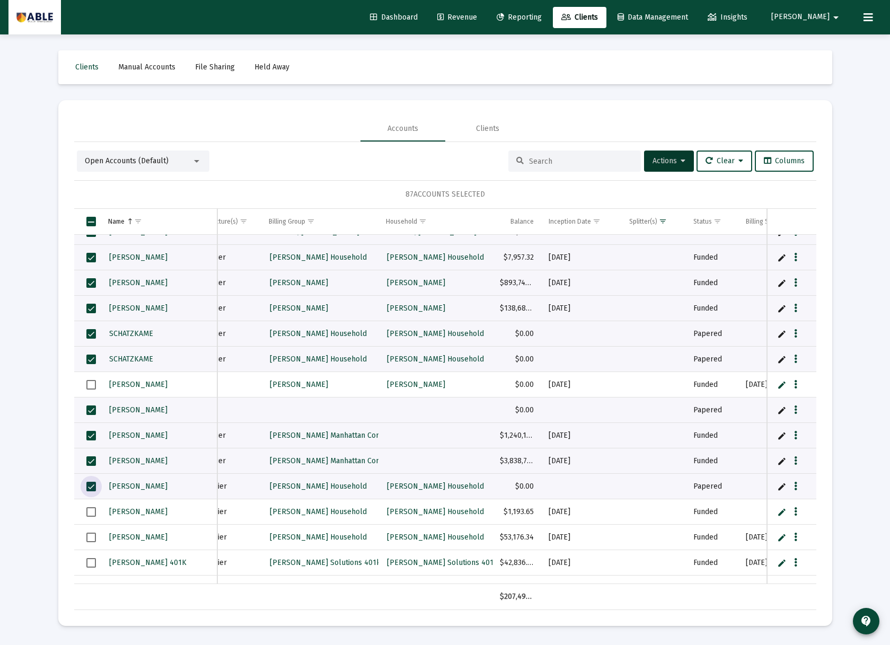
click at [93, 482] on span "Select row" at bounding box center [91, 487] width 10 height 10
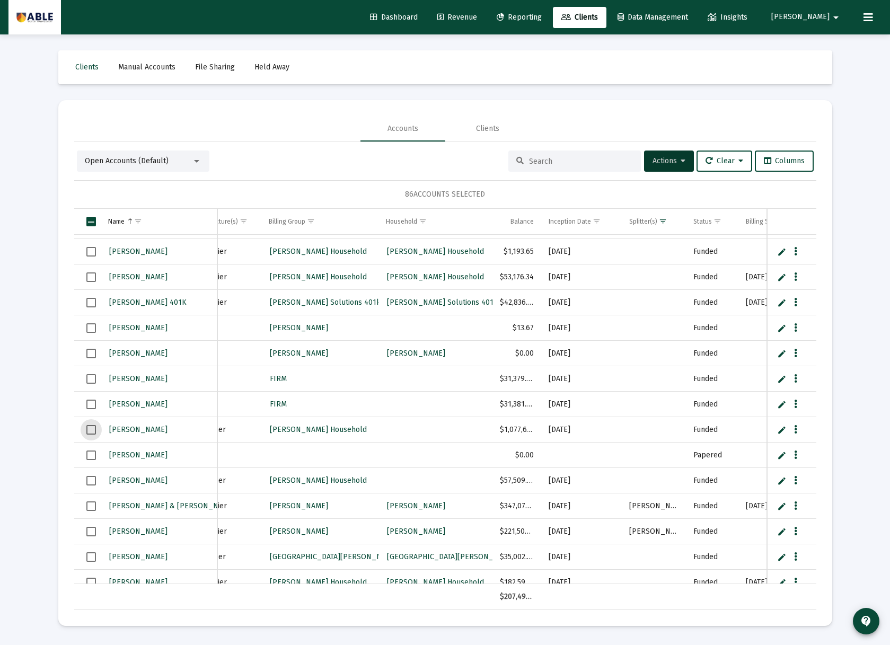
drag, startPoint x: 87, startPoint y: 428, endPoint x: 90, endPoint y: 441, distance: 13.4
click at [87, 430] on span "Select row" at bounding box center [91, 430] width 10 height 10
click at [91, 455] on span "Select row" at bounding box center [91, 455] width 10 height 10
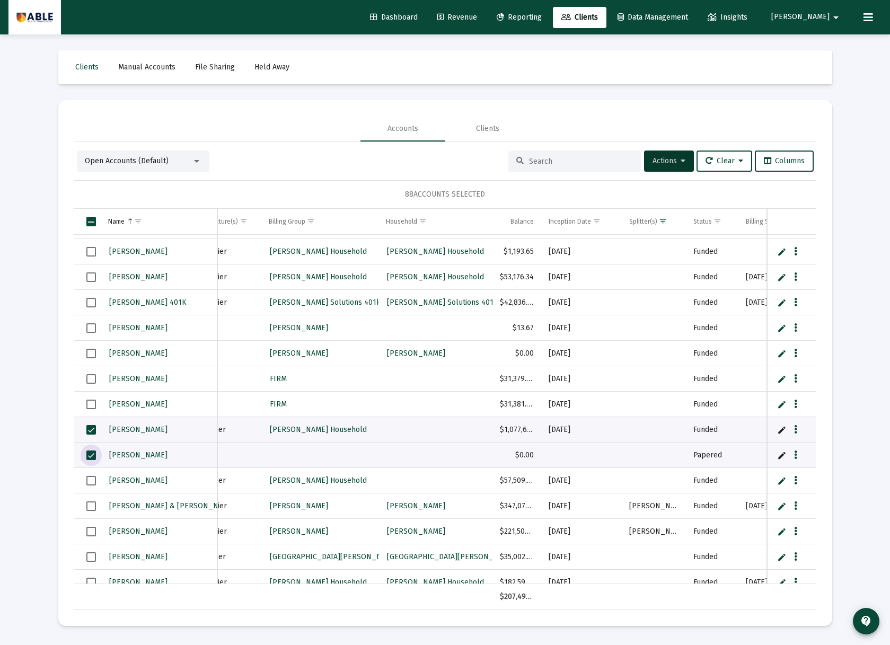
click at [87, 481] on span "Select row" at bounding box center [91, 481] width 10 height 10
click at [93, 507] on span "Select row" at bounding box center [91, 507] width 10 height 10
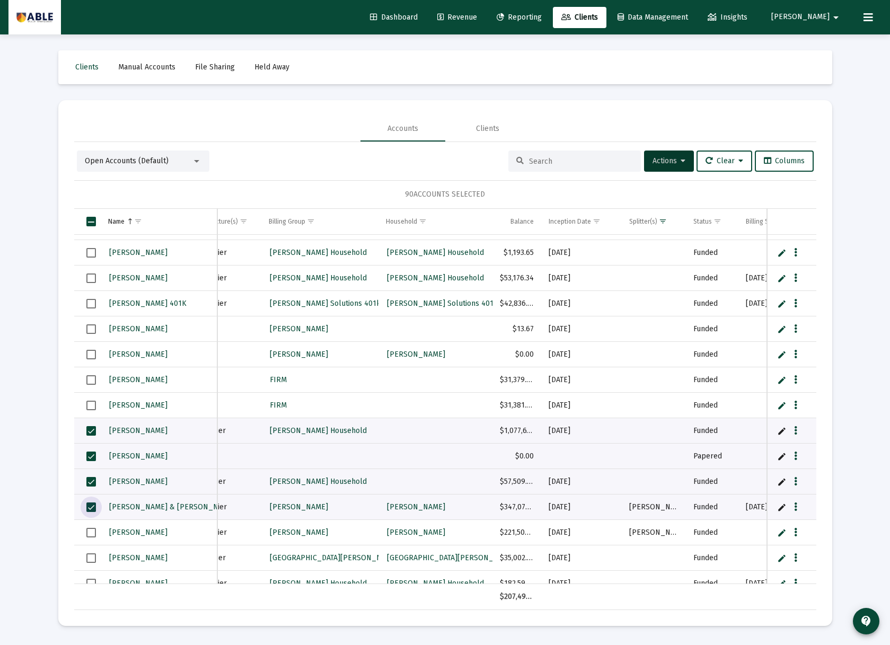
click at [89, 536] on span "Select row" at bounding box center [91, 533] width 10 height 10
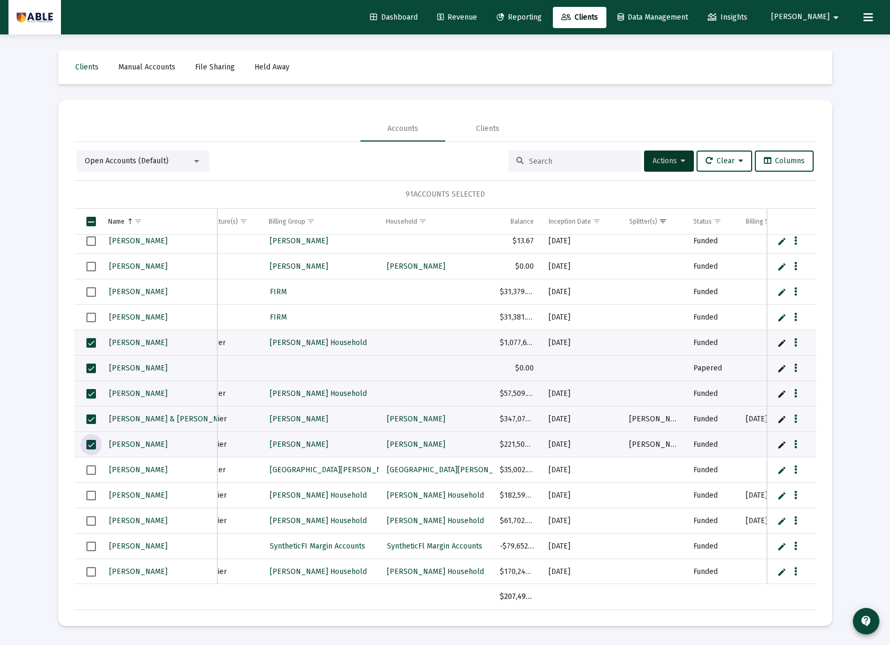
drag, startPoint x: 89, startPoint y: 469, endPoint x: 91, endPoint y: 478, distance: 9.3
click at [90, 470] on span "Select row" at bounding box center [91, 470] width 10 height 10
drag, startPoint x: 91, startPoint y: 496, endPoint x: 91, endPoint y: 506, distance: 9.6
click at [91, 497] on span "Select row" at bounding box center [91, 496] width 10 height 10
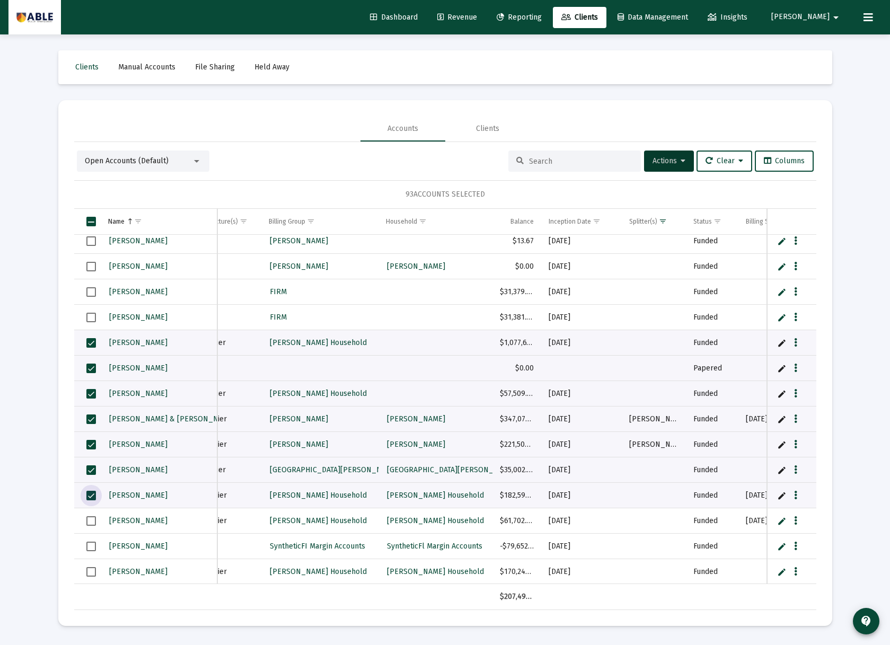
click at [92, 526] on span "Select row" at bounding box center [91, 521] width 10 height 10
click at [91, 550] on span "Select row" at bounding box center [91, 547] width 10 height 10
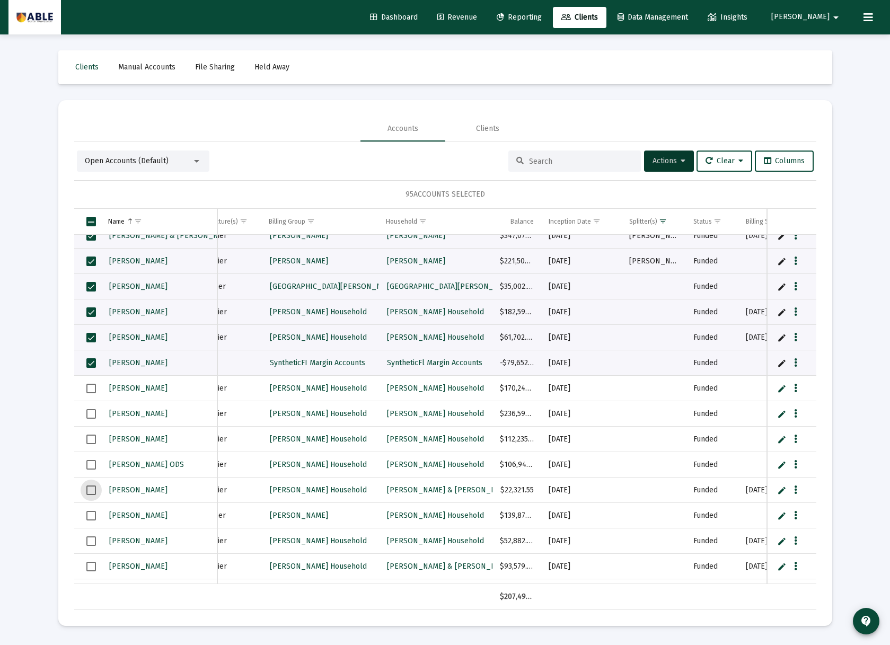
click at [88, 486] on span "Select row" at bounding box center [91, 490] width 10 height 10
click at [88, 517] on span "Select row" at bounding box center [91, 516] width 10 height 10
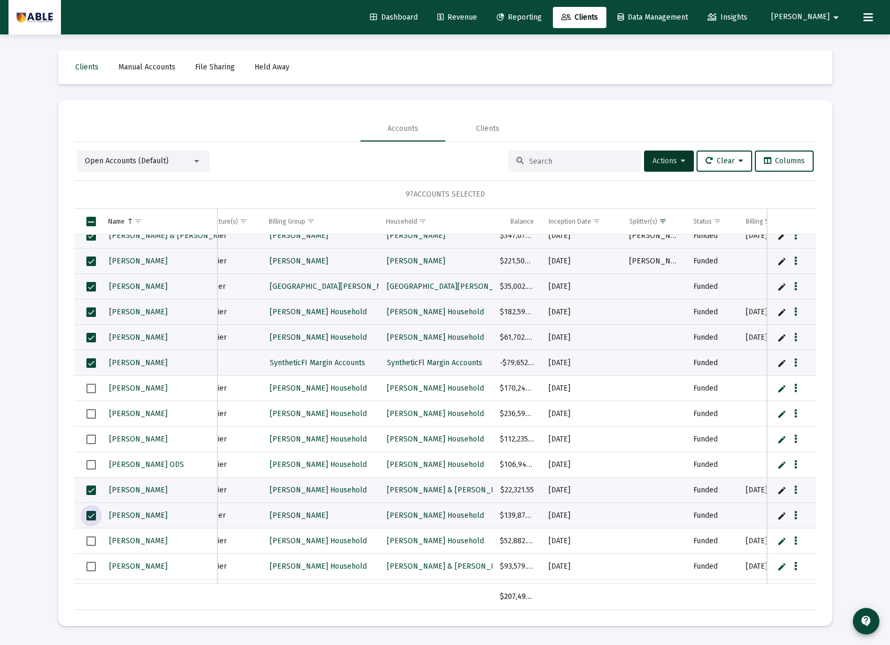
click at [90, 542] on span "Select row" at bounding box center [91, 541] width 10 height 10
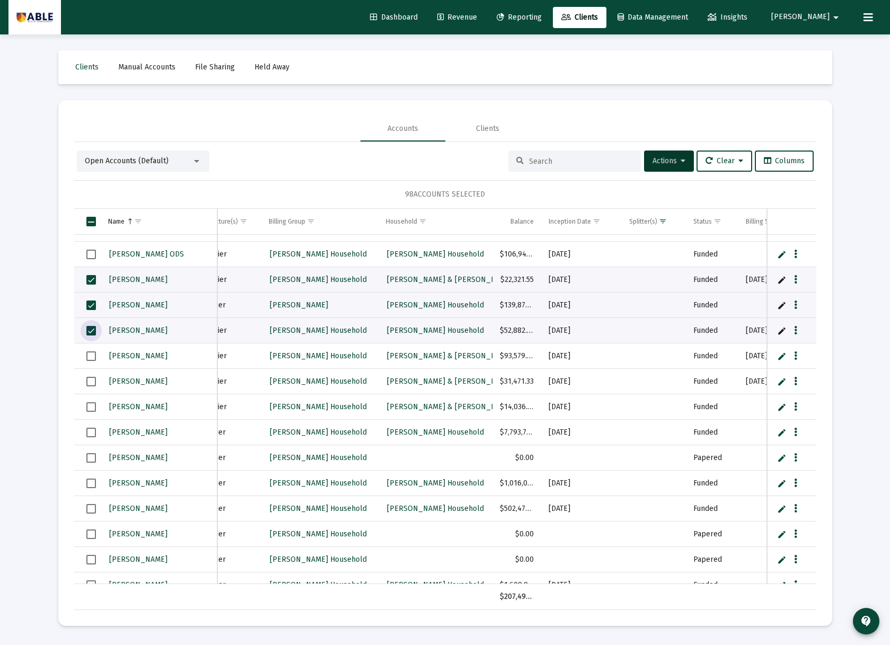
click at [88, 358] on span "Select row" at bounding box center [91, 356] width 10 height 10
drag, startPoint x: 90, startPoint y: 383, endPoint x: 90, endPoint y: 390, distance: 6.9
click at [90, 383] on span "Select row" at bounding box center [91, 382] width 10 height 10
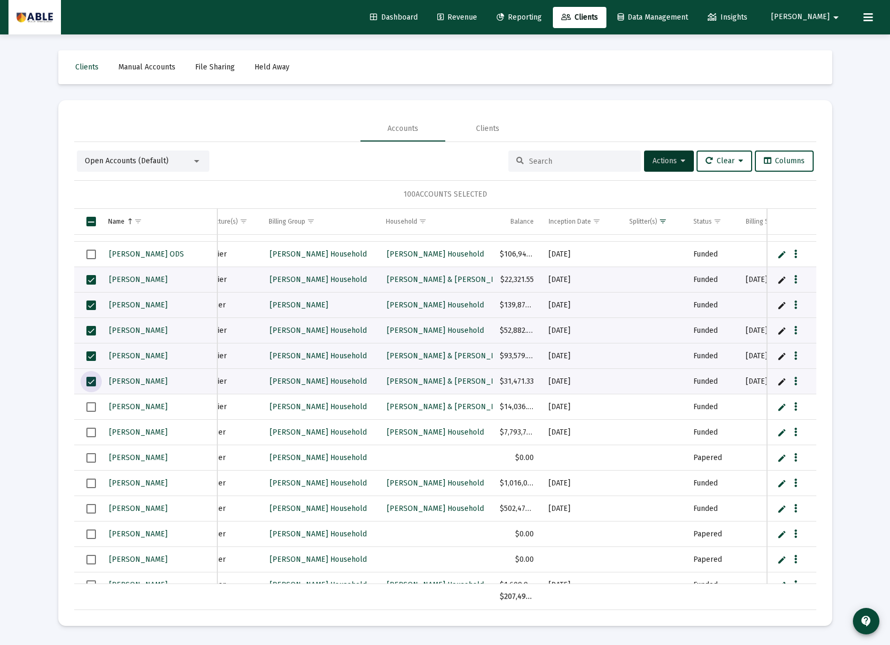
click at [90, 408] on span "Select row" at bounding box center [91, 407] width 10 height 10
drag, startPoint x: 92, startPoint y: 433, endPoint x: 94, endPoint y: 439, distance: 6.7
click at [92, 433] on span "Select row" at bounding box center [91, 433] width 10 height 10
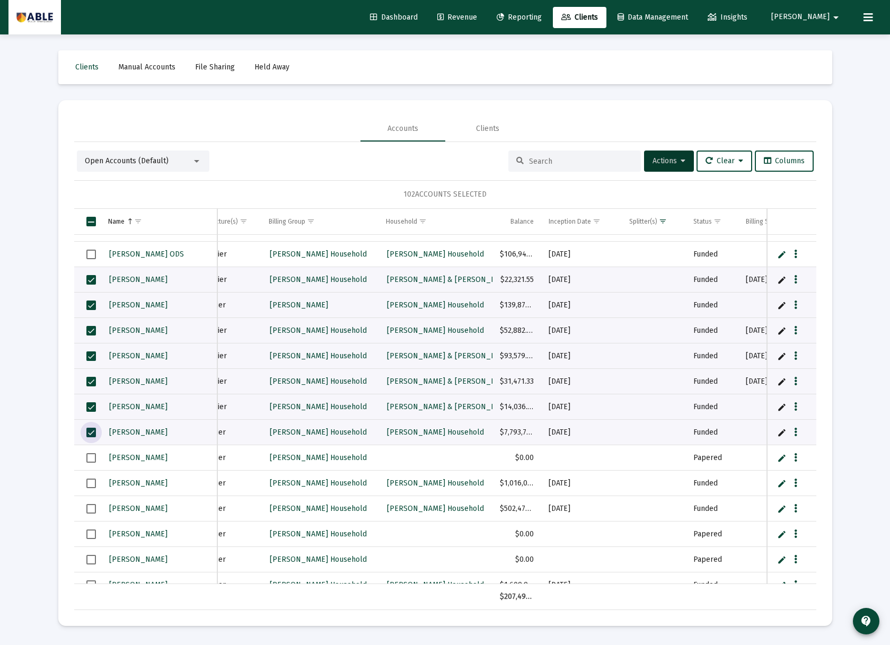
click at [93, 457] on span "Select row" at bounding box center [91, 458] width 10 height 10
click at [89, 483] on span "Select row" at bounding box center [91, 483] width 10 height 10
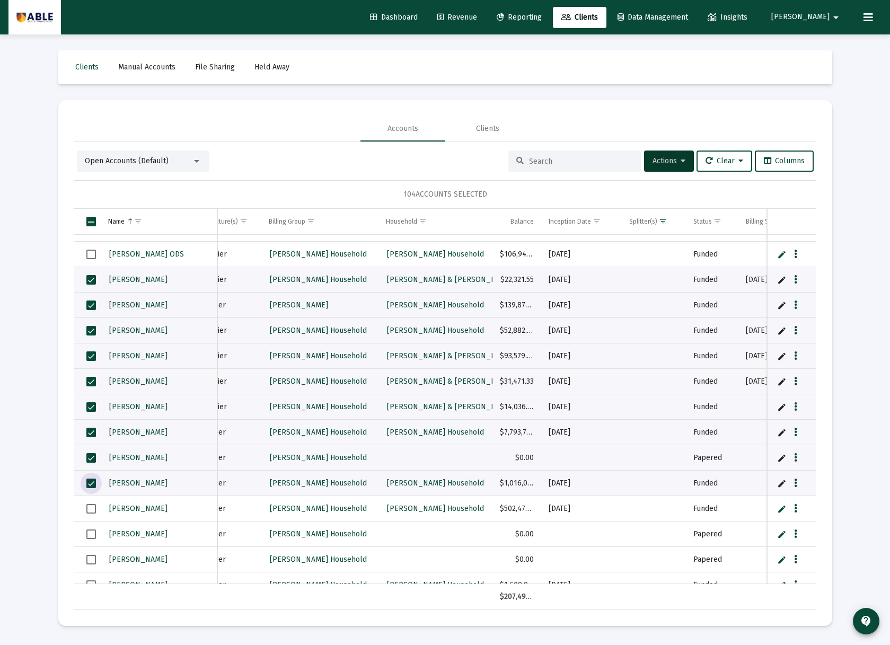
click at [90, 510] on span "Select row" at bounding box center [91, 509] width 10 height 10
click at [87, 533] on span "Select row" at bounding box center [91, 534] width 10 height 10
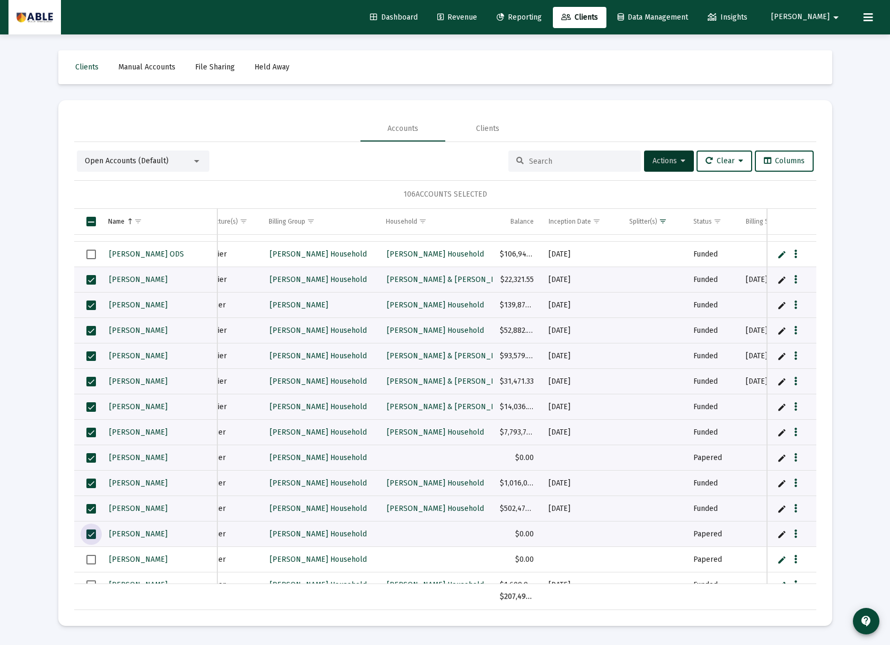
click at [93, 557] on span "Select row" at bounding box center [91, 560] width 10 height 10
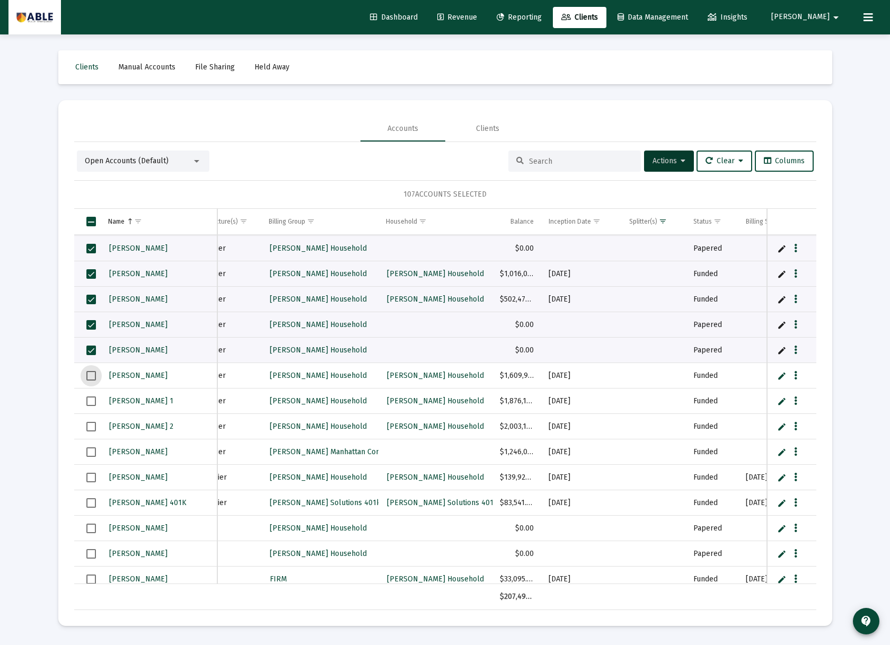
drag, startPoint x: 93, startPoint y: 374, endPoint x: 93, endPoint y: 386, distance: 11.7
click at [93, 375] on span "Select row" at bounding box center [91, 376] width 10 height 10
click at [92, 396] on span "Select row" at bounding box center [91, 401] width 10 height 10
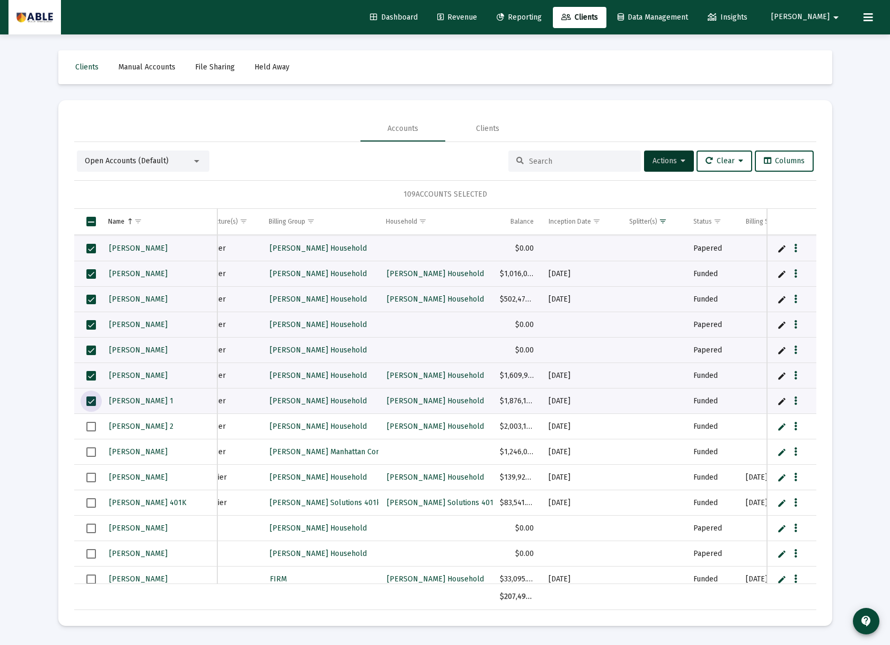
click at [89, 426] on span "Select row" at bounding box center [91, 427] width 10 height 10
click at [90, 449] on span "Select row" at bounding box center [91, 452] width 10 height 10
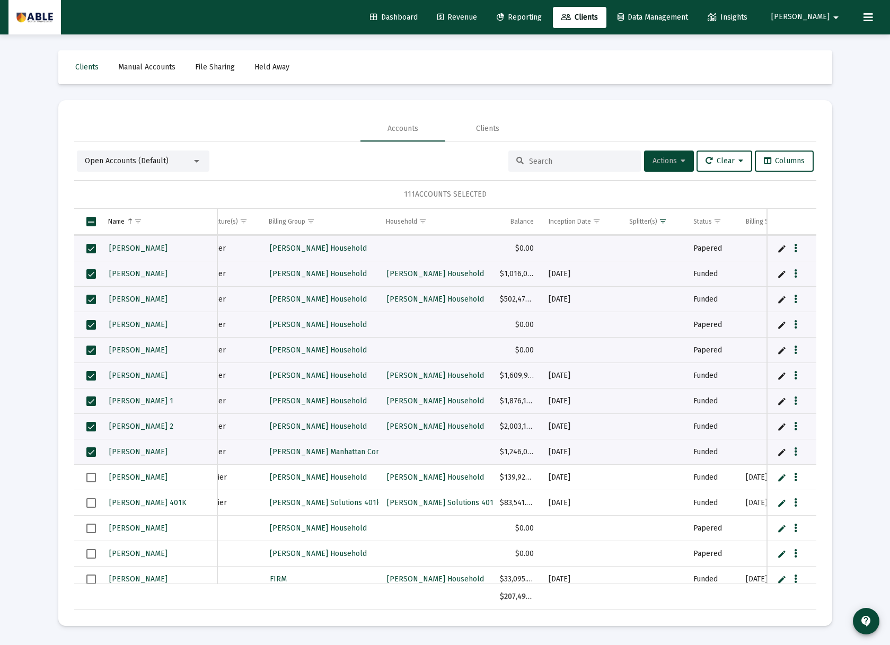
click at [653, 164] on span "Actions" at bounding box center [668, 160] width 33 height 9
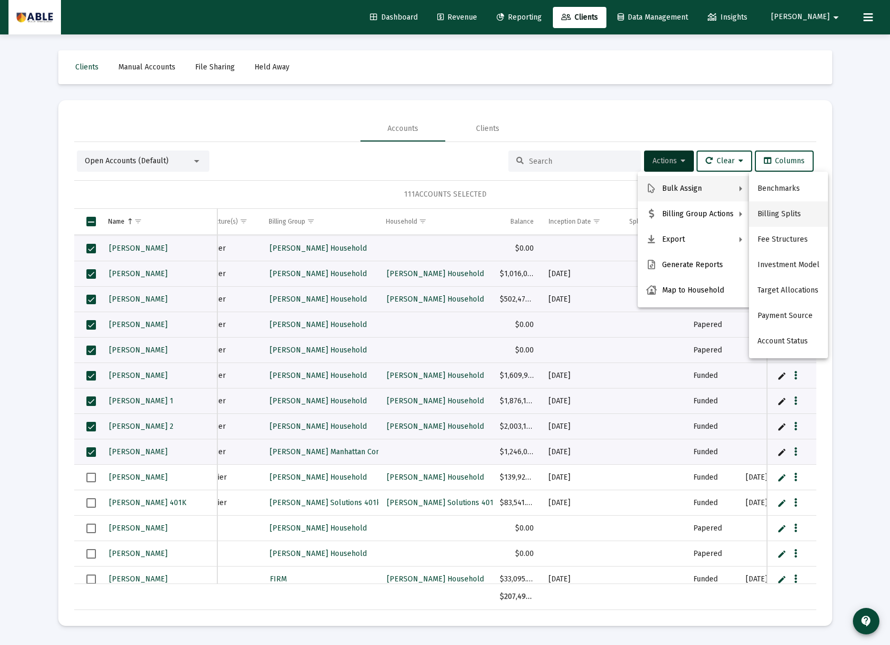
click at [770, 211] on button "Billing Splits" at bounding box center [788, 213] width 79 height 25
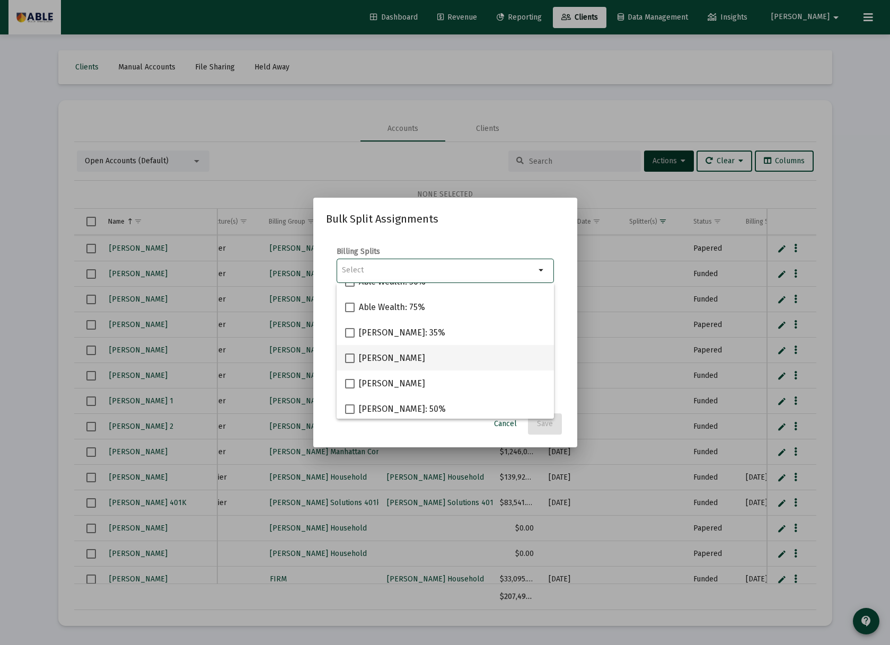
click at [384, 359] on span "[PERSON_NAME]" at bounding box center [392, 358] width 66 height 13
click at [350, 363] on input "[PERSON_NAME]" at bounding box center [349, 363] width 1 height 1
checkbox input "true"
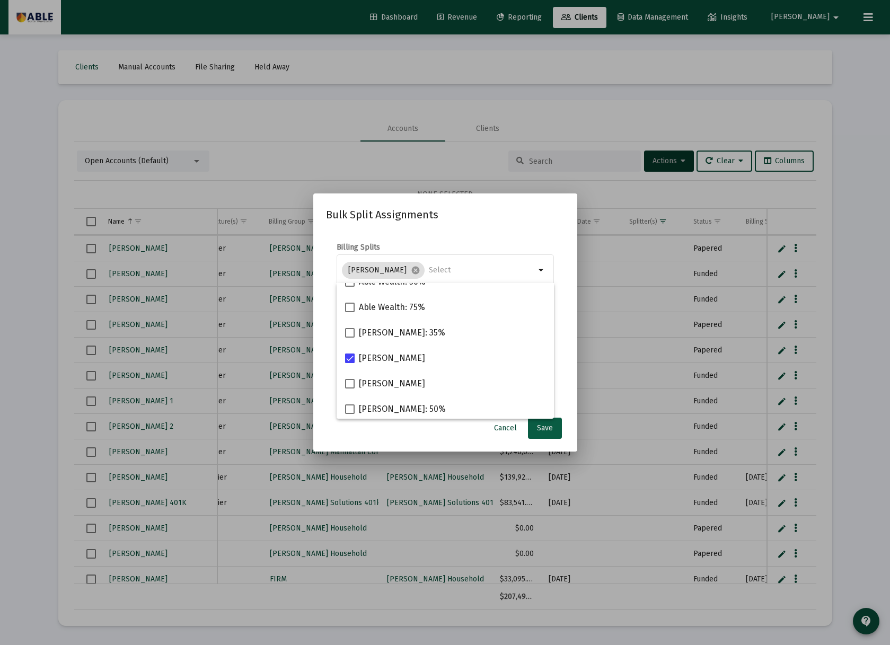
click at [549, 428] on span "Save" at bounding box center [545, 427] width 16 height 9
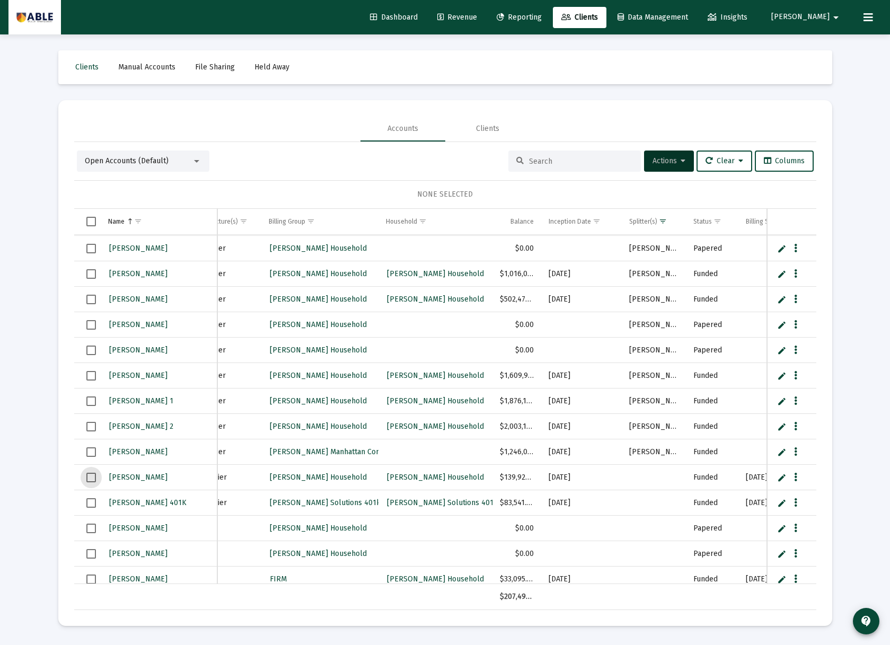
click at [87, 478] on span "Select row" at bounding box center [91, 478] width 10 height 10
click at [94, 528] on span "Select row" at bounding box center [91, 529] width 10 height 10
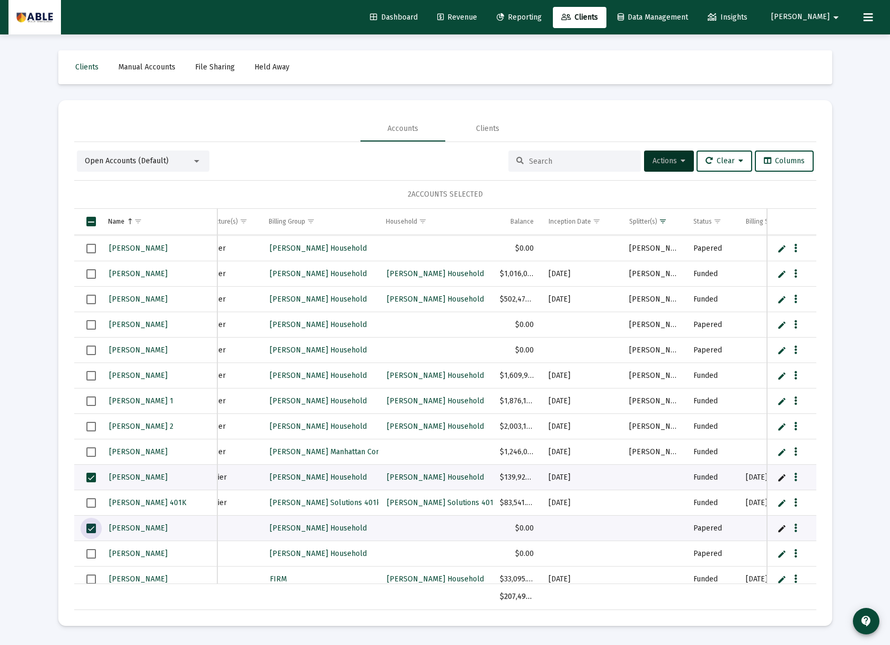
click at [90, 552] on span "Select row" at bounding box center [91, 554] width 10 height 10
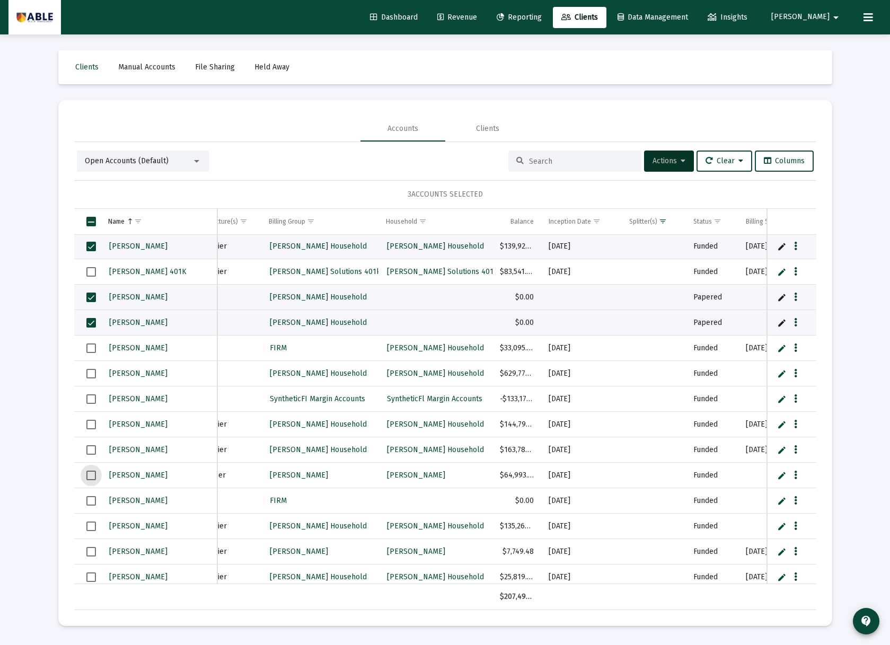
click at [95, 474] on span "Select row" at bounding box center [91, 476] width 10 height 10
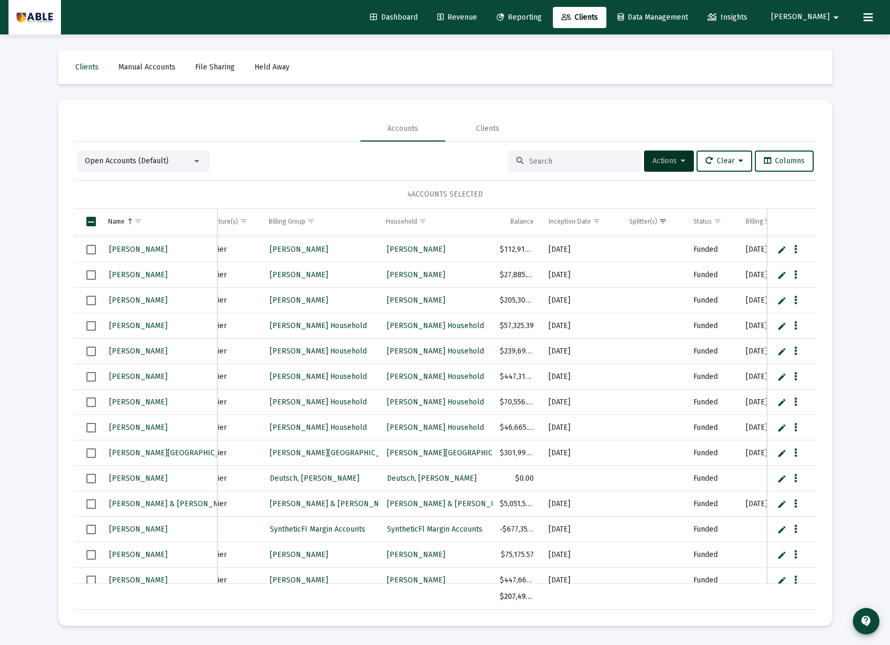
click at [90, 477] on span "Select row" at bounding box center [91, 479] width 10 height 10
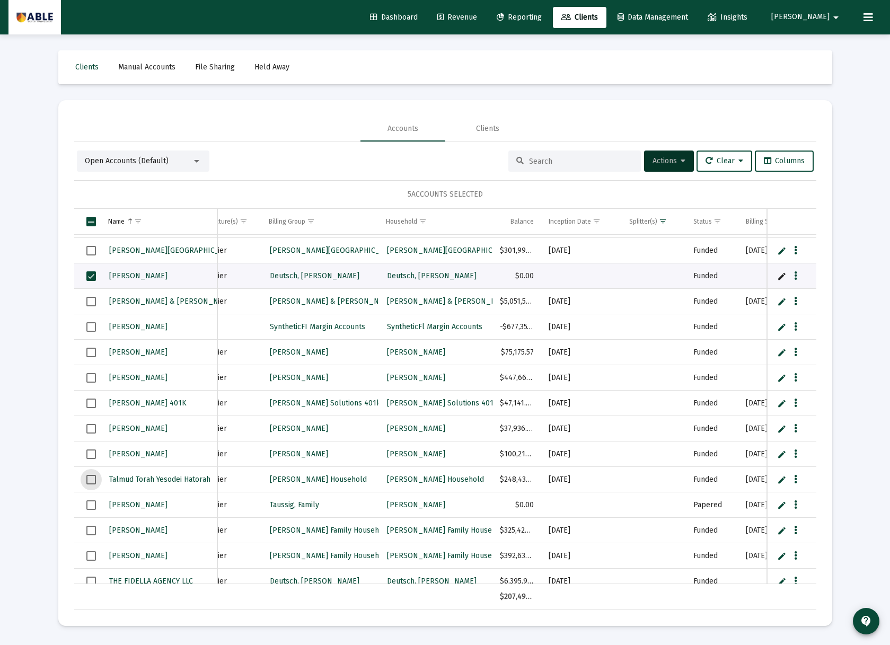
drag, startPoint x: 87, startPoint y: 478, endPoint x: 104, endPoint y: 480, distance: 17.0
click at [87, 478] on span "Select row" at bounding box center [91, 480] width 10 height 10
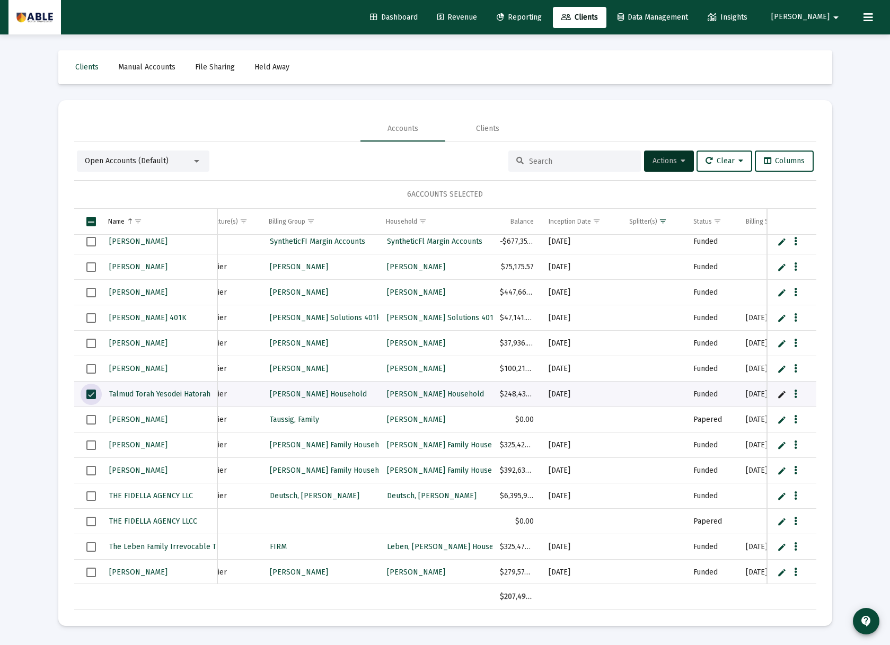
click at [88, 498] on span "Select row" at bounding box center [91, 496] width 10 height 10
click at [90, 517] on span "Select row" at bounding box center [91, 522] width 10 height 10
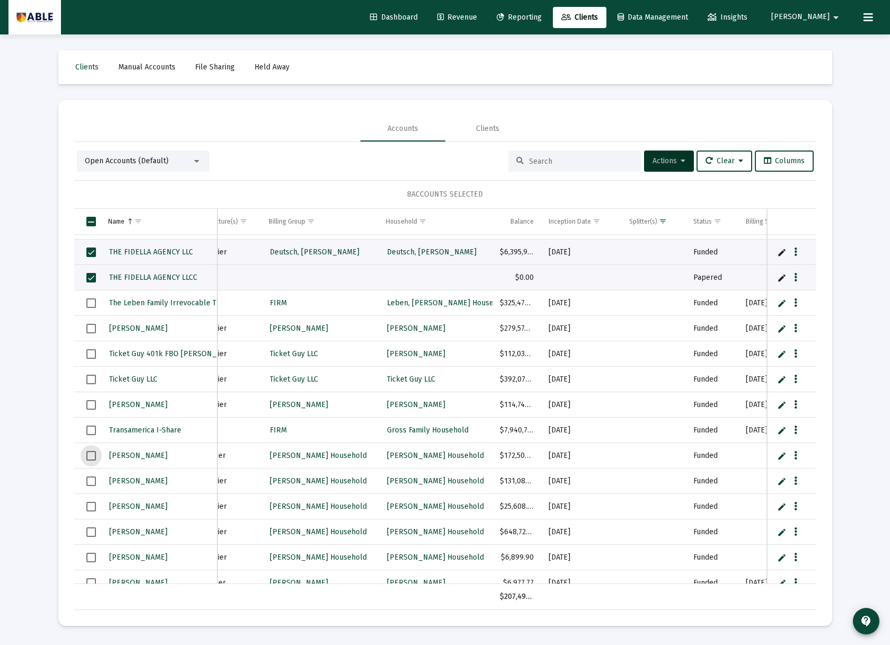
click at [91, 457] on span "Select row" at bounding box center [91, 456] width 10 height 10
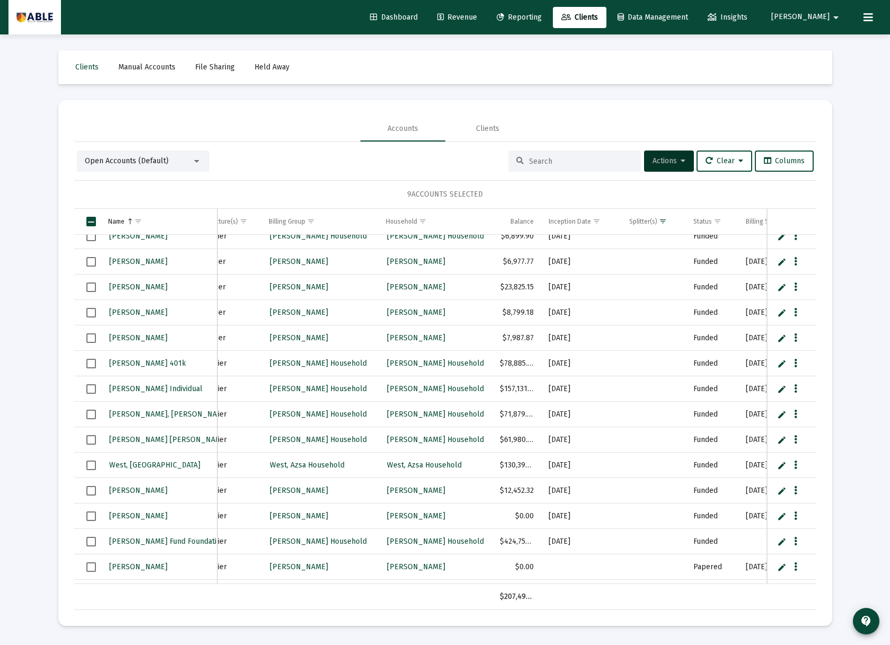
click at [91, 540] on span "Select row" at bounding box center [91, 542] width 10 height 10
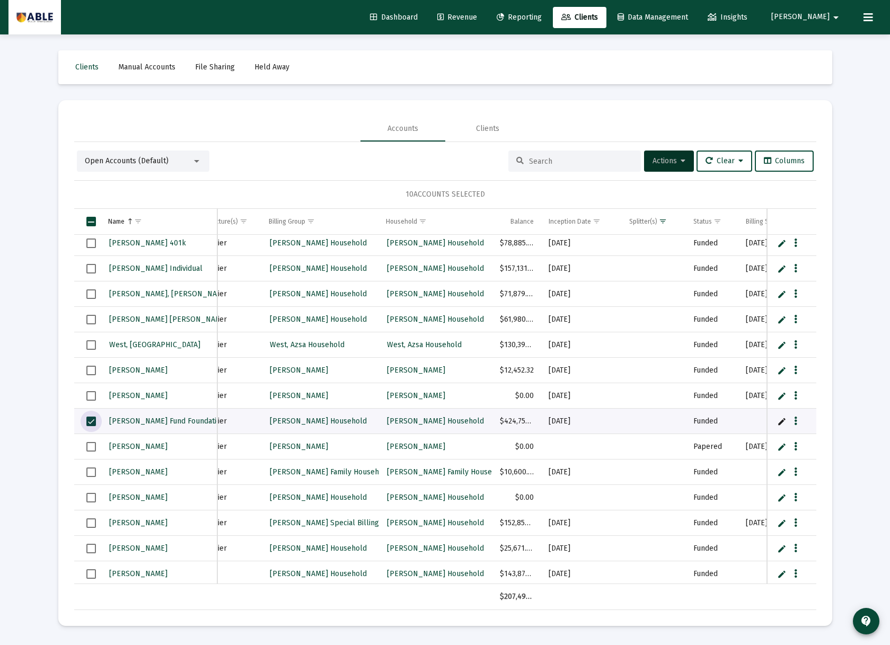
click at [92, 499] on span "Select row" at bounding box center [91, 498] width 10 height 10
drag, startPoint x: 91, startPoint y: 523, endPoint x: 93, endPoint y: 533, distance: 10.4
click at [91, 523] on span "Select row" at bounding box center [91, 523] width 10 height 10
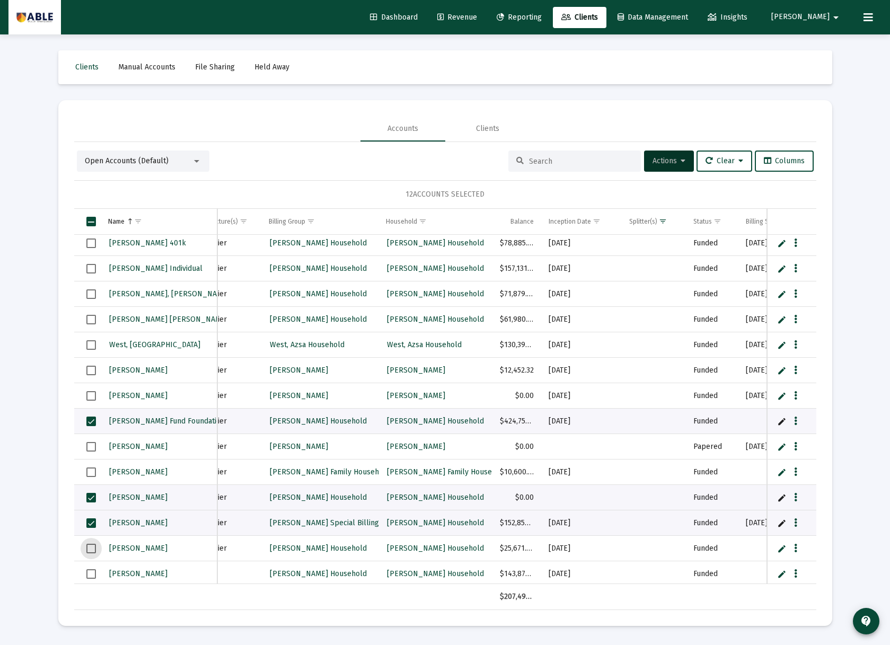
click at [93, 552] on span "Select row" at bounding box center [91, 549] width 10 height 10
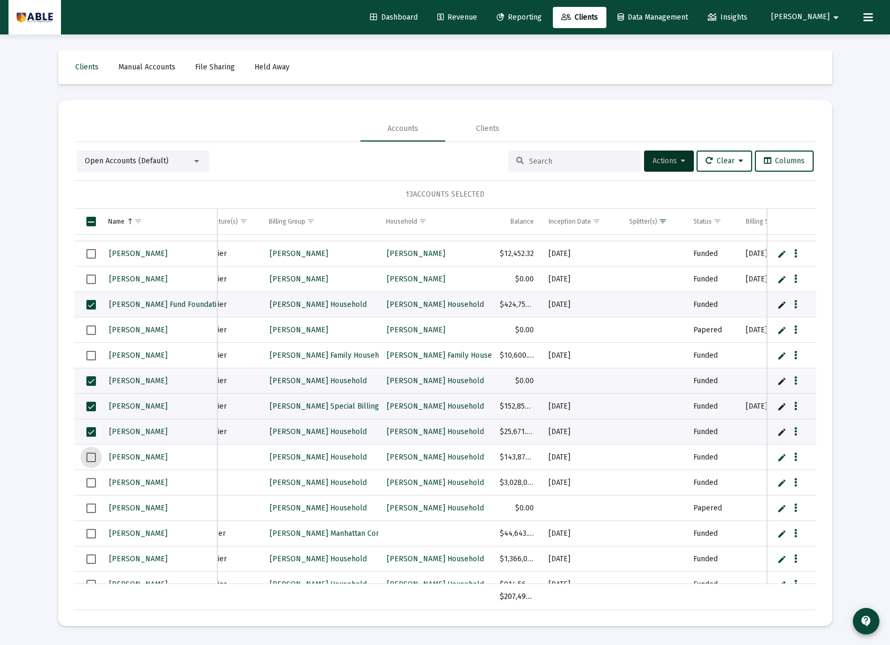
drag, startPoint x: 93, startPoint y: 457, endPoint x: 92, endPoint y: 474, distance: 17.5
click at [93, 458] on span "Select row" at bounding box center [91, 458] width 10 height 10
click at [92, 482] on span "Select row" at bounding box center [91, 483] width 10 height 10
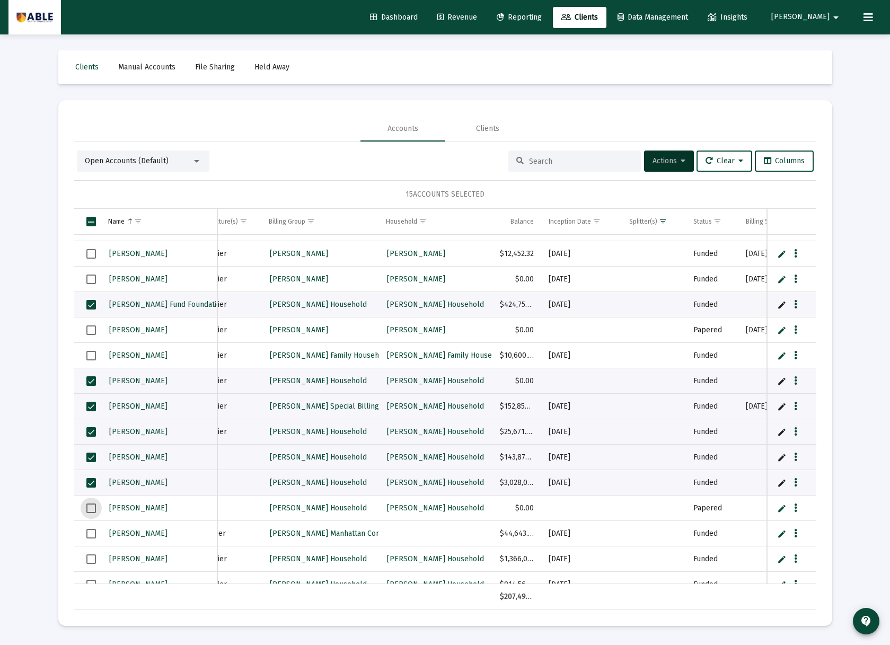
click at [90, 510] on span "Select row" at bounding box center [91, 508] width 10 height 10
click at [89, 532] on span "Select row" at bounding box center [91, 534] width 10 height 10
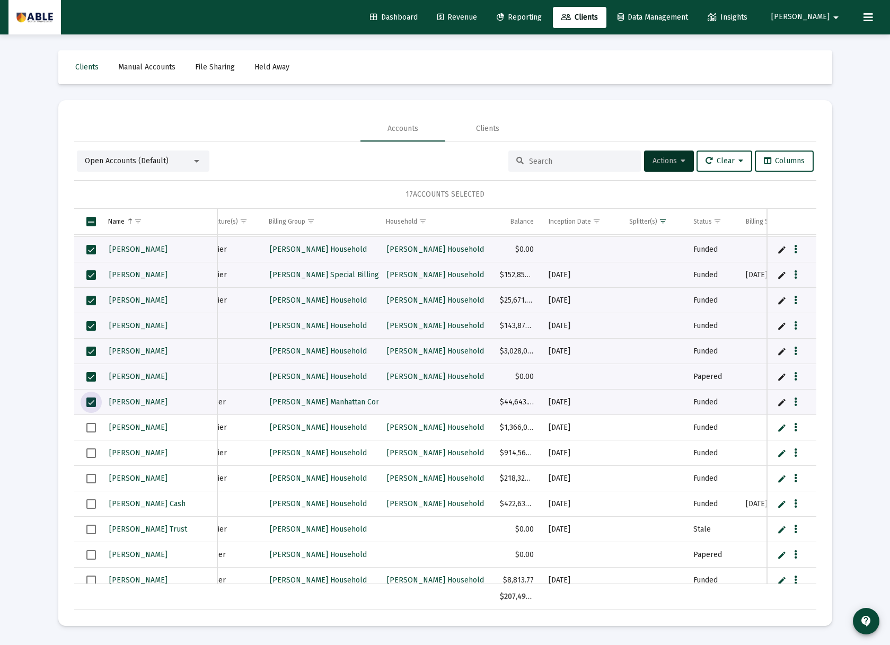
drag, startPoint x: 92, startPoint y: 427, endPoint x: 87, endPoint y: 448, distance: 21.7
click at [92, 428] on span "Select row" at bounding box center [91, 428] width 10 height 10
click at [86, 453] on span "Select row" at bounding box center [91, 453] width 10 height 10
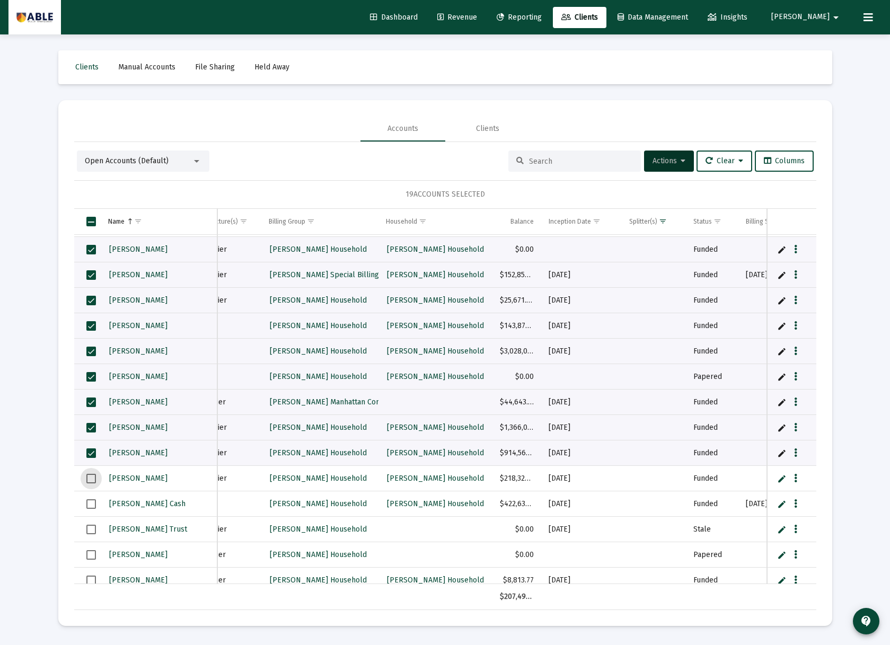
click at [90, 479] on span "Select row" at bounding box center [91, 479] width 10 height 10
click at [90, 502] on span "Select row" at bounding box center [91, 504] width 10 height 10
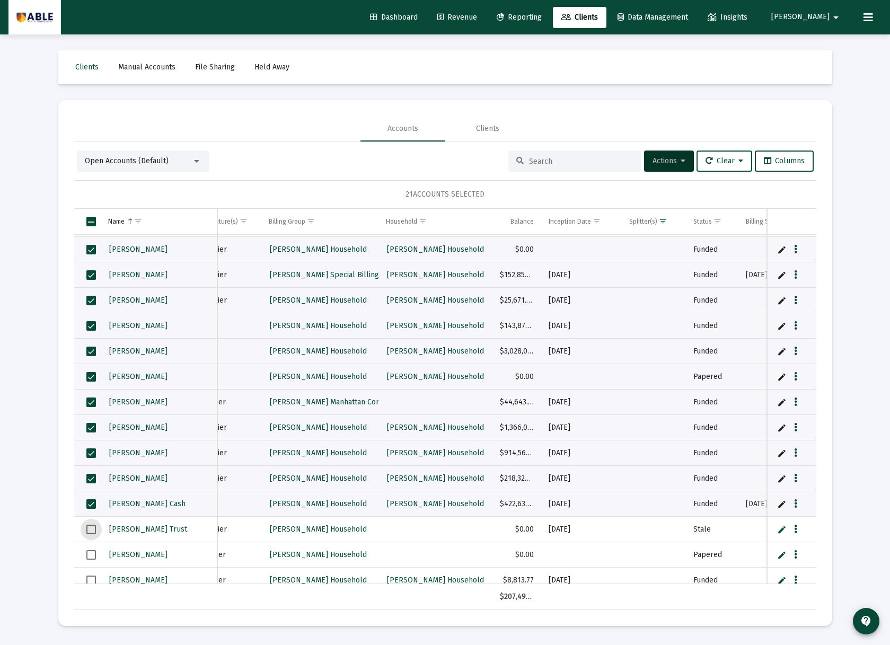
click at [90, 528] on span "Select row" at bounding box center [91, 530] width 10 height 10
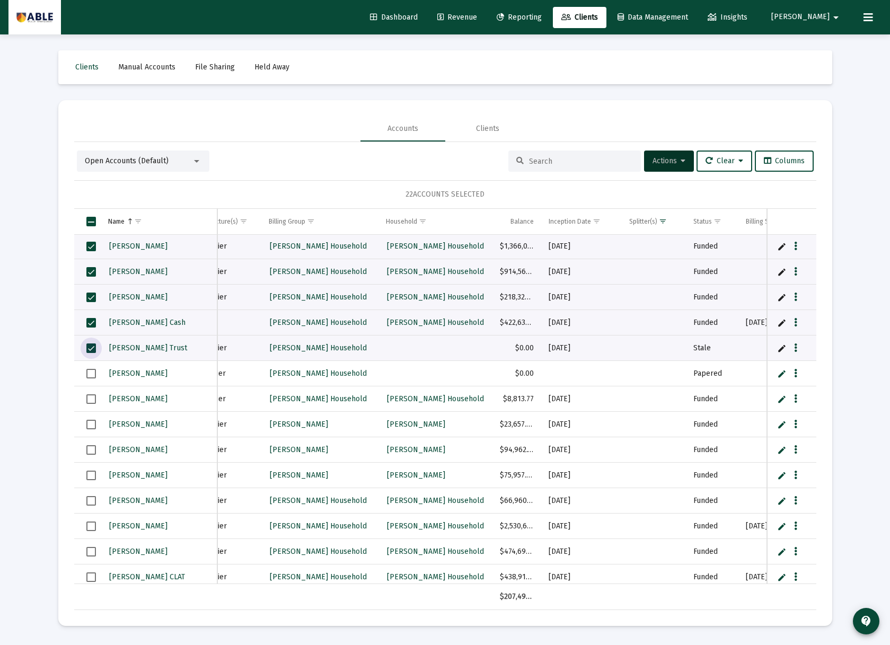
drag, startPoint x: 94, startPoint y: 371, endPoint x: 91, endPoint y: 386, distance: 14.6
click at [93, 374] on span "Select row" at bounding box center [91, 374] width 10 height 10
click at [88, 401] on span "Select row" at bounding box center [91, 399] width 10 height 10
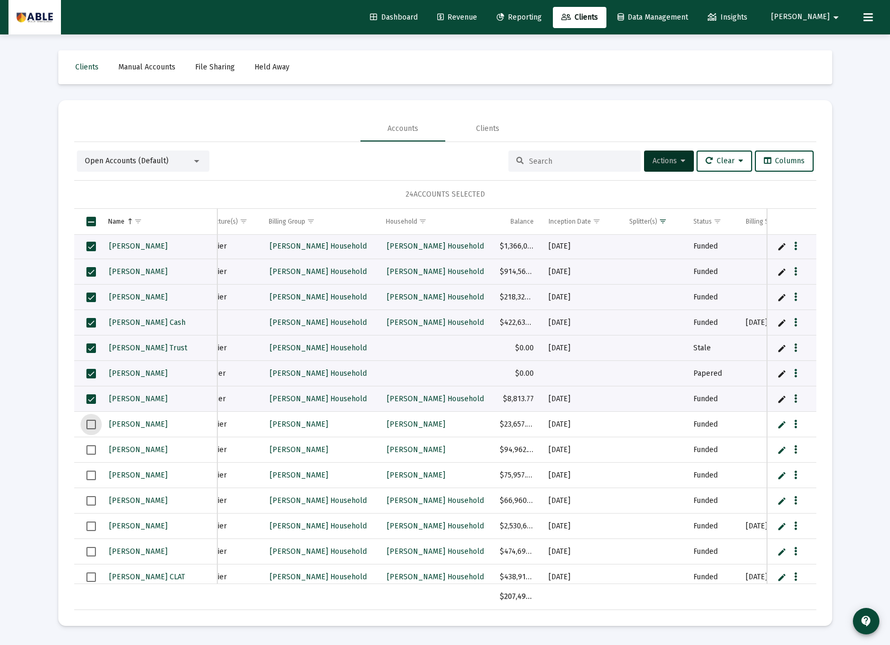
drag, startPoint x: 90, startPoint y: 424, endPoint x: 91, endPoint y: 436, distance: 11.8
click at [91, 429] on span "Select row" at bounding box center [91, 425] width 10 height 10
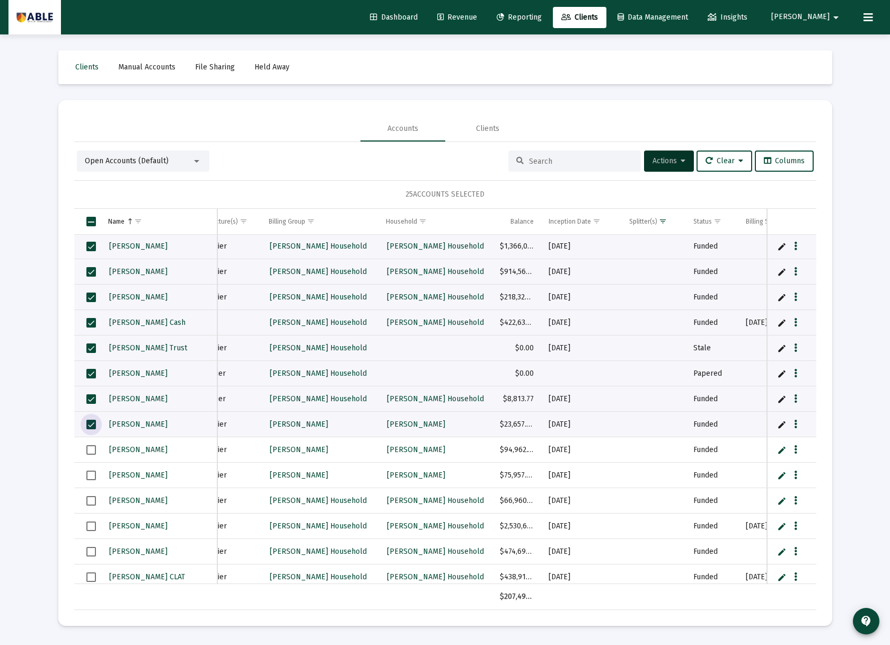
click at [91, 448] on span "Select row" at bounding box center [91, 450] width 10 height 10
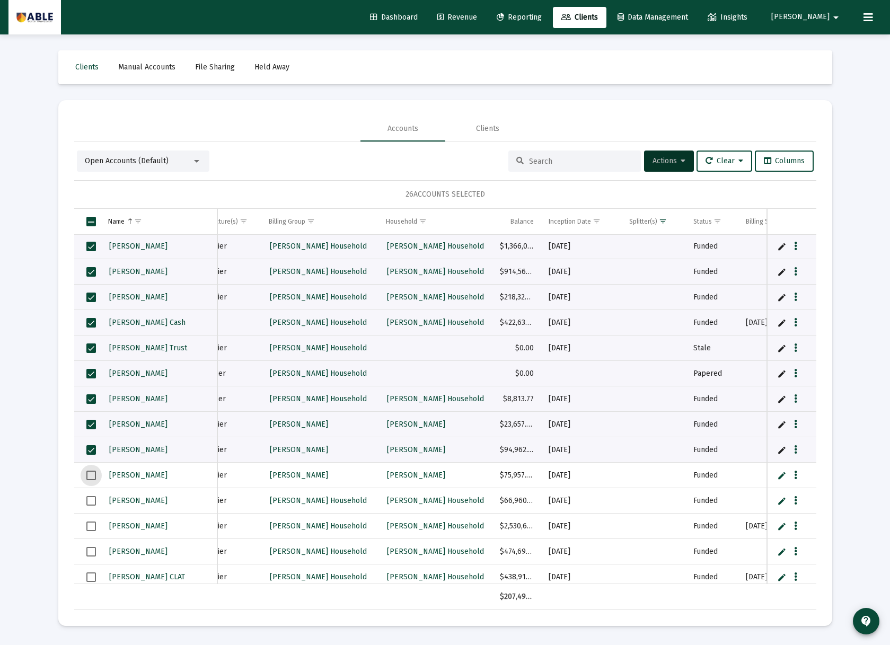
click at [88, 472] on span "Select row" at bounding box center [91, 476] width 10 height 10
click at [88, 499] on span "Select row" at bounding box center [91, 501] width 10 height 10
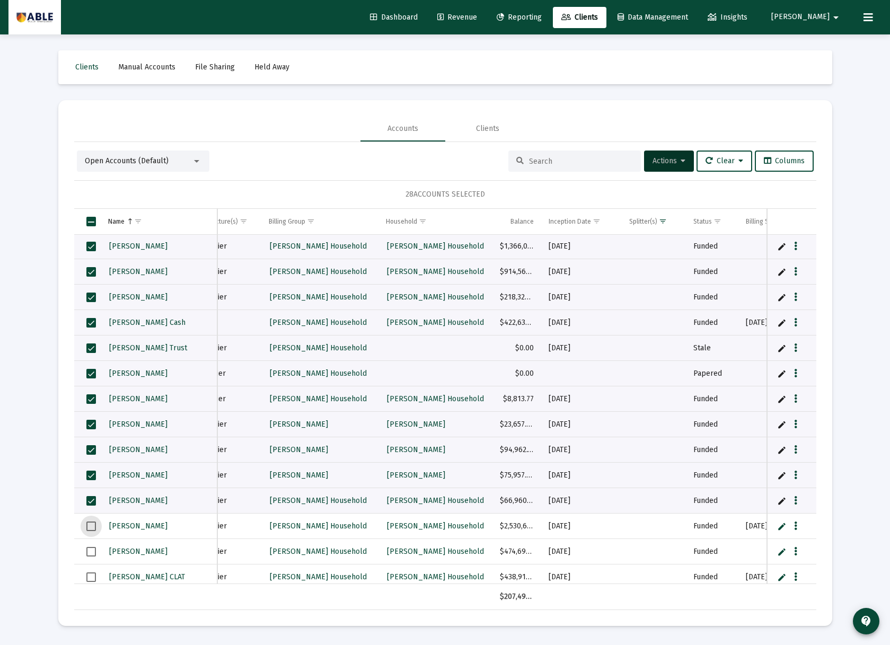
drag, startPoint x: 90, startPoint y: 526, endPoint x: 92, endPoint y: 531, distance: 5.9
click at [90, 526] on span "Select row" at bounding box center [91, 526] width 10 height 10
drag, startPoint x: 90, startPoint y: 550, endPoint x: 100, endPoint y: 528, distance: 24.2
click at [92, 548] on span "Select row" at bounding box center [91, 552] width 10 height 10
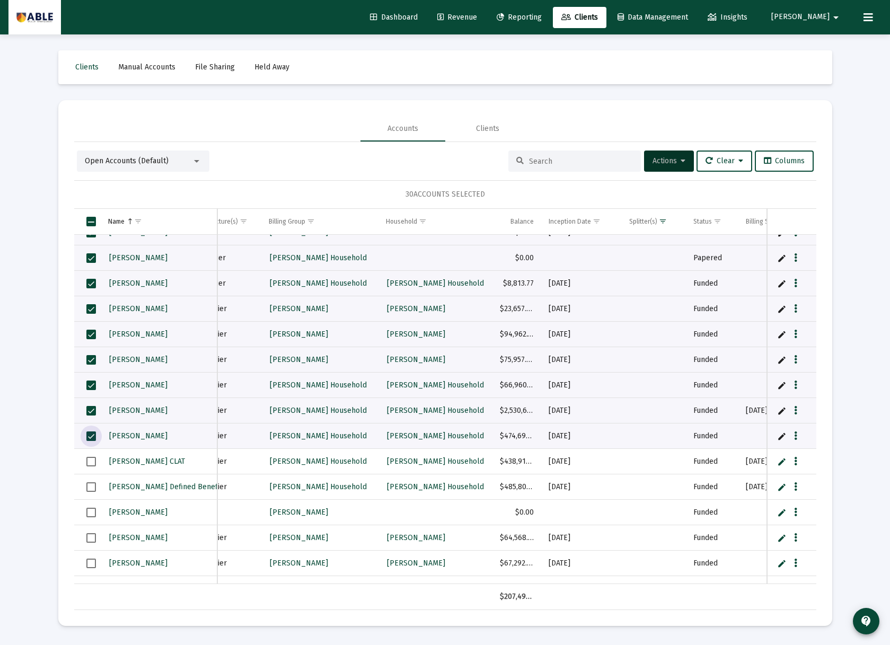
drag, startPoint x: 91, startPoint y: 462, endPoint x: 91, endPoint y: 473, distance: 11.7
click at [91, 462] on span "Select row" at bounding box center [91, 462] width 10 height 10
click at [89, 491] on span "Select row" at bounding box center [91, 487] width 10 height 10
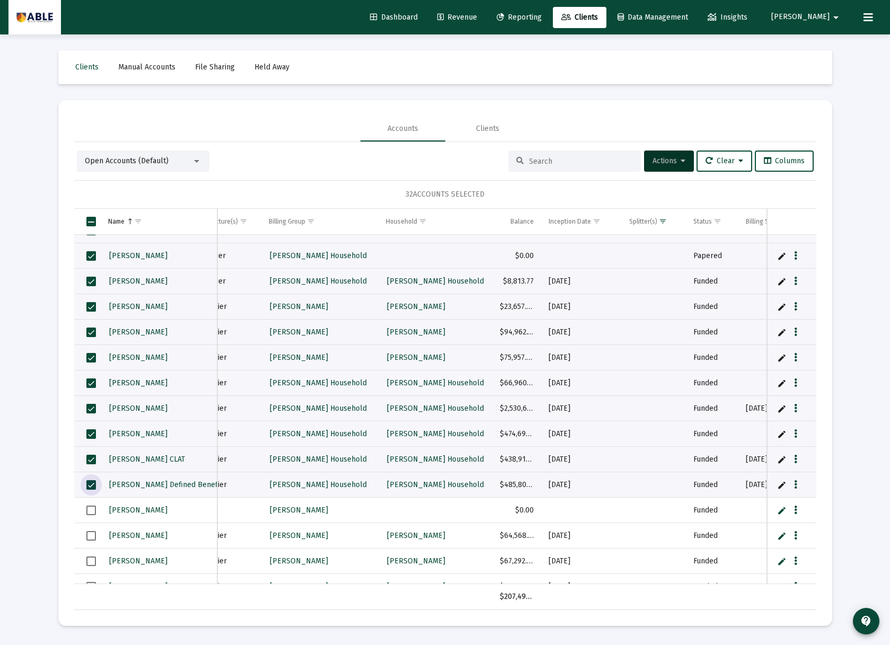
click at [86, 510] on span "Select row" at bounding box center [91, 511] width 10 height 10
drag, startPoint x: 86, startPoint y: 531, endPoint x: 95, endPoint y: 534, distance: 9.3
click at [86, 531] on span "Select row" at bounding box center [91, 536] width 10 height 10
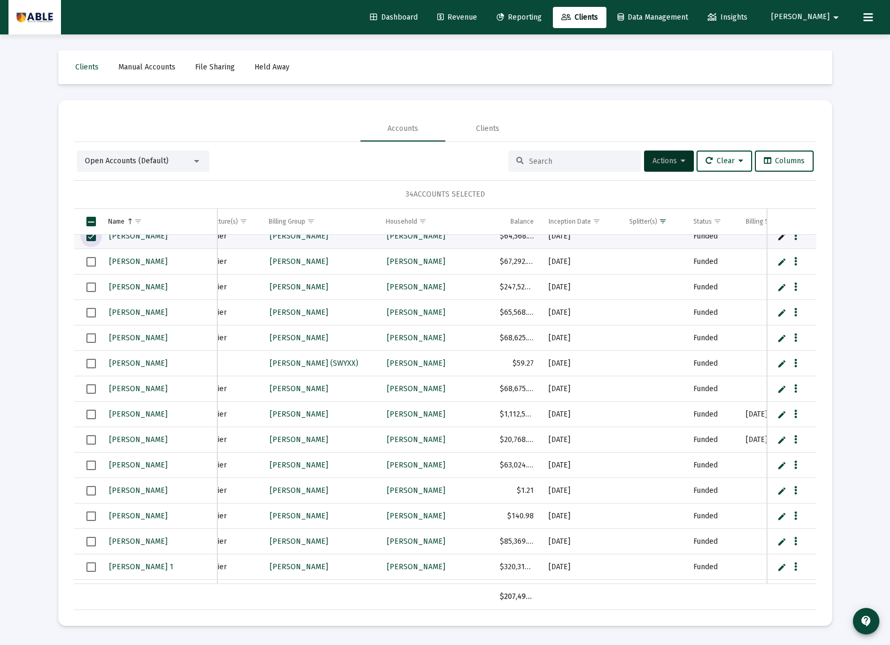
click at [91, 263] on span "Select row" at bounding box center [91, 262] width 10 height 10
click at [91, 285] on span "Select row" at bounding box center [91, 287] width 10 height 10
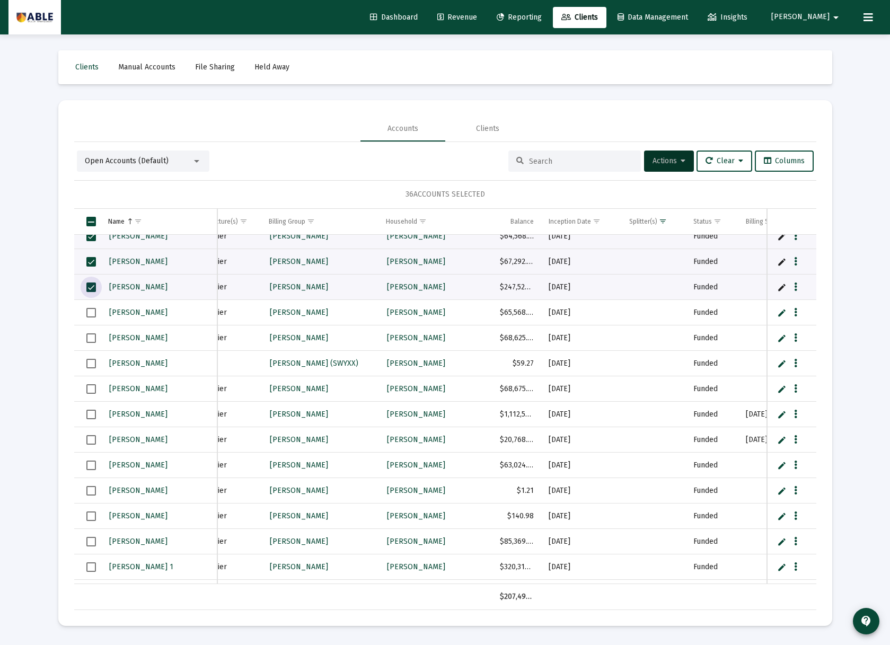
click at [91, 316] on span "Select row" at bounding box center [91, 313] width 10 height 10
click at [91, 341] on span "Select row" at bounding box center [91, 338] width 10 height 10
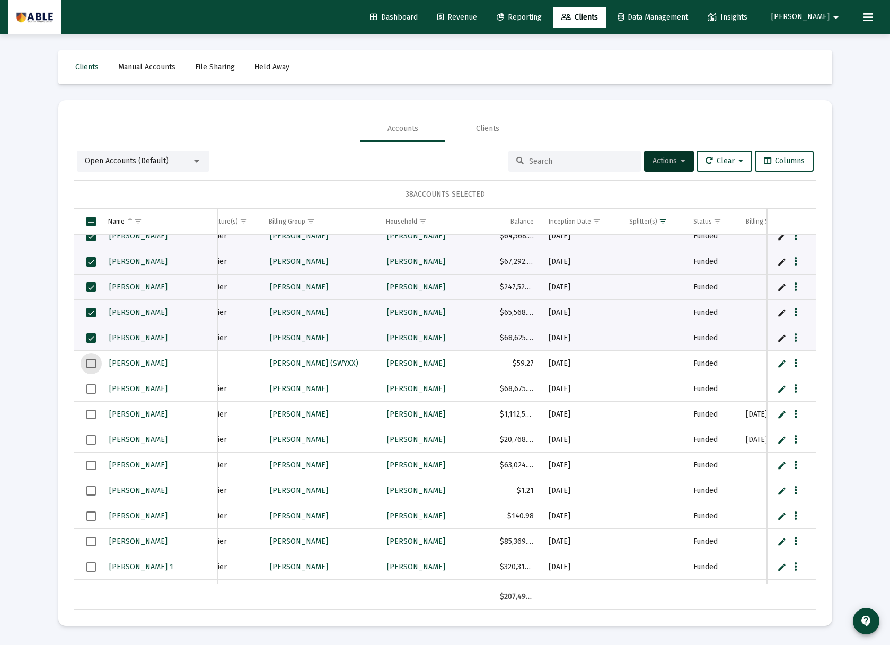
drag, startPoint x: 90, startPoint y: 359, endPoint x: 91, endPoint y: 366, distance: 6.4
click at [90, 359] on span "Select row" at bounding box center [91, 364] width 10 height 10
click at [89, 388] on span "Select row" at bounding box center [91, 389] width 10 height 10
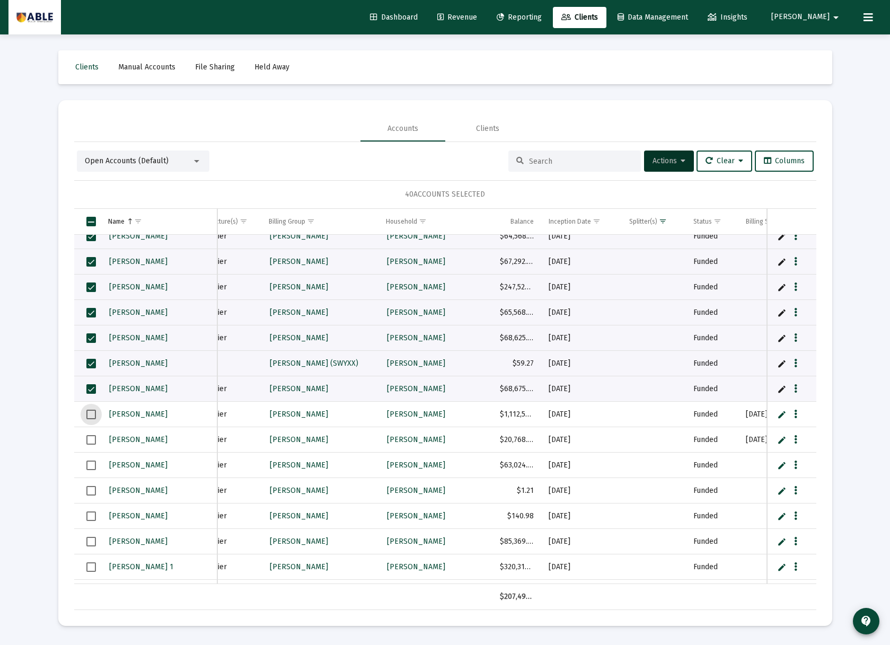
click at [92, 413] on span "Select row" at bounding box center [91, 415] width 10 height 10
click at [91, 438] on span "Select row" at bounding box center [91, 440] width 10 height 10
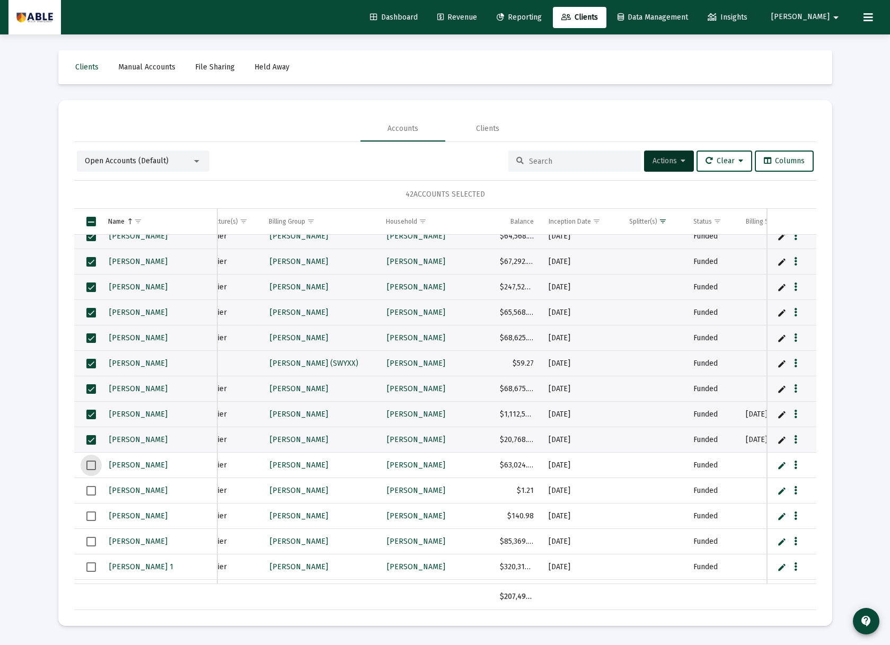
drag, startPoint x: 91, startPoint y: 465, endPoint x: 99, endPoint y: 459, distance: 10.0
click at [91, 465] on span "Select row" at bounding box center [91, 465] width 10 height 10
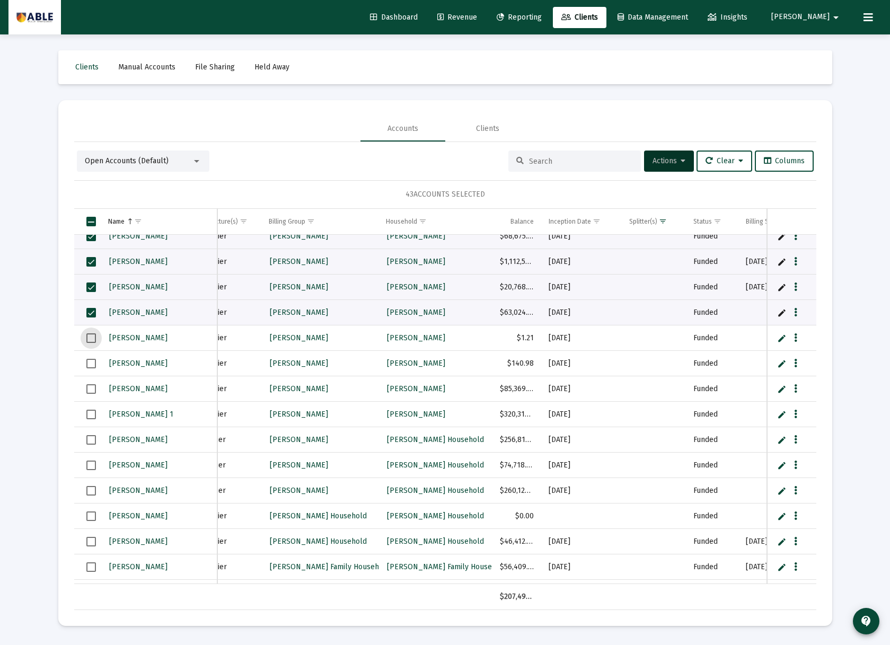
drag, startPoint x: 91, startPoint y: 335, endPoint x: 87, endPoint y: 349, distance: 14.3
click at [91, 336] on span "Select row" at bounding box center [91, 338] width 10 height 10
click at [88, 364] on span "Select row" at bounding box center [91, 364] width 10 height 10
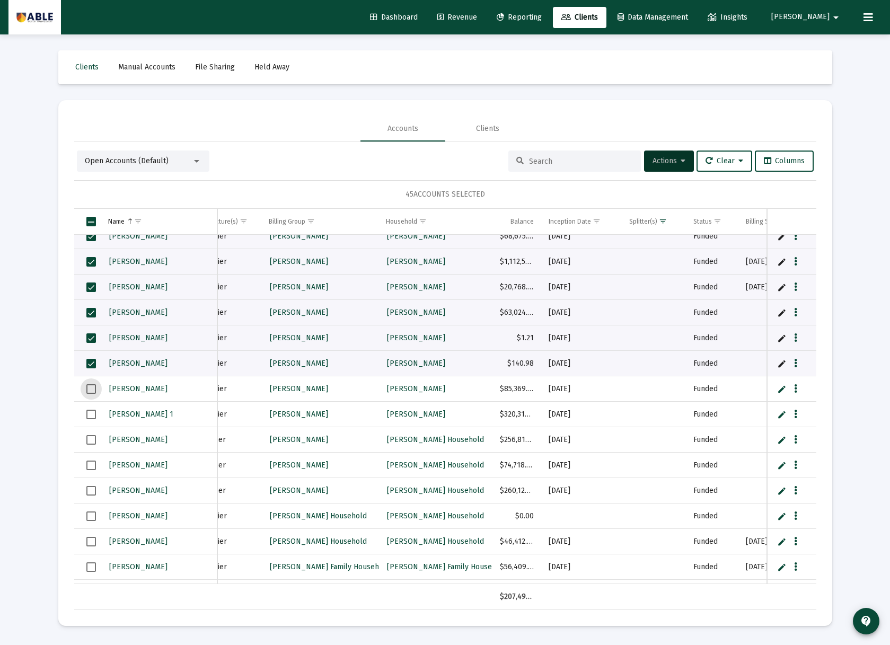
click at [91, 393] on span "Select row" at bounding box center [91, 389] width 10 height 10
click at [90, 412] on span "Select row" at bounding box center [91, 415] width 10 height 10
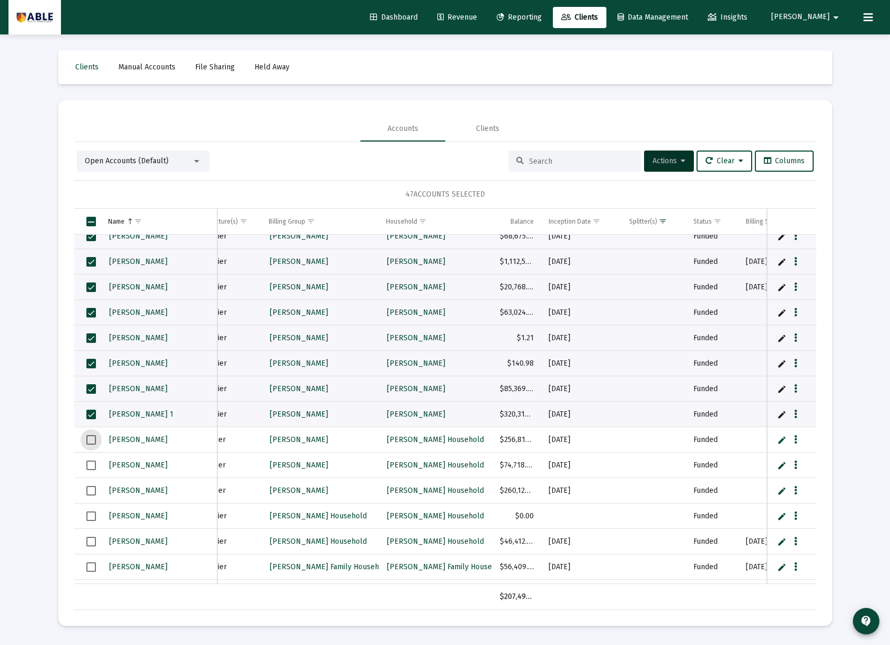
click at [88, 441] on span "Select row" at bounding box center [91, 440] width 10 height 10
click at [88, 462] on span "Select row" at bounding box center [91, 465] width 10 height 10
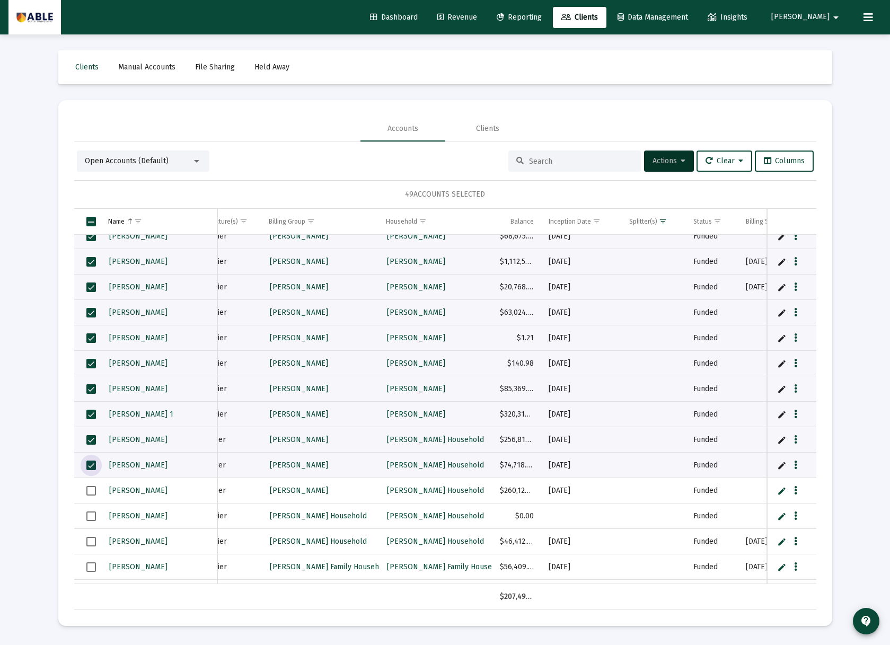
click at [85, 489] on td "Data grid" at bounding box center [87, 490] width 26 height 25
click at [90, 539] on span "Select row" at bounding box center [91, 542] width 10 height 10
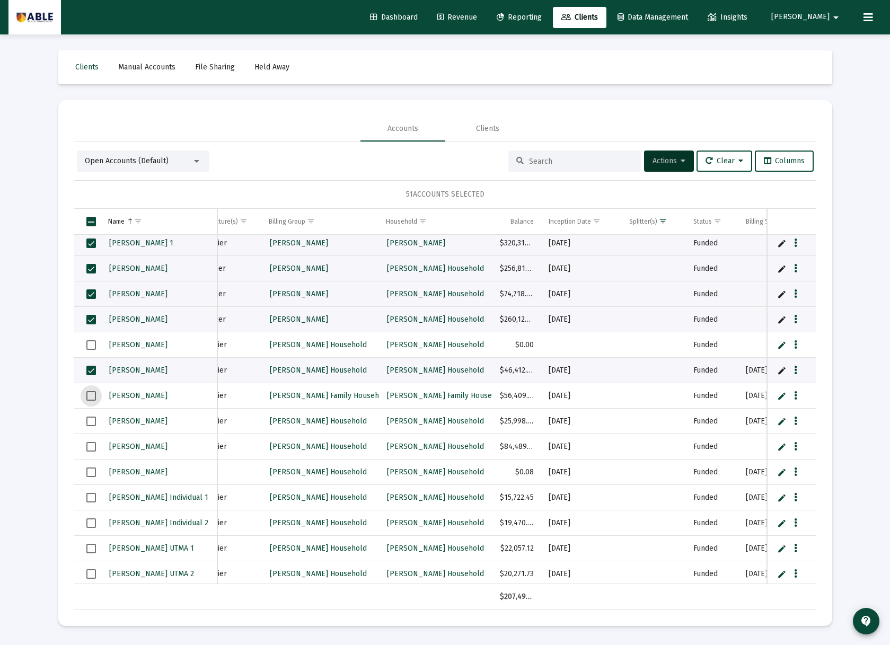
drag, startPoint x: 89, startPoint y: 394, endPoint x: 92, endPoint y: 414, distance: 20.3
click at [89, 395] on span "Select row" at bounding box center [91, 396] width 10 height 10
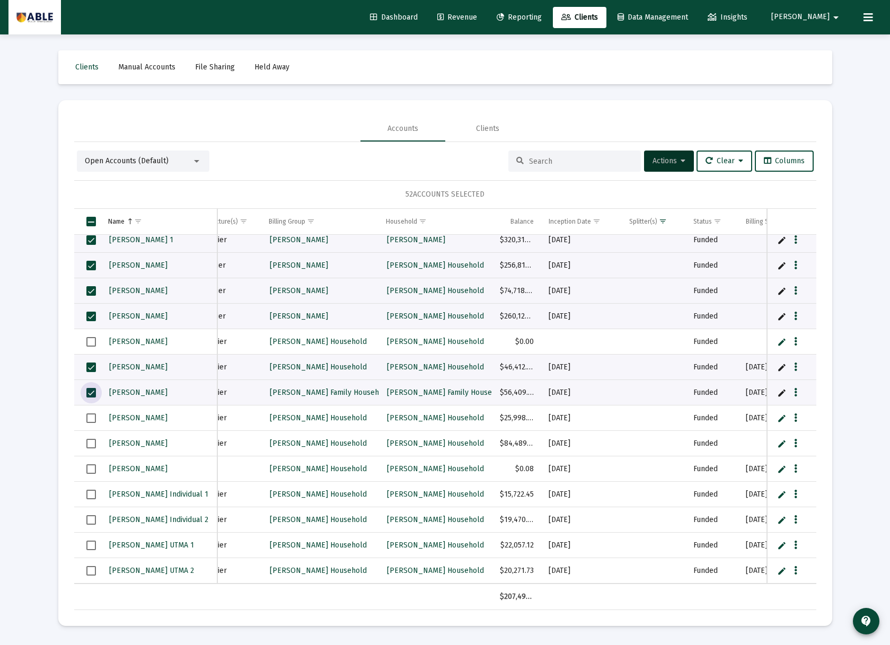
drag, startPoint x: 92, startPoint y: 419, endPoint x: 91, endPoint y: 424, distance: 5.3
click at [91, 419] on span "Select row" at bounding box center [91, 418] width 10 height 10
click at [88, 445] on span "Select row" at bounding box center [91, 444] width 10 height 10
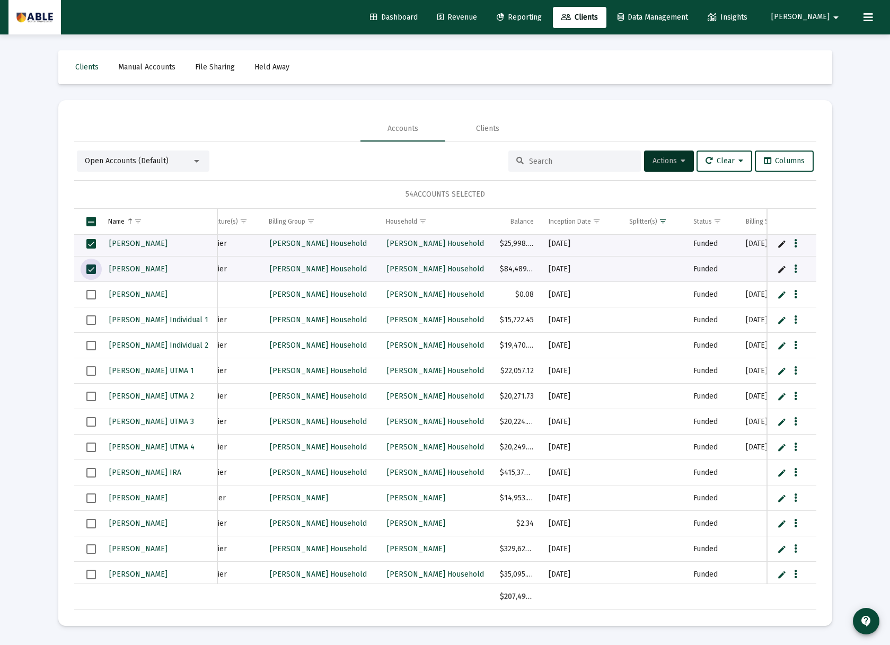
drag, startPoint x: 90, startPoint y: 498, endPoint x: 90, endPoint y: 512, distance: 14.8
click at [90, 498] on span "Select row" at bounding box center [91, 498] width 10 height 10
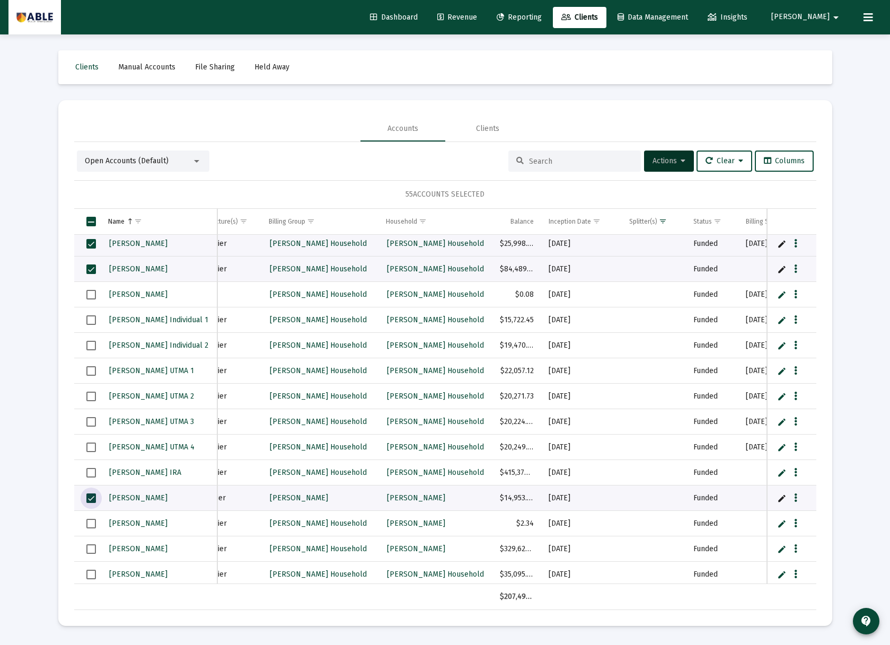
drag, startPoint x: 90, startPoint y: 525, endPoint x: 91, endPoint y: 538, distance: 13.3
click at [90, 525] on span "Select row" at bounding box center [91, 524] width 10 height 10
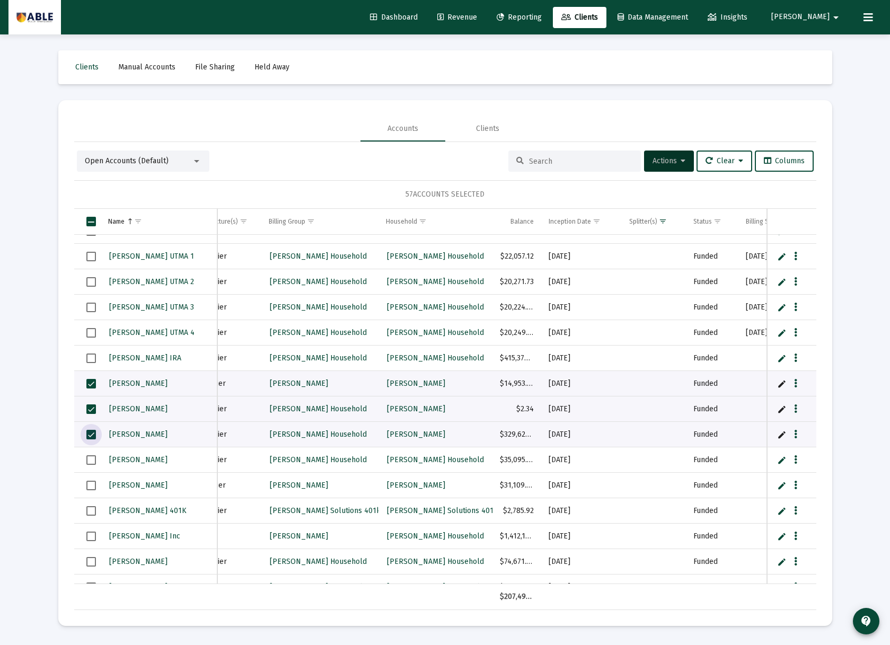
scroll to position [18790, 0]
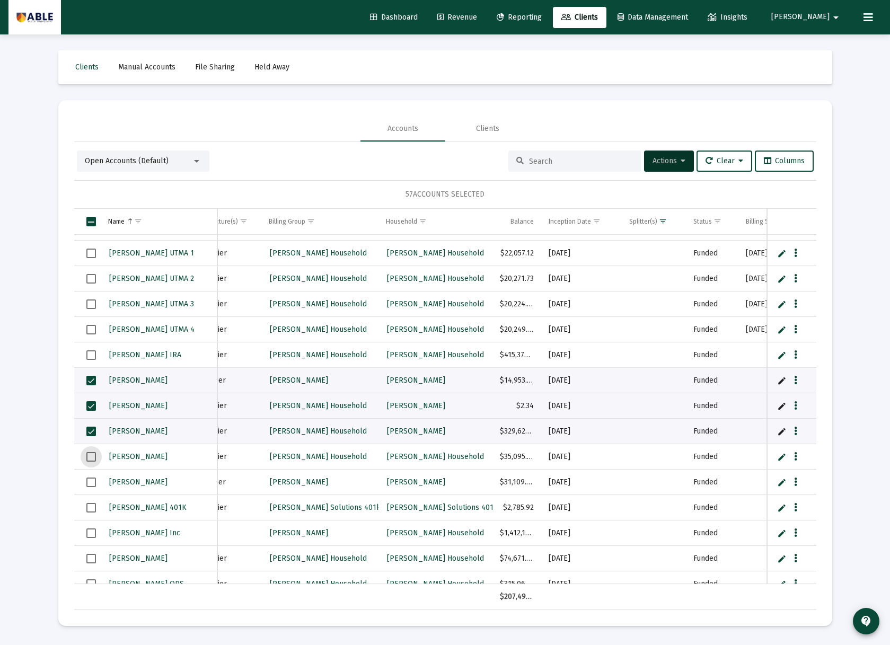
drag, startPoint x: 88, startPoint y: 457, endPoint x: 90, endPoint y: 473, distance: 16.5
click at [88, 457] on span "Select row" at bounding box center [91, 457] width 10 height 10
click at [91, 483] on span "Select row" at bounding box center [91, 482] width 10 height 10
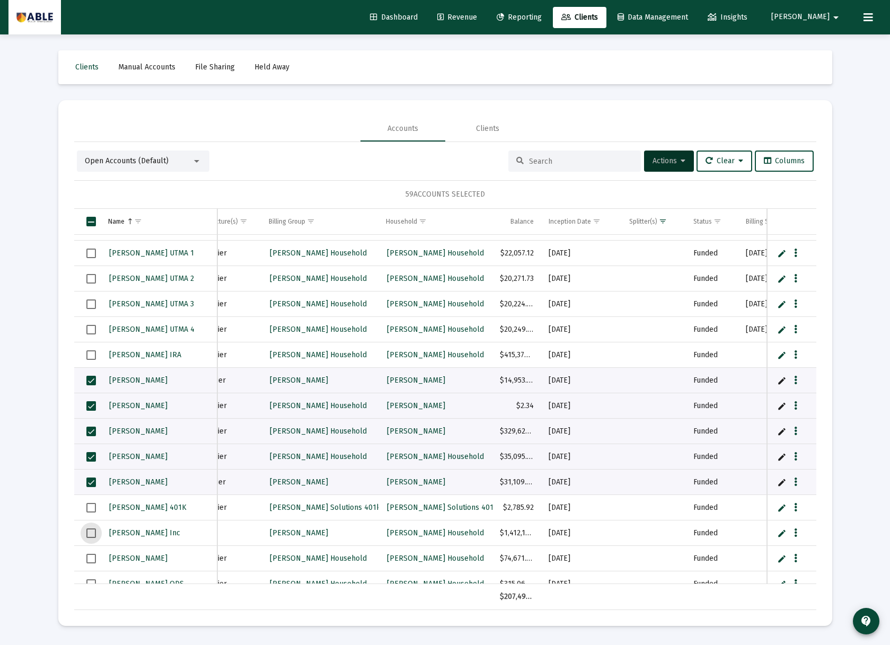
click at [93, 530] on span "Select row" at bounding box center [91, 533] width 10 height 10
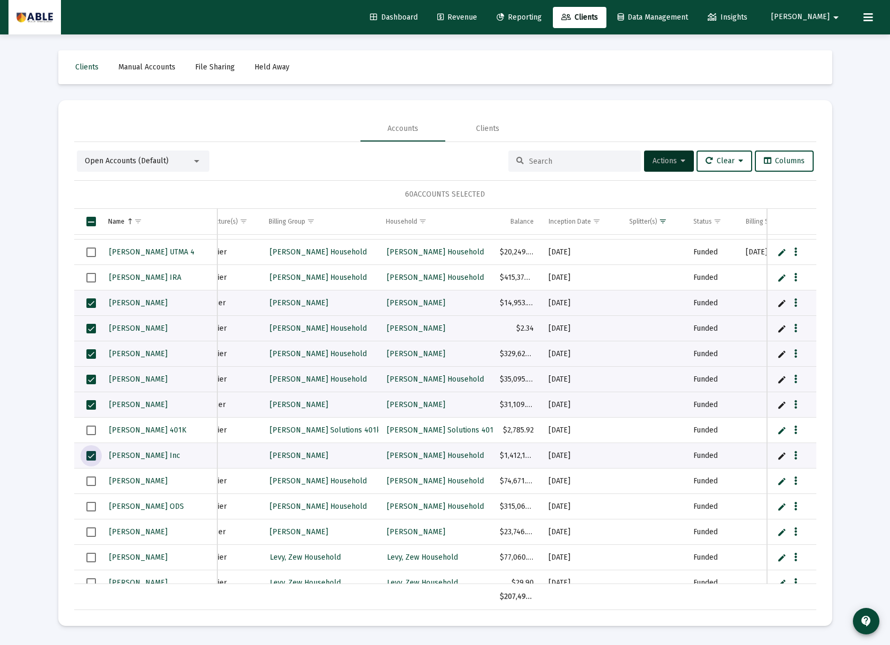
scroll to position [18869, 0]
click at [91, 533] on span "Select row" at bounding box center [91, 531] width 10 height 10
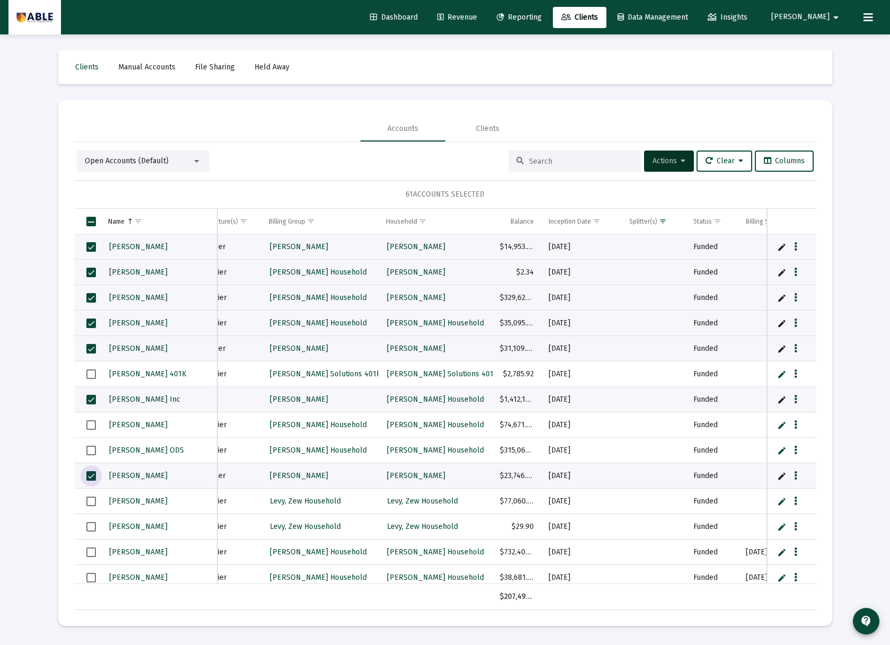
scroll to position [18926, 0]
click at [92, 505] on td "Data grid" at bounding box center [87, 499] width 26 height 25
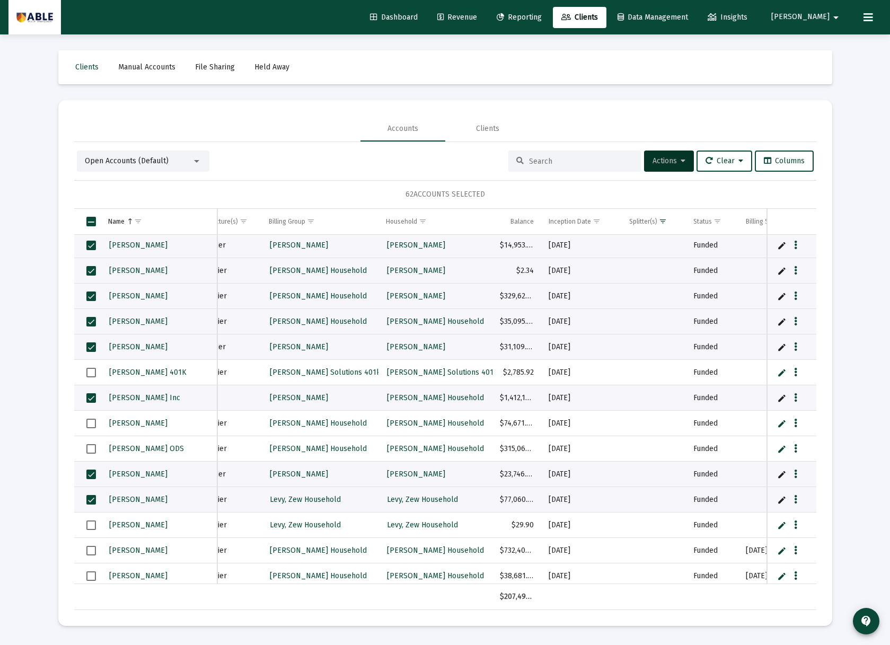
scroll to position [18923, 0]
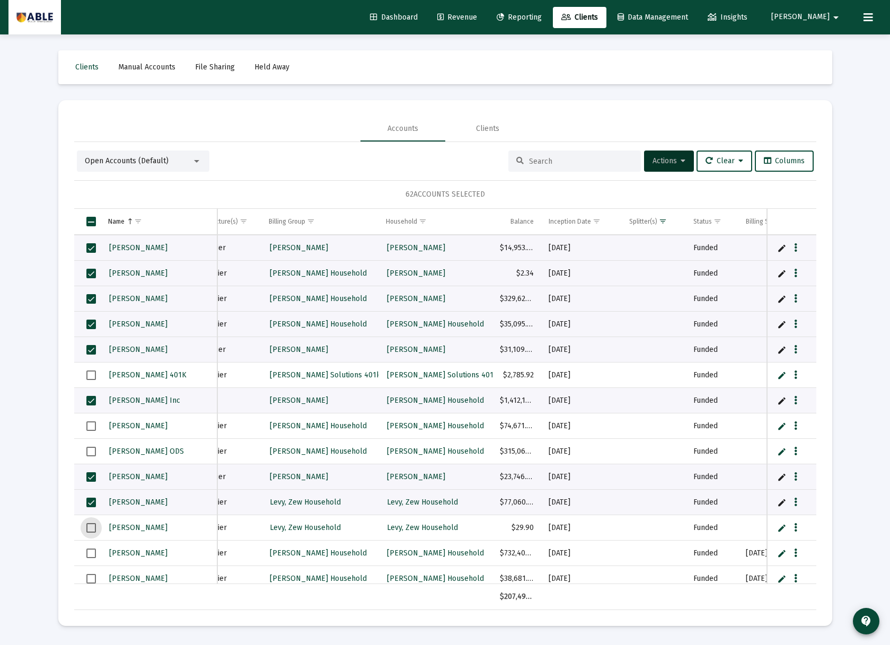
click at [90, 526] on span "Select row" at bounding box center [91, 528] width 10 height 10
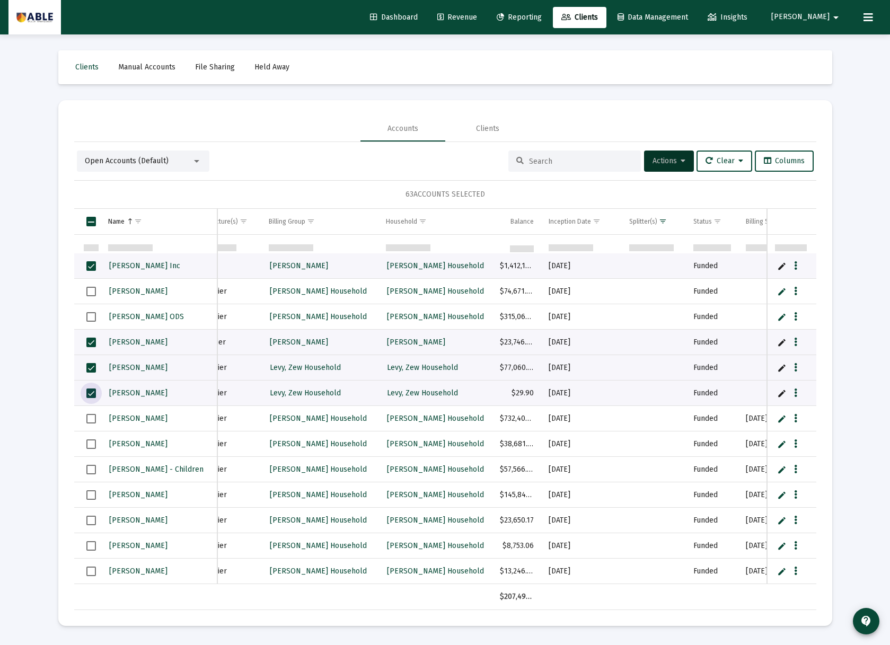
scroll to position [0, 0]
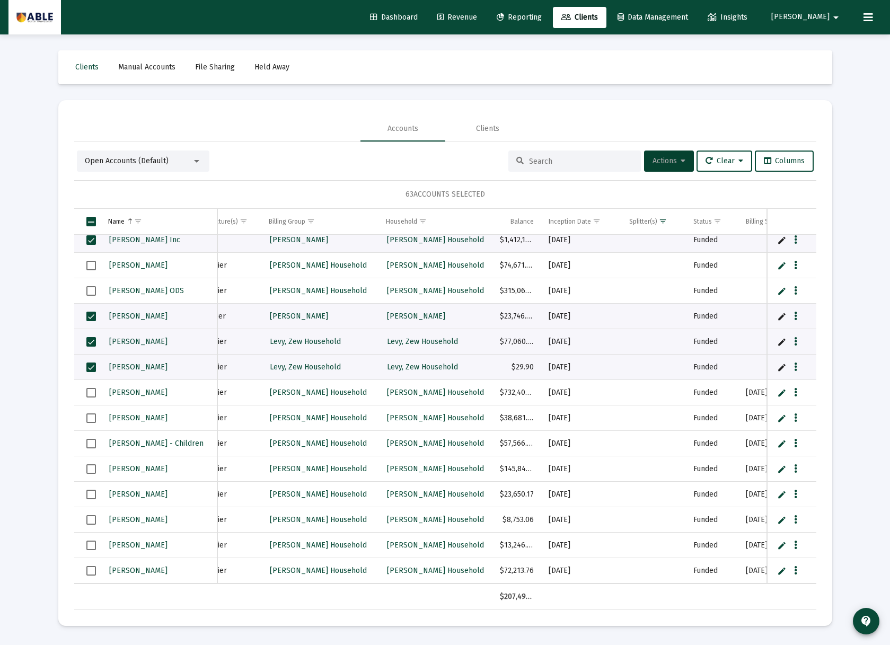
click at [652, 161] on span "Actions" at bounding box center [668, 160] width 33 height 9
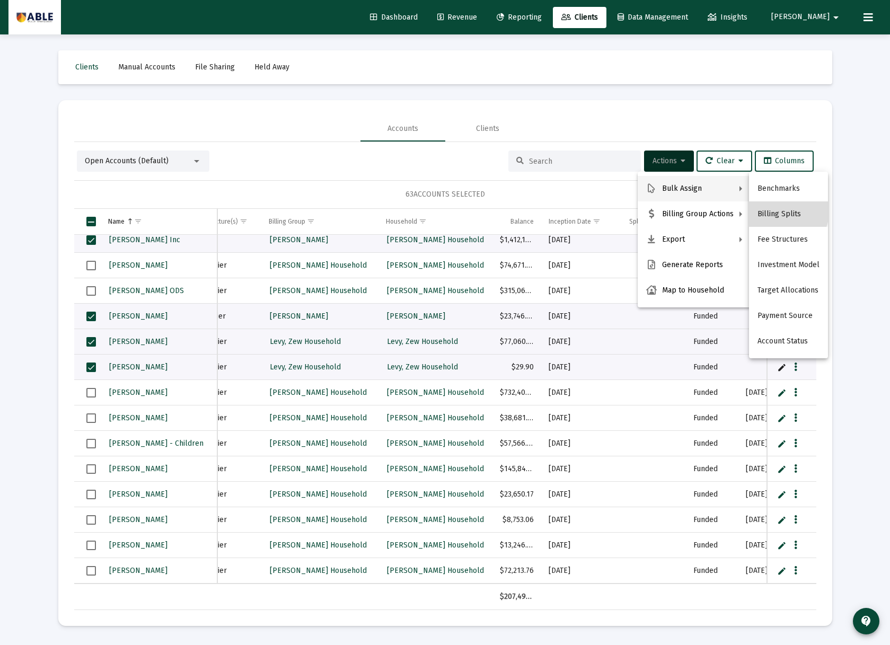
click at [765, 206] on button "Billing Splits" at bounding box center [788, 213] width 79 height 25
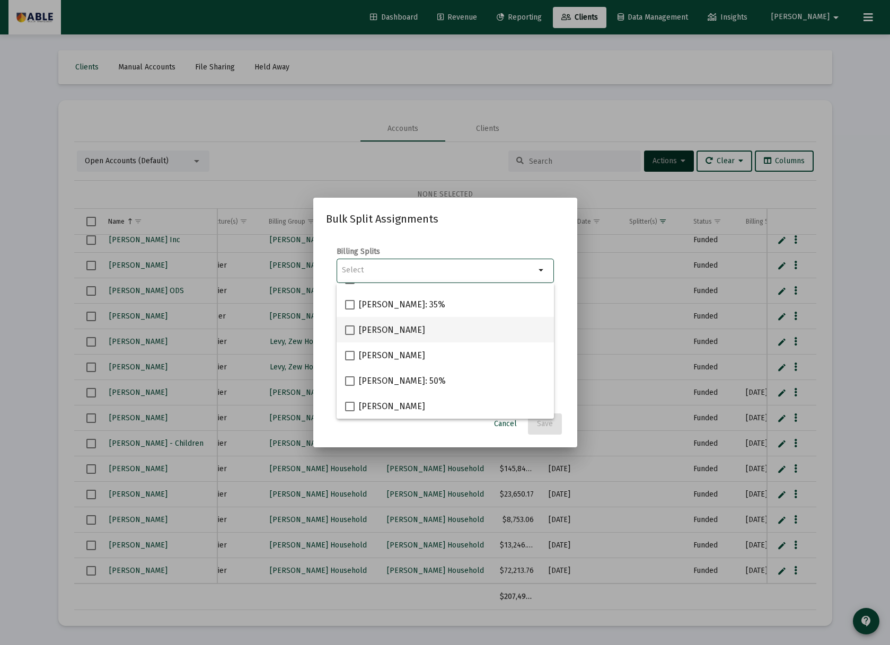
click at [384, 334] on span "[PERSON_NAME]" at bounding box center [392, 330] width 66 height 13
click at [350, 335] on input "[PERSON_NAME]" at bounding box center [349, 335] width 1 height 1
checkbox input "true"
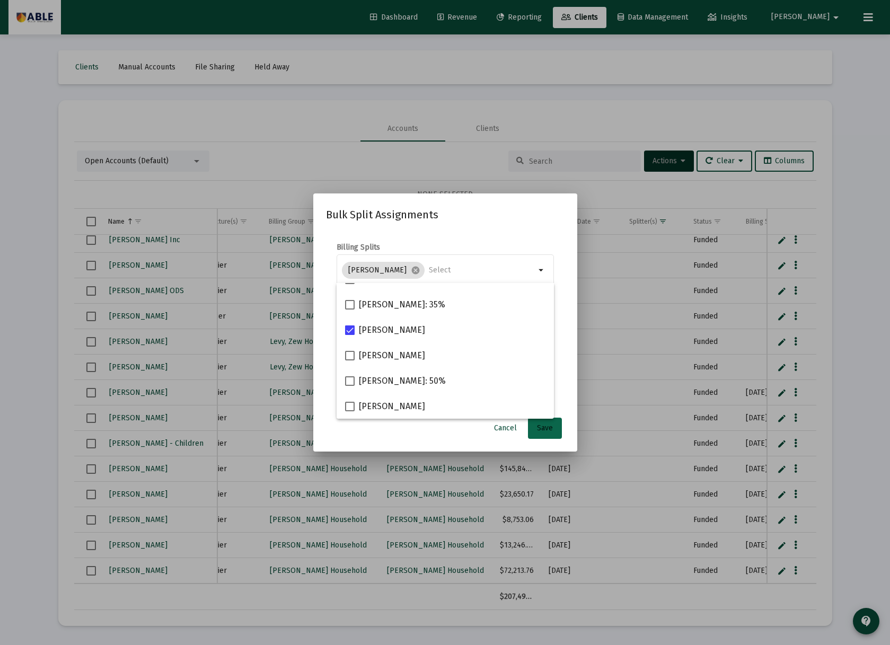
click at [552, 432] on button "Save" at bounding box center [545, 428] width 34 height 21
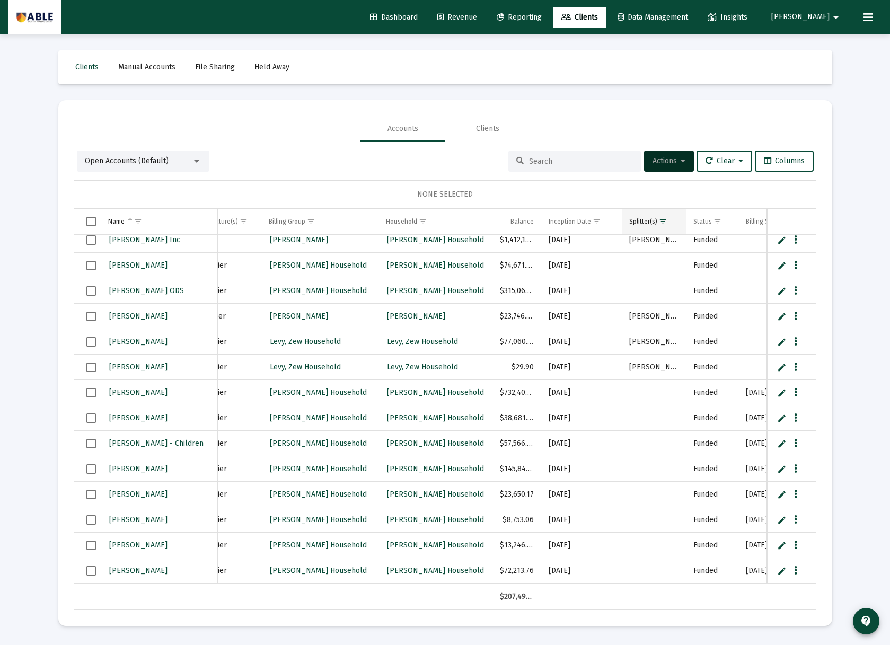
click at [662, 221] on span "Show filter options for column 'Splitter(s)'" at bounding box center [663, 221] width 8 height 8
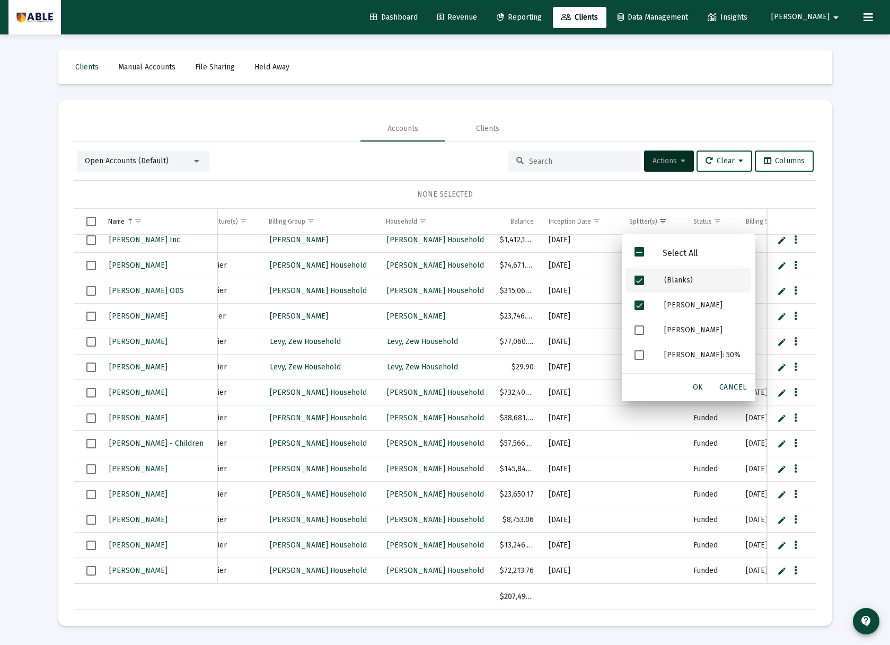
click at [653, 282] on div "Filter options" at bounding box center [641, 280] width 30 height 25
click at [696, 384] on span "OK" at bounding box center [698, 387] width 11 height 9
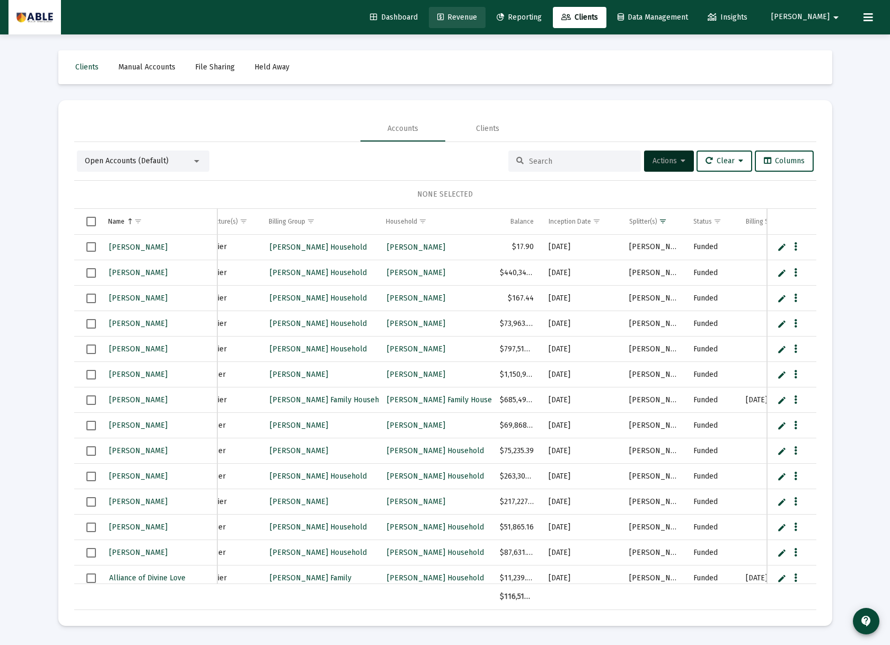
click at [477, 16] on span "Revenue" at bounding box center [457, 17] width 40 height 9
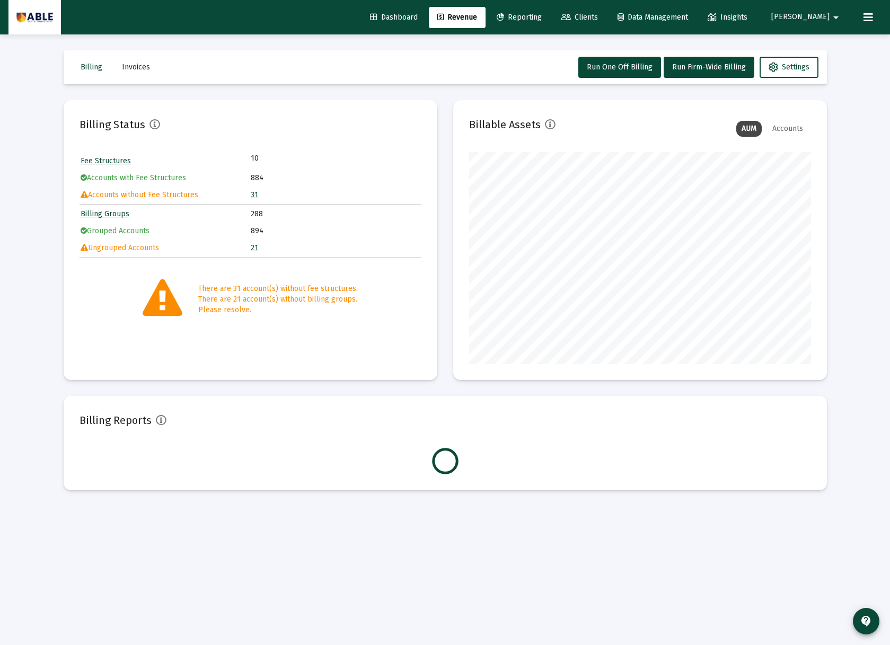
scroll to position [212, 342]
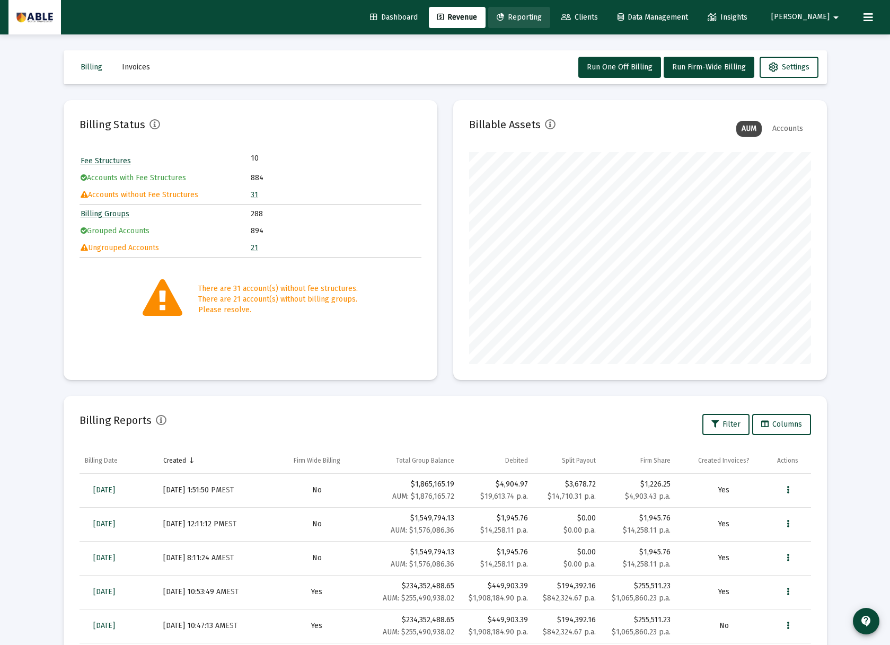
click at [542, 20] on span "Reporting" at bounding box center [519, 17] width 45 height 9
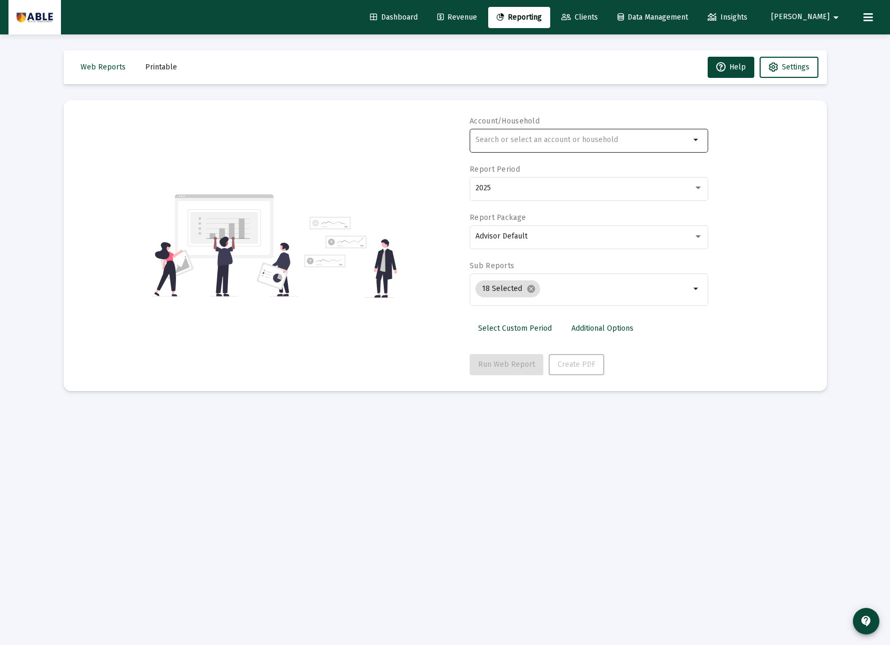
drag, startPoint x: 514, startPoint y: 142, endPoint x: 535, endPoint y: 143, distance: 21.2
click at [518, 143] on input "text" at bounding box center [582, 140] width 215 height 8
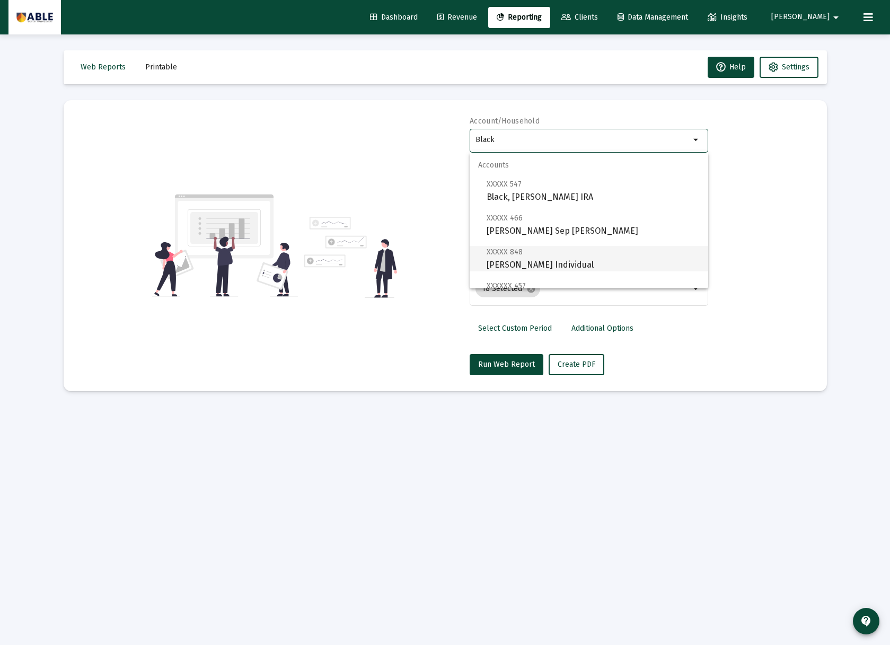
scroll to position [76, 0]
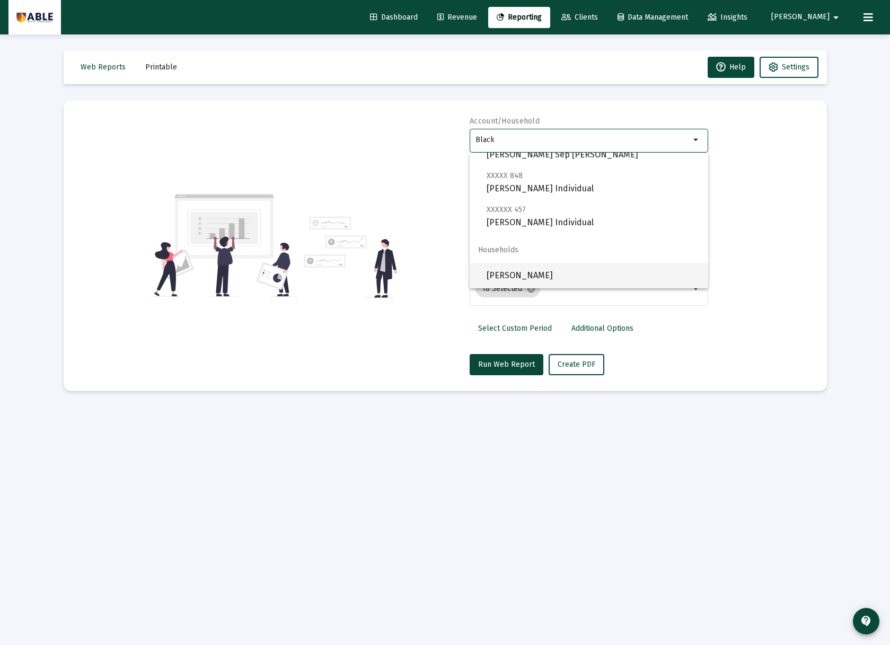
click at [548, 272] on span "[PERSON_NAME]" at bounding box center [592, 275] width 213 height 25
type input "[PERSON_NAME]"
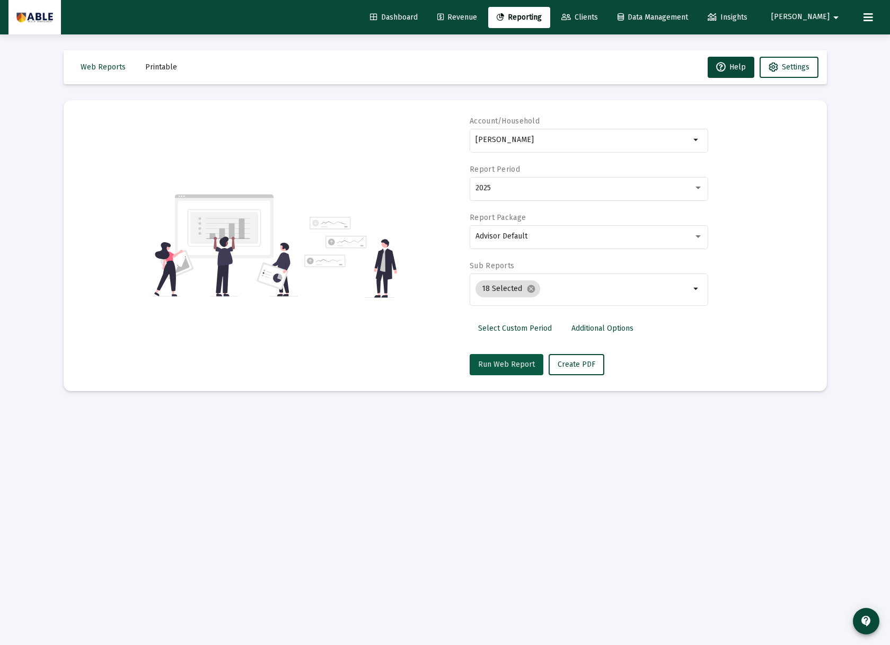
click at [518, 362] on span "Run Web Report" at bounding box center [506, 364] width 57 height 9
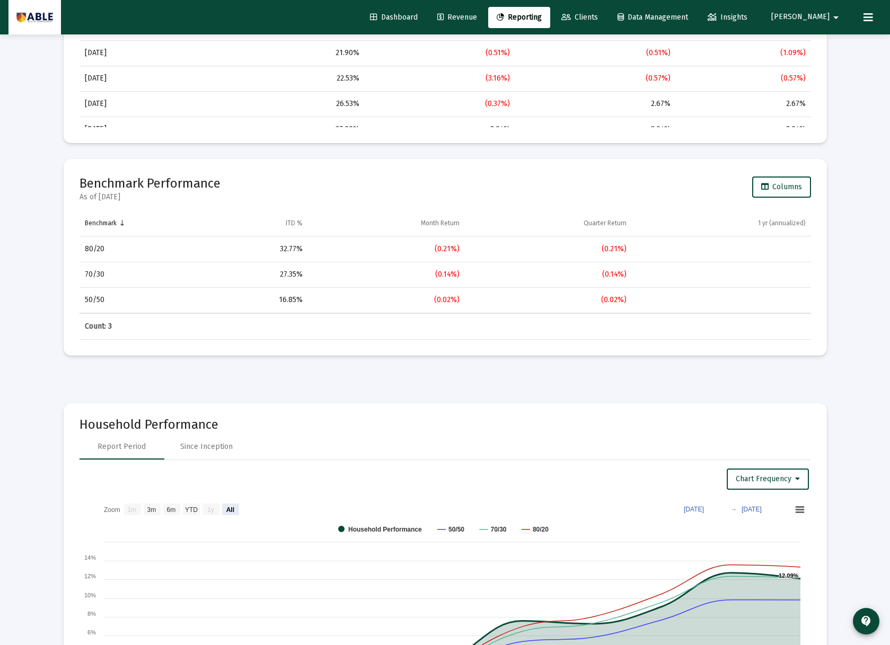
scroll to position [1382, 0]
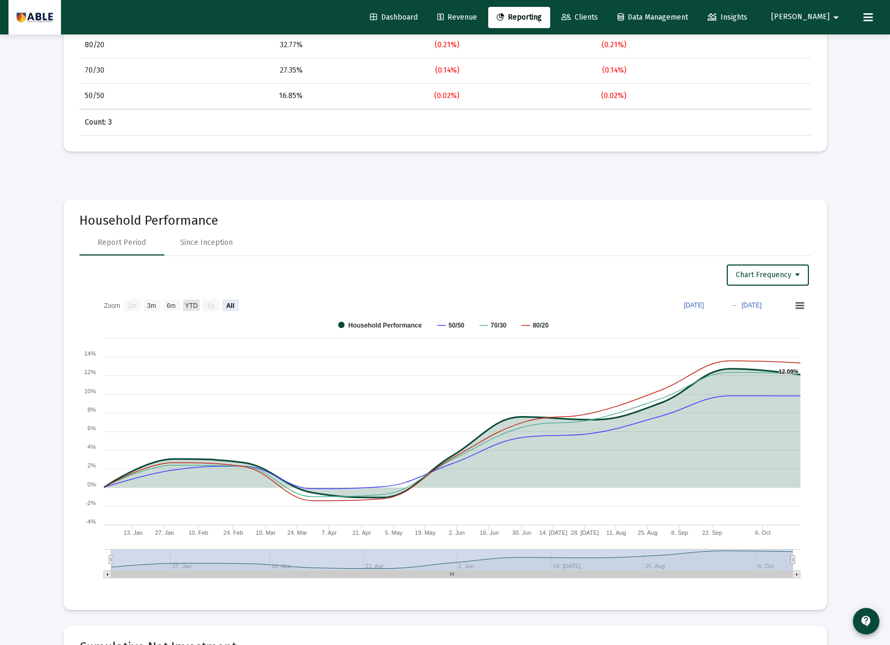
click at [187, 304] on text "YTD" at bounding box center [190, 305] width 13 height 7
select select "View year to date"
type input "2025-01-01"
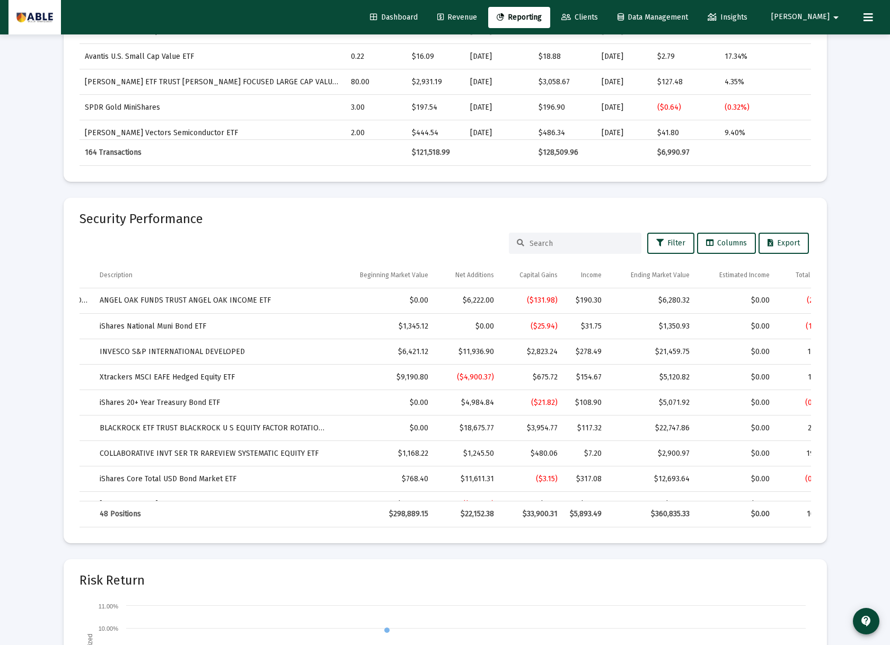
scroll to position [0, 81]
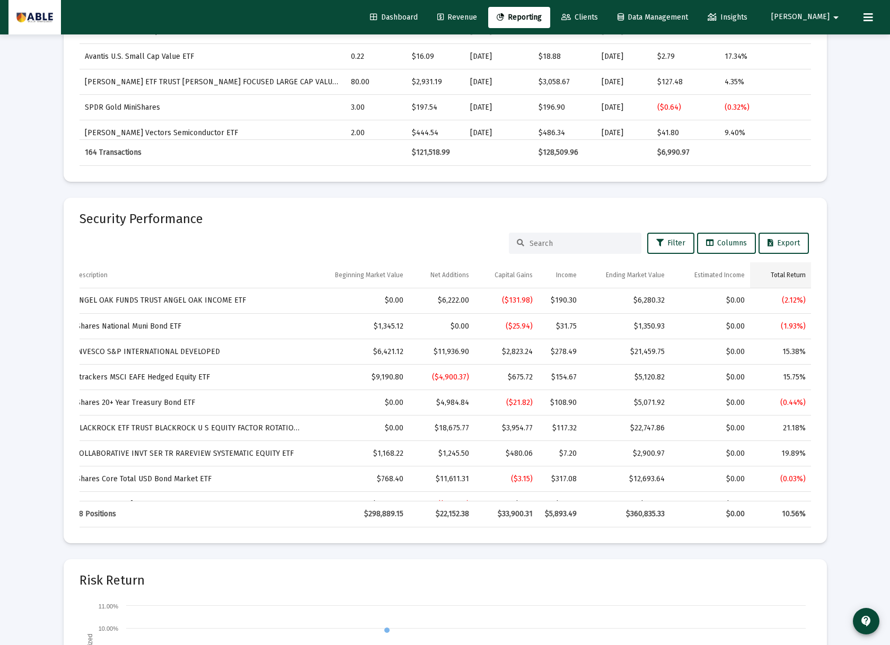
click at [779, 271] on div "Total Return" at bounding box center [787, 275] width 35 height 8
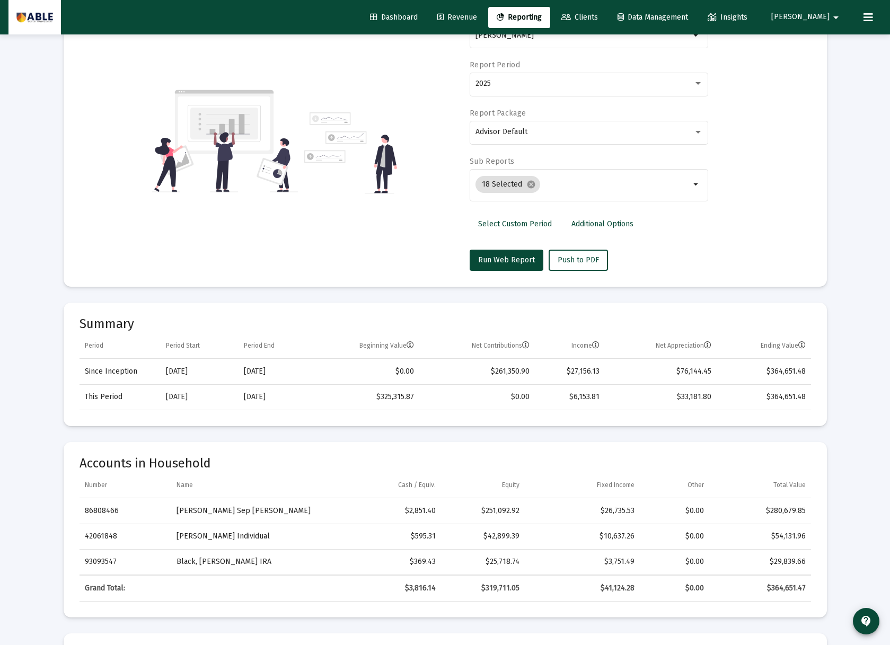
scroll to position [0, 0]
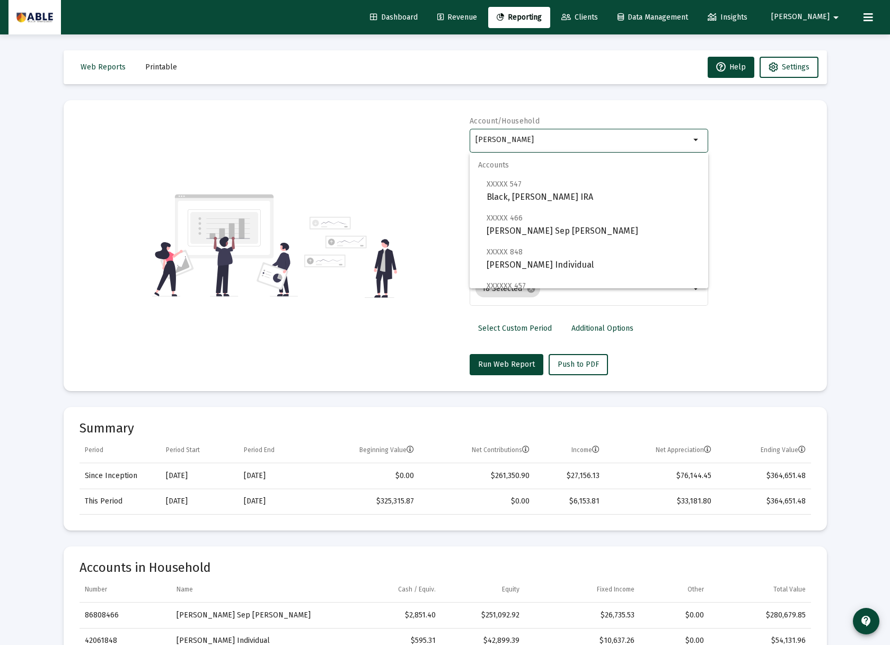
click at [496, 138] on input "[PERSON_NAME]" at bounding box center [582, 140] width 215 height 8
click at [498, 138] on input "[PERSON_NAME]" at bounding box center [582, 140] width 215 height 8
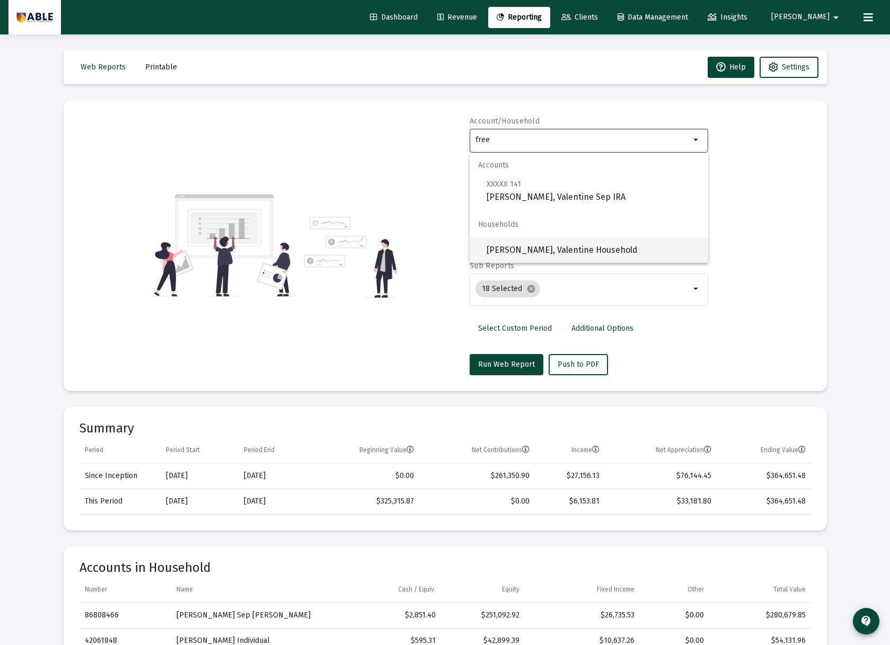
click at [539, 246] on span "[PERSON_NAME], Valentine Household" at bounding box center [592, 249] width 213 height 25
type input "[PERSON_NAME], Valentine Household"
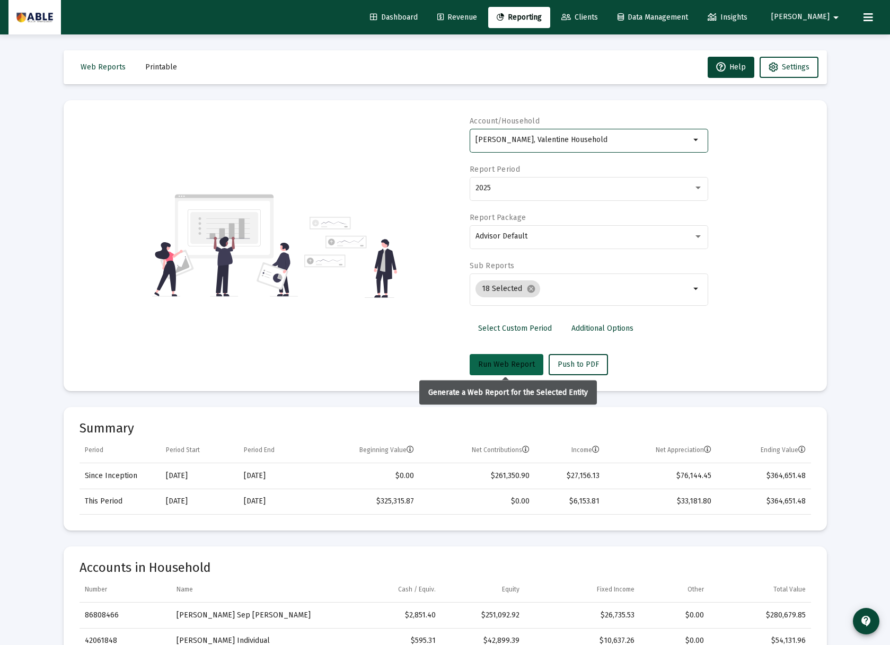
click at [503, 359] on button "Run Web Report" at bounding box center [506, 364] width 74 height 21
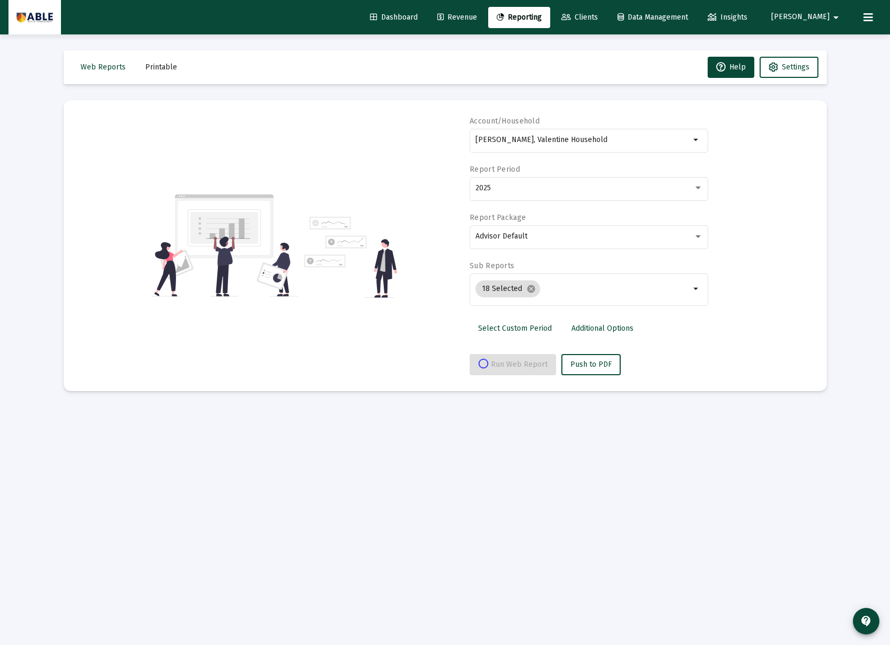
select select "View all"
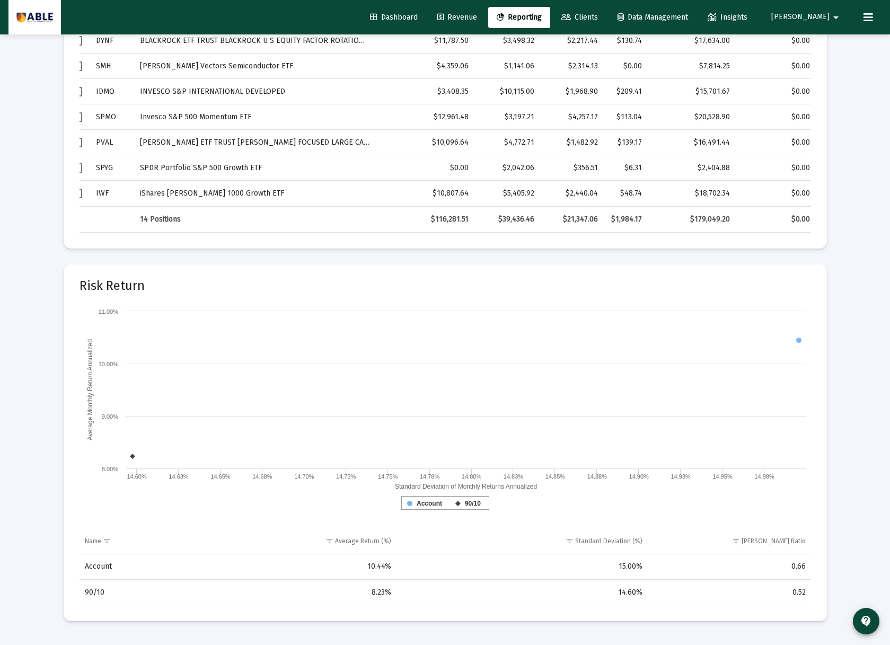
scroll to position [4677, 0]
